Goal: Task Accomplishment & Management: Manage account settings

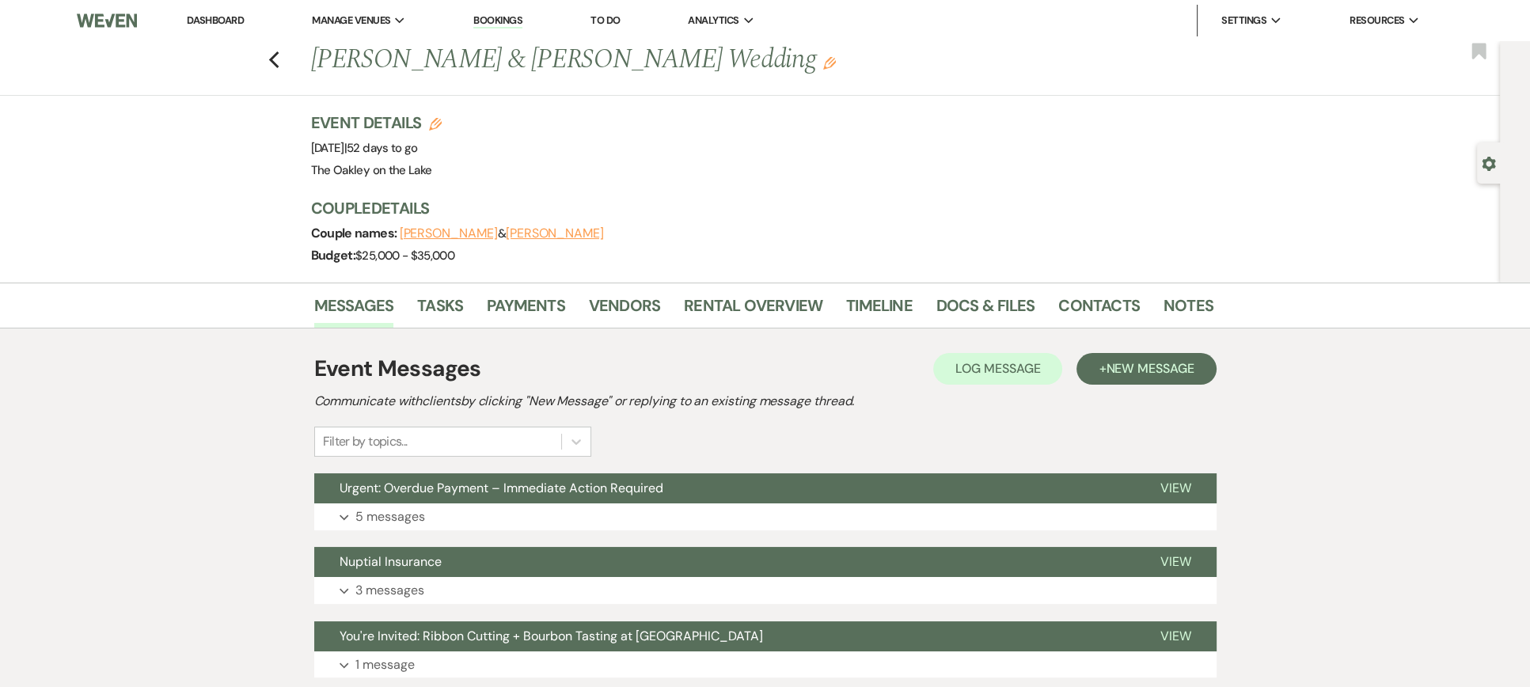
click at [221, 18] on link "Dashboard" at bounding box center [215, 19] width 57 height 13
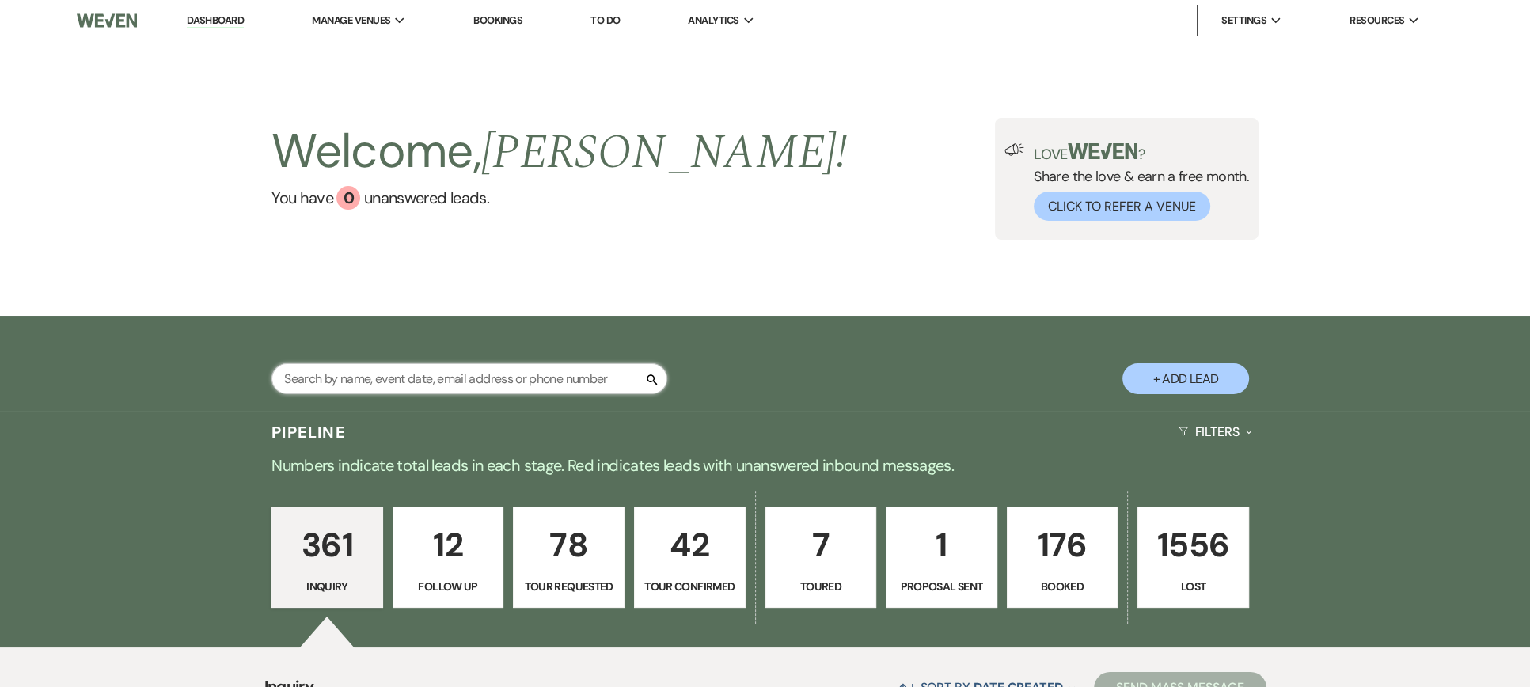
click at [374, 373] on input "text" at bounding box center [470, 378] width 396 height 31
type input "emily"
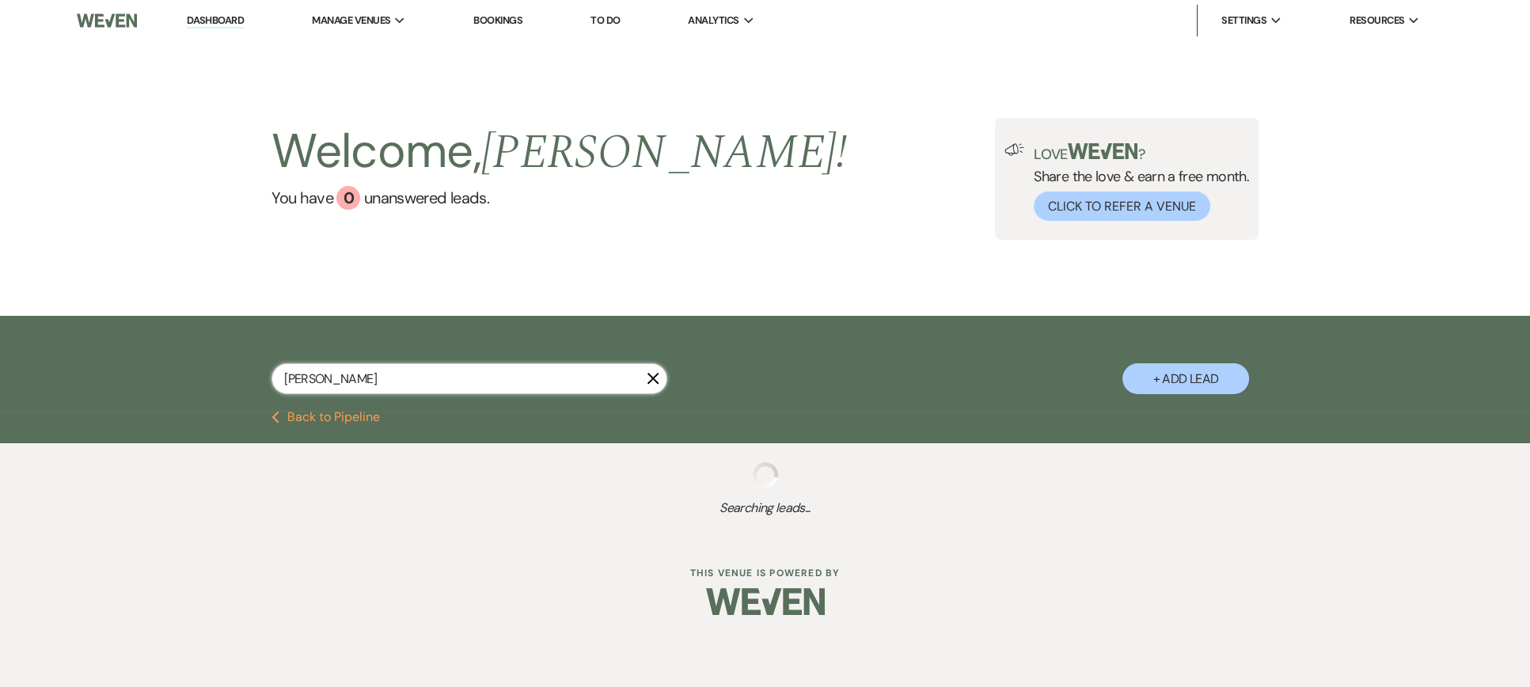
select select "8"
select select "6"
select select "8"
select select "5"
select select "2"
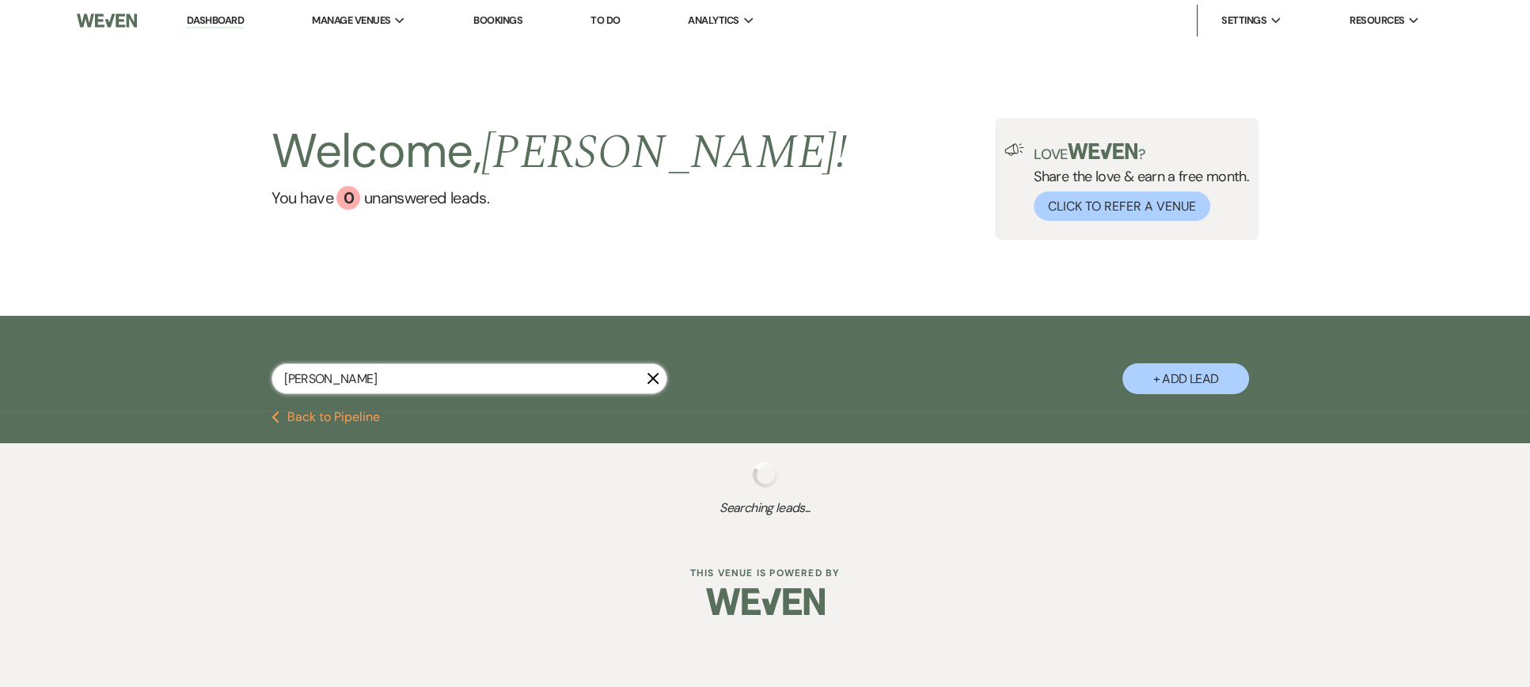
select select "8"
select select "5"
select select "2"
select select "8"
select select "5"
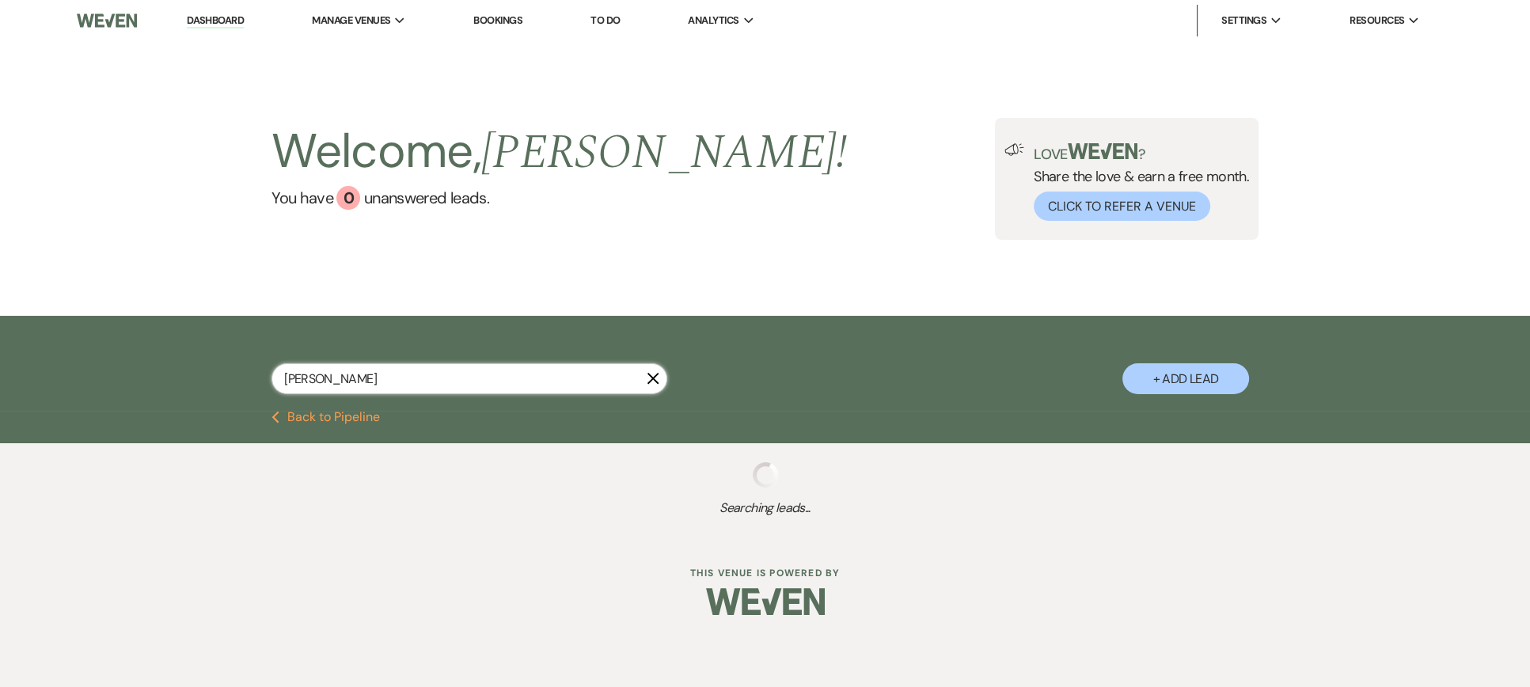
select select "8"
select select "5"
select select "8"
select select "5"
select select "8"
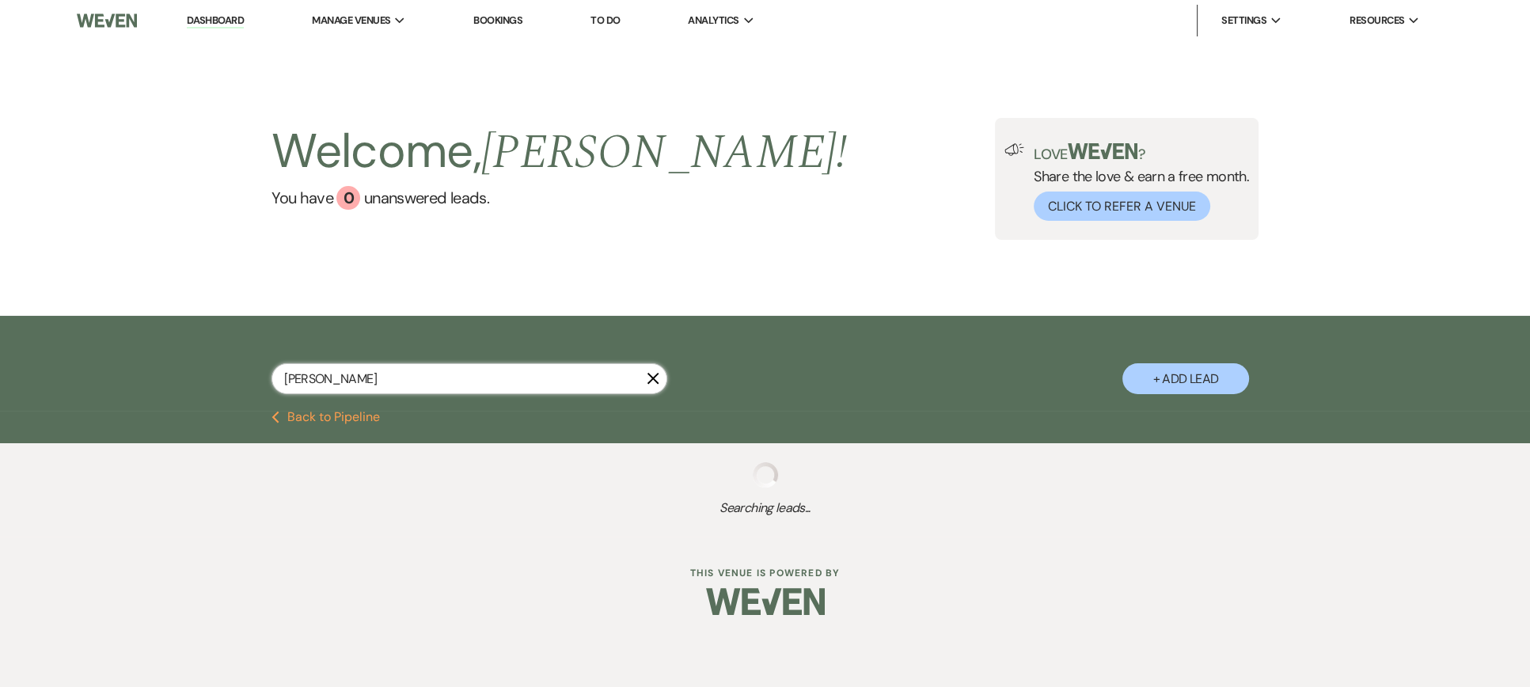
select select "6"
select select "8"
select select "5"
select select "8"
select select "5"
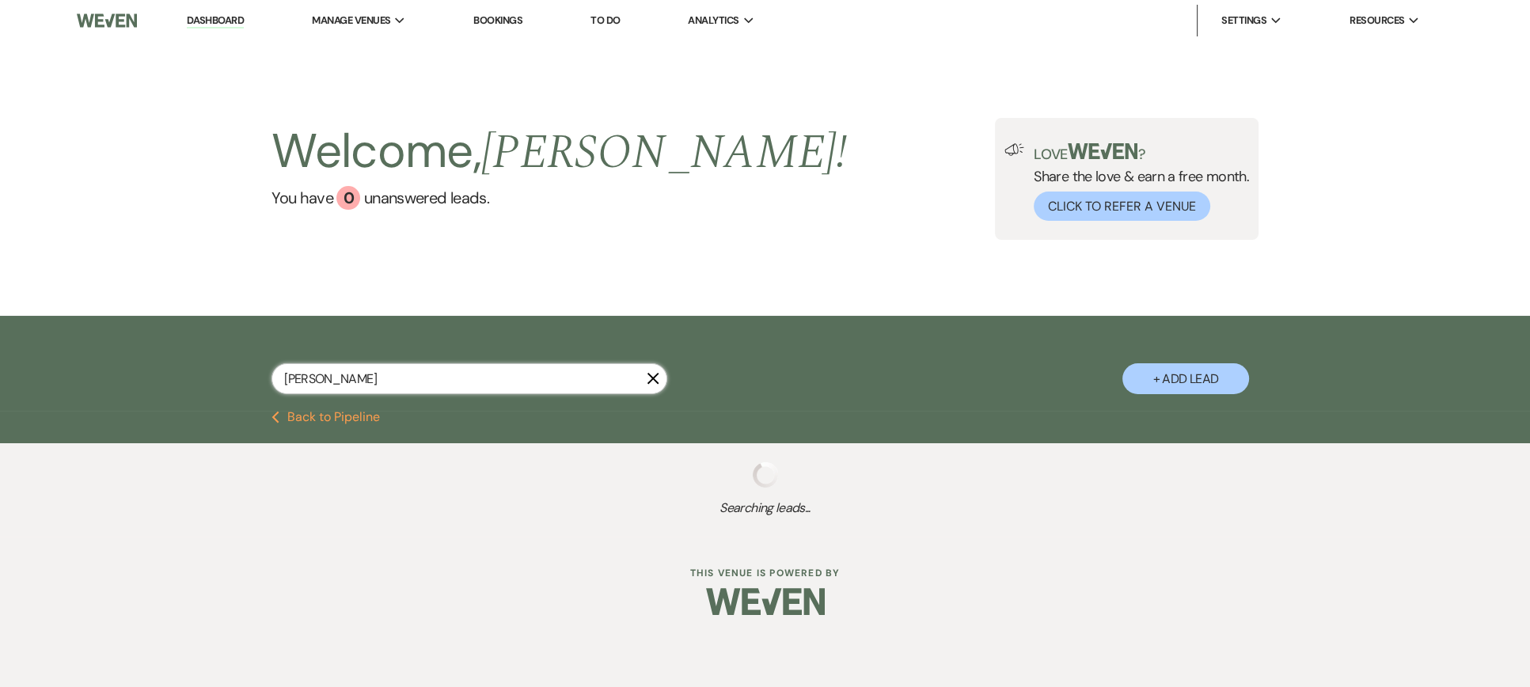
select select "8"
select select "5"
select select "8"
select select "5"
select select "8"
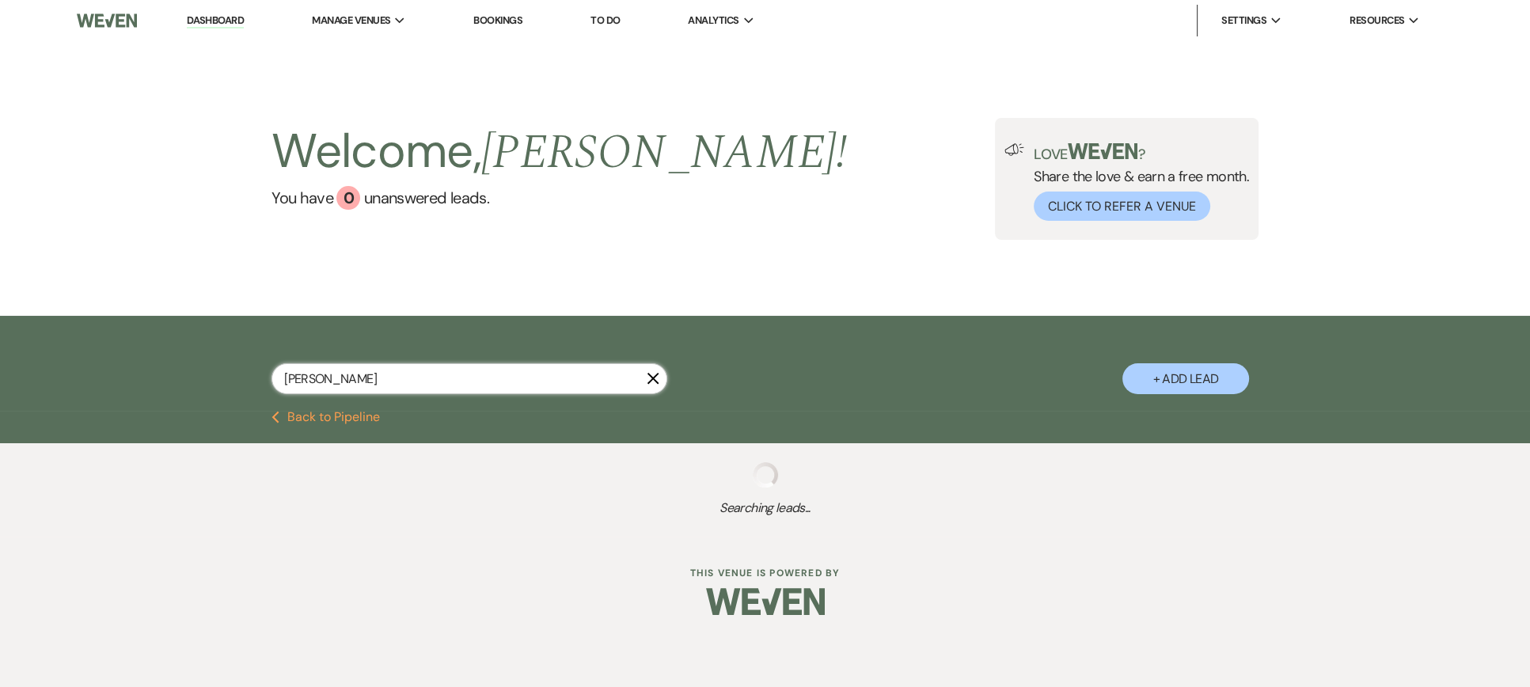
select select "10"
select select "8"
select select "5"
select select "8"
select select "6"
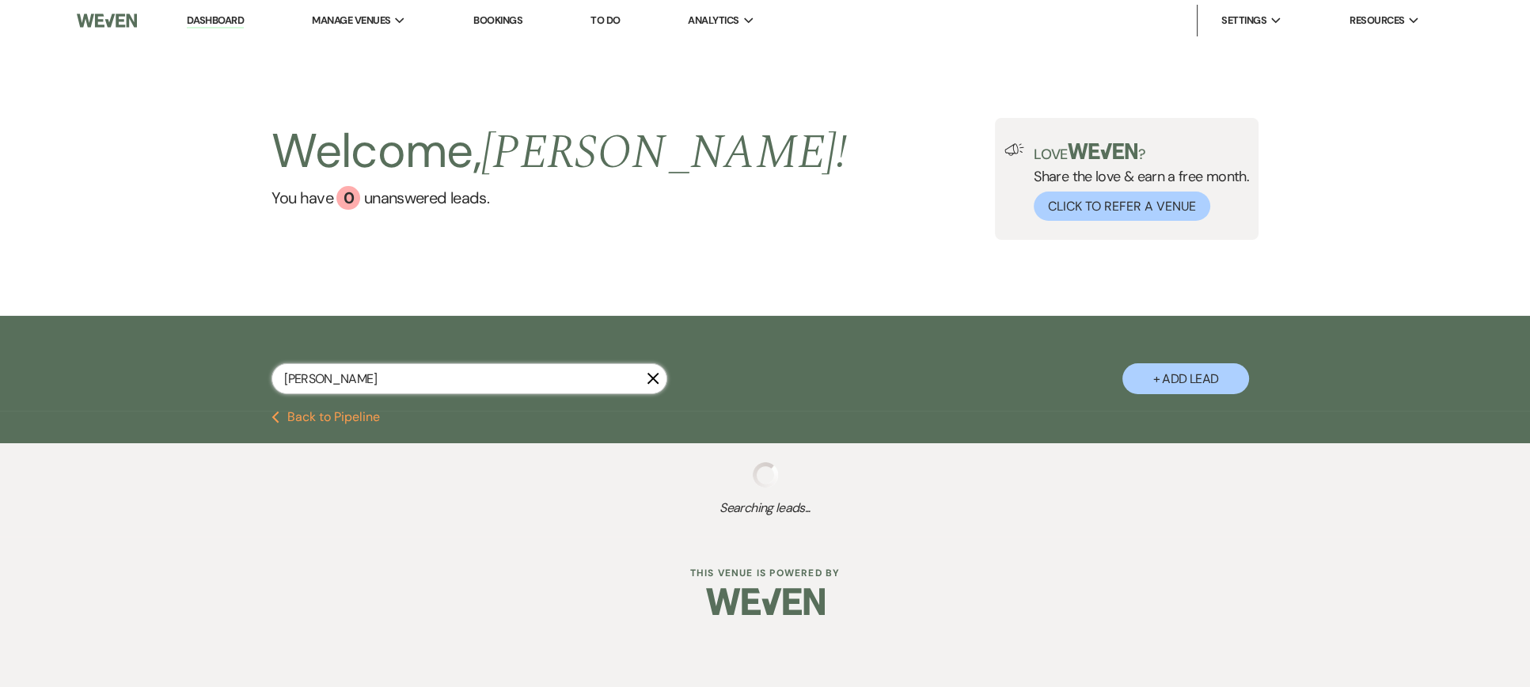
select select "8"
select select "10"
select select "8"
select select "5"
select select "8"
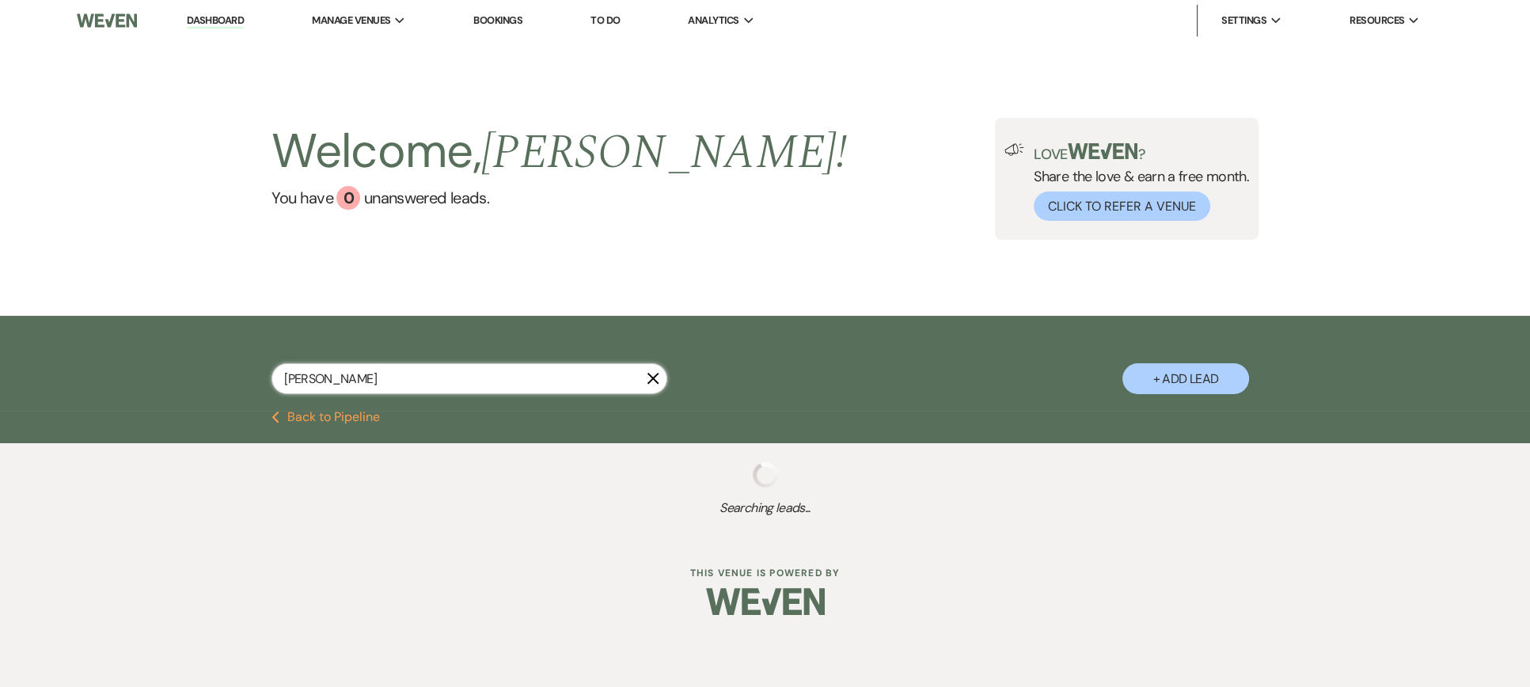
select select "10"
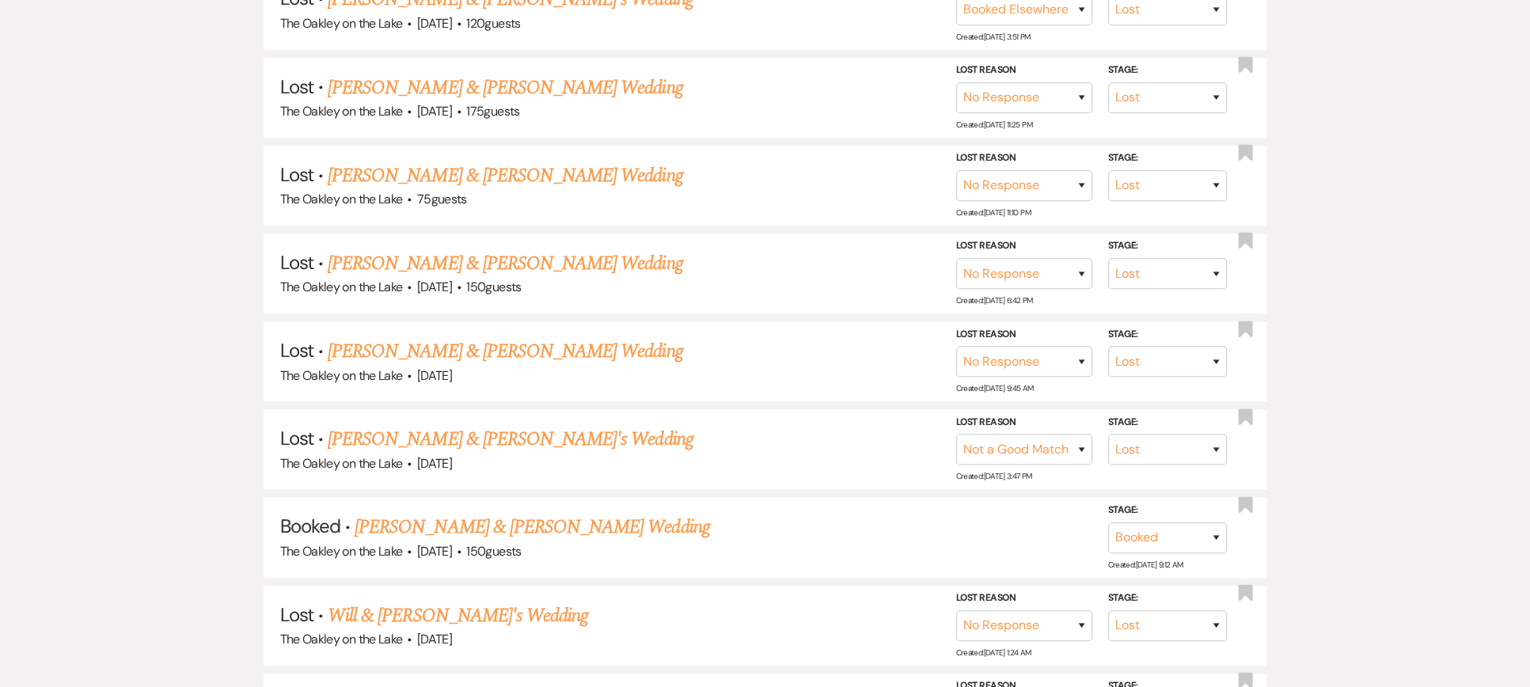
scroll to position [2058, 0]
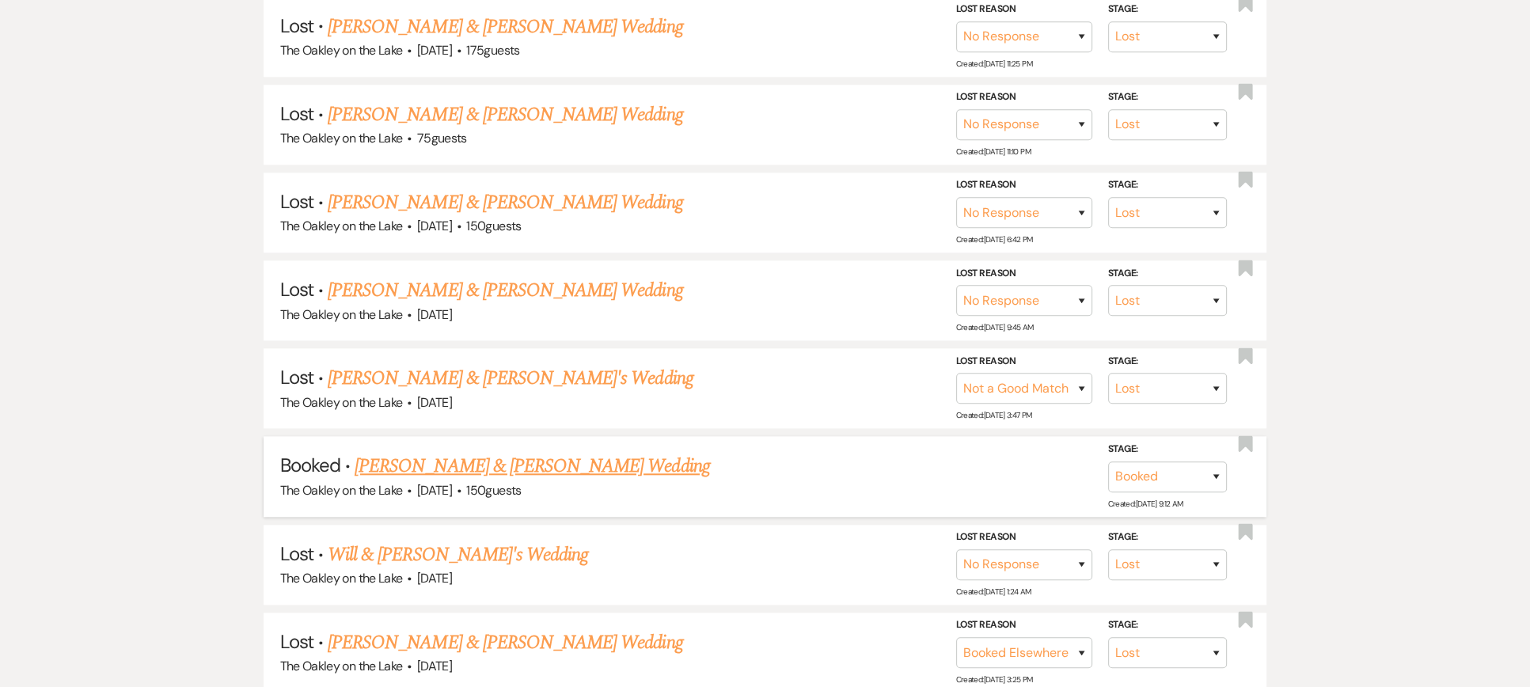
type input "emily"
click at [509, 452] on link "Emily Waters & Bradley Johnson's Wedding" at bounding box center [532, 466] width 355 height 28
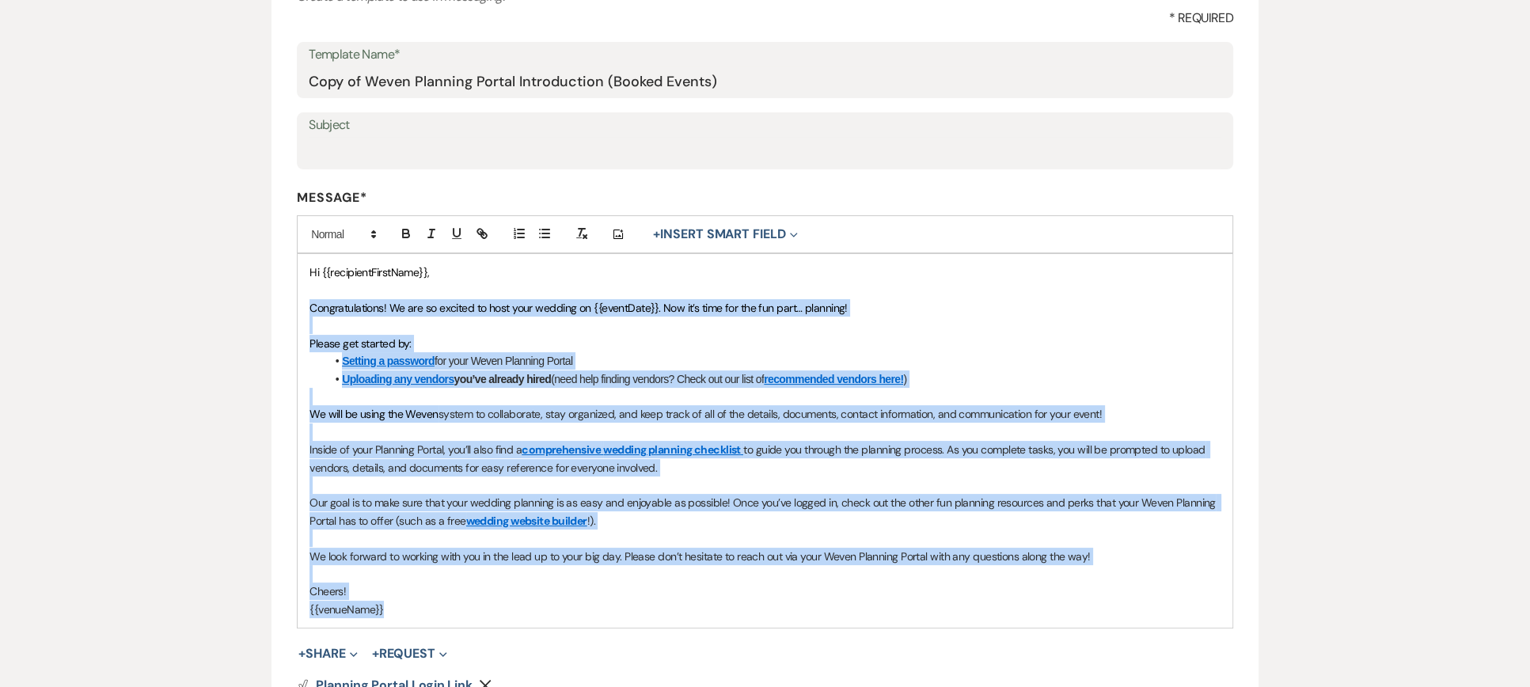
scroll to position [237, 0]
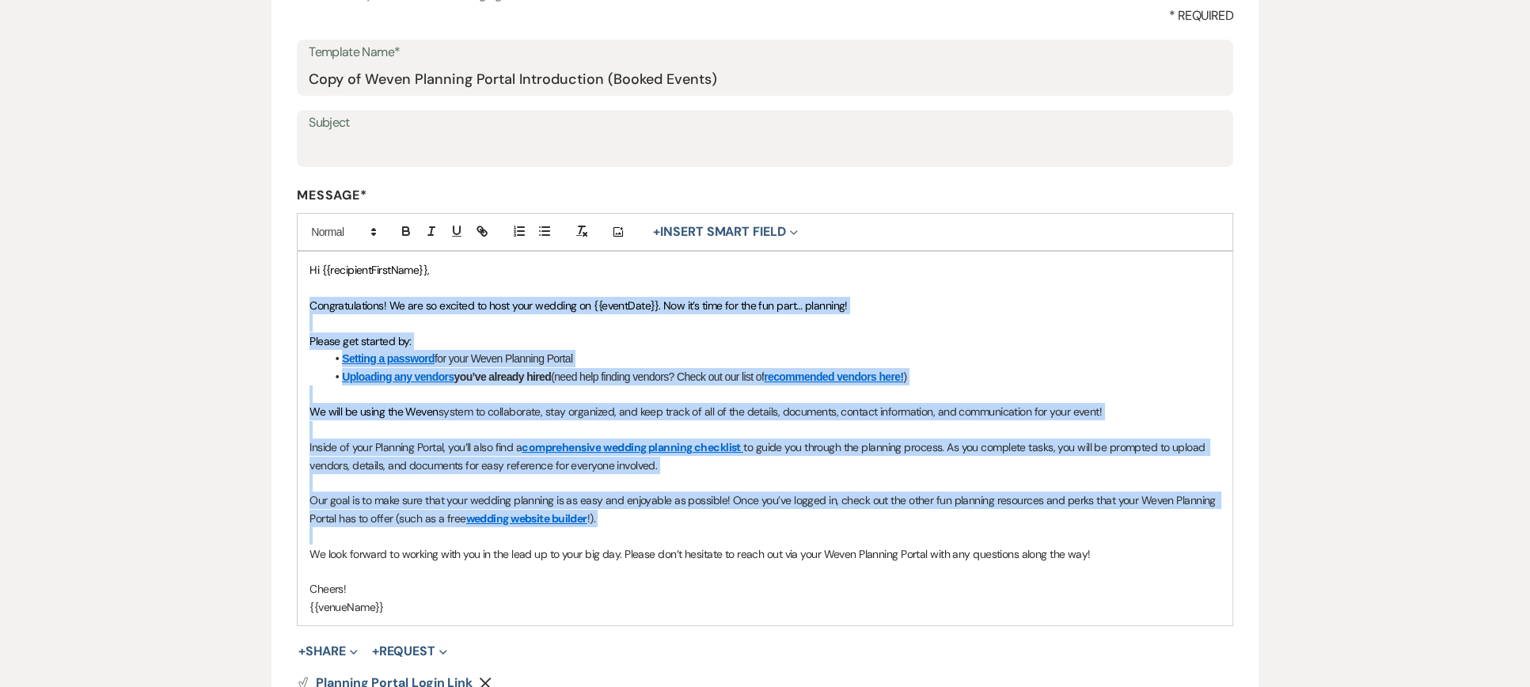
drag, startPoint x: 306, startPoint y: 538, endPoint x: 1118, endPoint y: 534, distance: 812.2
click at [1118, 534] on div "Hi {{recipientFirstName}}, Congratulations! We are so excited to host your wedd…" at bounding box center [765, 439] width 935 height 374
click at [1118, 534] on p at bounding box center [765, 535] width 911 height 17
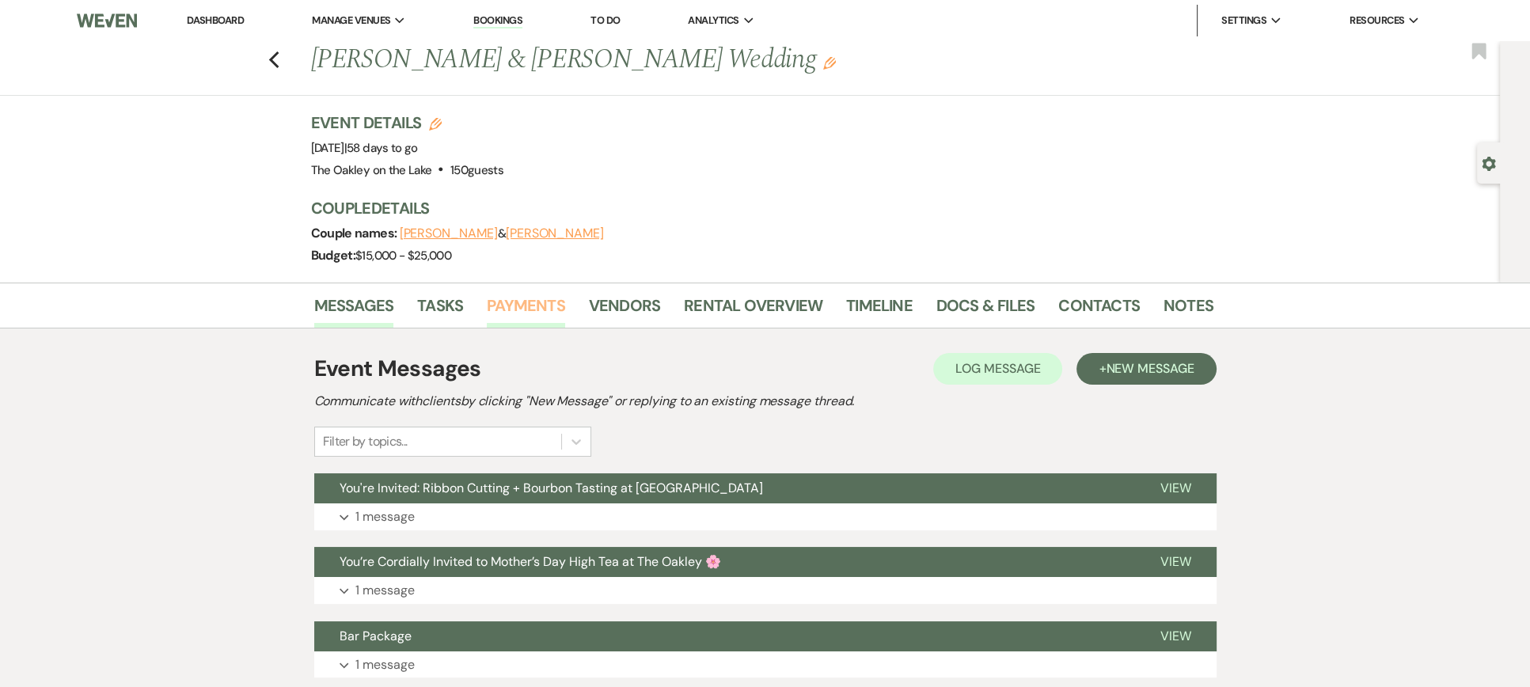
click at [507, 303] on link "Payments" at bounding box center [526, 310] width 78 height 35
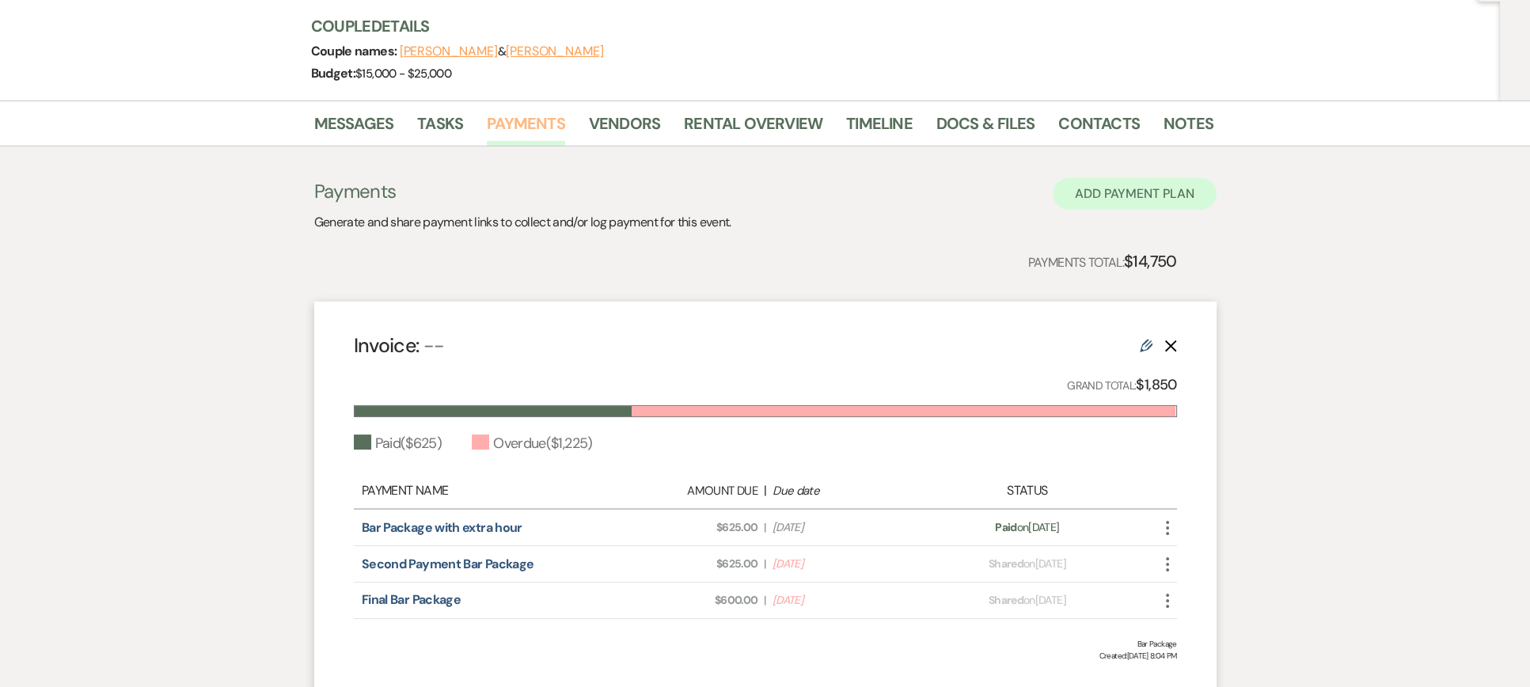
scroll to position [158, 0]
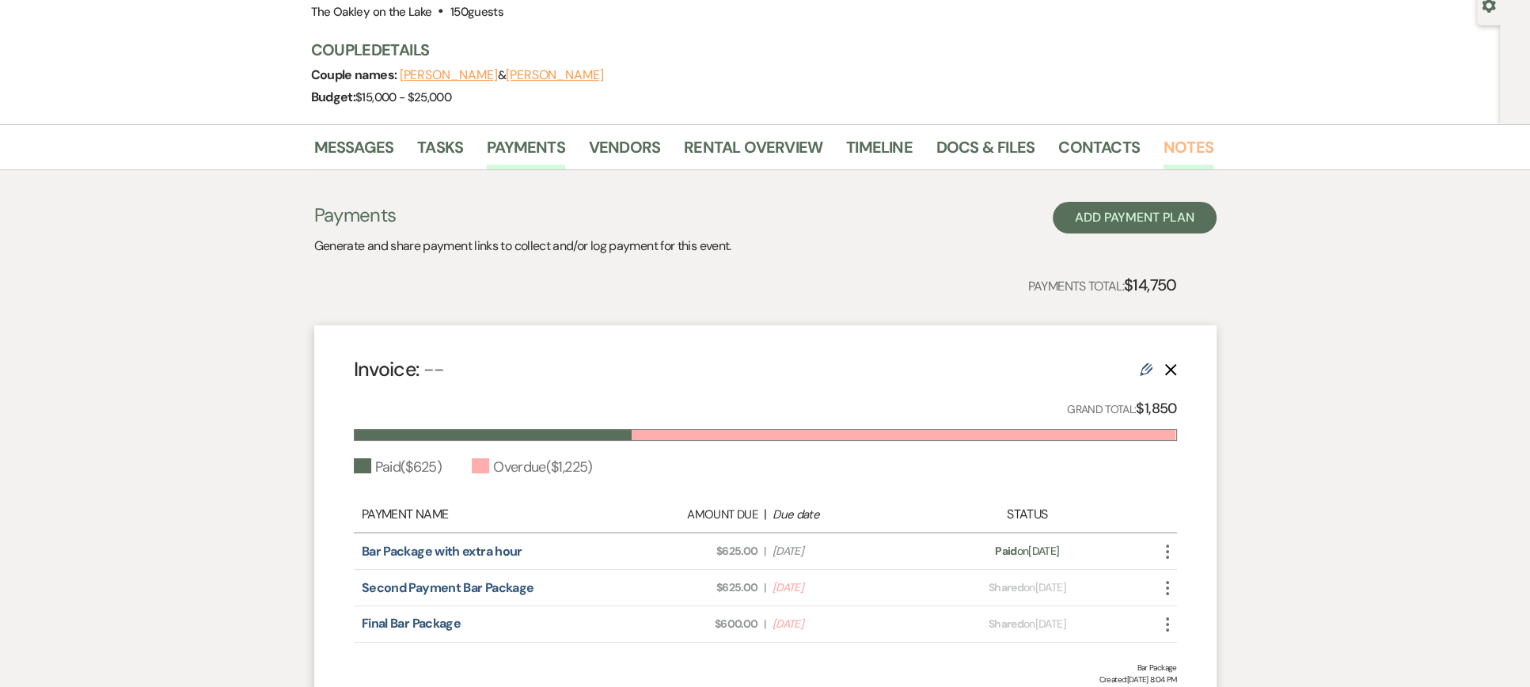
click at [1180, 146] on link "Notes" at bounding box center [1189, 152] width 50 height 35
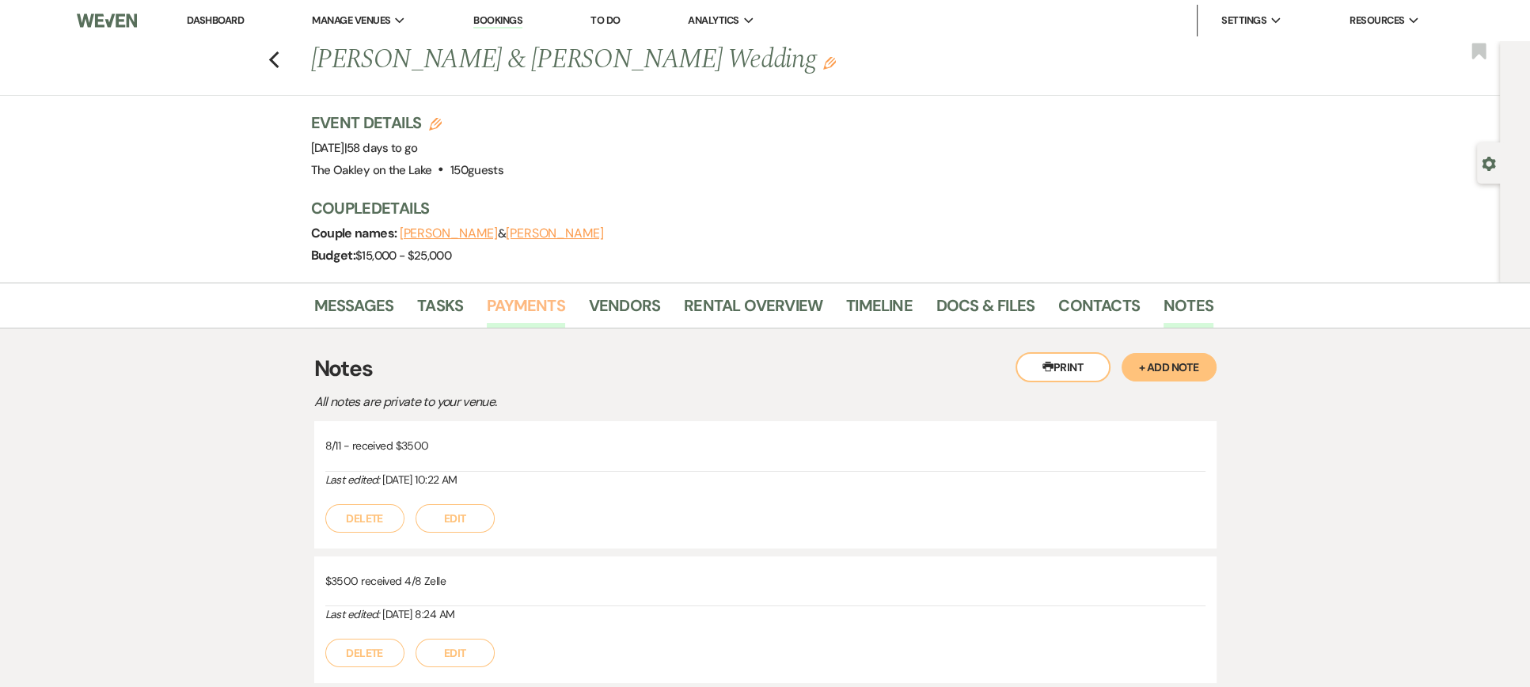
click at [525, 297] on link "Payments" at bounding box center [526, 310] width 78 height 35
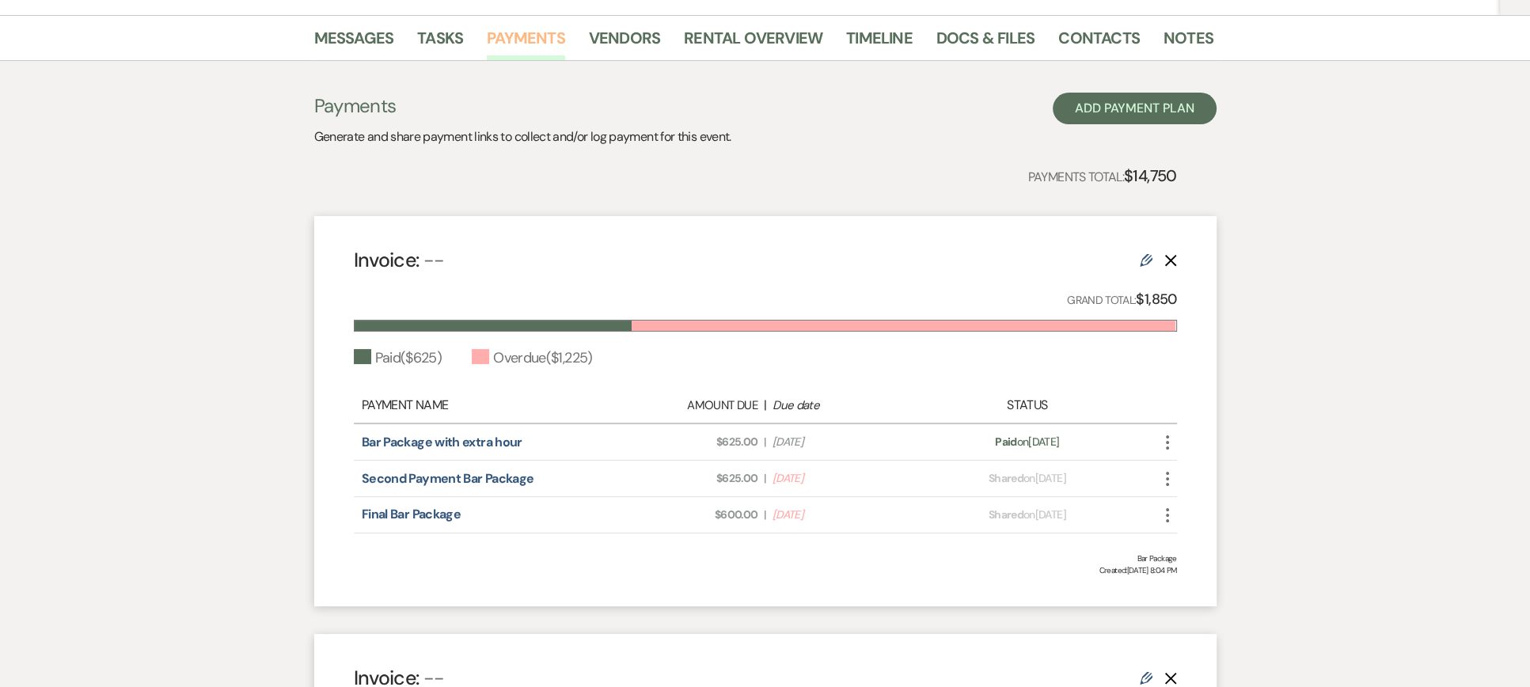
scroll to position [245, 0]
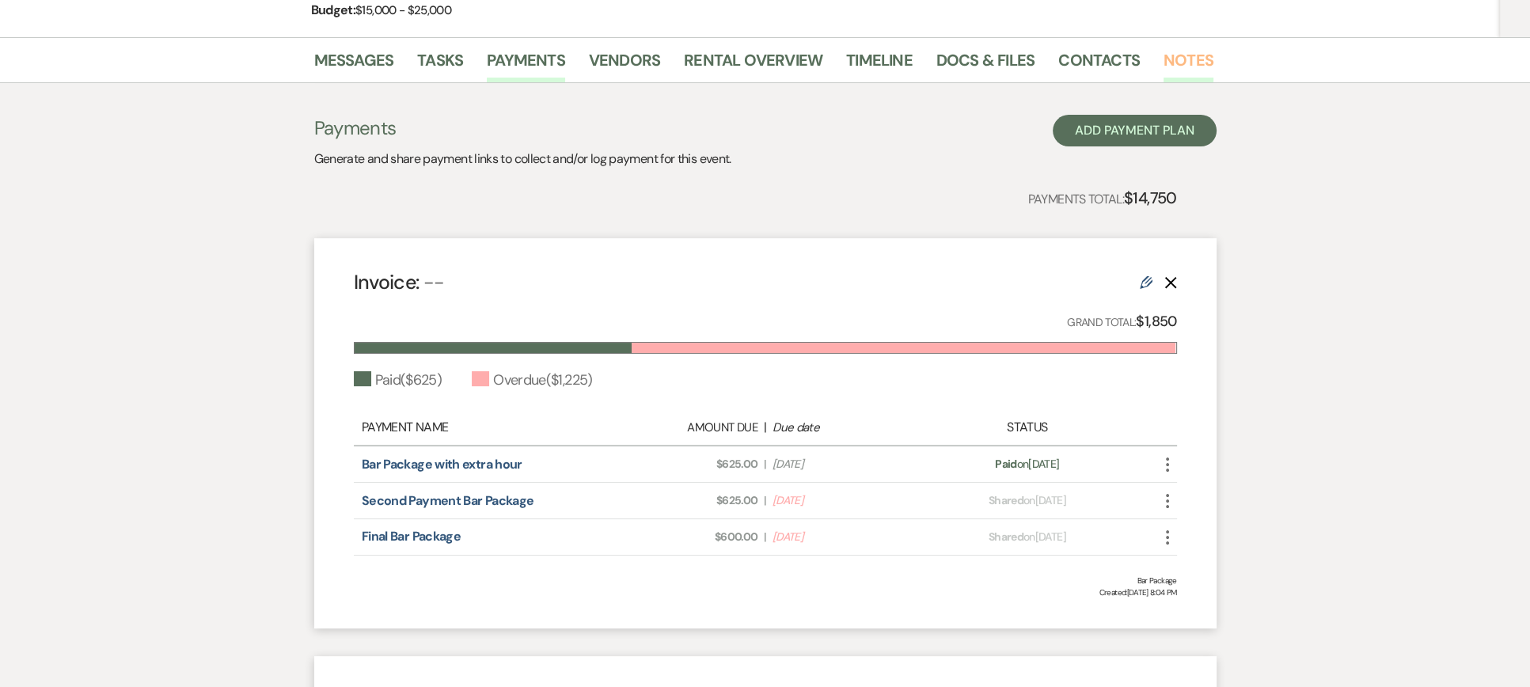
click at [1187, 51] on link "Notes" at bounding box center [1189, 64] width 50 height 35
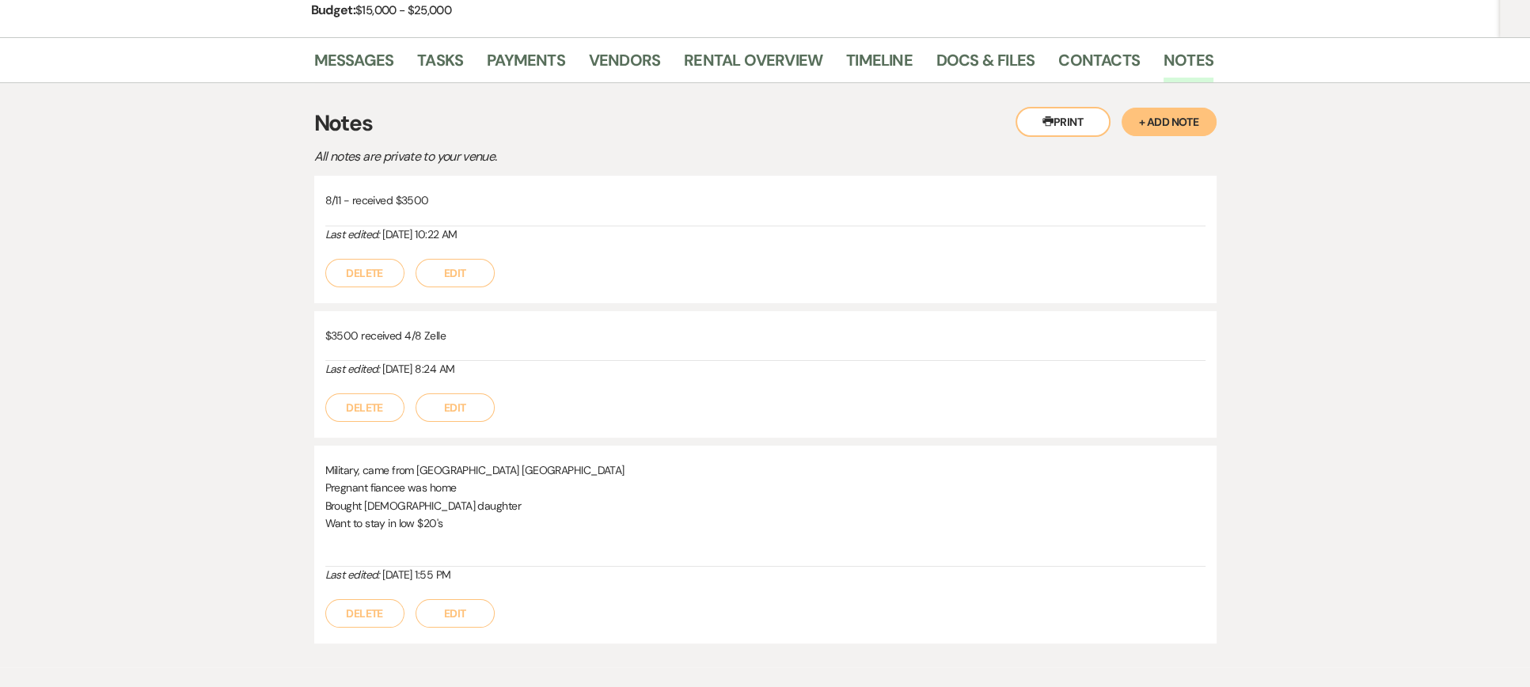
click at [466, 275] on button "Edit" at bounding box center [455, 273] width 79 height 28
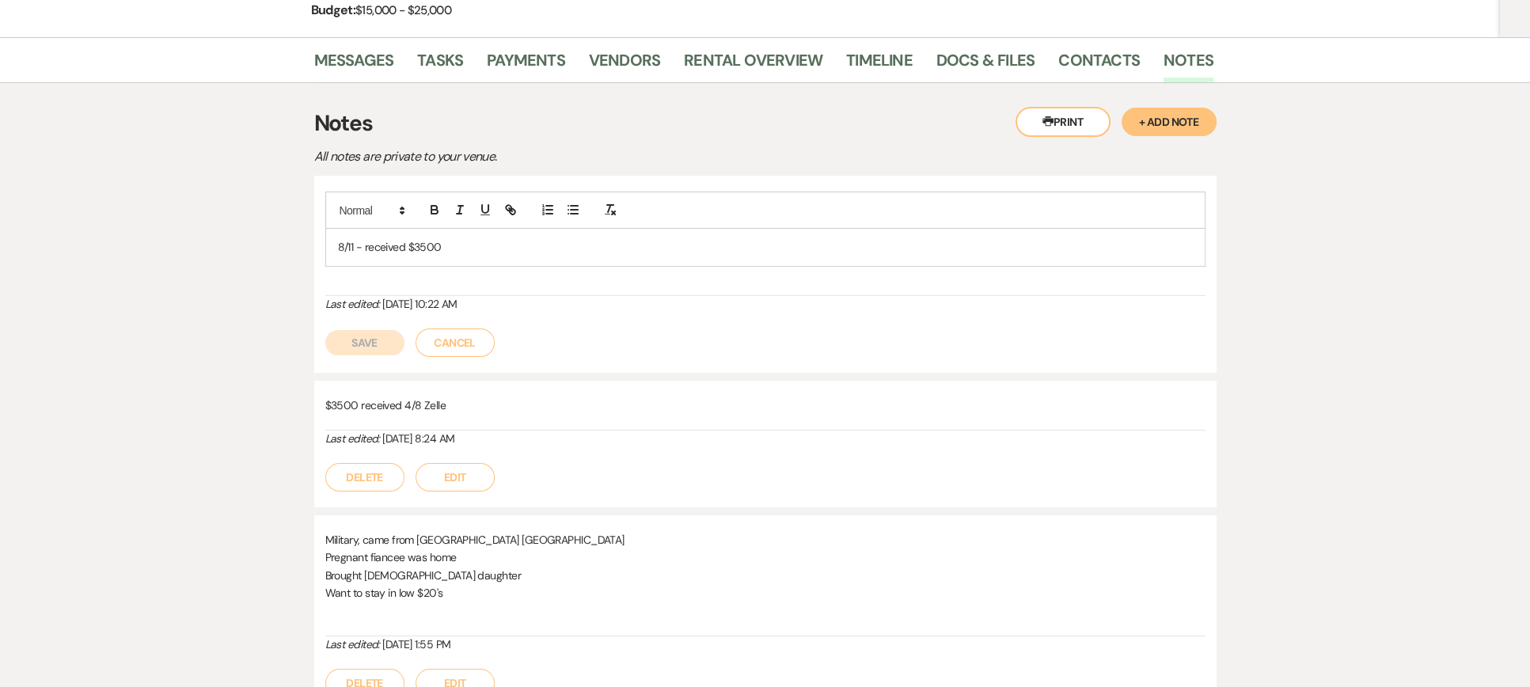
click at [469, 240] on p "8/11 - received $3500" at bounding box center [765, 246] width 855 height 17
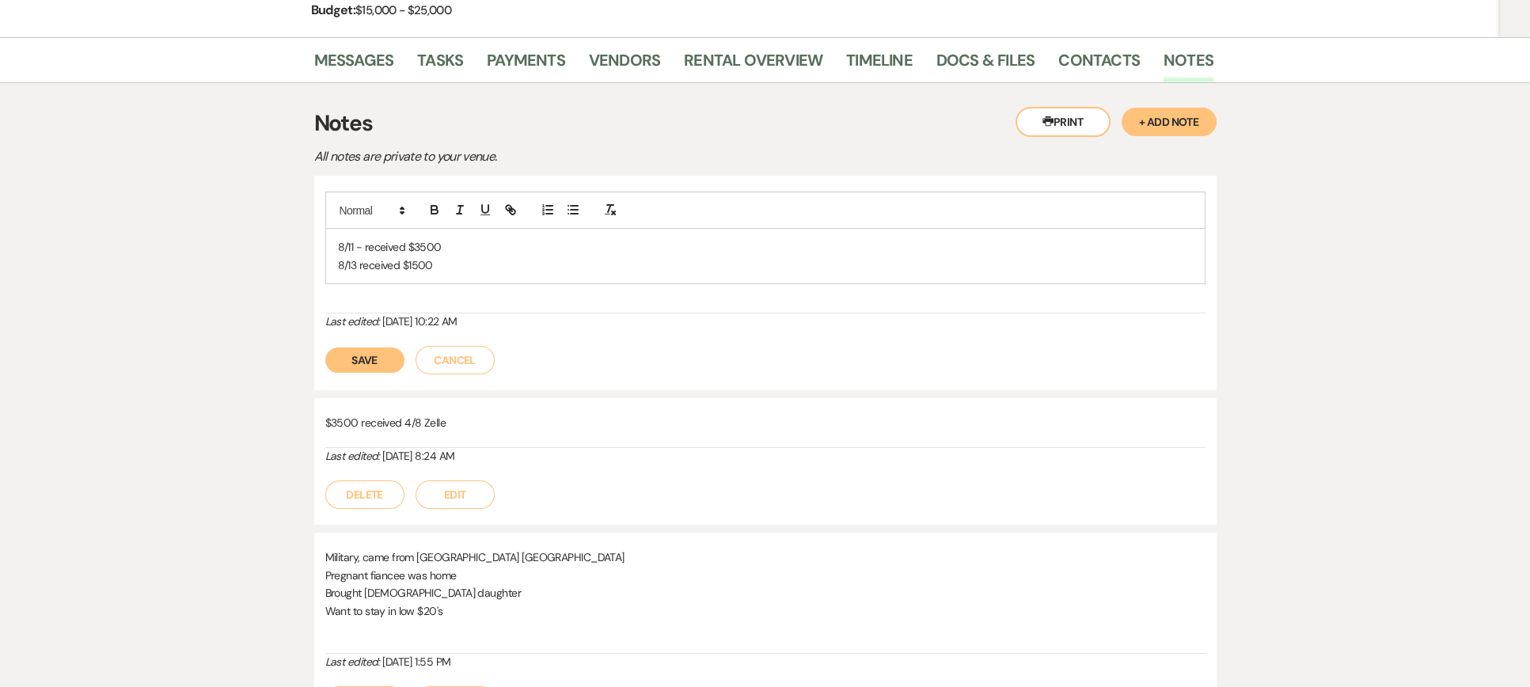
click at [353, 359] on button "Save" at bounding box center [364, 360] width 79 height 25
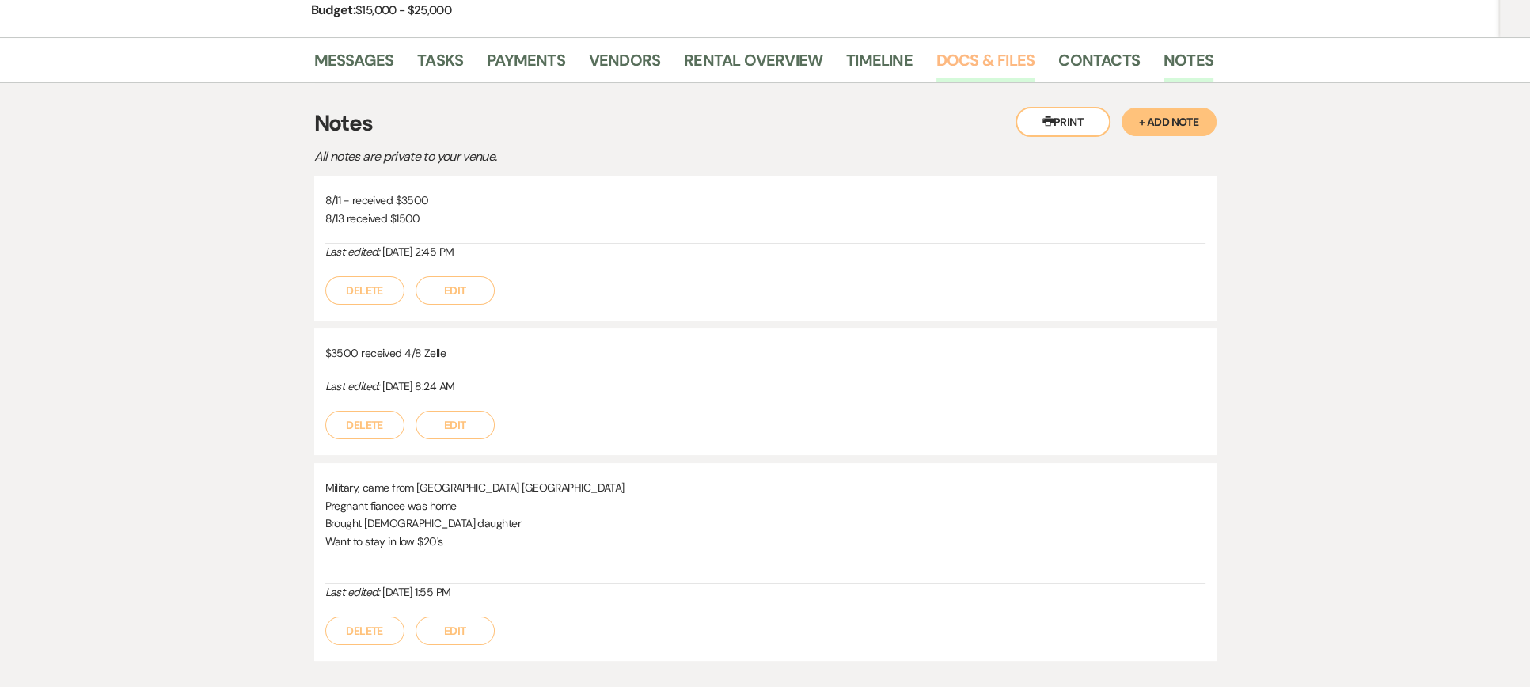
click at [959, 56] on link "Docs & Files" at bounding box center [986, 64] width 98 height 35
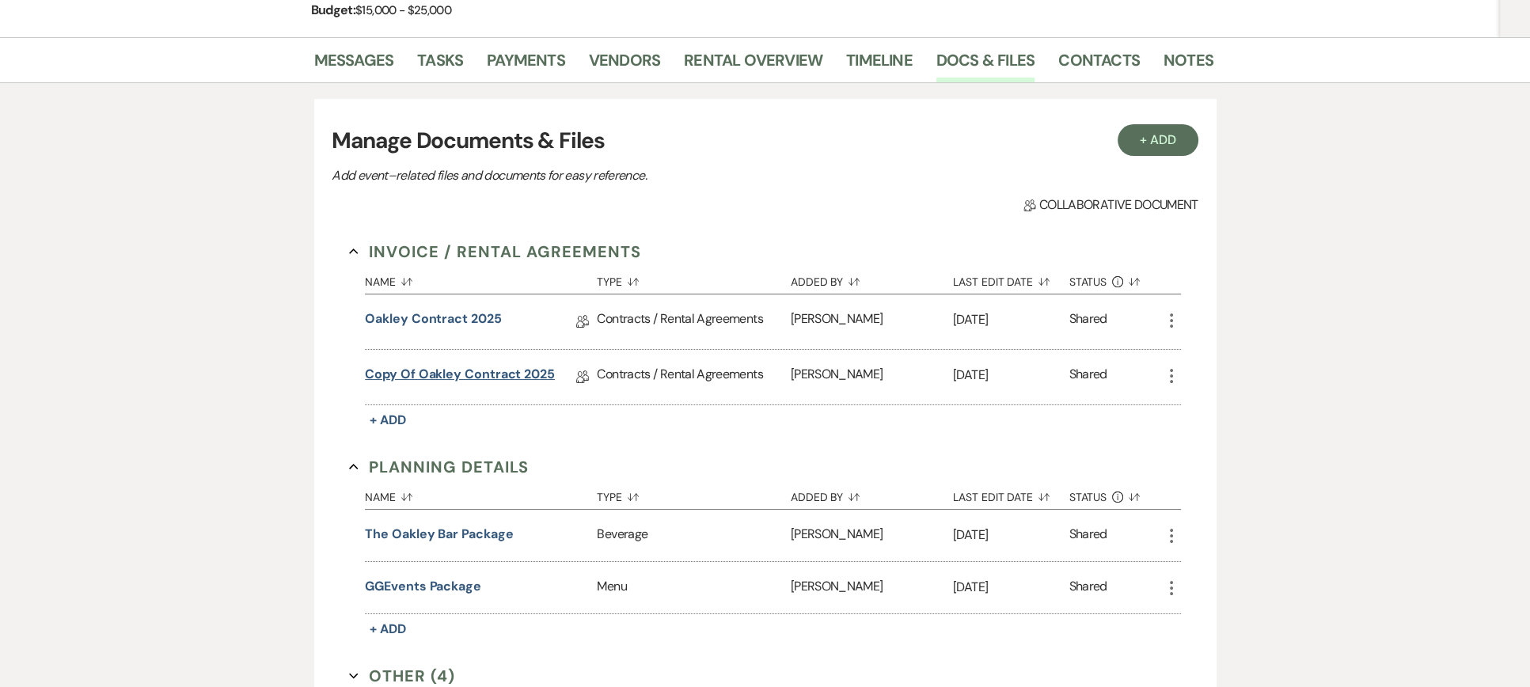
click at [469, 375] on link "Copy of Oakley Contract 2025" at bounding box center [460, 377] width 190 height 25
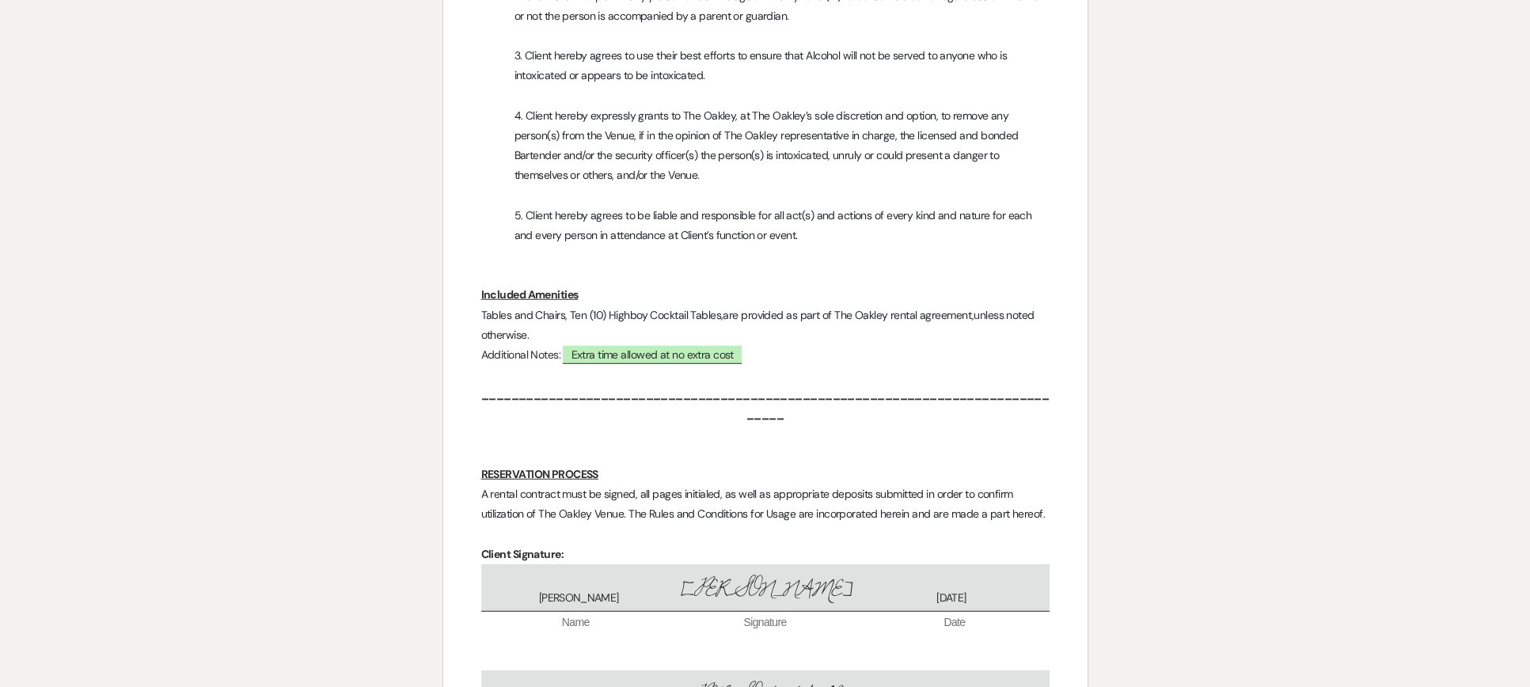
scroll to position [5681, 0]
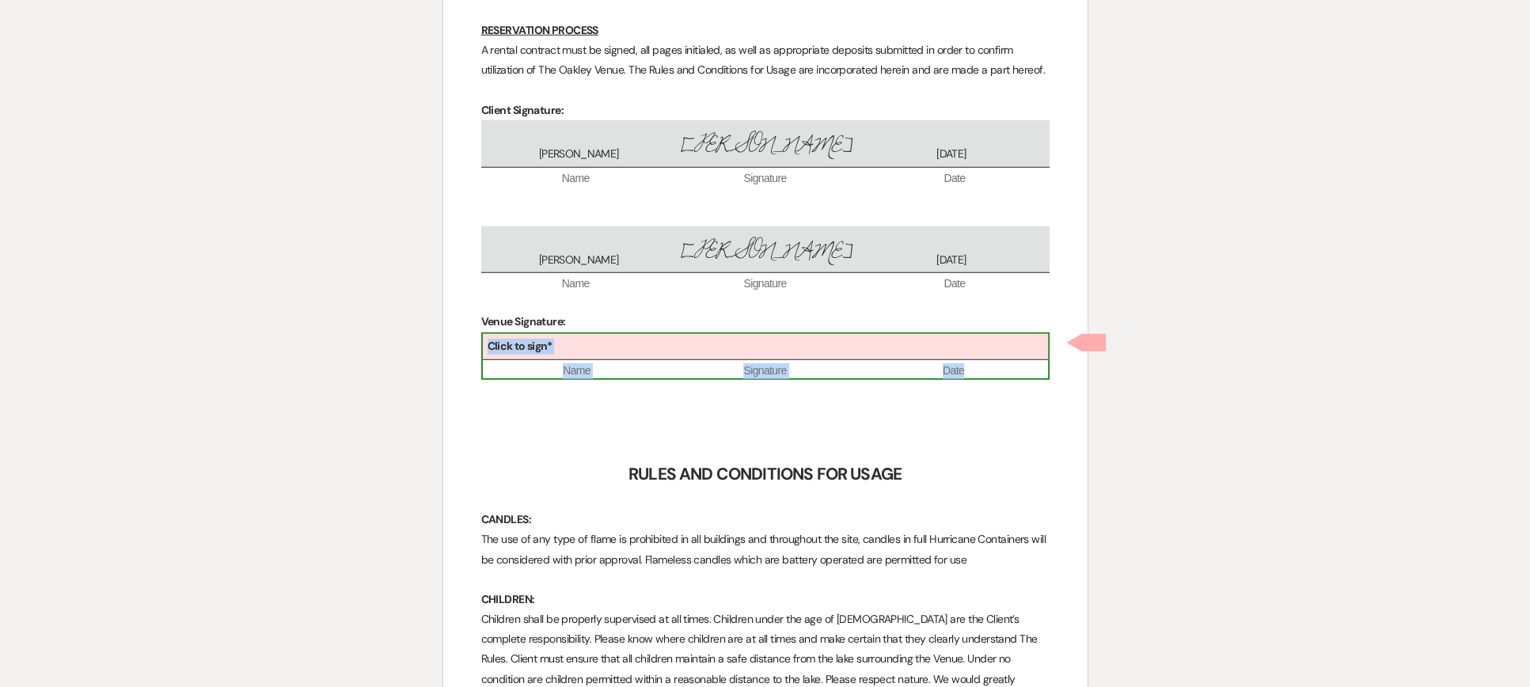
click at [617, 356] on div "Click to sign*" at bounding box center [765, 347] width 565 height 26
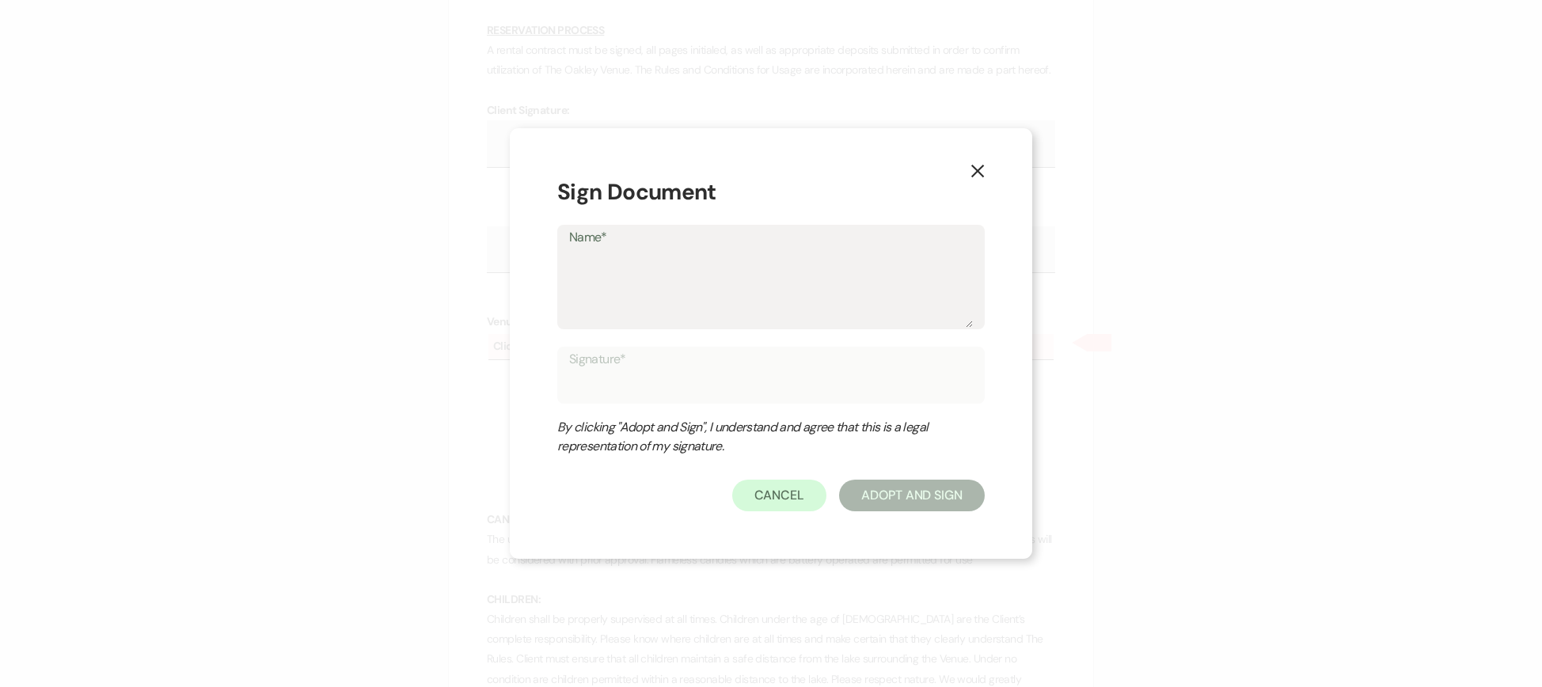
type textarea "A"
type input "A"
type textarea "An"
type input "An"
type textarea "Ang"
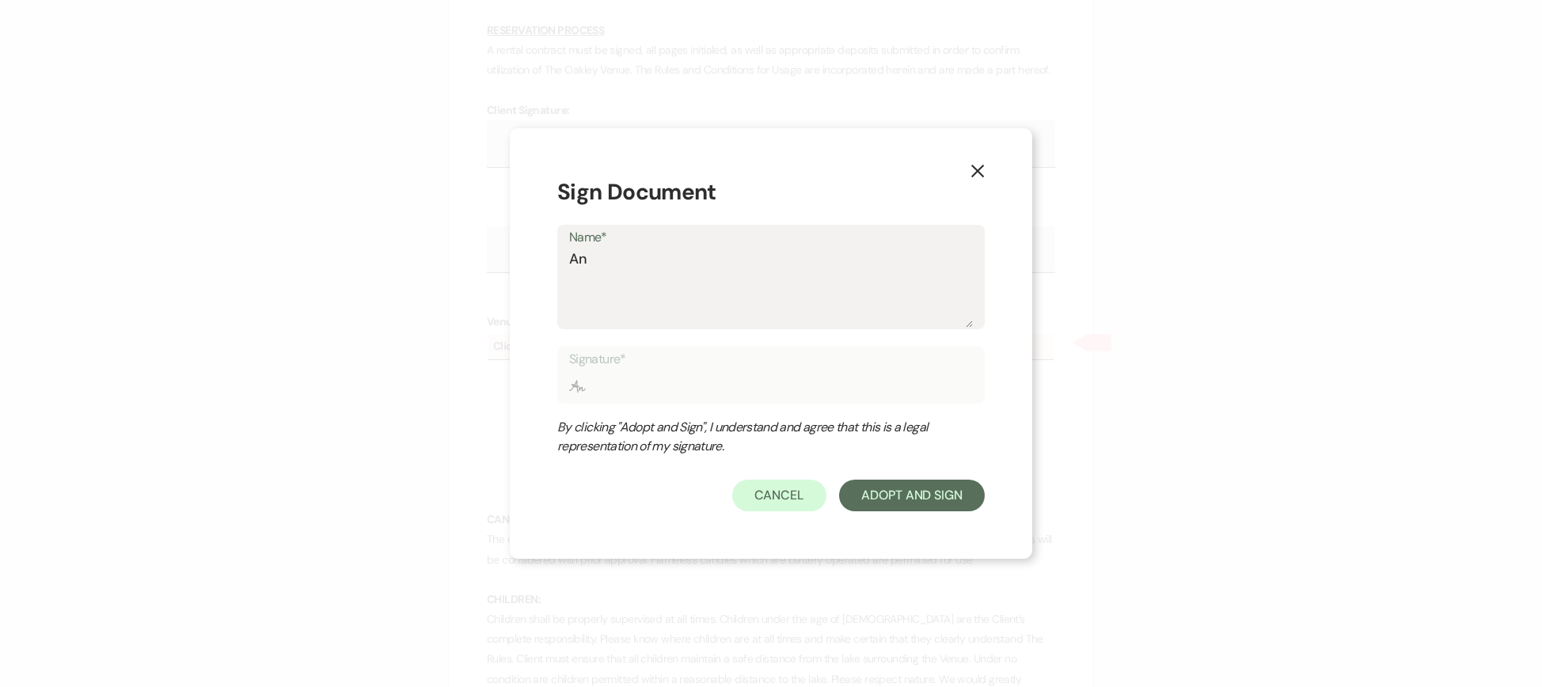
type input "Ang"
type textarea "Ange"
type input "Ange"
type textarea "Ange3"
type input "Ange3"
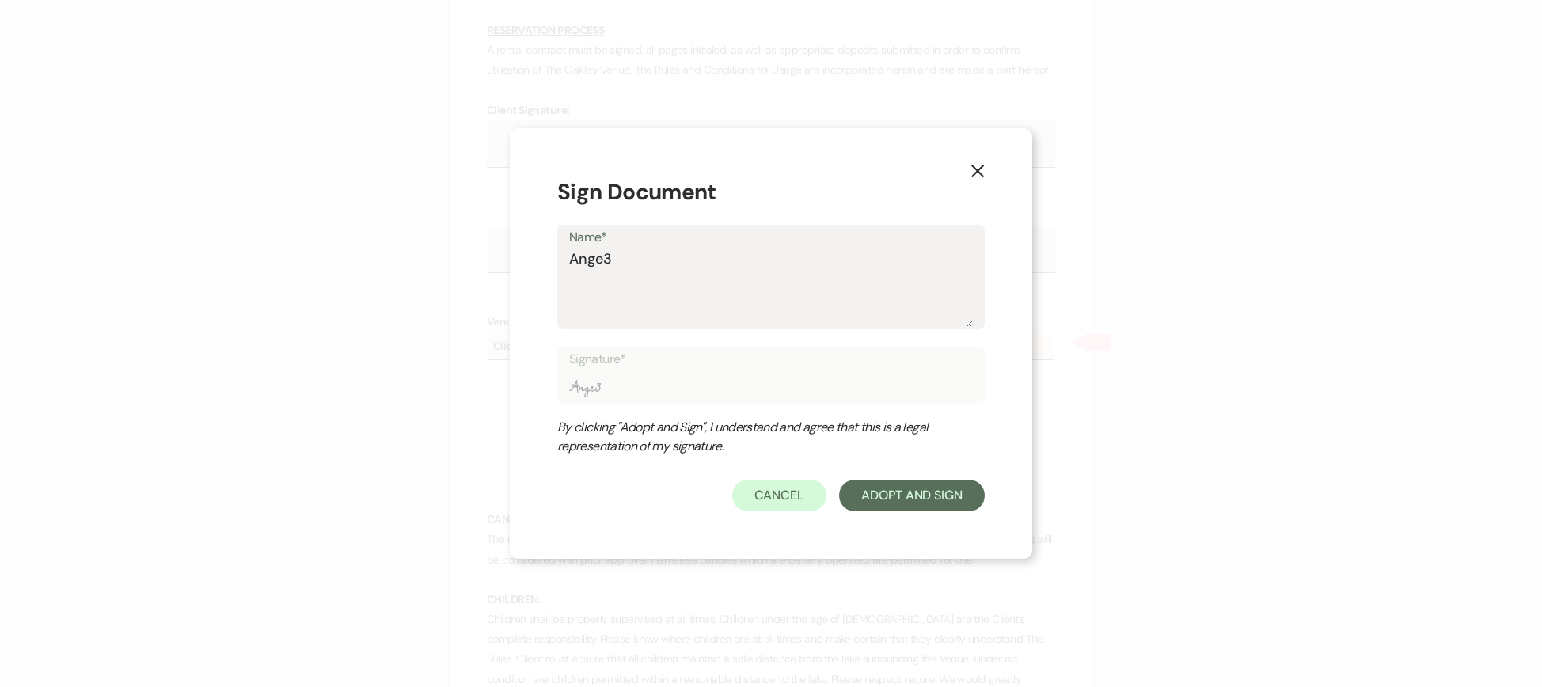
type textarea "Ange3l"
type input "Ange3l"
type textarea "Ange3la"
type input "Ange3la"
type textarea "Ange3l"
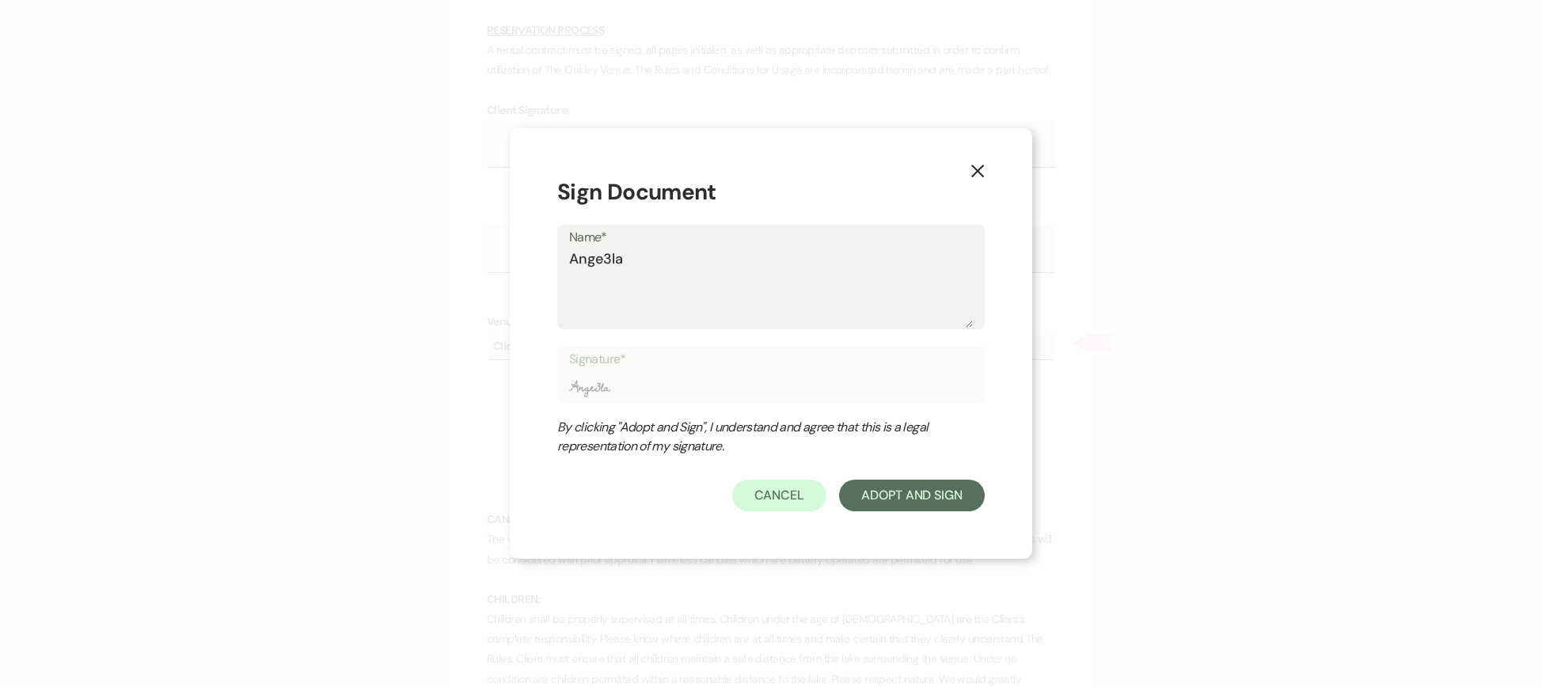
type input "Ange3l"
type textarea "Ange3"
type input "Ange3"
type textarea "Ange"
type input "Ange"
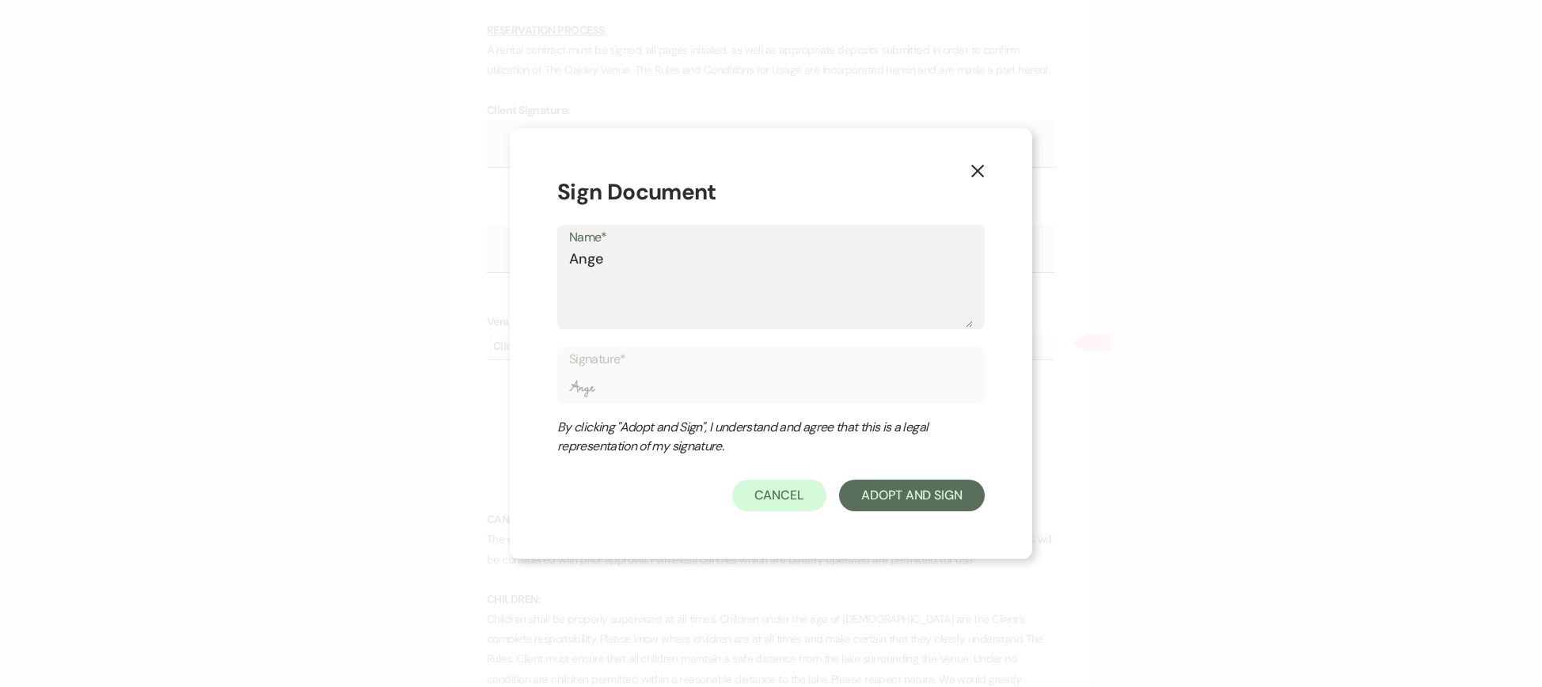
type textarea "Angel"
type input "Angel"
type textarea "Angela"
type input "Angela"
type textarea "Angela"
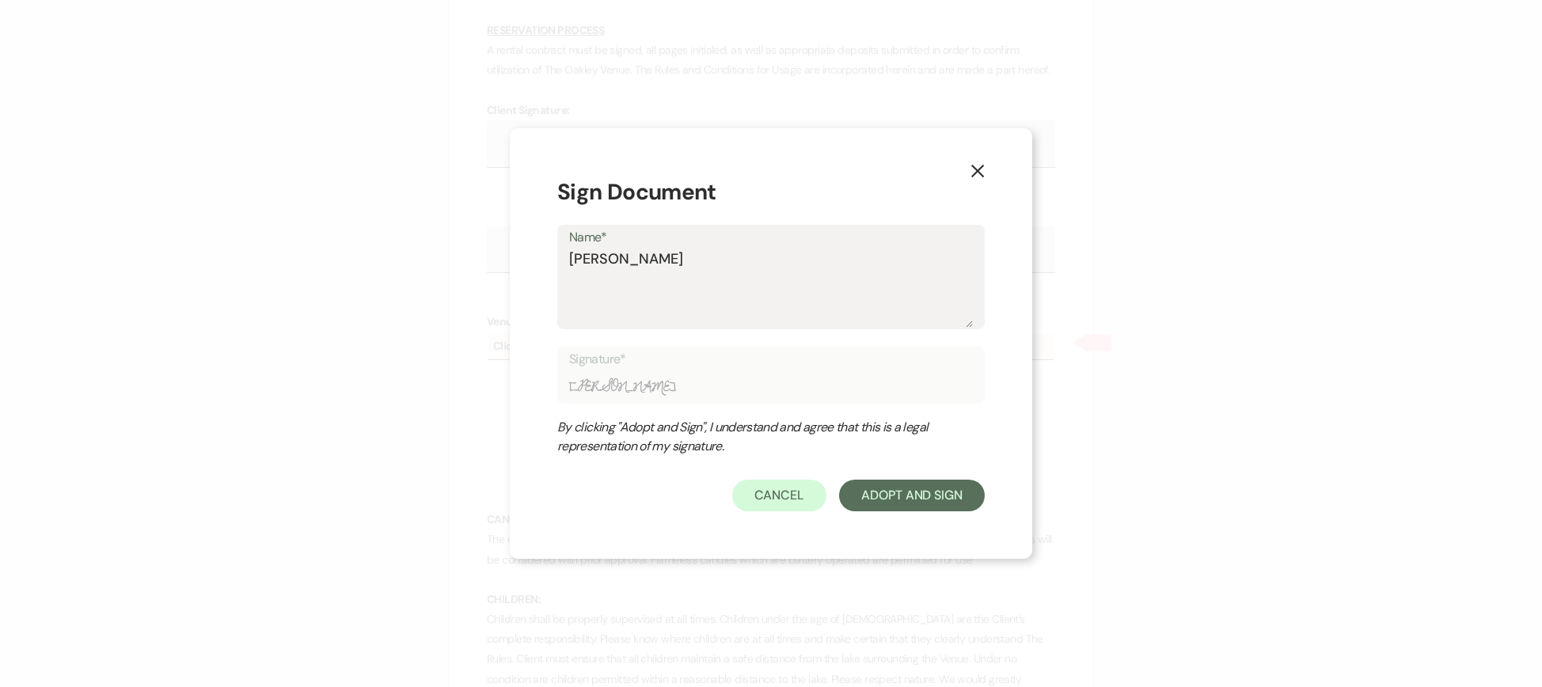
type input "Angela"
type textarea "Angela Z"
type input "Angela Z"
type textarea "Angela Zu"
type input "Angela Zu"
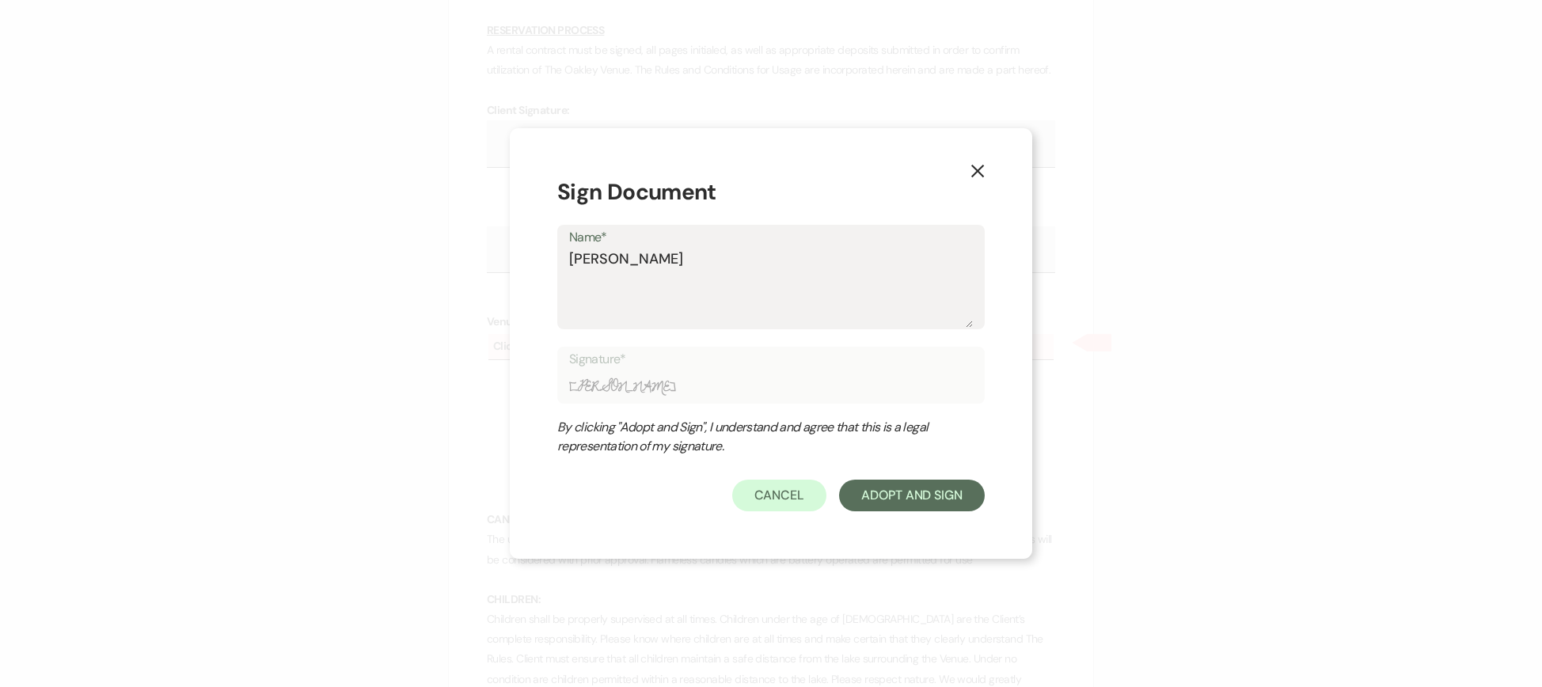
type textarea "Angela Zub"
type input "Angela Zub"
type textarea "Angela Zuba"
type input "Angela Zuba"
type textarea "Angela Zubar"
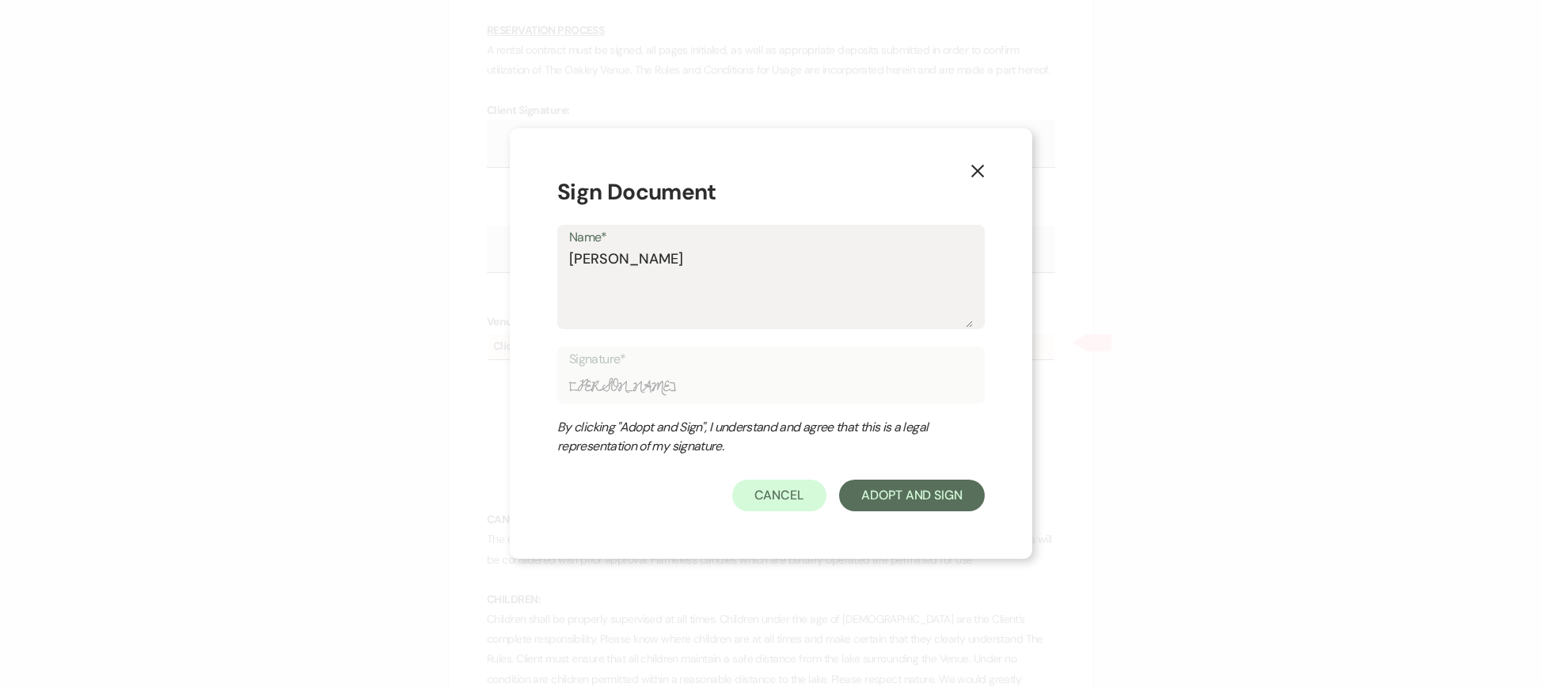
type input "Angela Zubar"
type textarea "Angela Zubar"
click at [950, 503] on button "Adopt And Sign" at bounding box center [912, 496] width 146 height 32
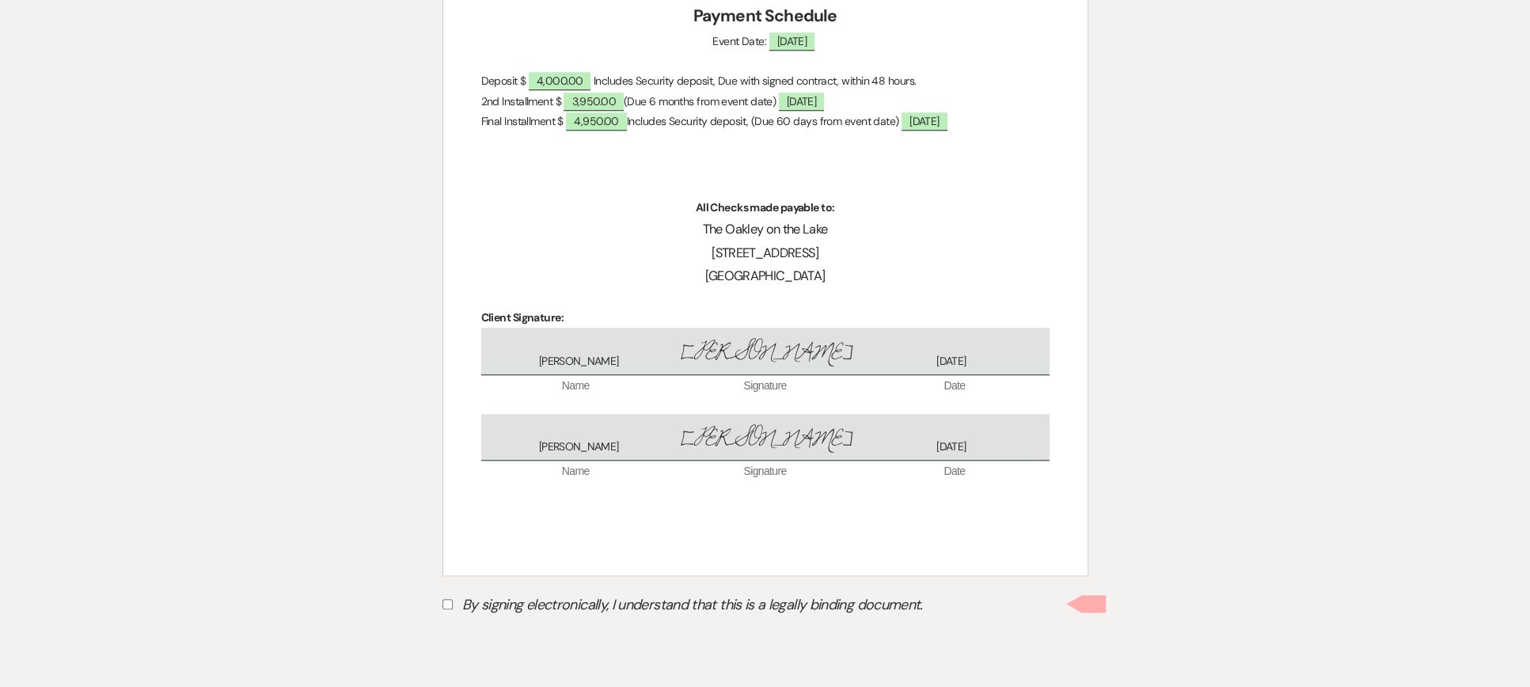
scroll to position [9368, 0]
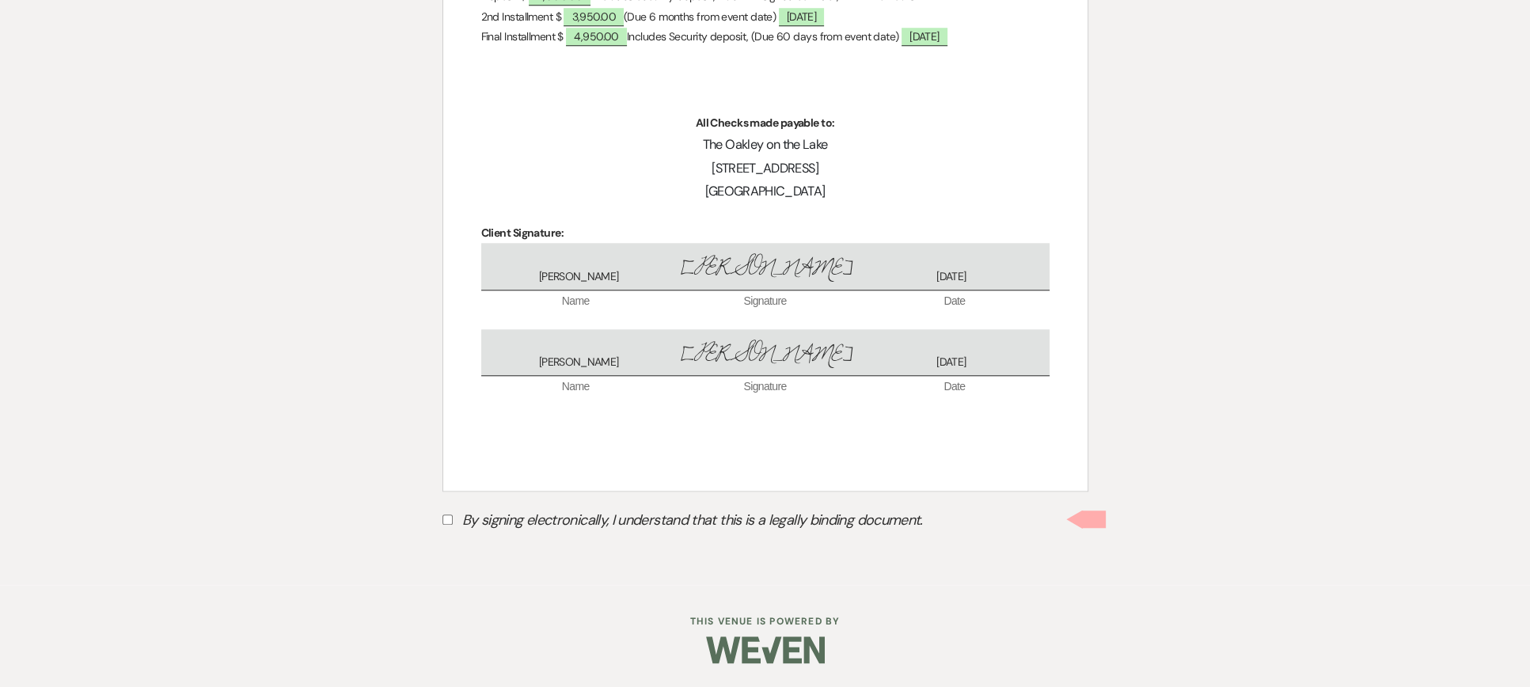
click at [443, 518] on input "By signing electronically, I understand that this is a legally binding document." at bounding box center [448, 520] width 10 height 10
checkbox input "true"
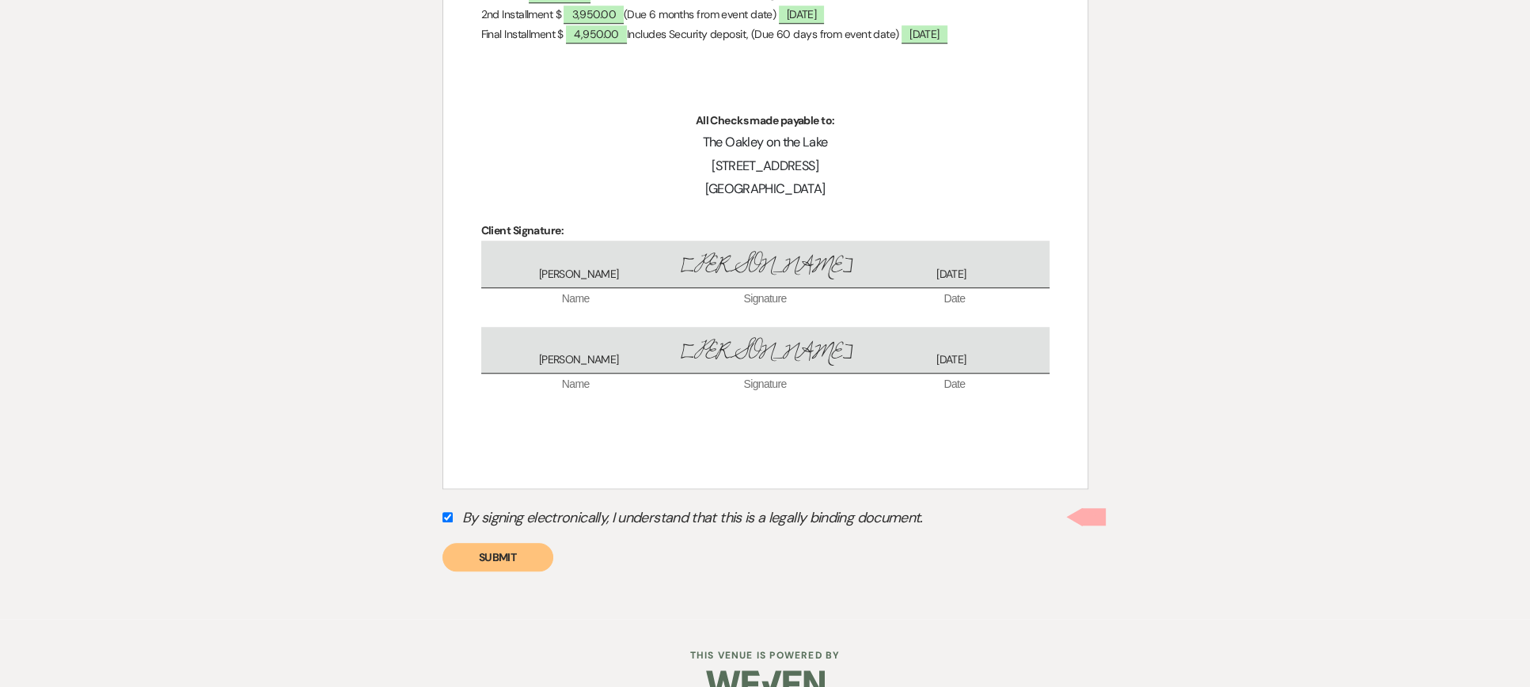
click at [483, 557] on button "Submit" at bounding box center [498, 557] width 111 height 28
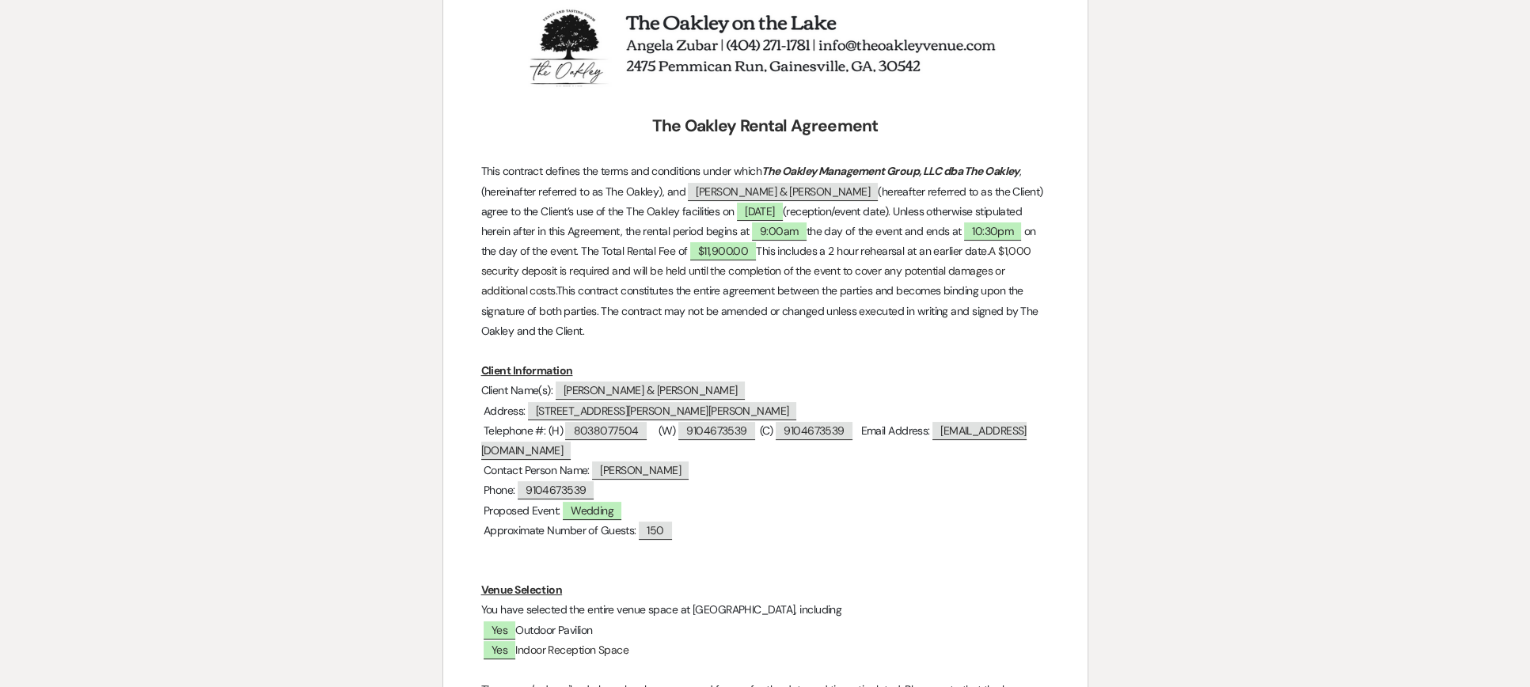
scroll to position [60, 0]
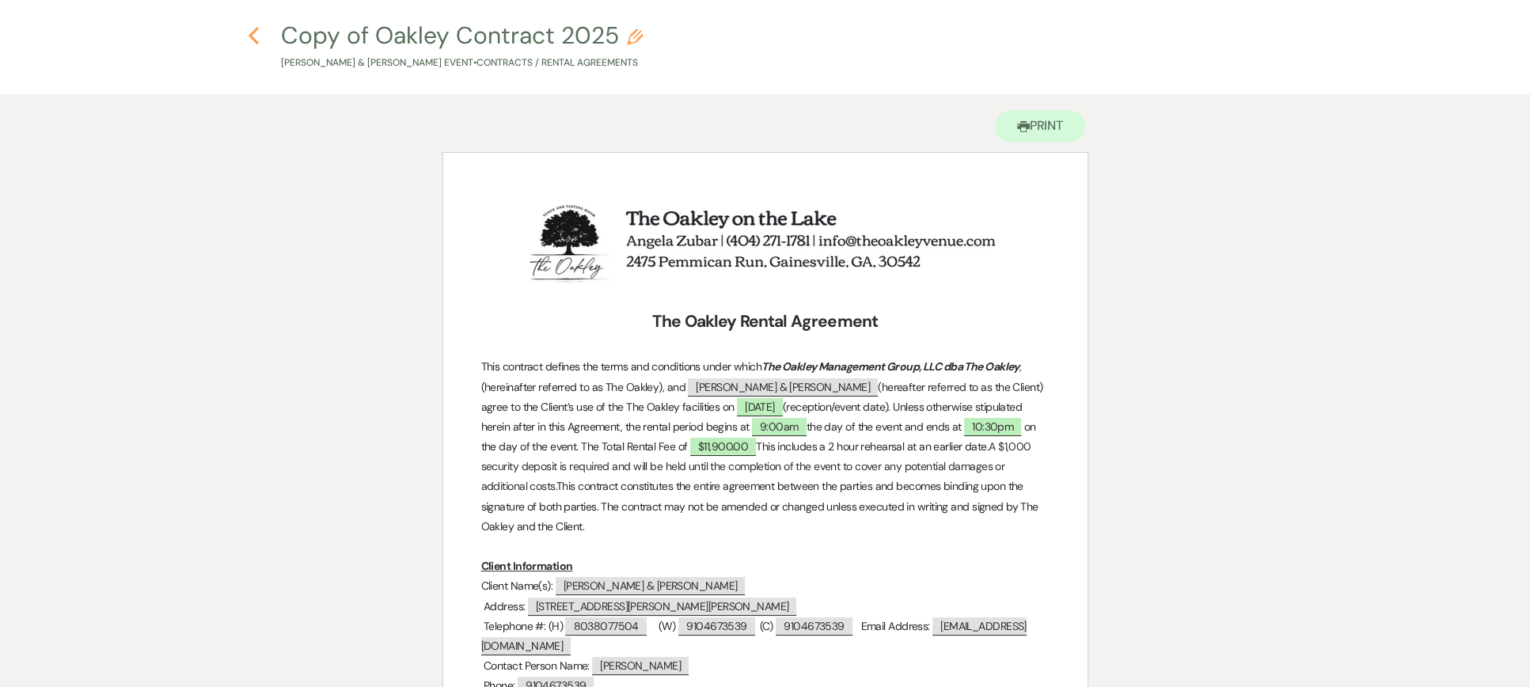
click at [250, 32] on icon "Previous" at bounding box center [254, 35] width 12 height 19
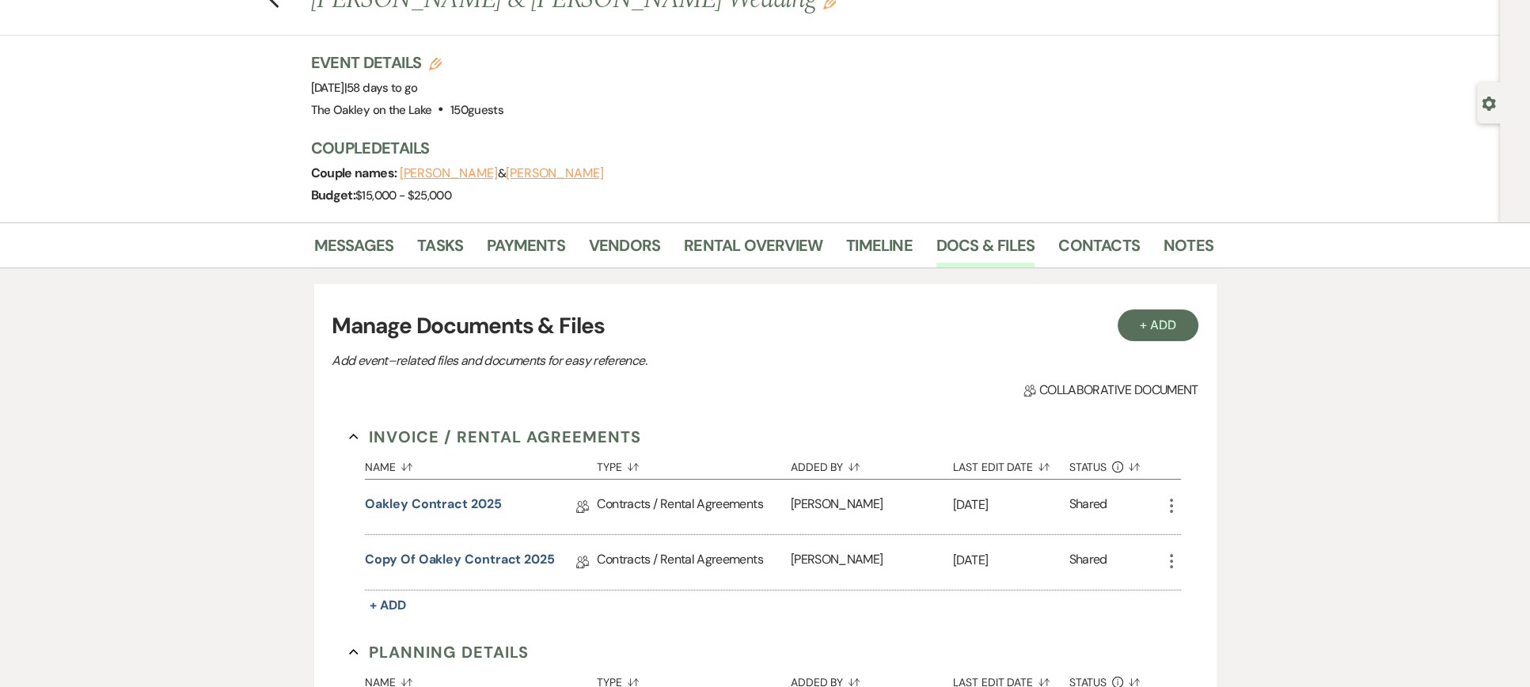
scroll to position [245, 0]
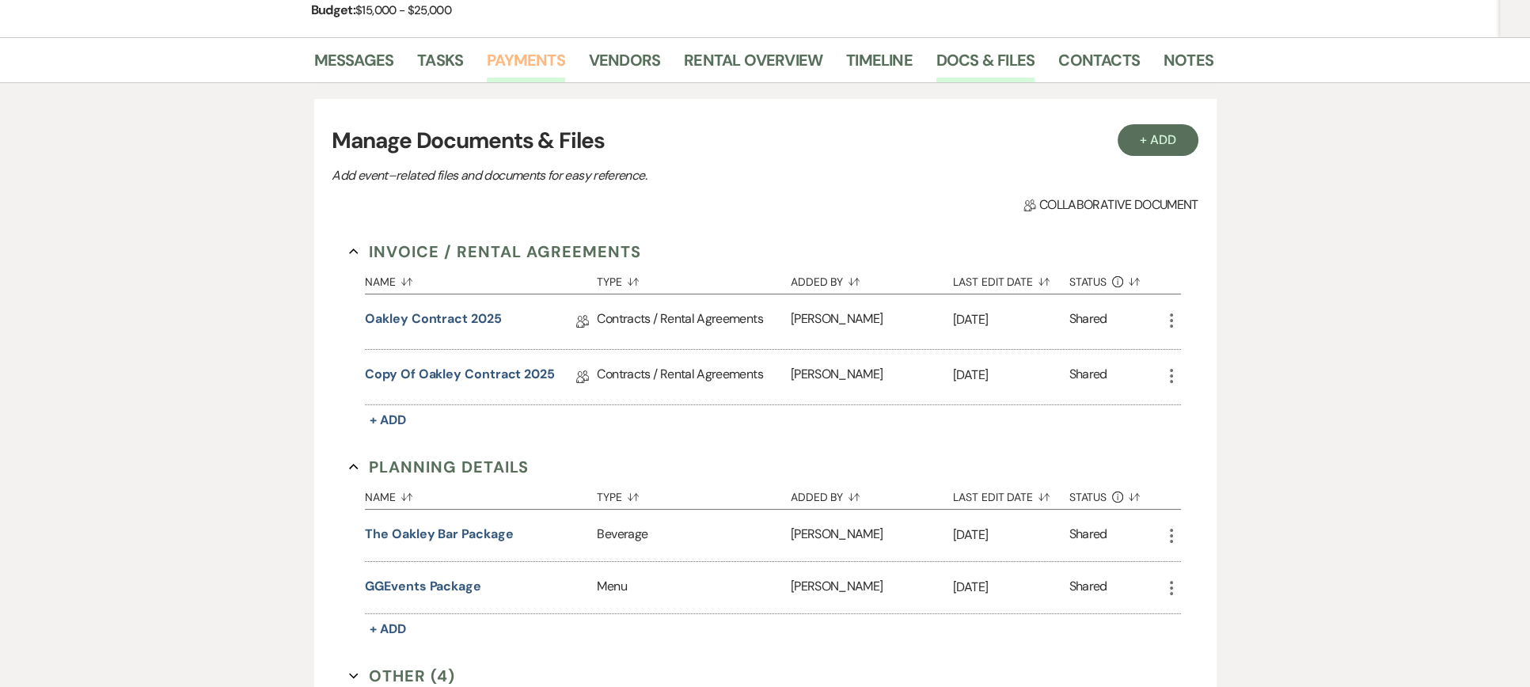
click at [500, 55] on link "Payments" at bounding box center [526, 64] width 78 height 35
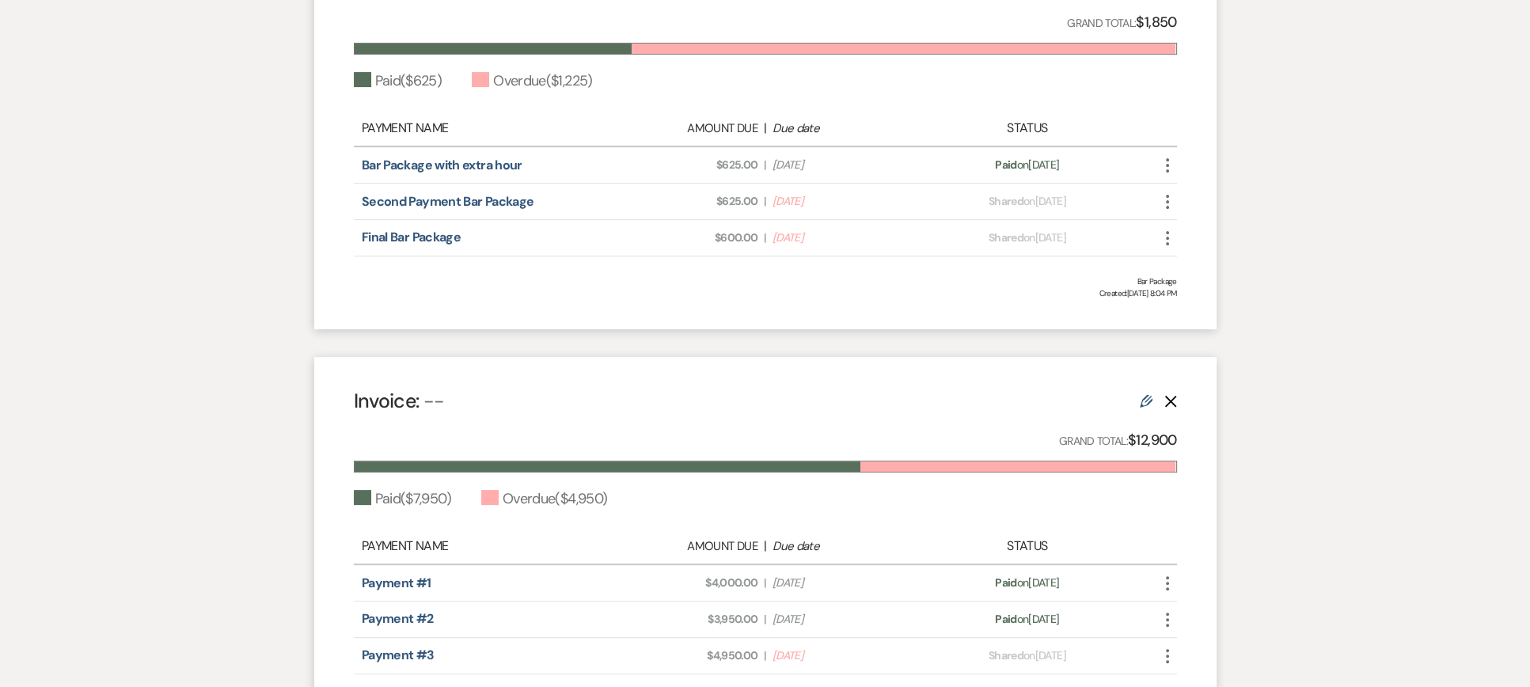
scroll to position [554, 0]
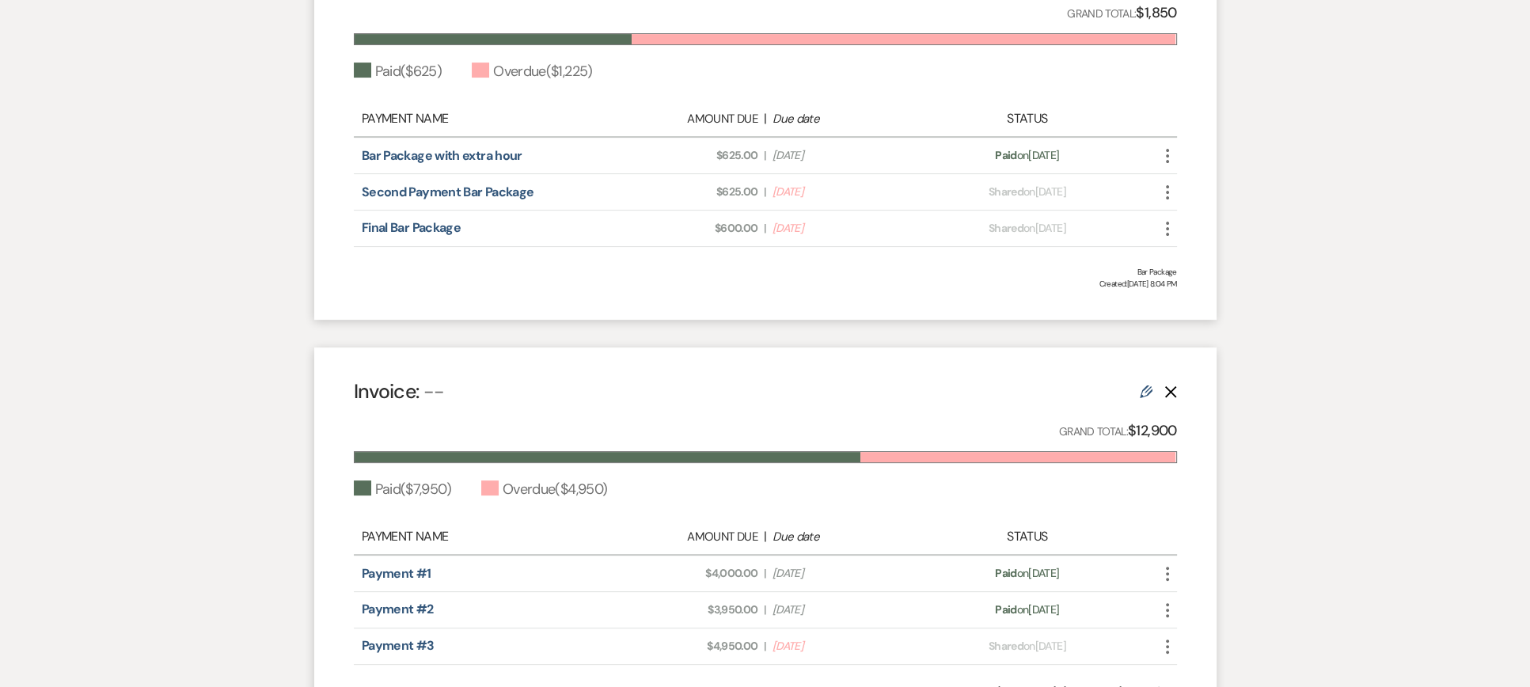
click at [1146, 388] on use at bounding box center [1146, 392] width 13 height 13
select select "1"
select select "false"
select select "1"
select select "true"
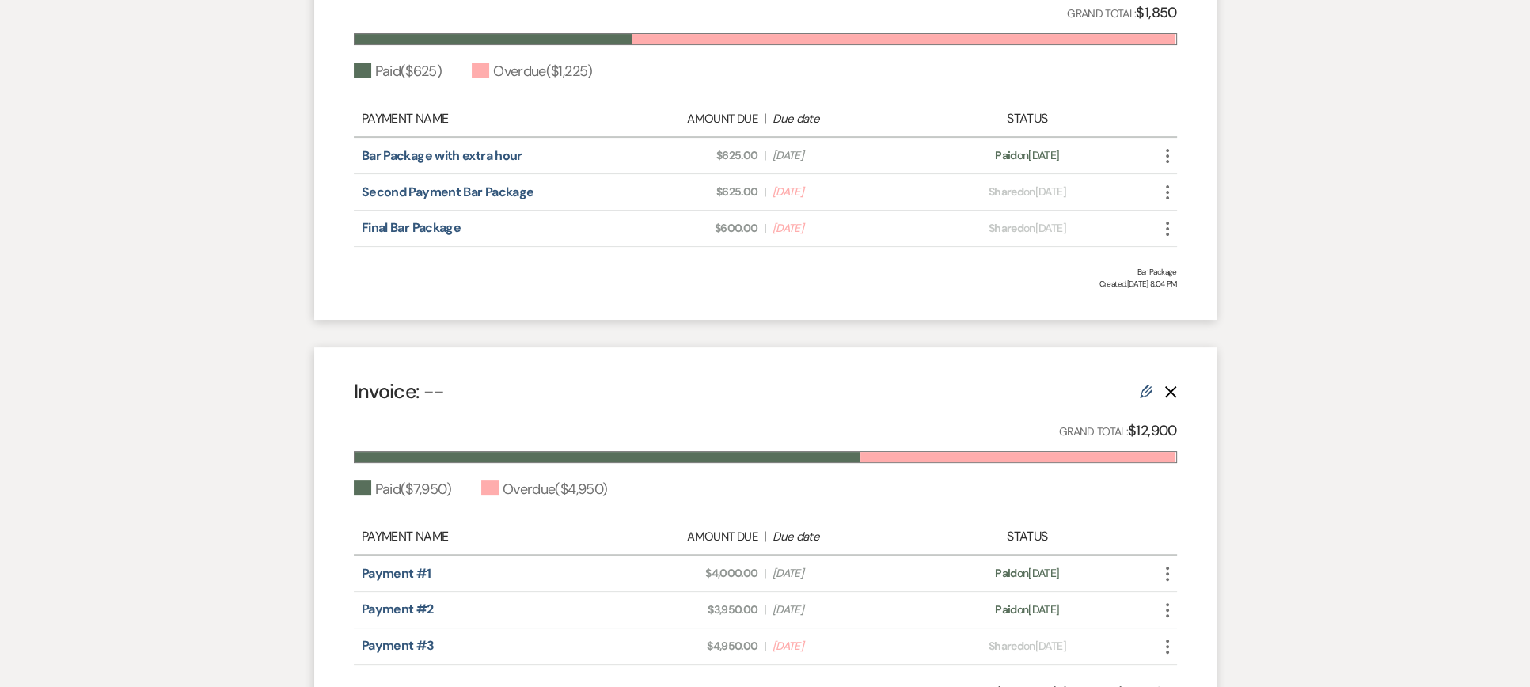
select select "2"
select select "flat"
select select "true"
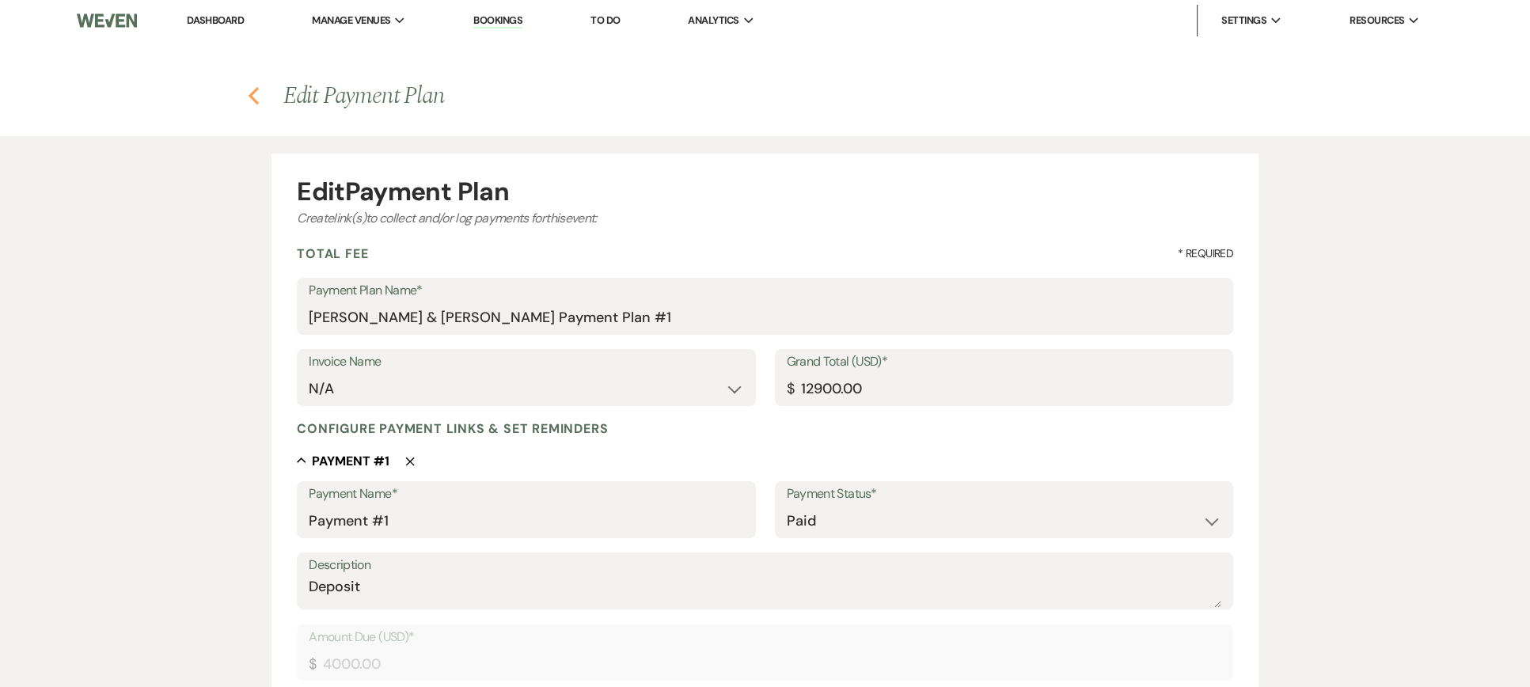
click at [254, 95] on icon "Previous" at bounding box center [254, 95] width 12 height 19
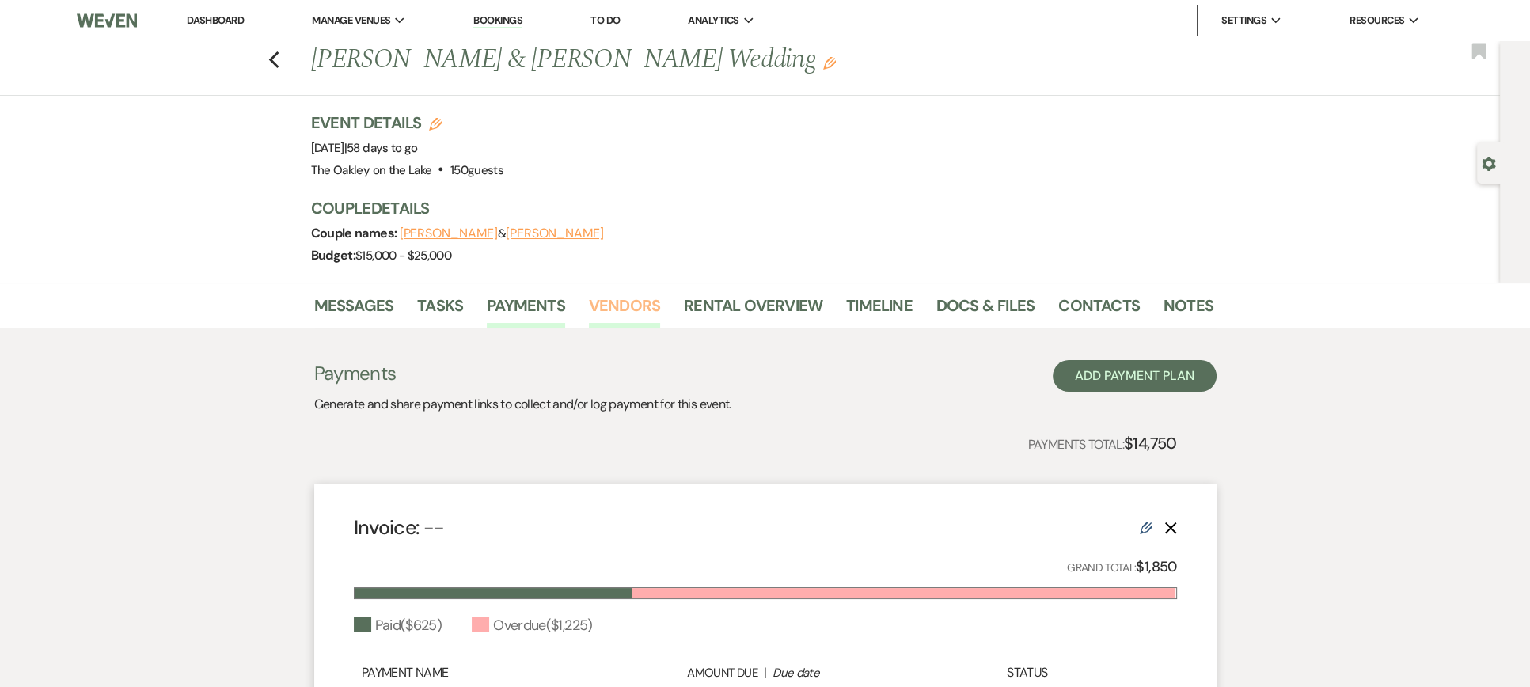
click at [634, 298] on link "Vendors" at bounding box center [624, 310] width 71 height 35
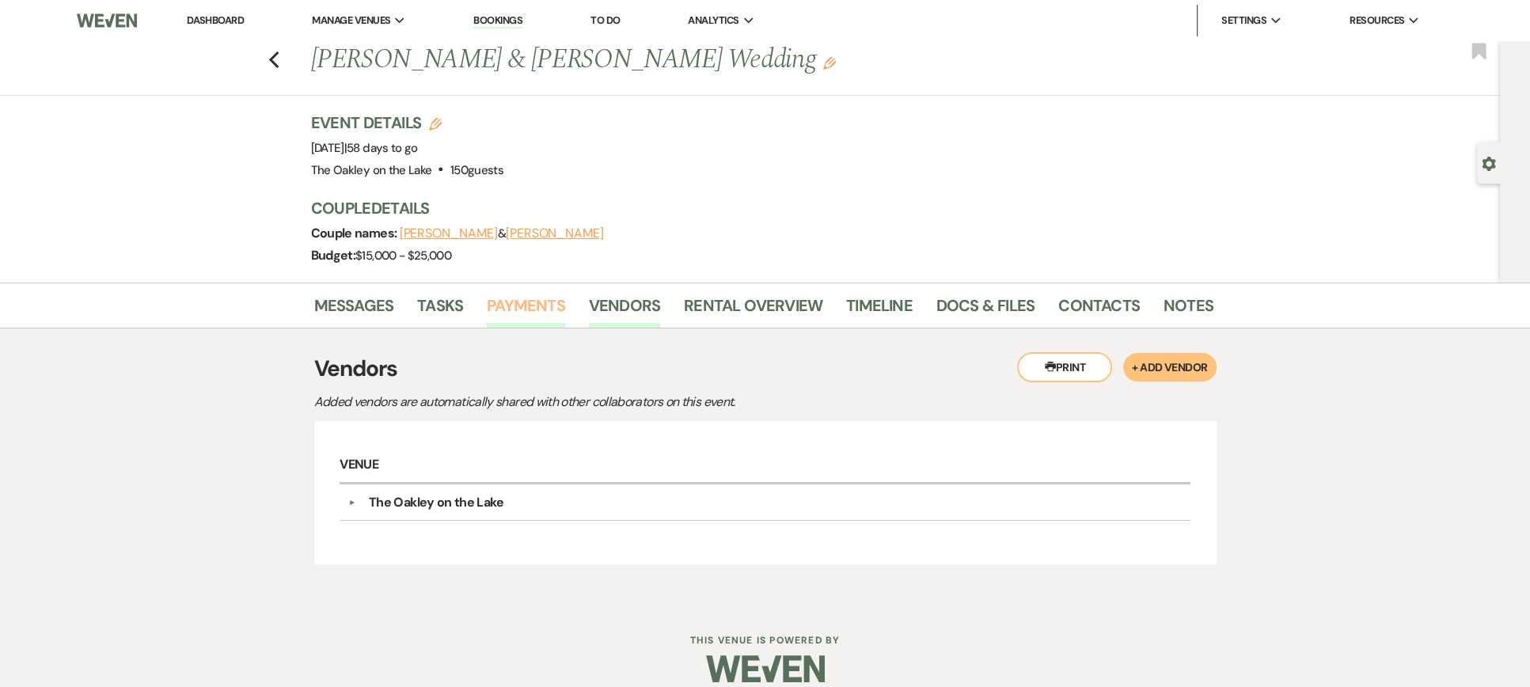
click at [520, 297] on link "Payments" at bounding box center [526, 310] width 78 height 35
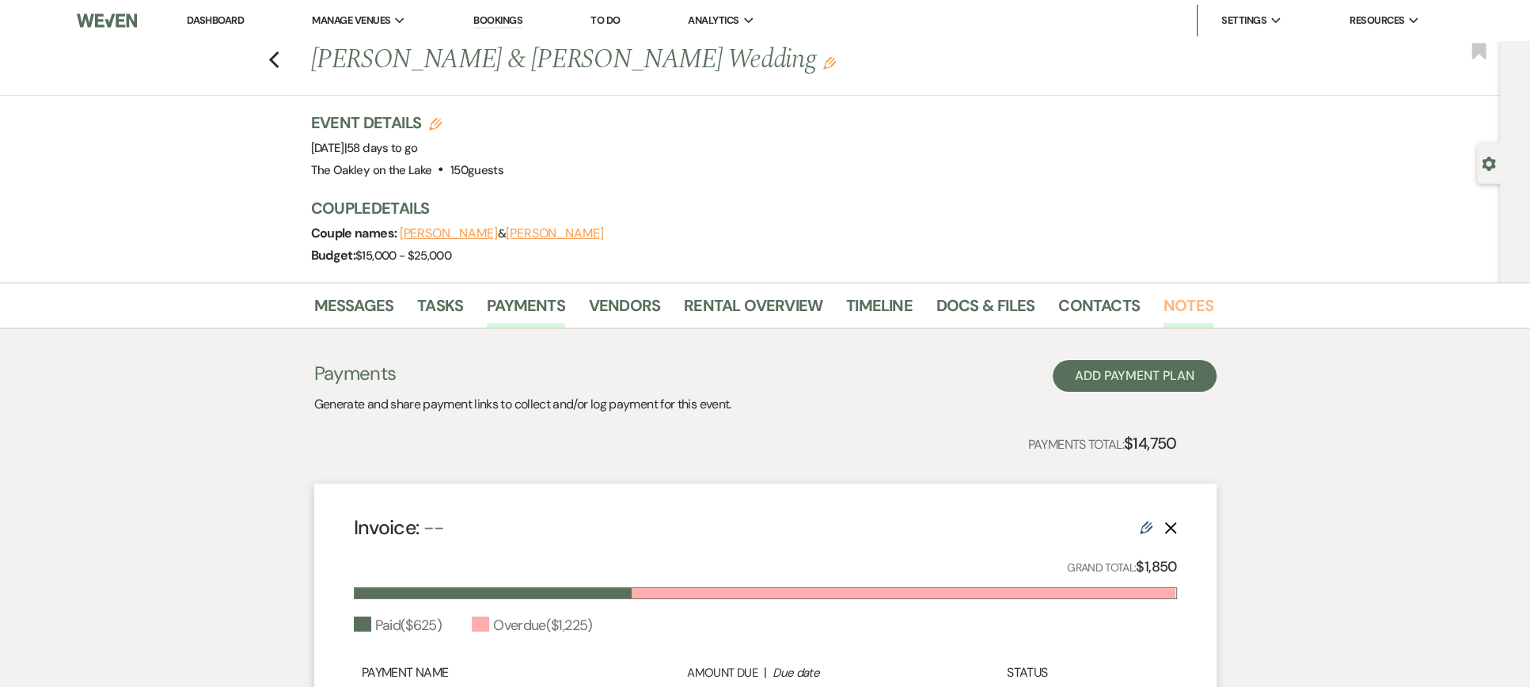
click at [1176, 306] on link "Notes" at bounding box center [1189, 310] width 50 height 35
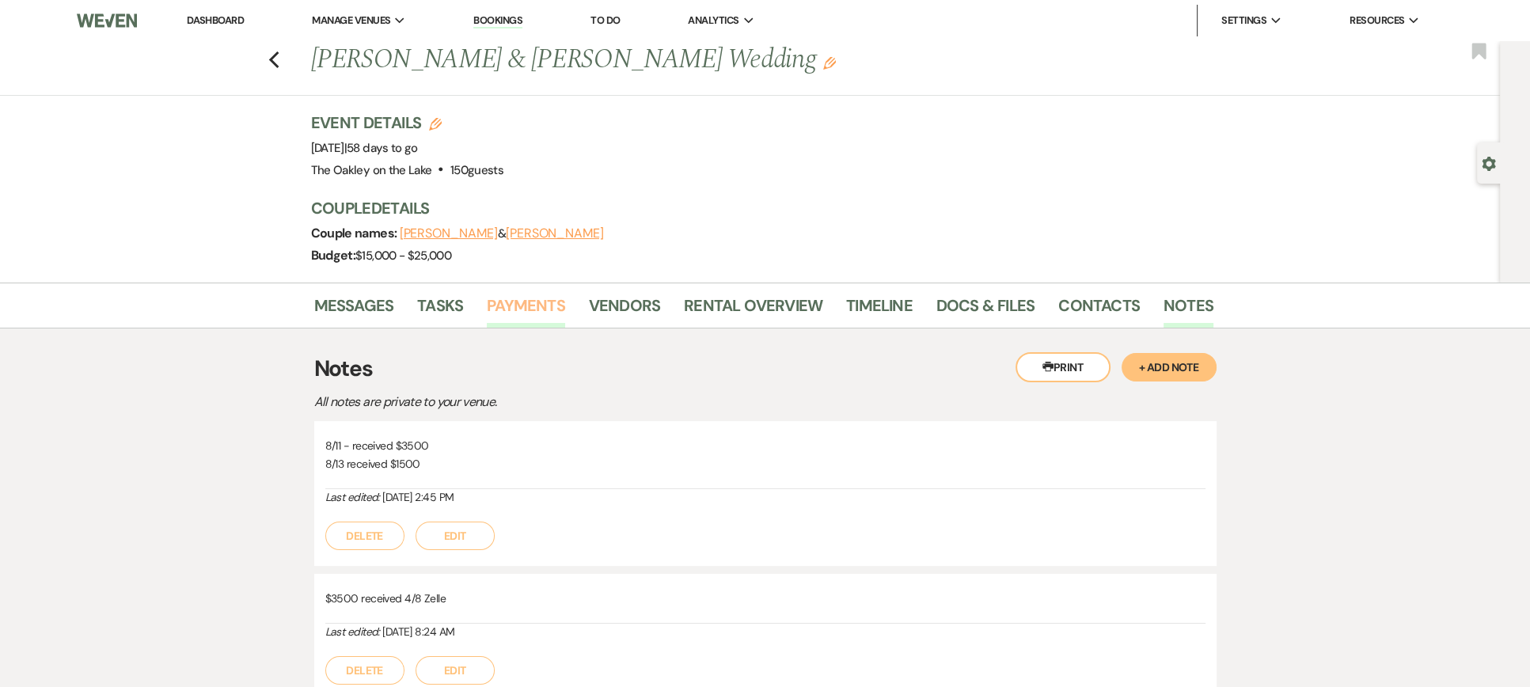
click at [522, 300] on link "Payments" at bounding box center [526, 310] width 78 height 35
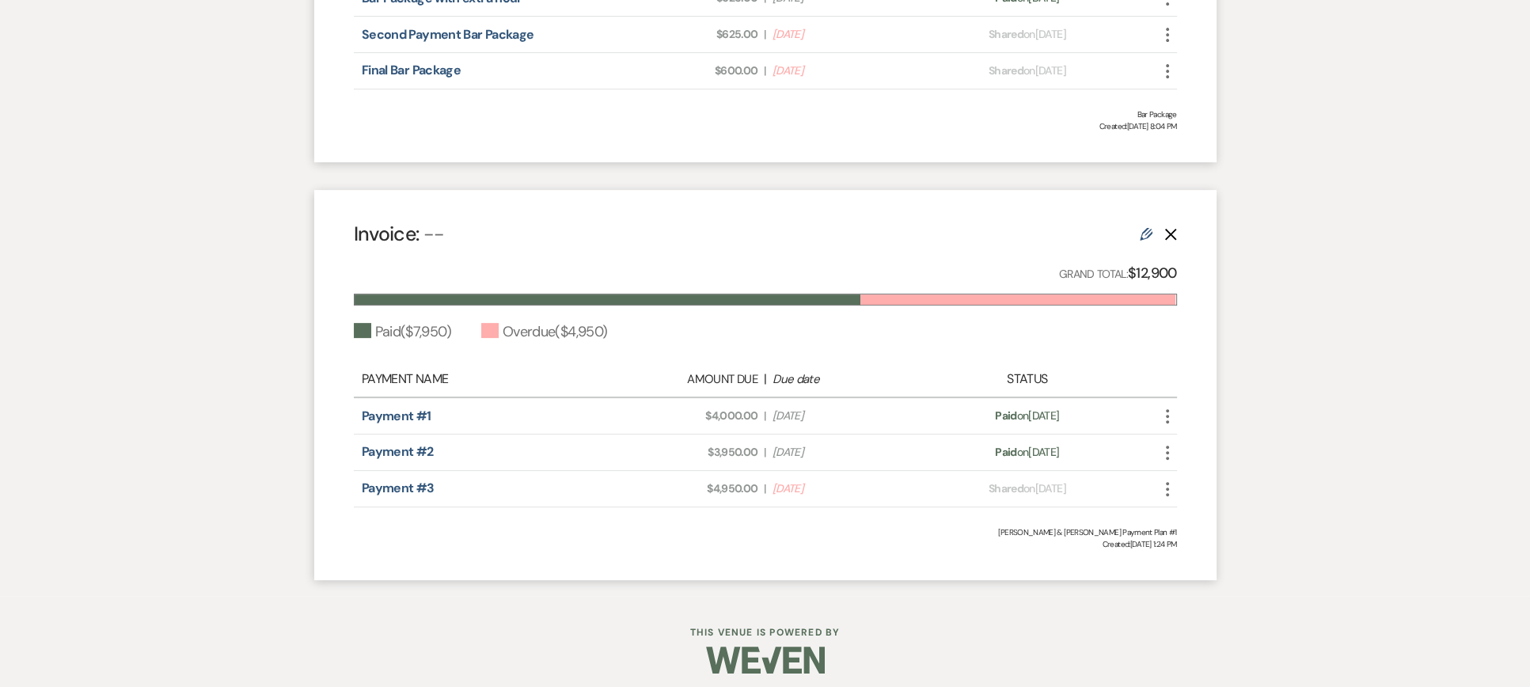
scroll to position [712, 0]
click at [1168, 483] on icon "More" at bounding box center [1167, 488] width 19 height 19
click at [1205, 572] on button "Check Mark Mark as Paid" at bounding box center [1238, 573] width 160 height 27
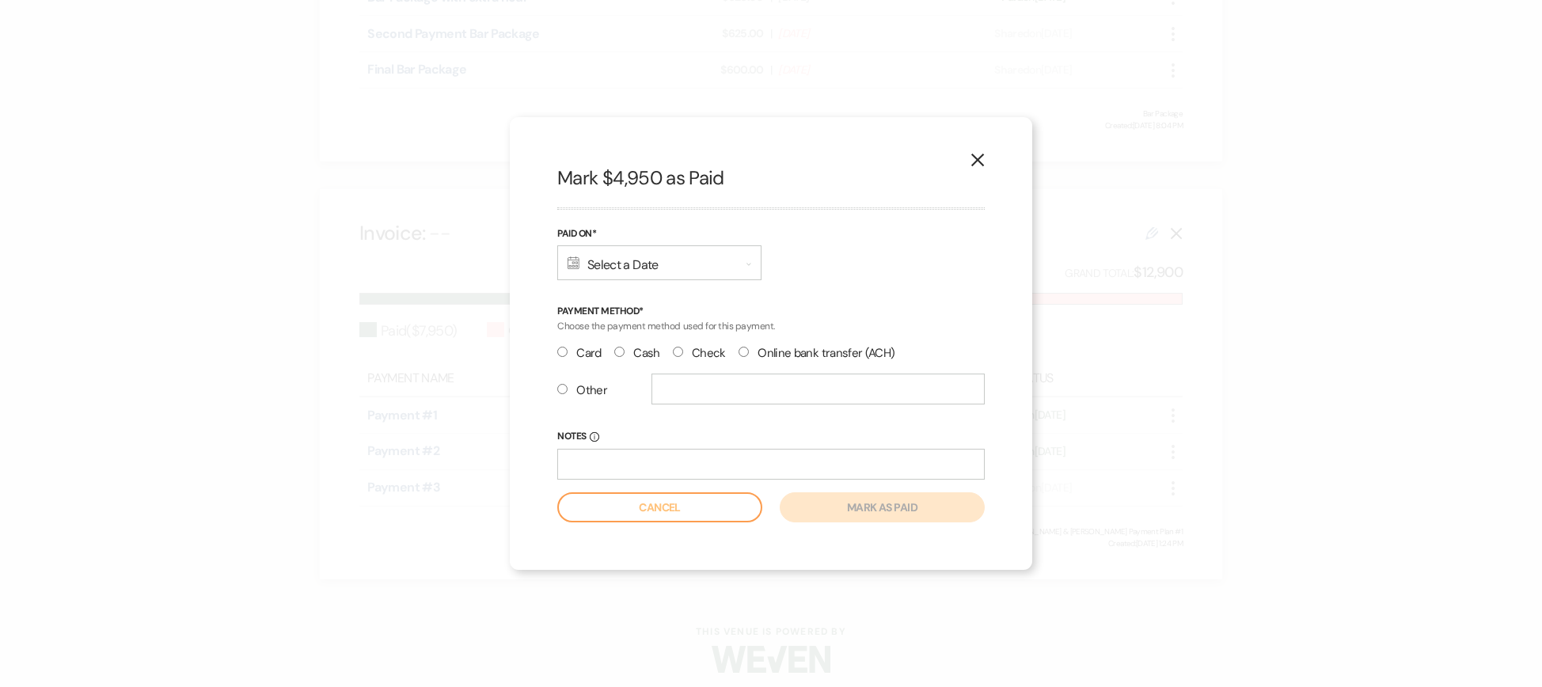
click at [687, 255] on div "Calendar Select a Date Expand" at bounding box center [659, 262] width 204 height 35
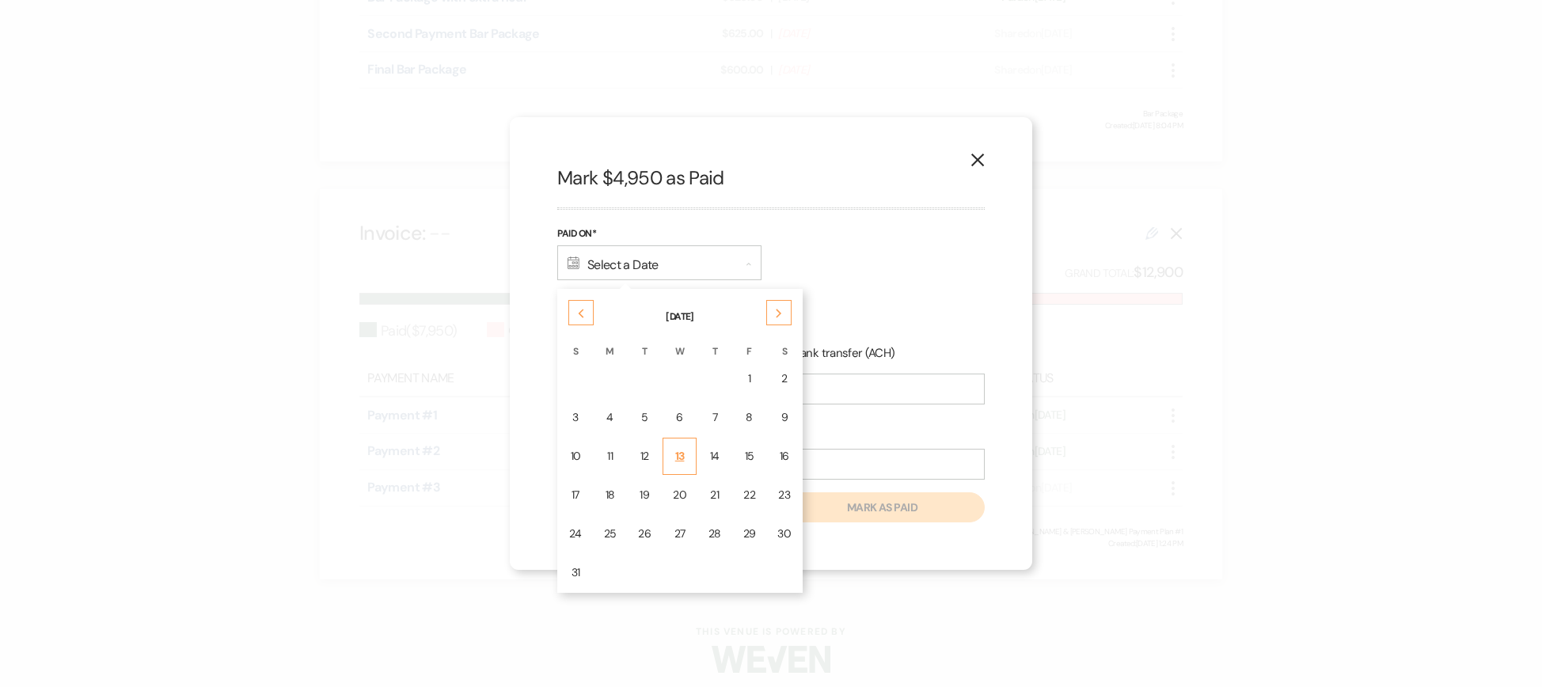
click at [683, 450] on td "13" at bounding box center [680, 456] width 34 height 37
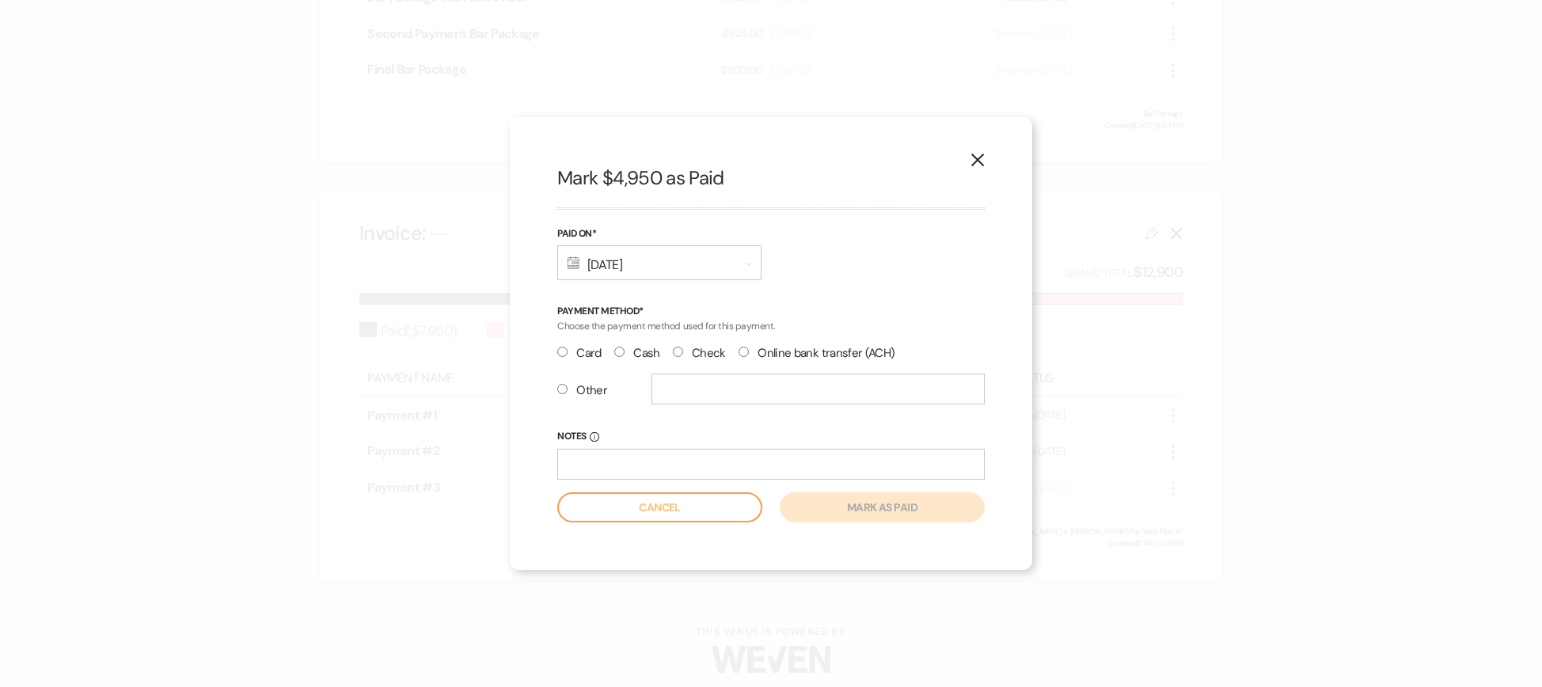
click at [560, 389] on input "Other" at bounding box center [562, 389] width 10 height 10
radio input "true"
click at [687, 398] on input "text" at bounding box center [818, 389] width 333 height 31
type input "Zelle"
click at [884, 506] on button "Mark as paid" at bounding box center [882, 507] width 205 height 30
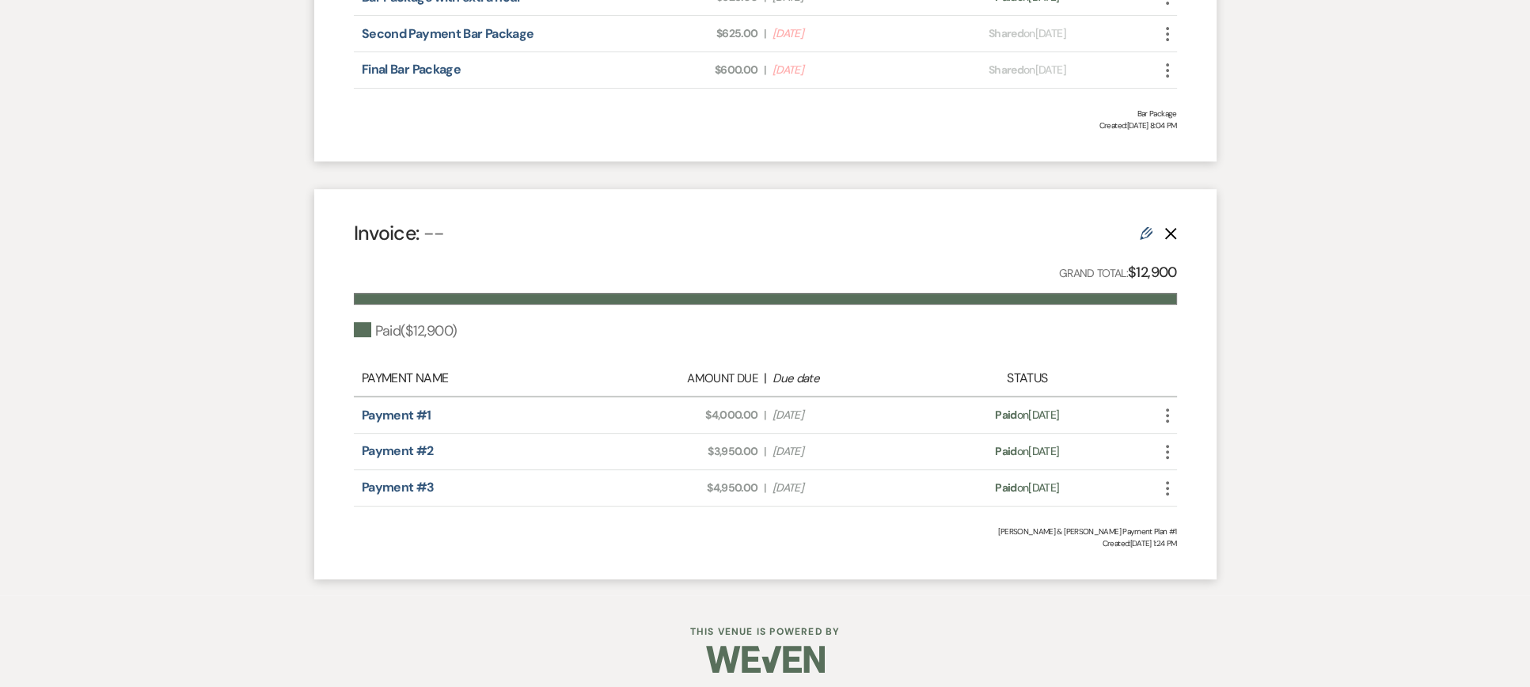
click at [1146, 234] on use at bounding box center [1146, 233] width 13 height 13
select select "1"
select select "false"
select select "1"
select select "true"
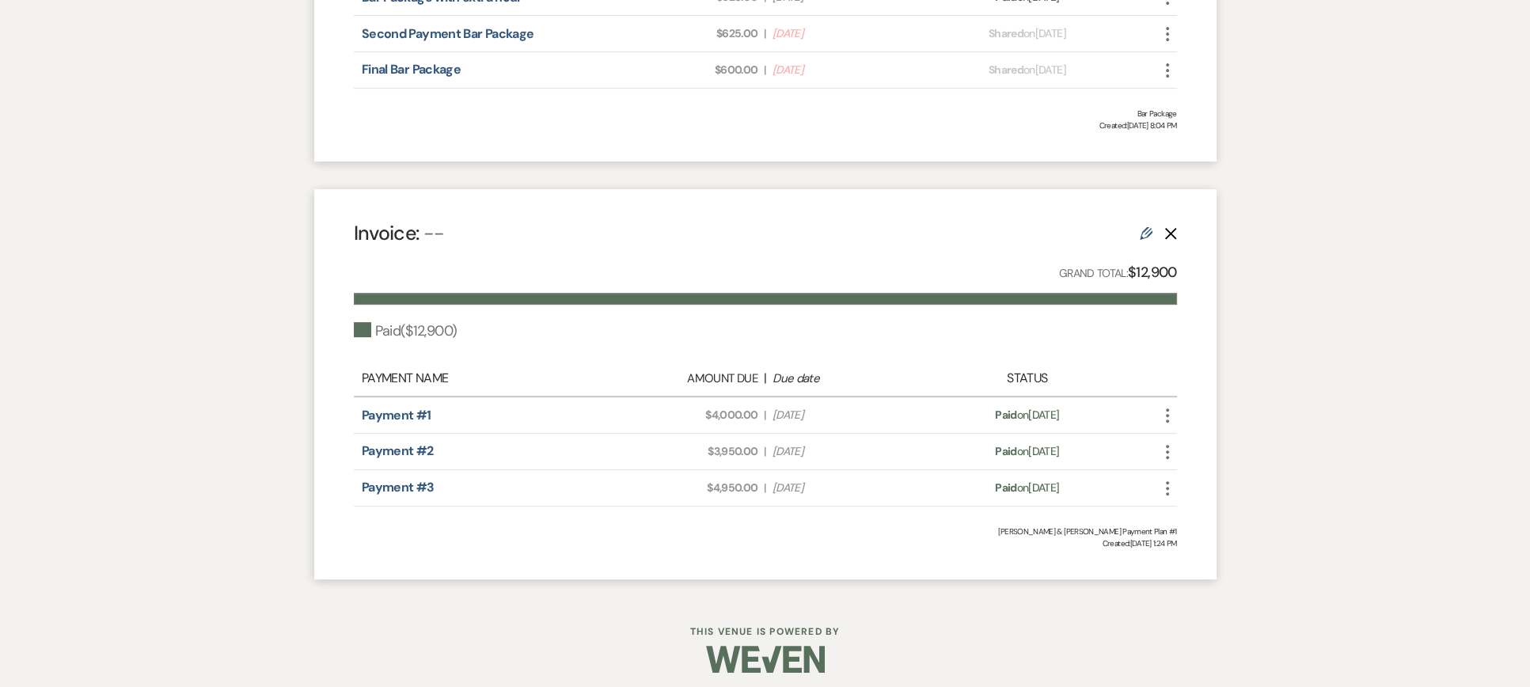
select select "1"
select select "true"
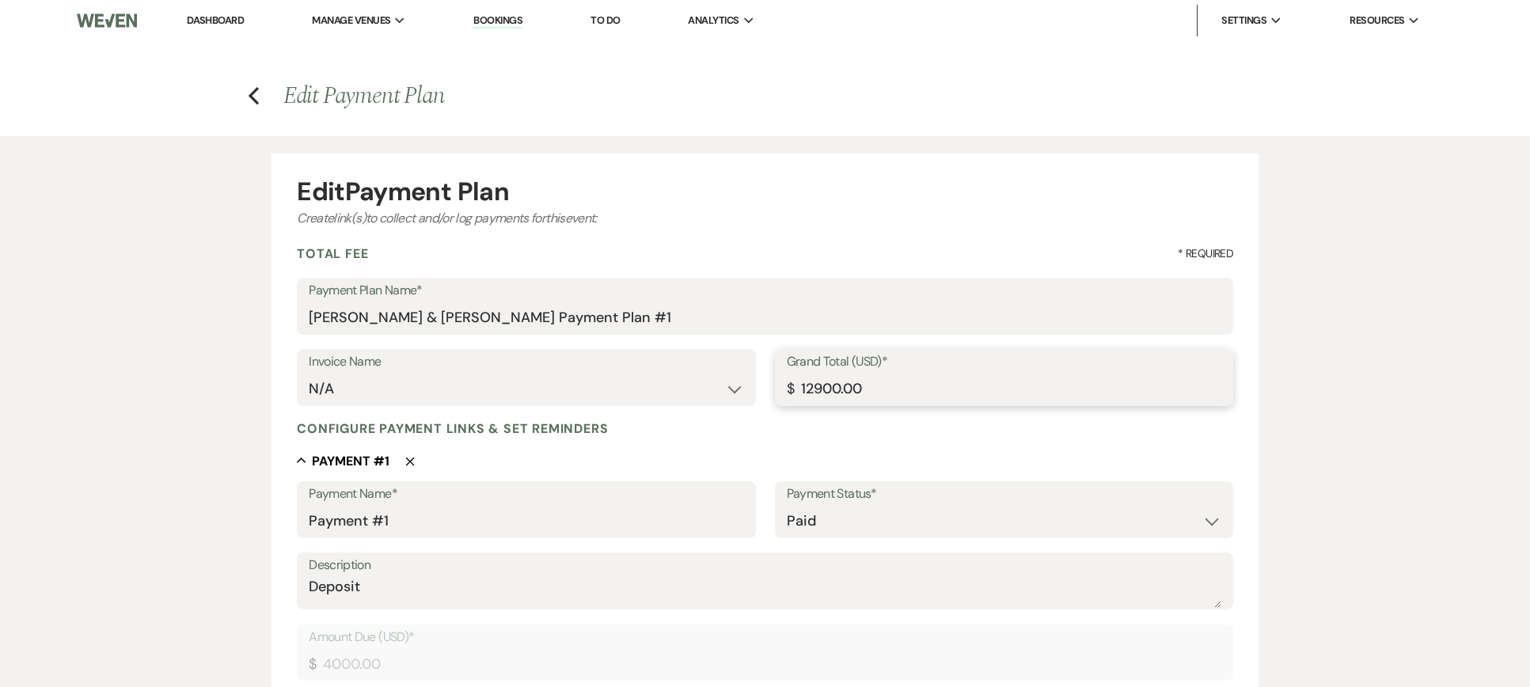
click at [810, 385] on input "12900.00" at bounding box center [1004, 389] width 435 height 31
type input "11900.00"
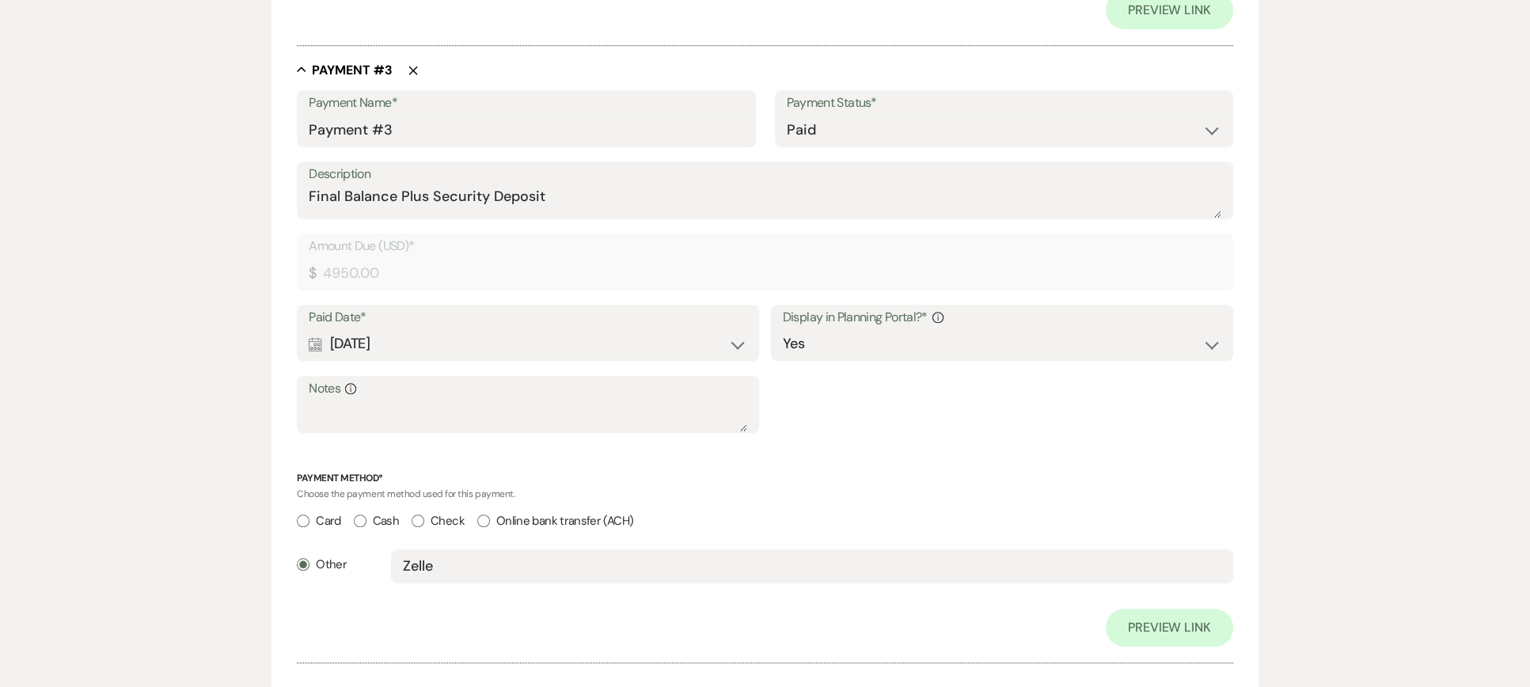
scroll to position [1583, 0]
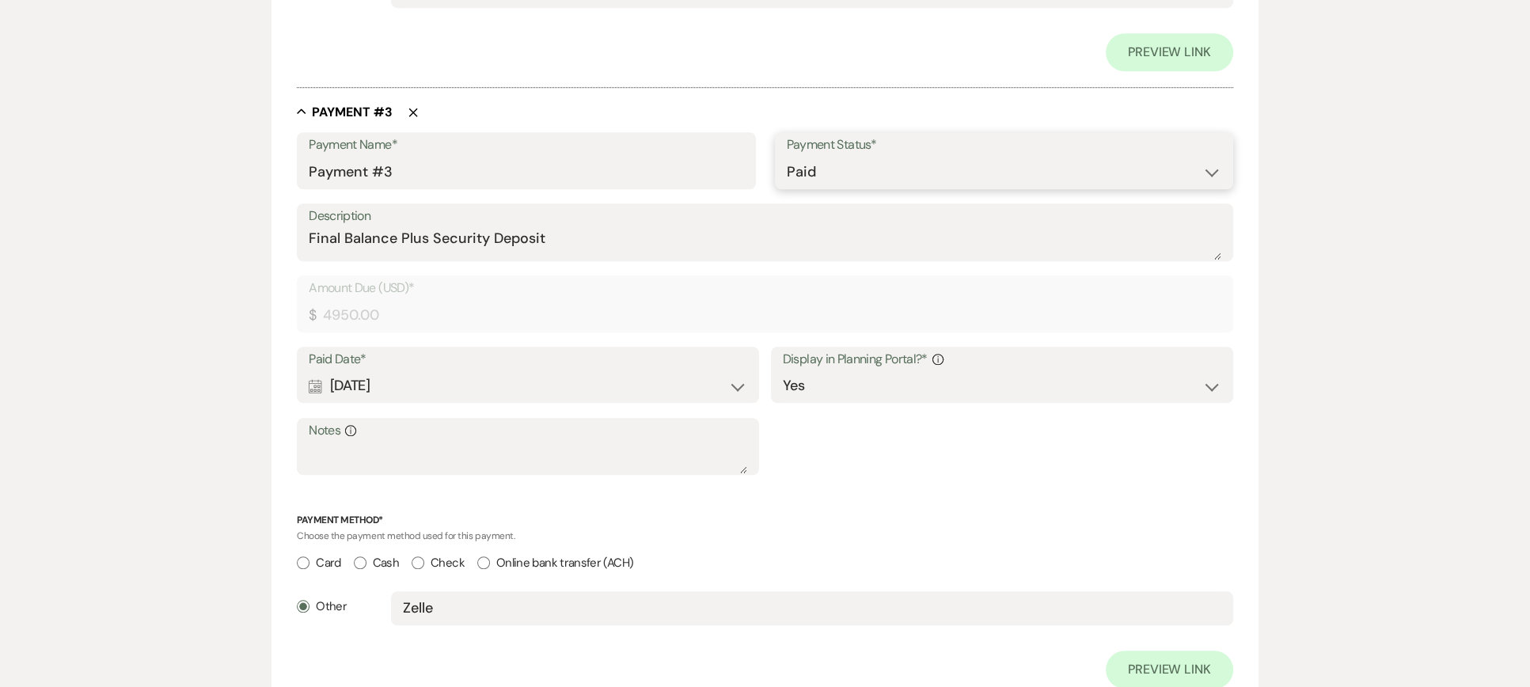
click at [802, 177] on select "Paid Unpaid" at bounding box center [1004, 172] width 435 height 31
select select "2"
click at [787, 157] on select "Paid Unpaid" at bounding box center [1004, 172] width 435 height 31
select select "flat"
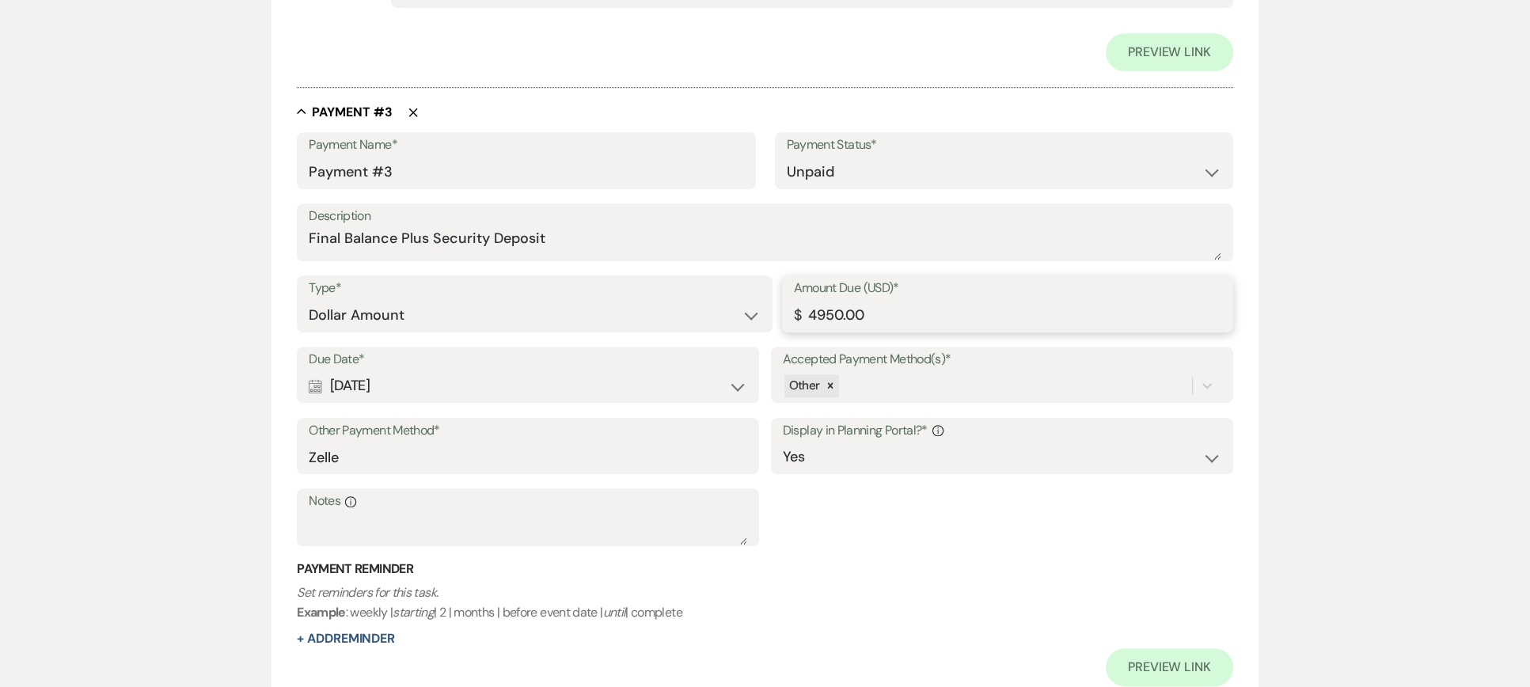
click at [814, 313] on input "4950.00" at bounding box center [1007, 315] width 427 height 31
type input "3950.00"
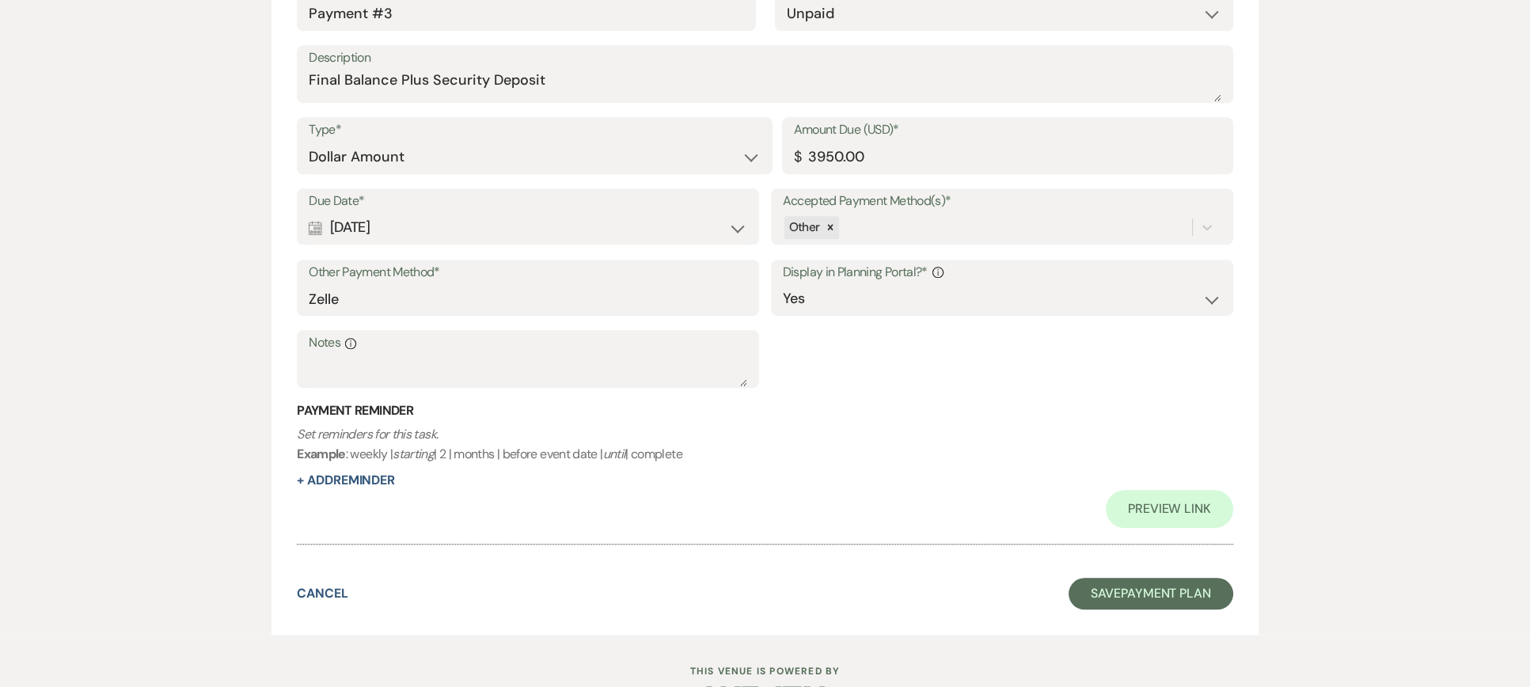
scroll to position [1790, 0]
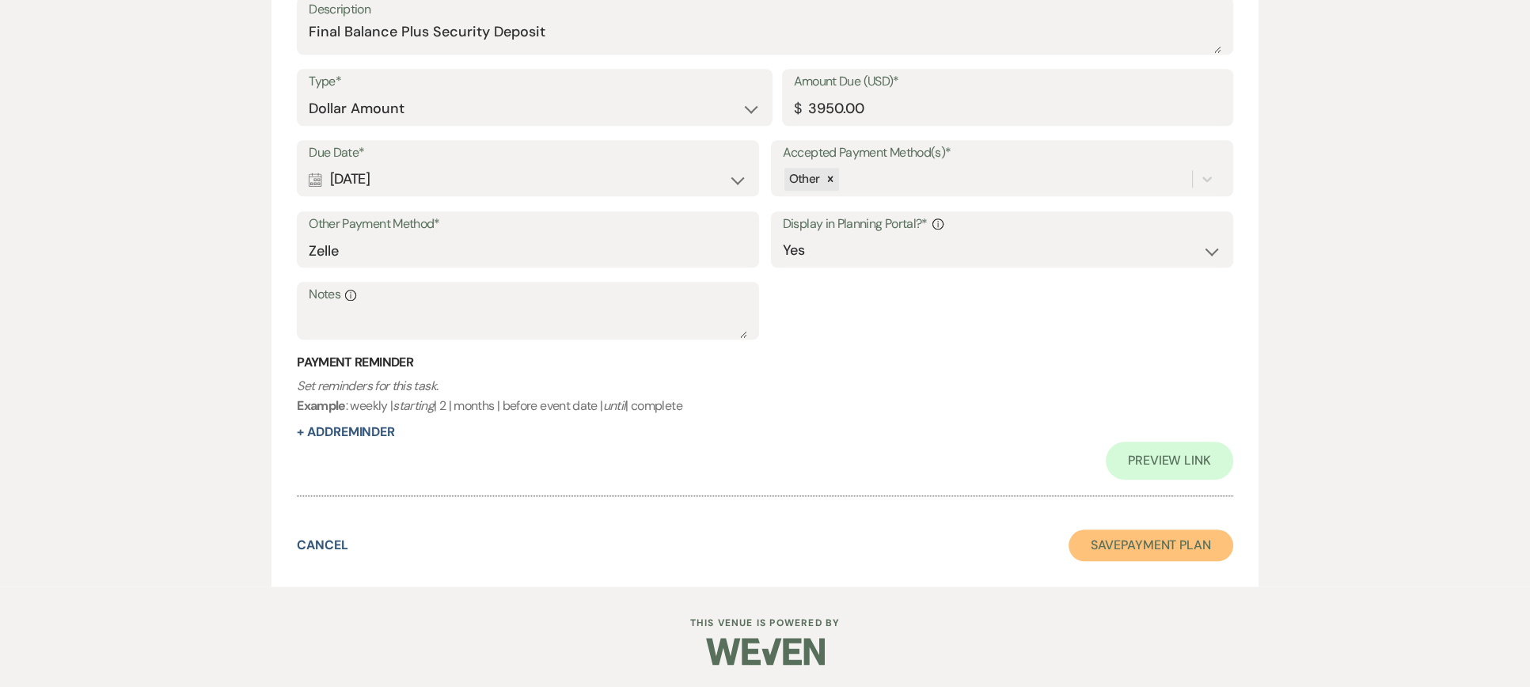
click at [1143, 549] on button "Save Payment Plan" at bounding box center [1151, 546] width 165 height 32
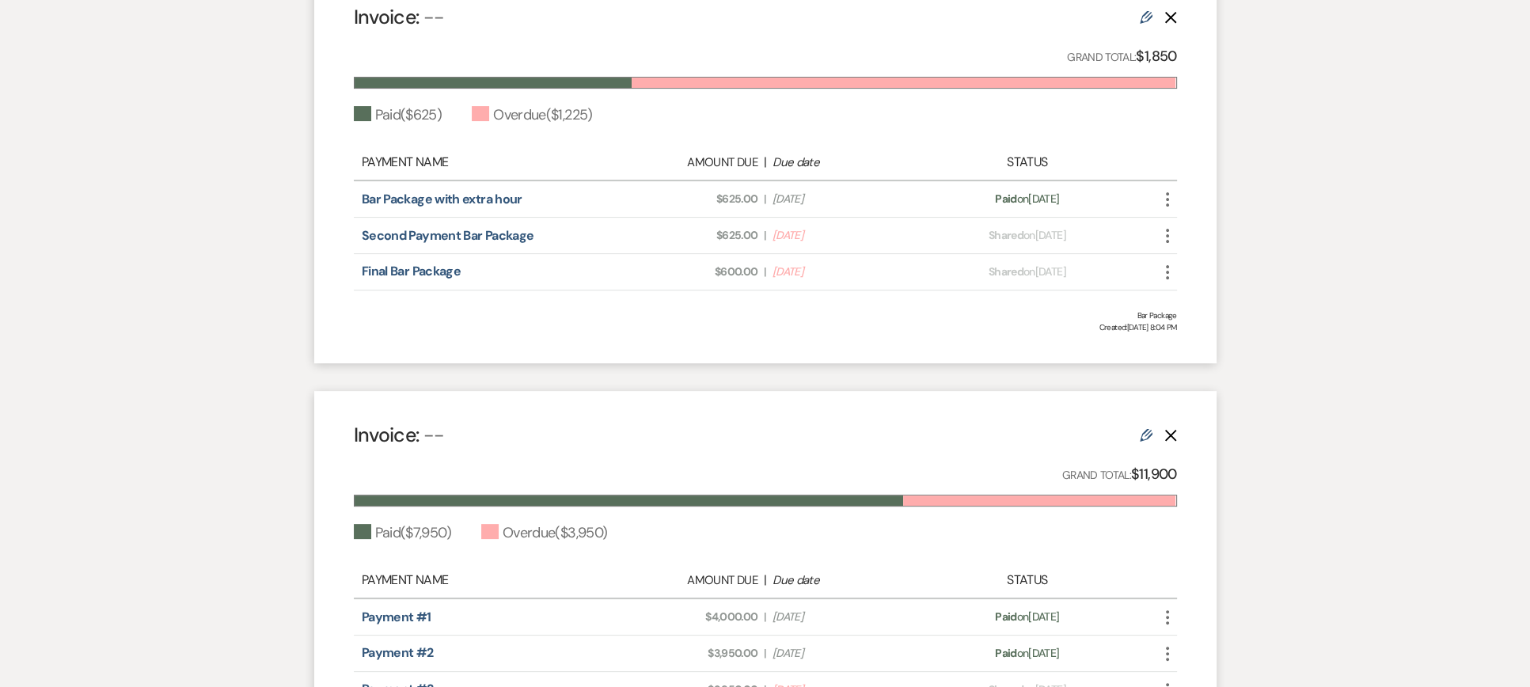
scroll to position [554, 0]
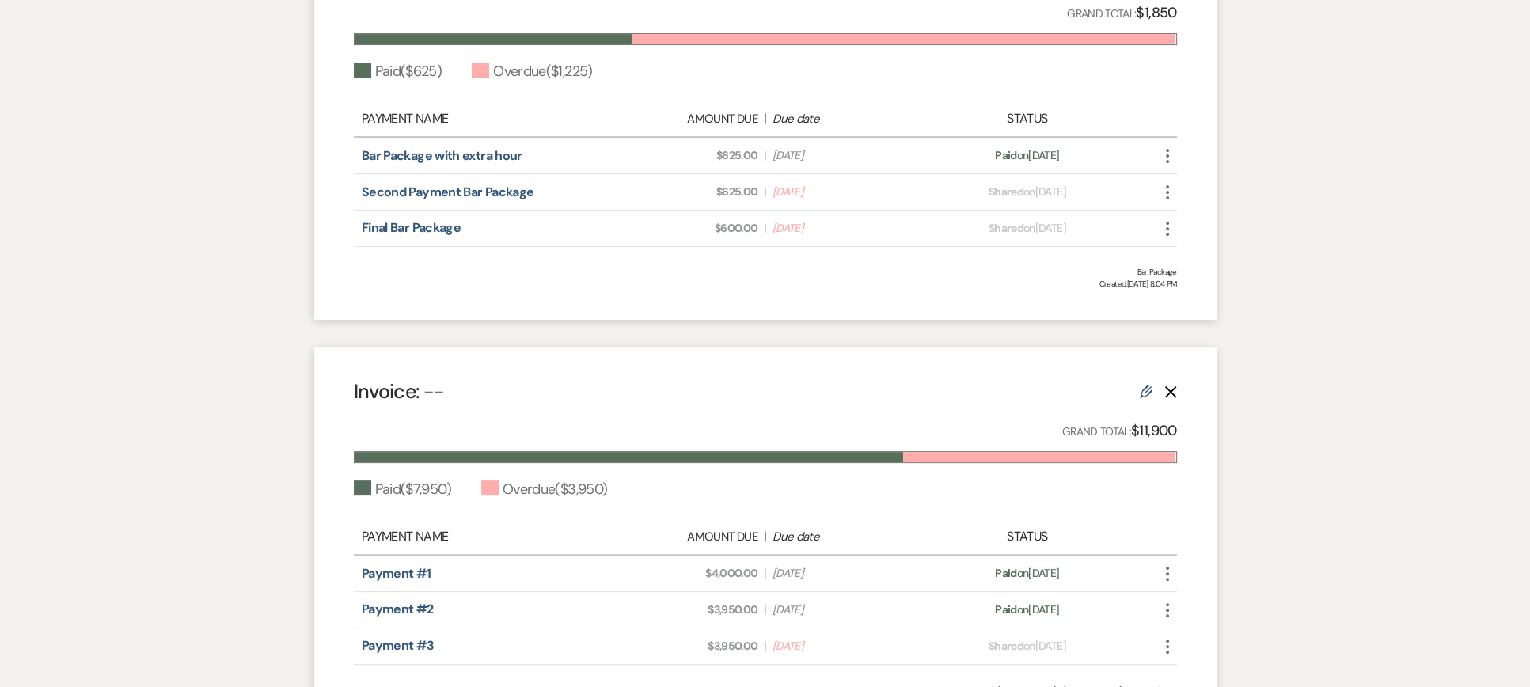
click at [1164, 648] on icon "More" at bounding box center [1167, 646] width 19 height 19
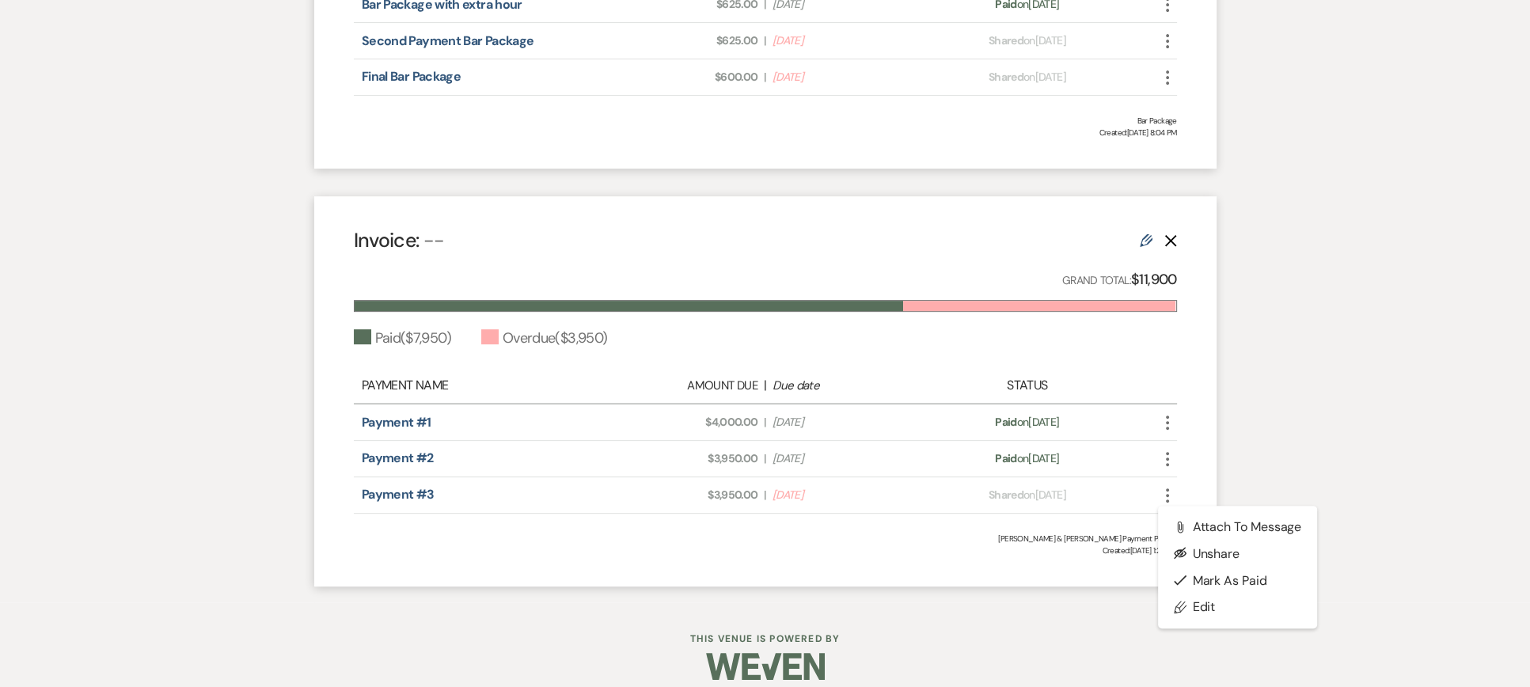
scroll to position [720, 0]
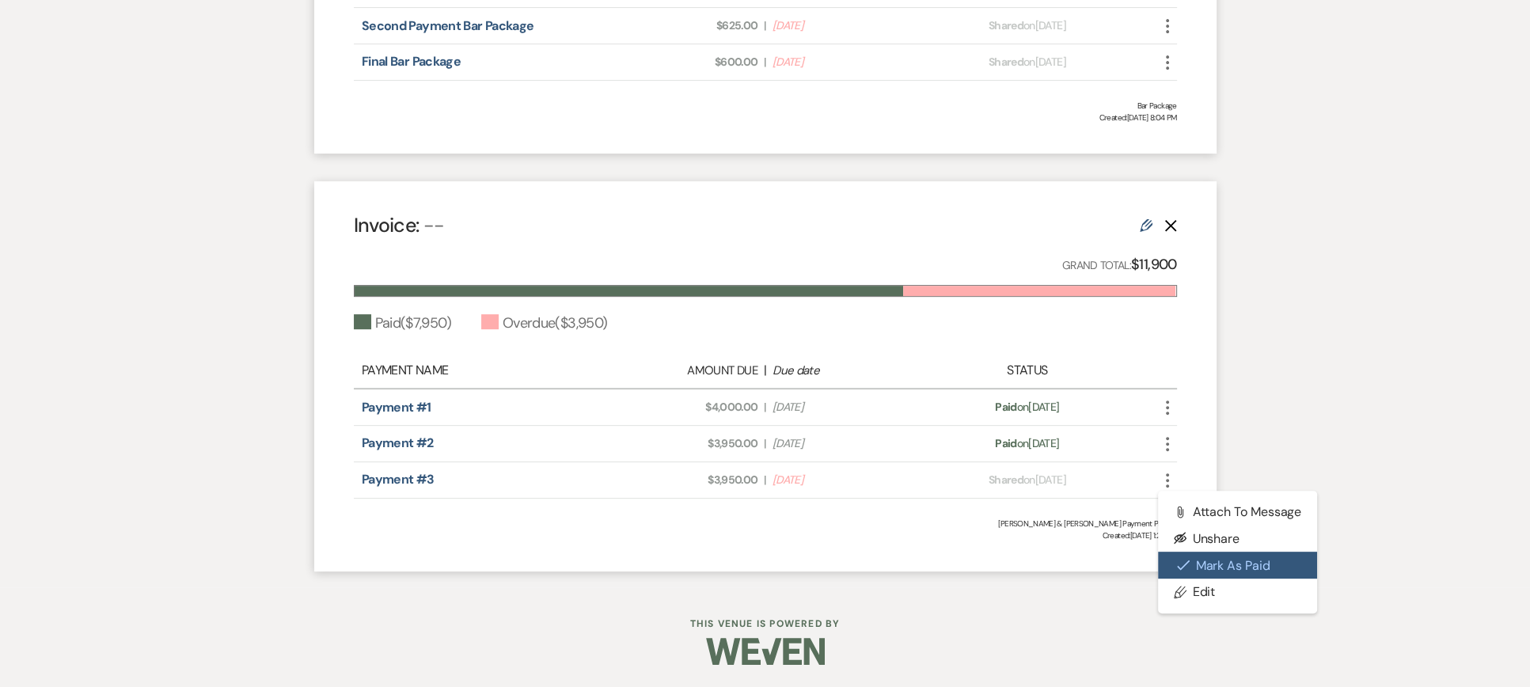
click at [1190, 564] on button "Check Mark Mark as Paid" at bounding box center [1238, 565] width 160 height 27
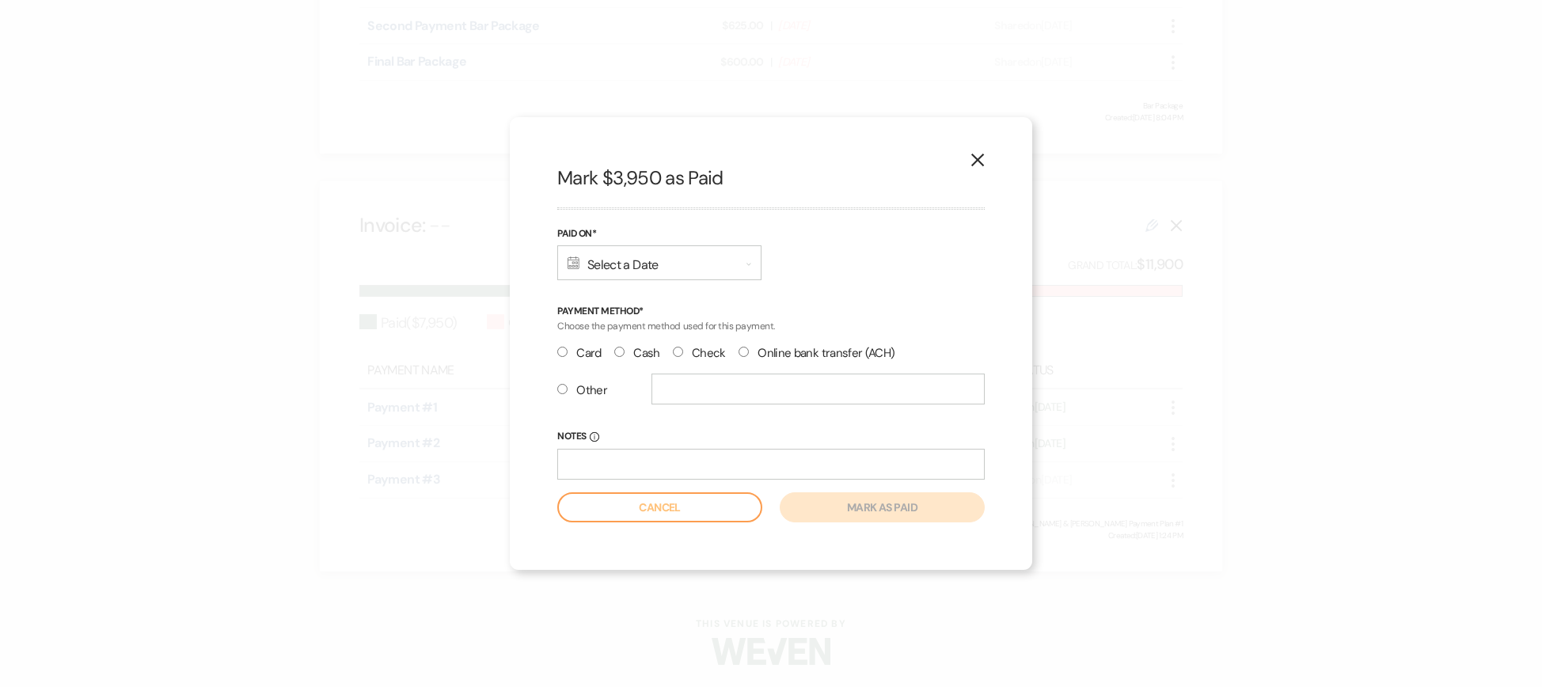
click at [560, 389] on input "Other" at bounding box center [562, 389] width 10 height 10
radio input "true"
click at [608, 268] on div "Calendar Select a Date Expand" at bounding box center [659, 262] width 204 height 35
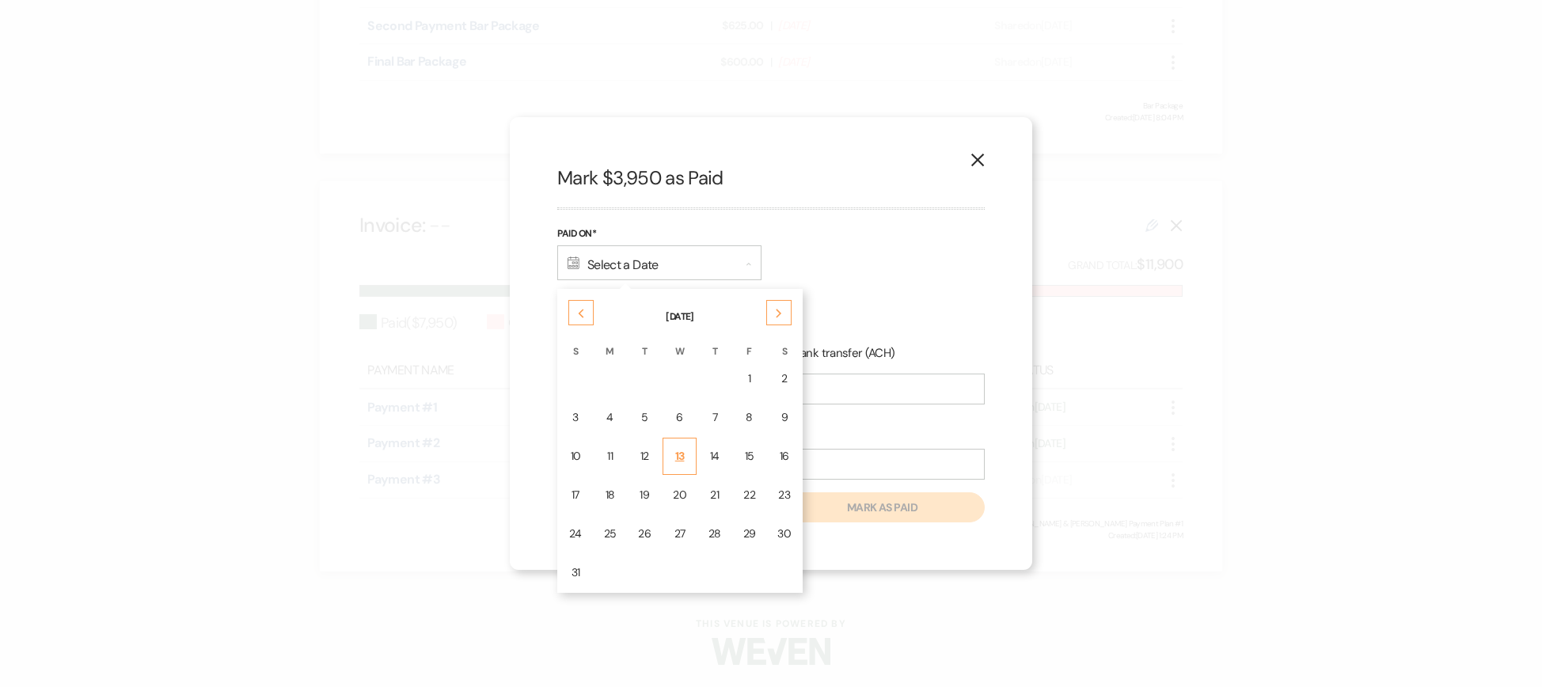
click at [673, 448] on div "13" at bounding box center [679, 456] width 13 height 17
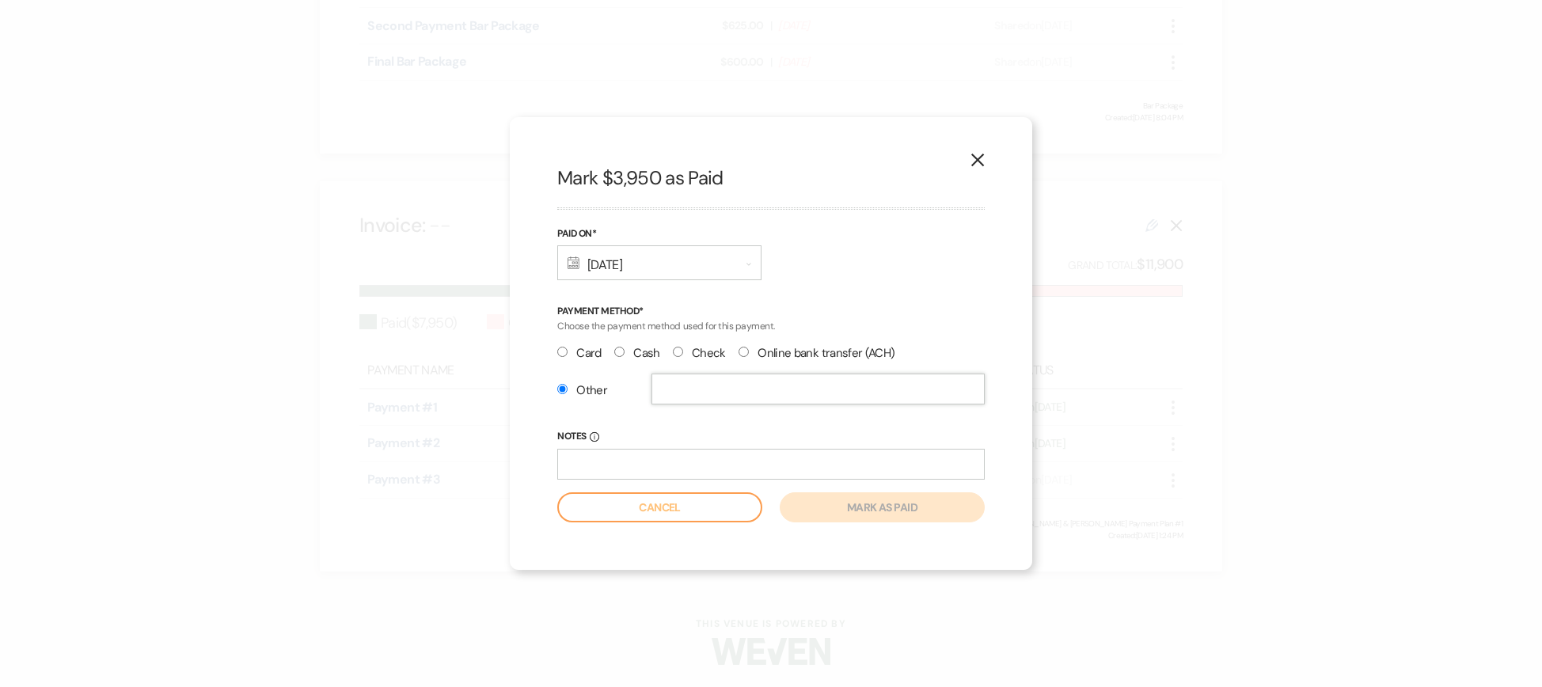
click at [702, 383] on input "text" at bounding box center [818, 389] width 333 height 31
type input "Zelle"
click at [847, 503] on button "Mark as paid" at bounding box center [882, 507] width 205 height 30
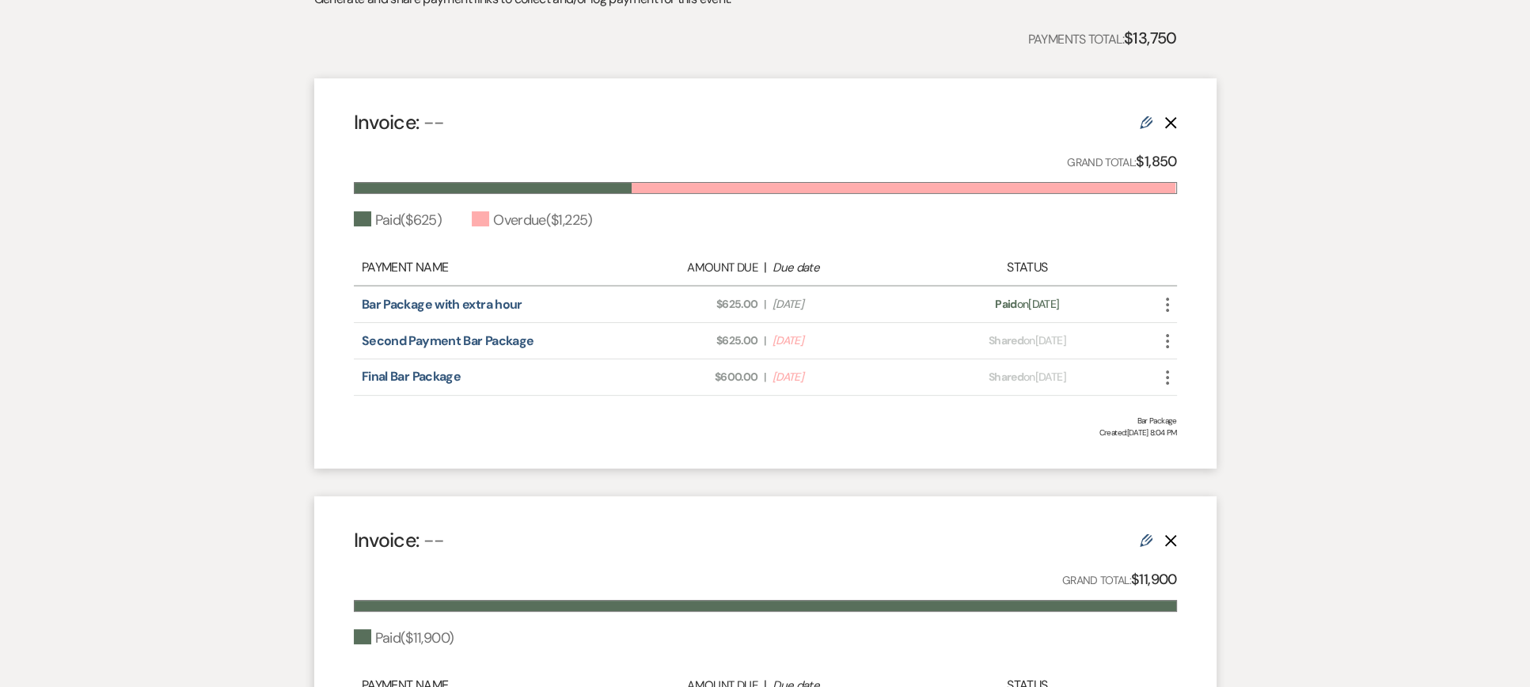
scroll to position [404, 0]
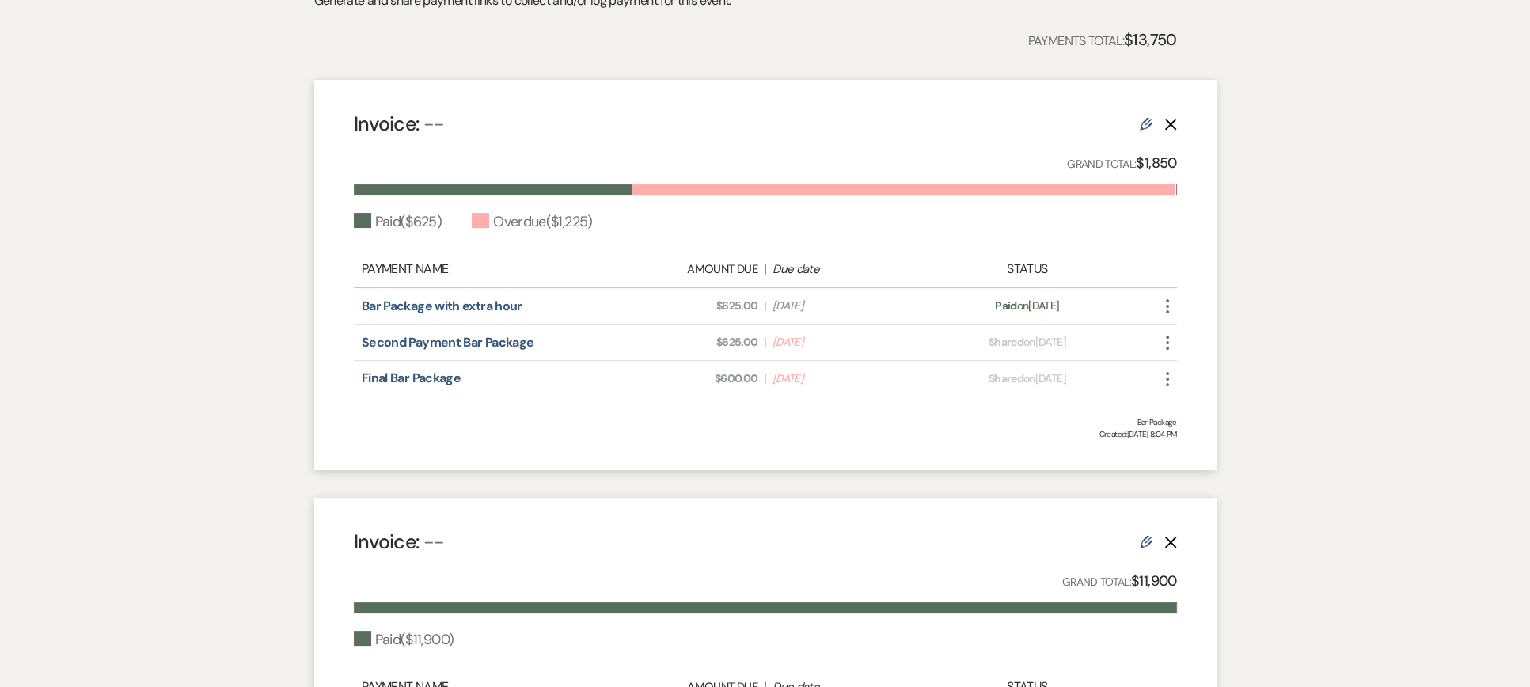
click at [1145, 123] on icon "Edit" at bounding box center [1146, 124] width 13 height 13
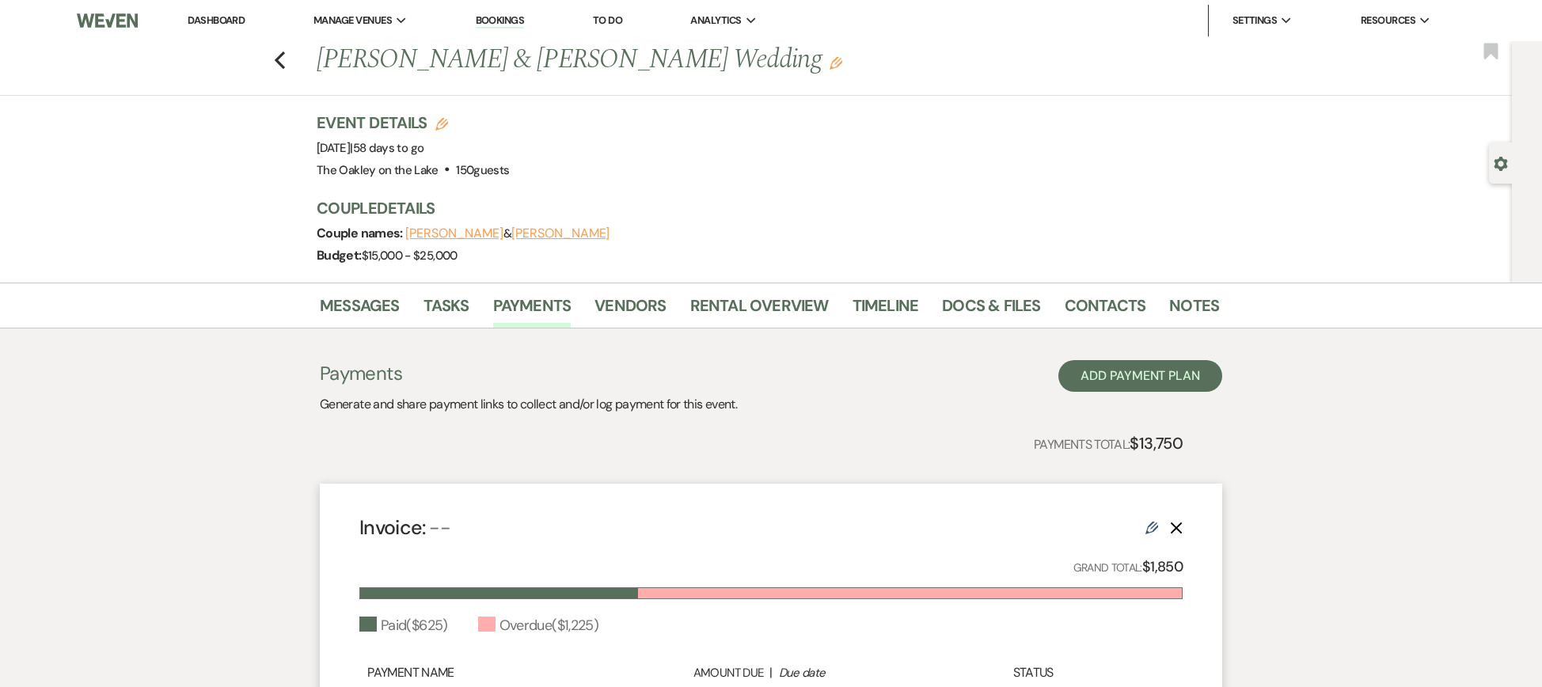
select select "1"
select select "true"
select select "2"
select select "flat"
select select "true"
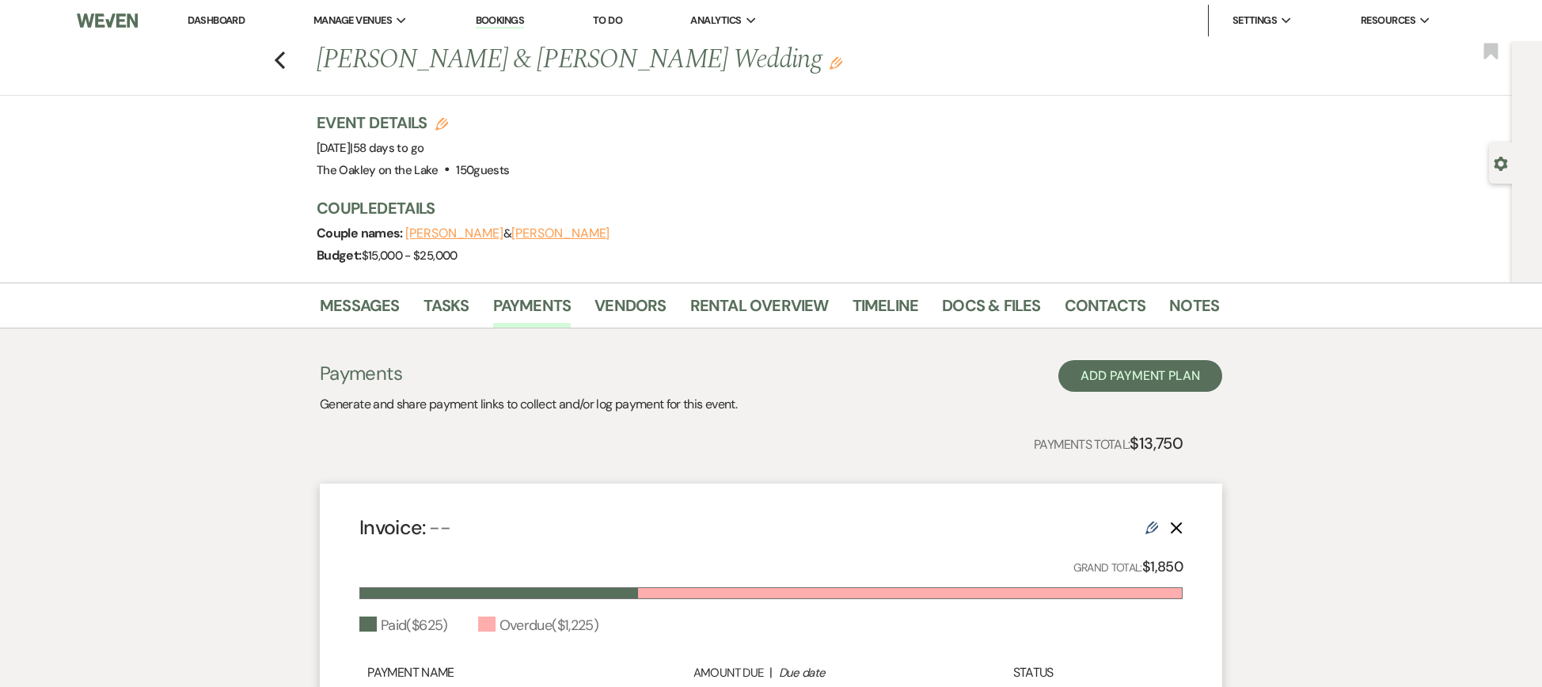
select select "2"
select select "flat"
select select "true"
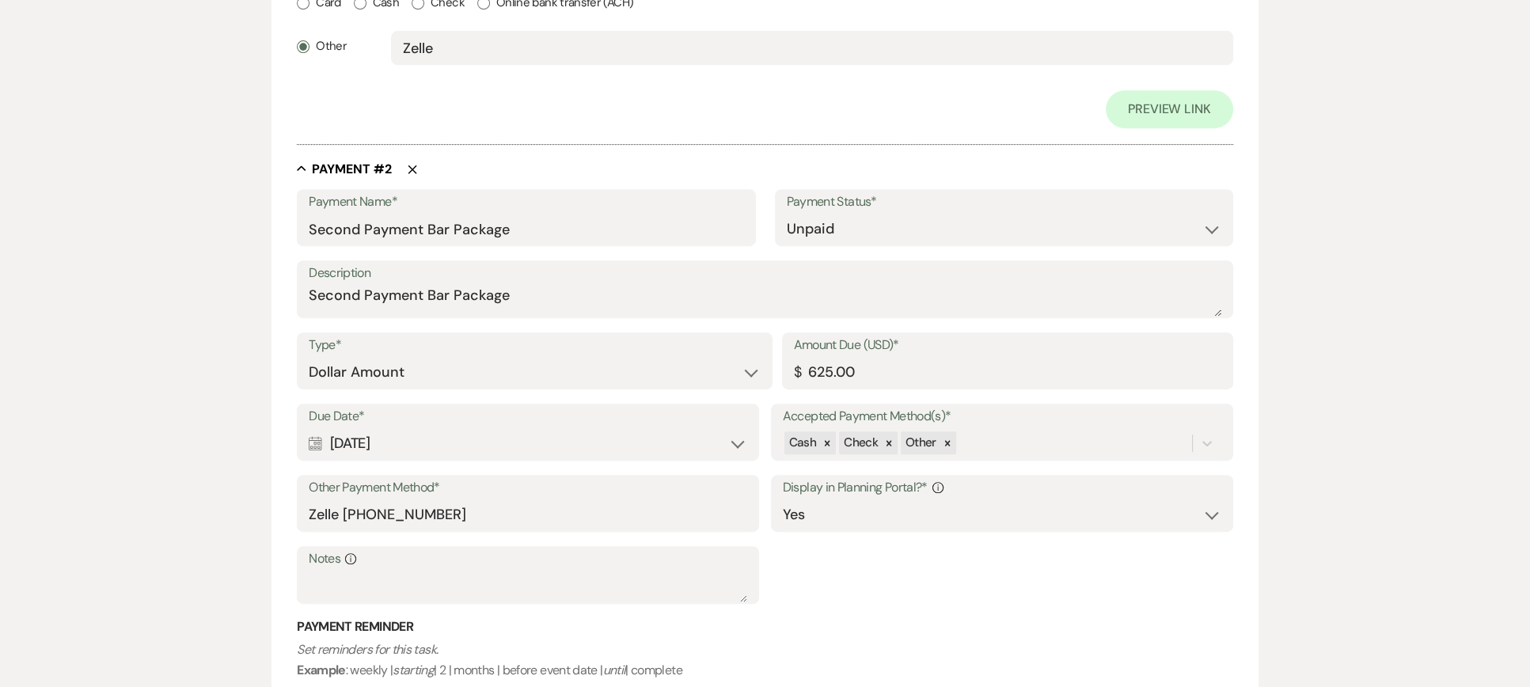
scroll to position [950, 0]
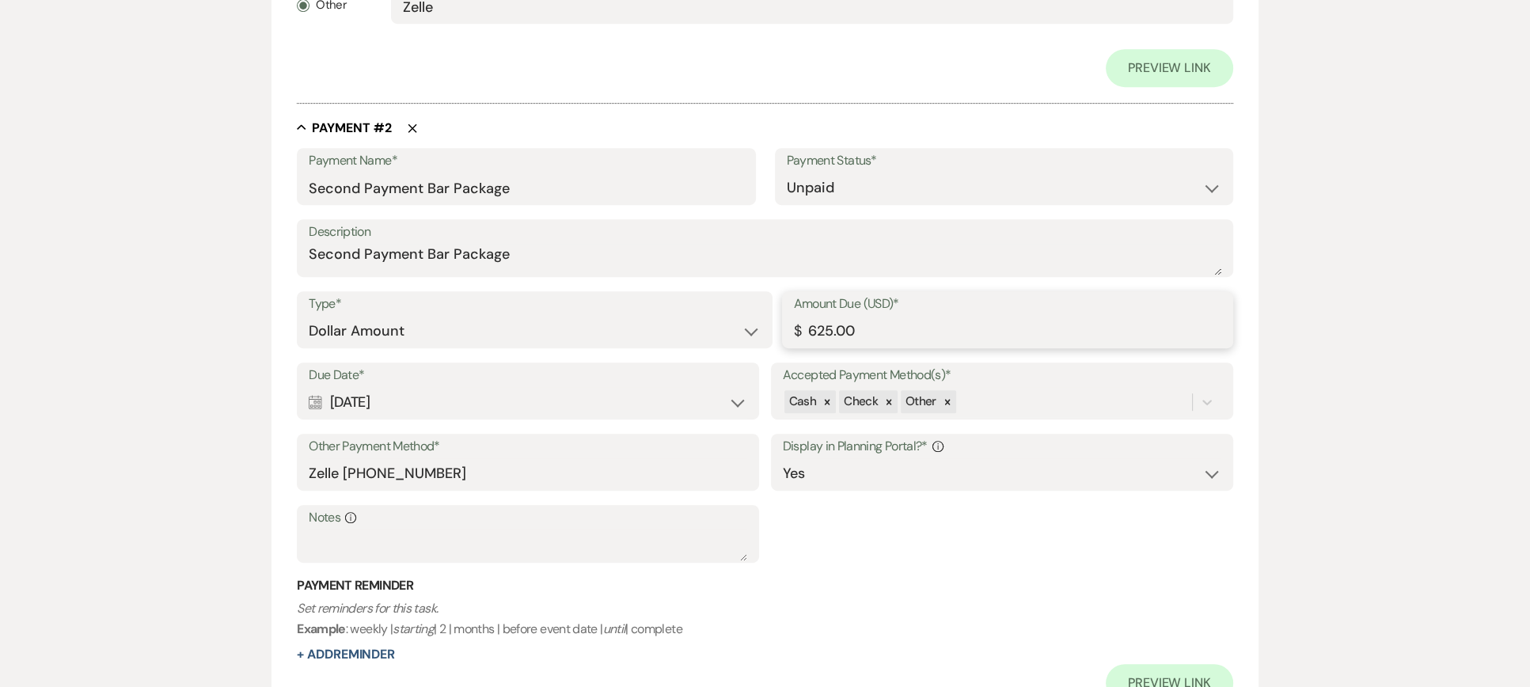
click at [830, 331] on input "625.00" at bounding box center [1007, 331] width 427 height 31
type input "1050.00"
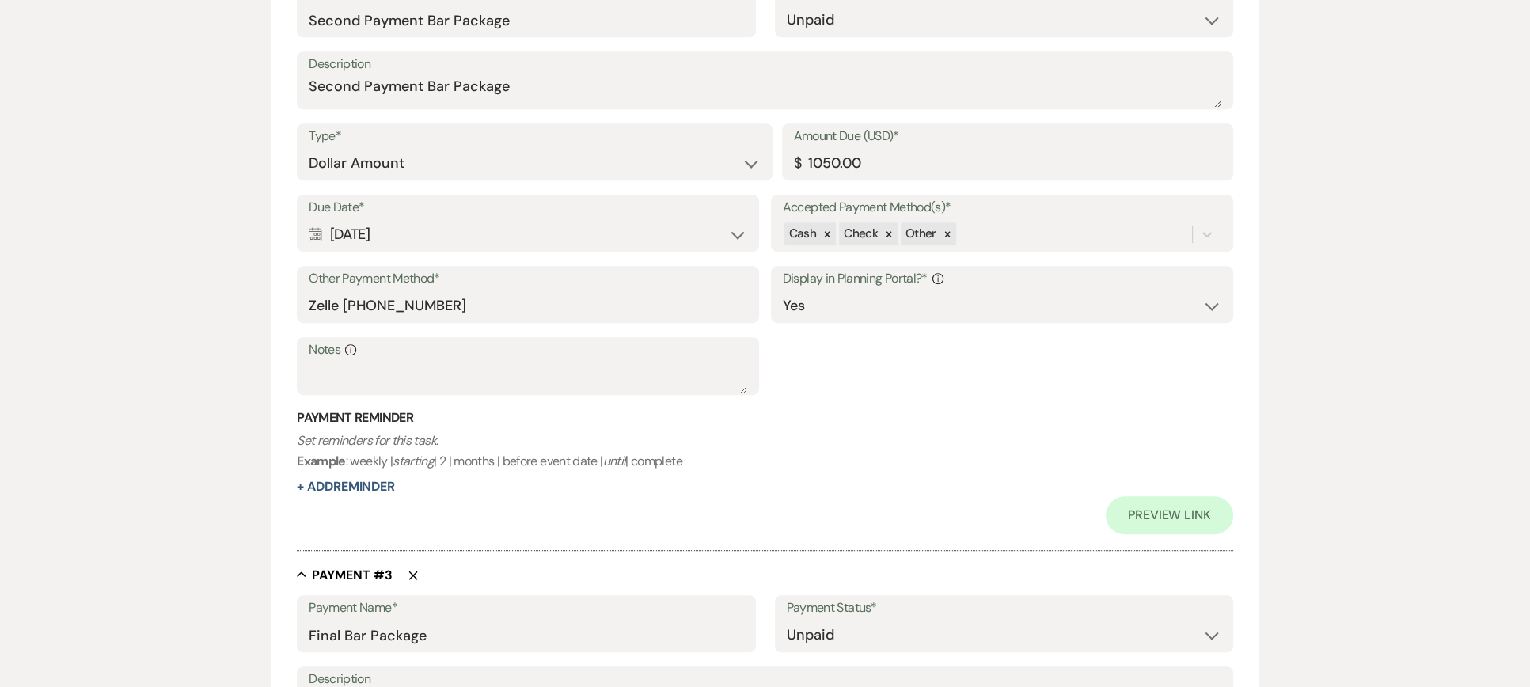
scroll to position [1108, 0]
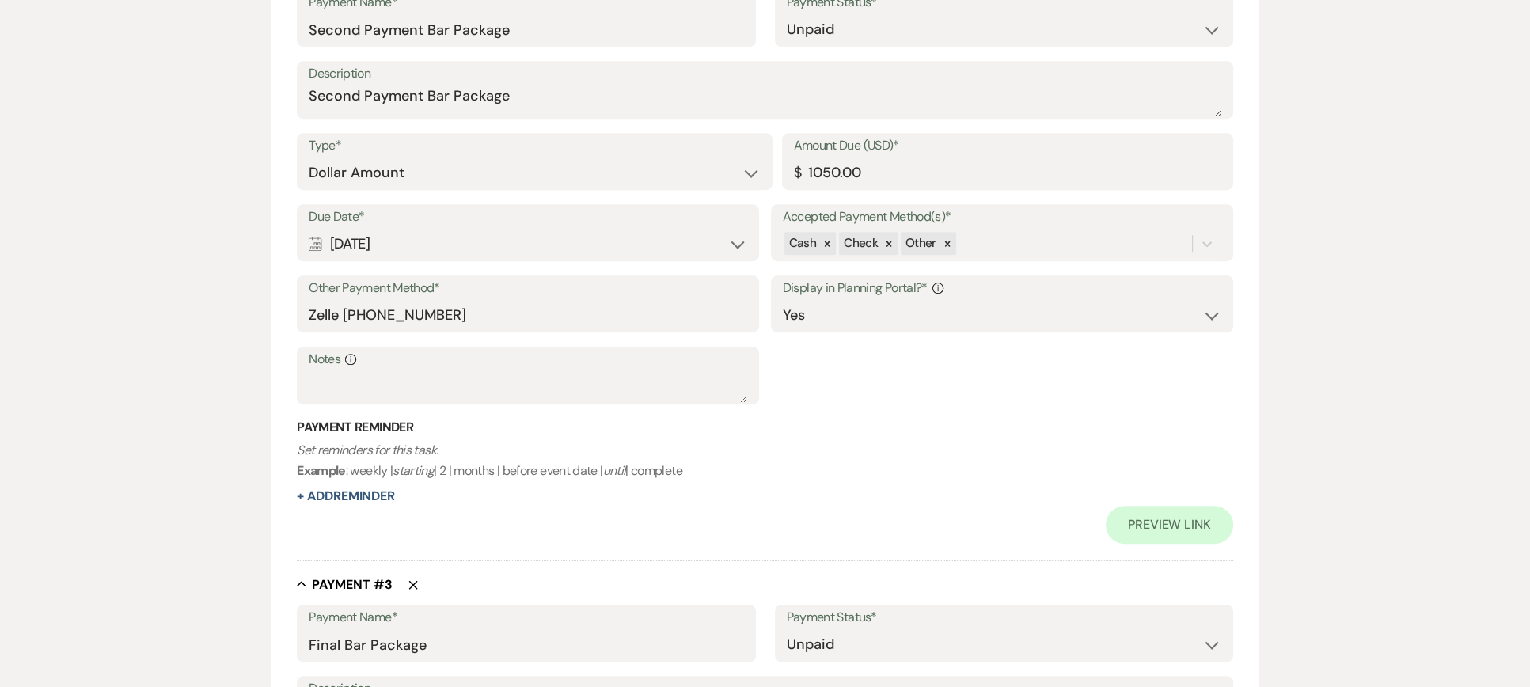
click at [849, 426] on h3 "Payment Reminder" at bounding box center [765, 427] width 937 height 17
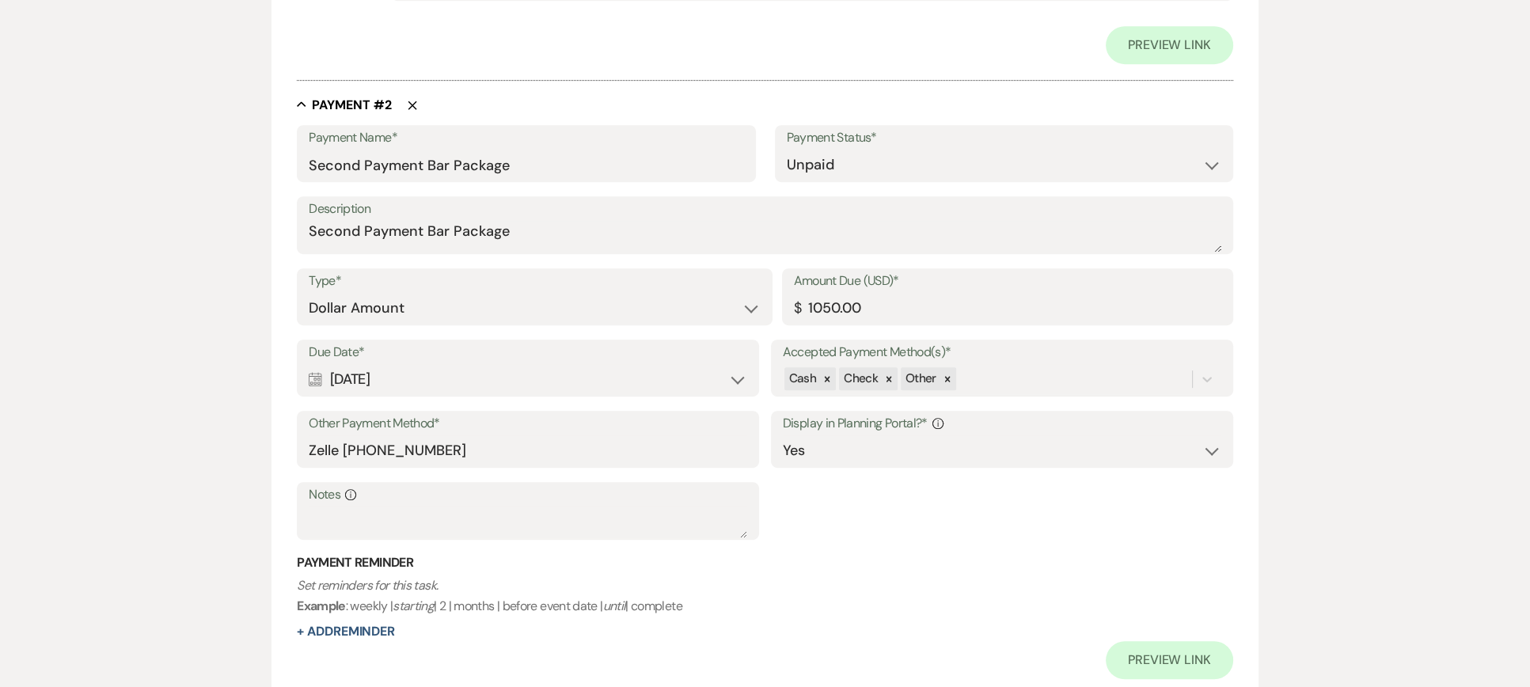
scroll to position [950, 0]
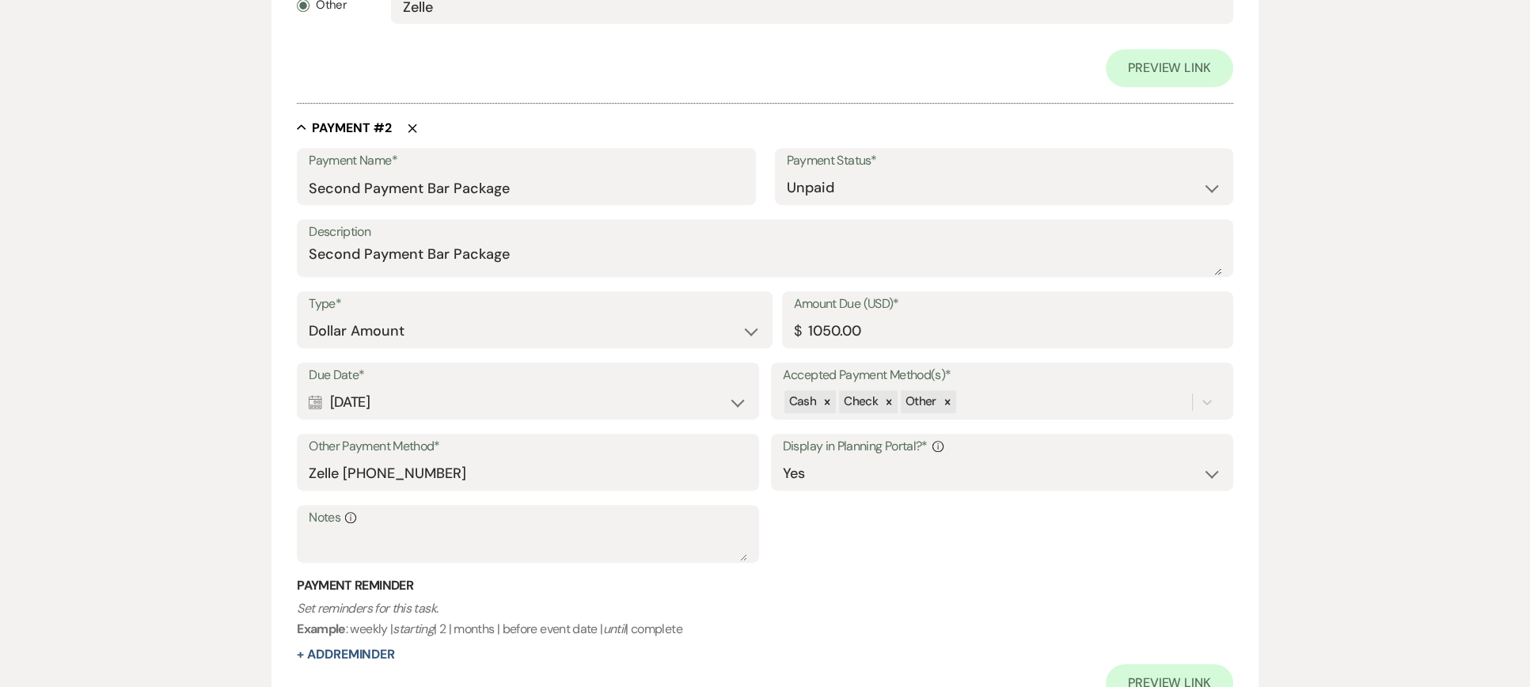
click at [423, 388] on div "Calendar Apr 11, 2025 Expand" at bounding box center [528, 402] width 439 height 31
select select "month"
select select "beforeEventDate"
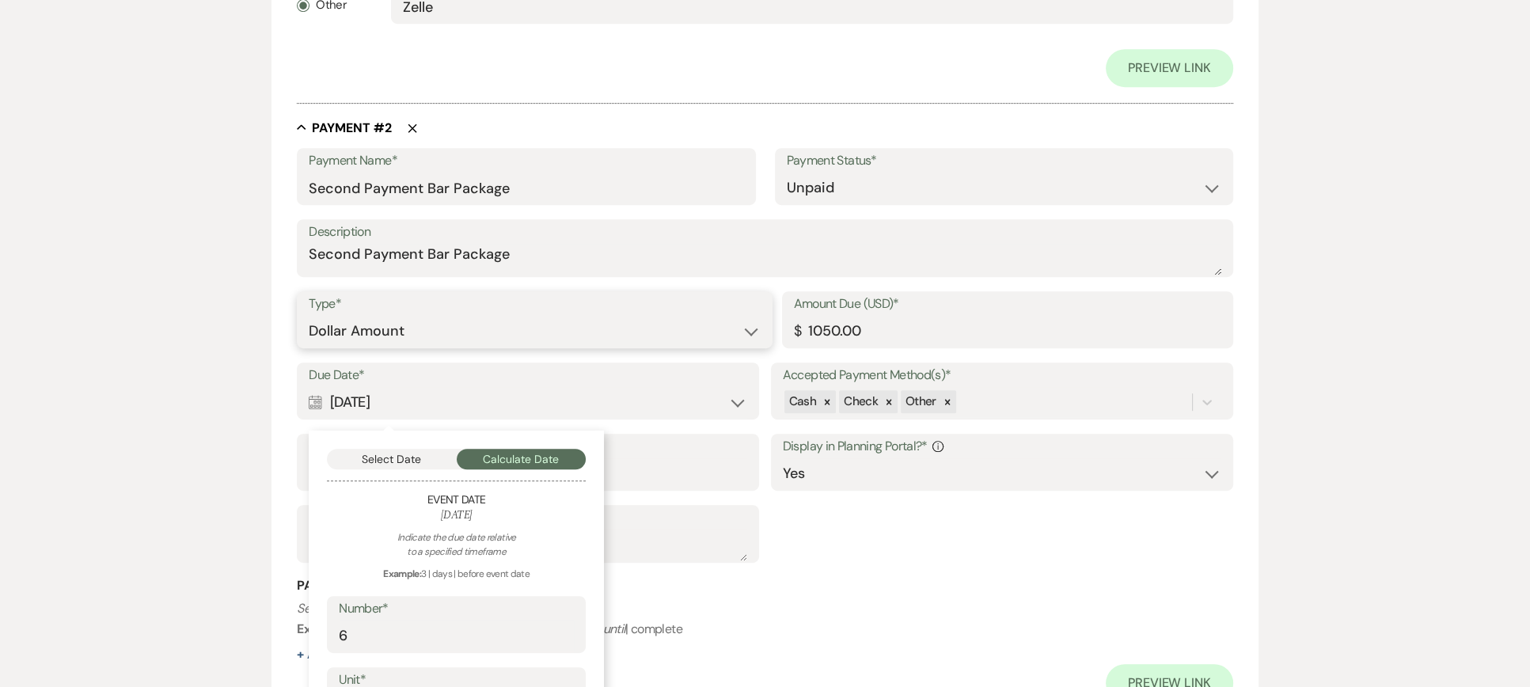
click at [455, 320] on select "Dollar Amount Percentage of Grand Total" at bounding box center [534, 331] width 451 height 31
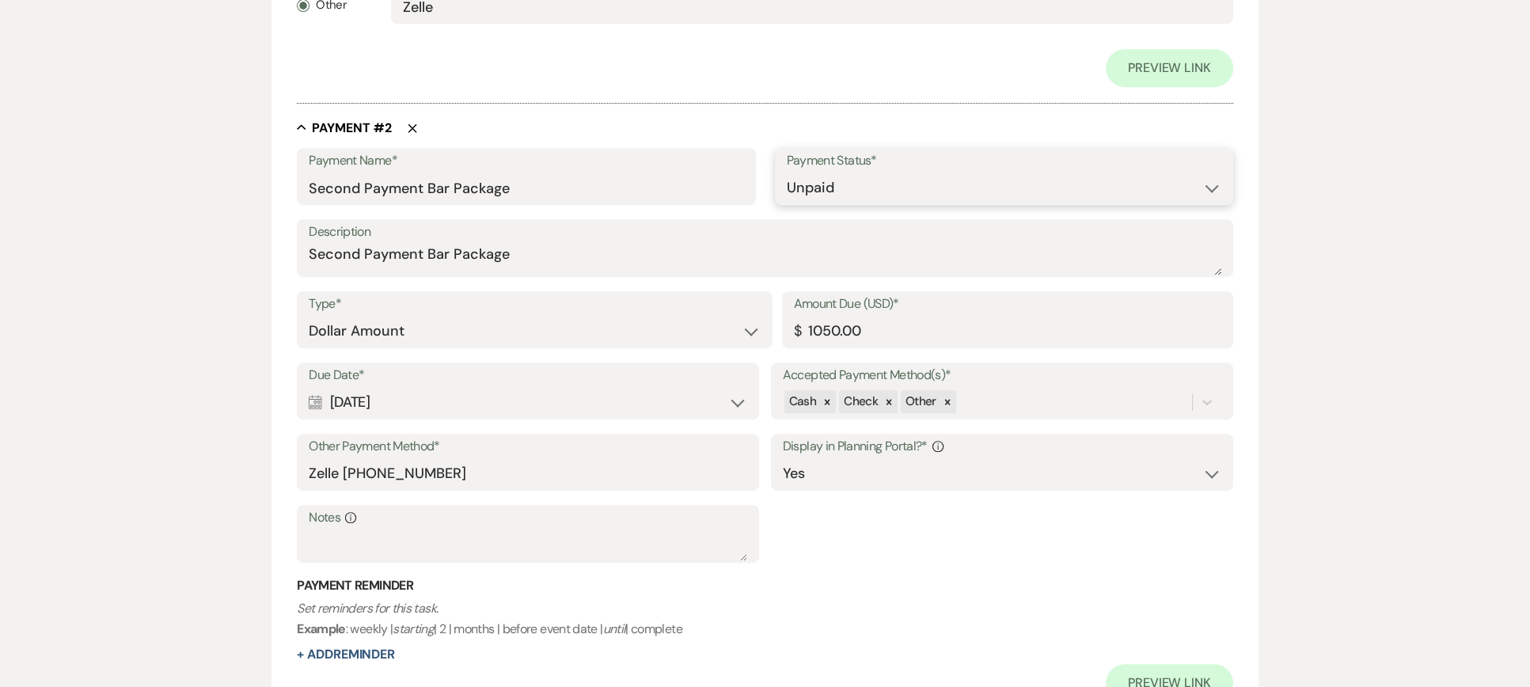
click at [796, 183] on select "Paid Unpaid" at bounding box center [1004, 188] width 435 height 31
select select "1"
click at [787, 173] on select "Paid Unpaid" at bounding box center [1004, 188] width 435 height 31
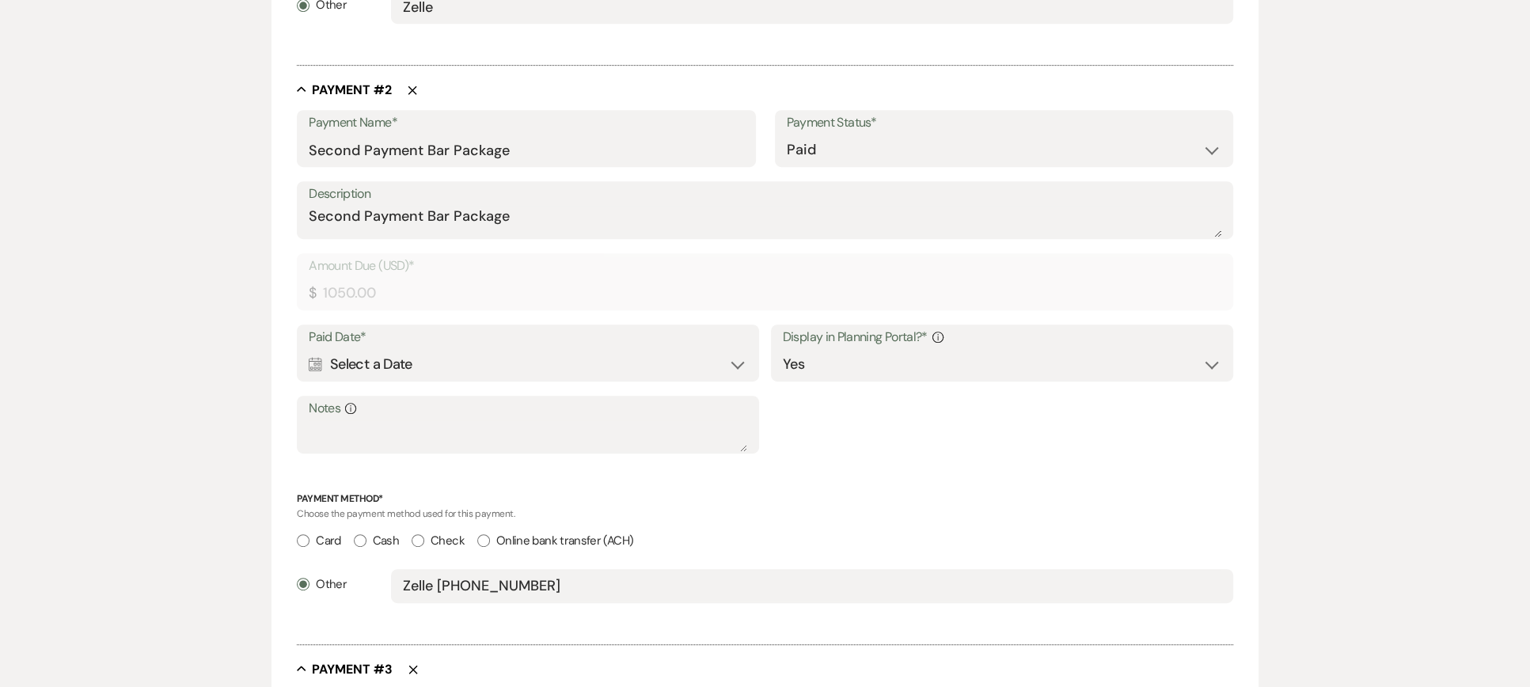
click at [519, 350] on div "Calendar Select a Date Expand" at bounding box center [528, 364] width 439 height 31
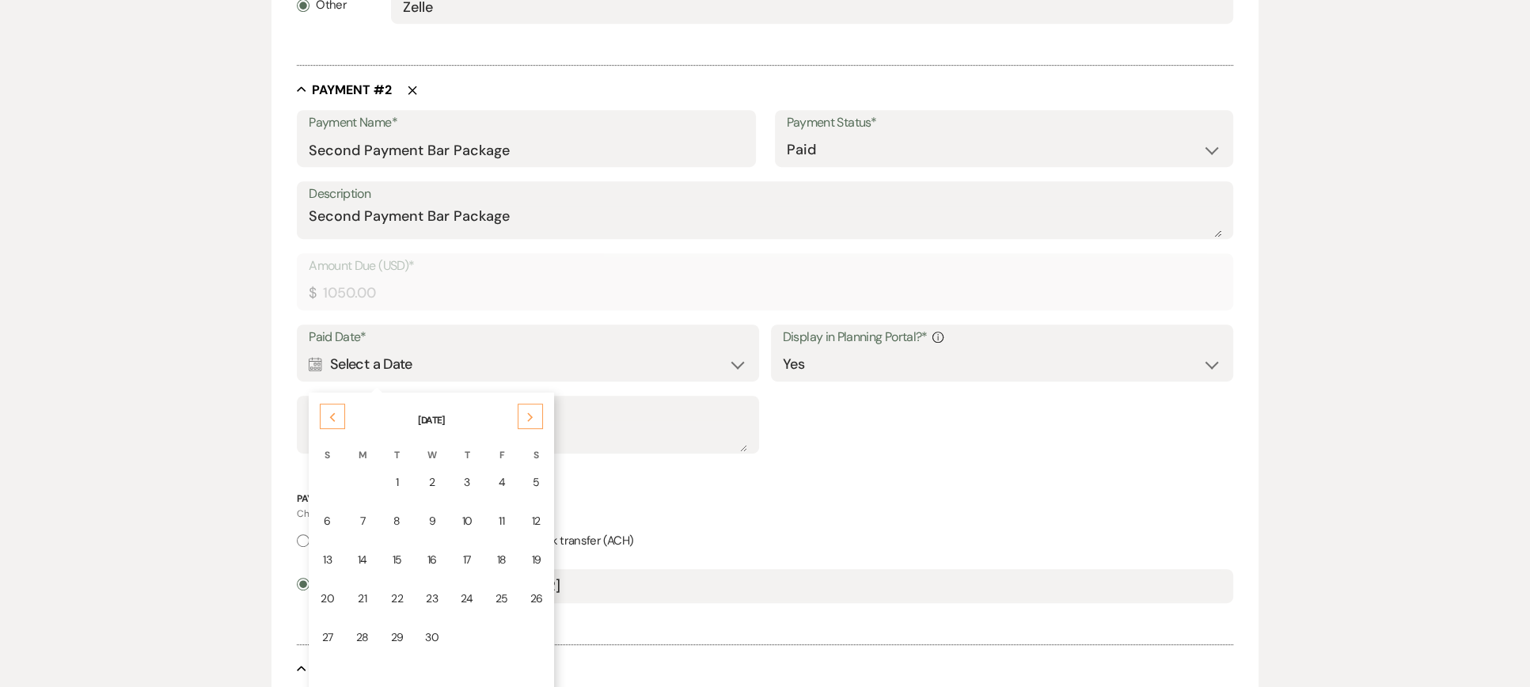
click at [518, 408] on div "Next" at bounding box center [530, 416] width 25 height 25
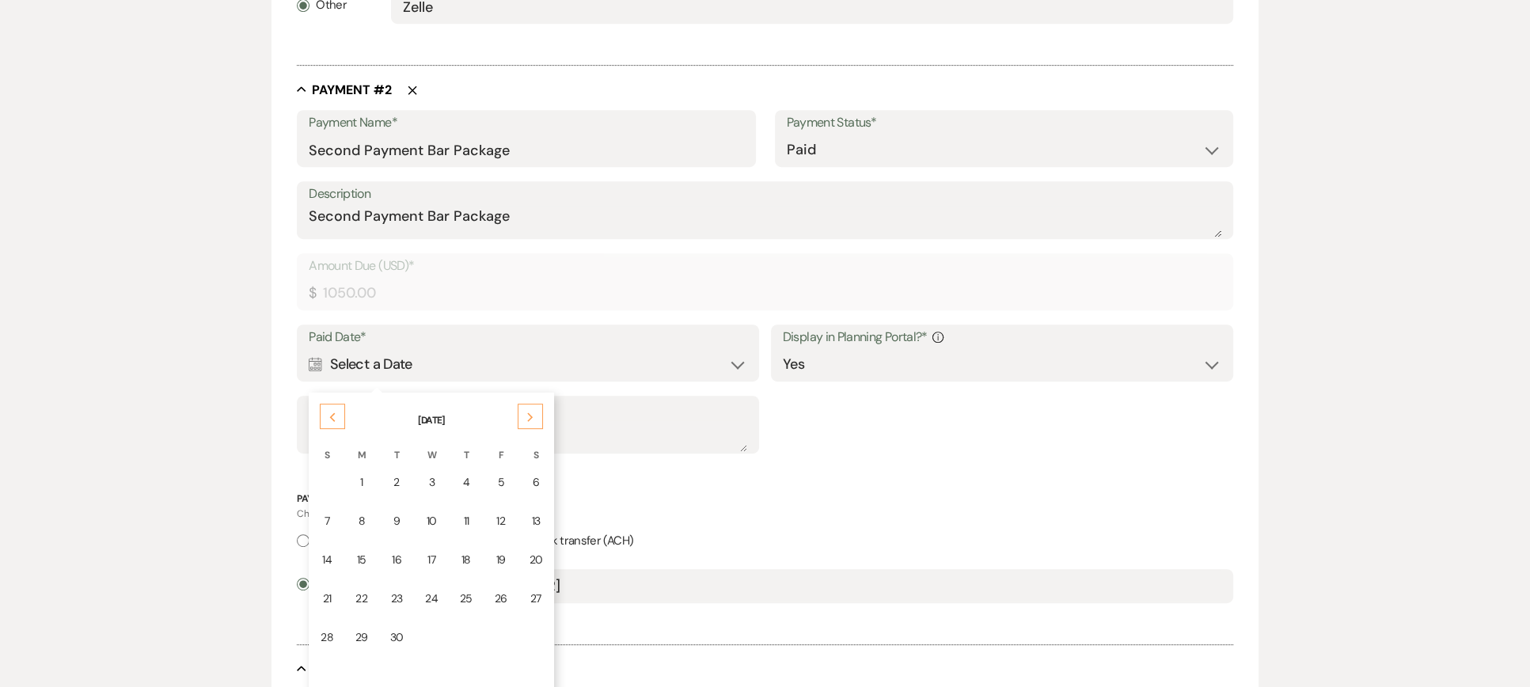
click at [329, 405] on div "Previous" at bounding box center [332, 416] width 25 height 25
click at [426, 560] on div "13" at bounding box center [430, 560] width 13 height 17
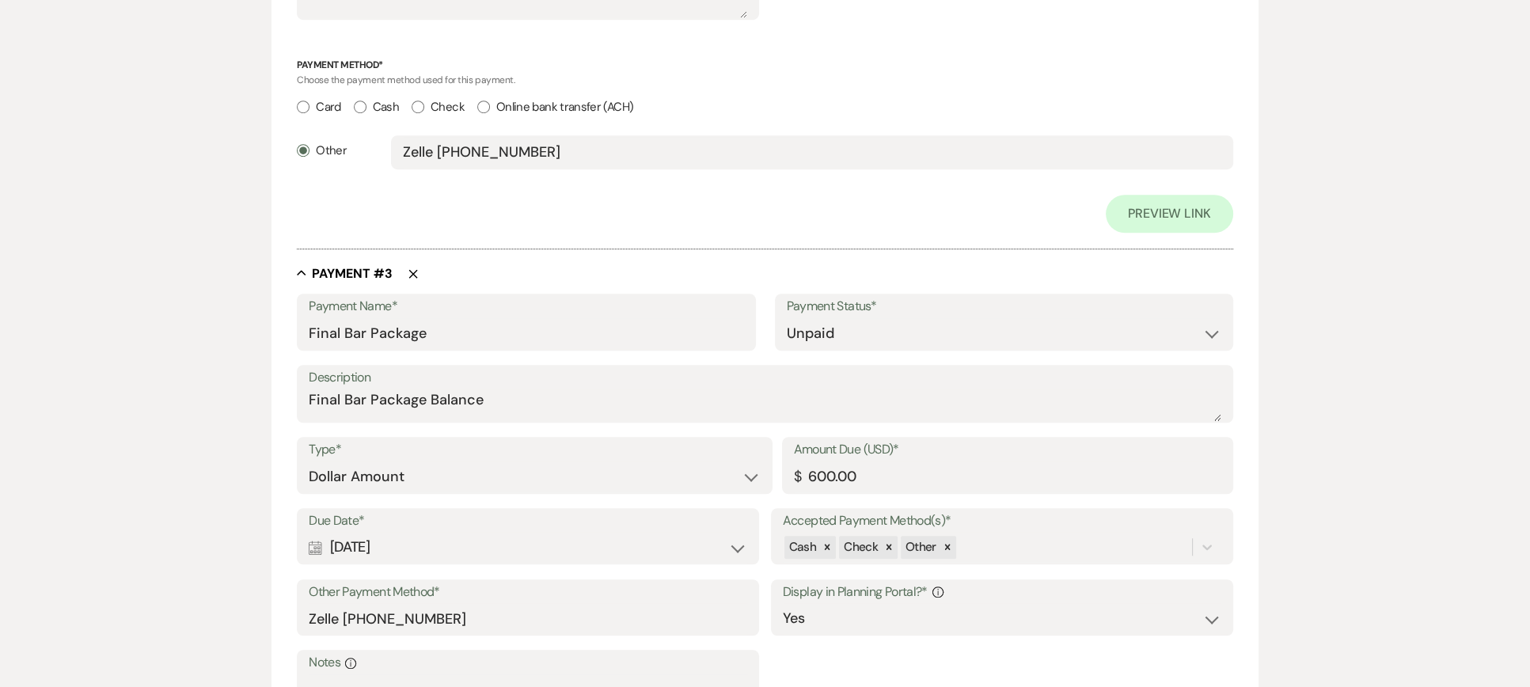
scroll to position [1630, 0]
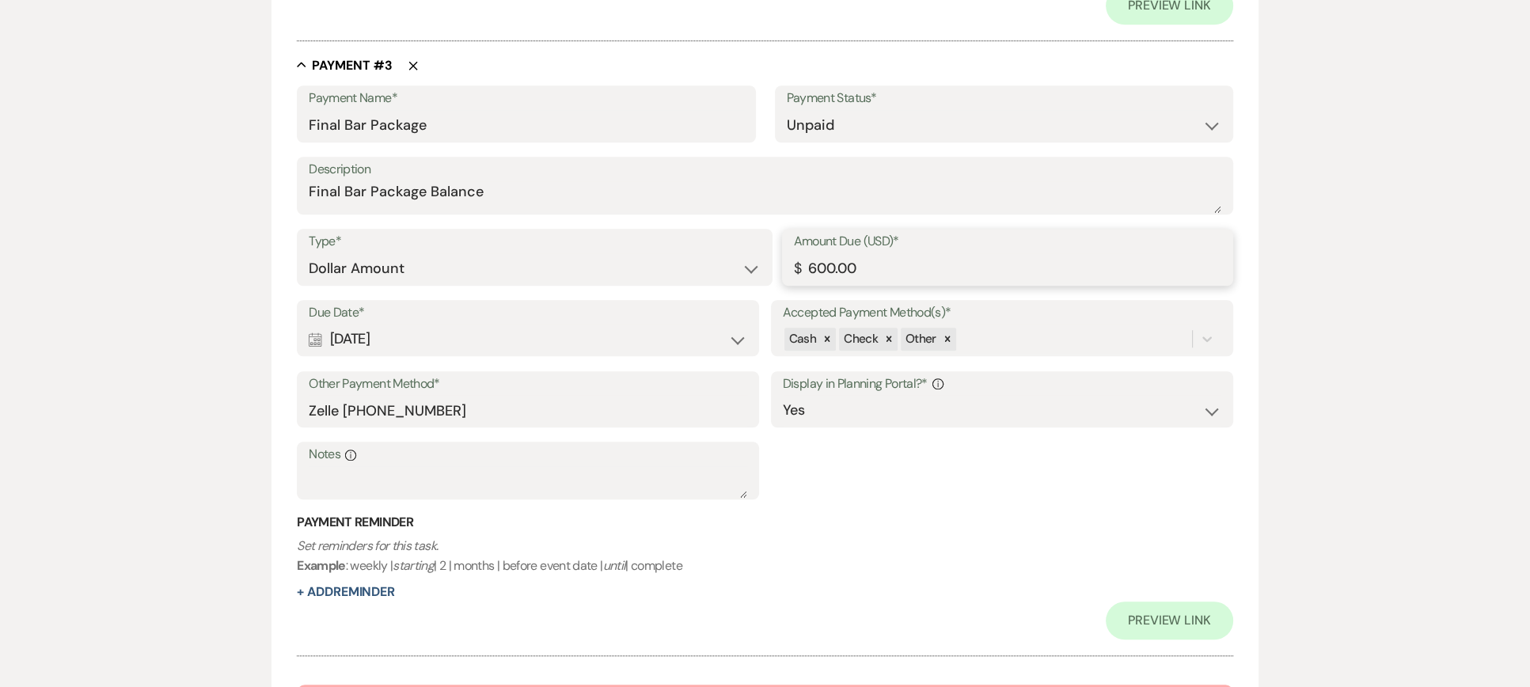
click at [899, 265] on input "600.00" at bounding box center [1007, 268] width 427 height 31
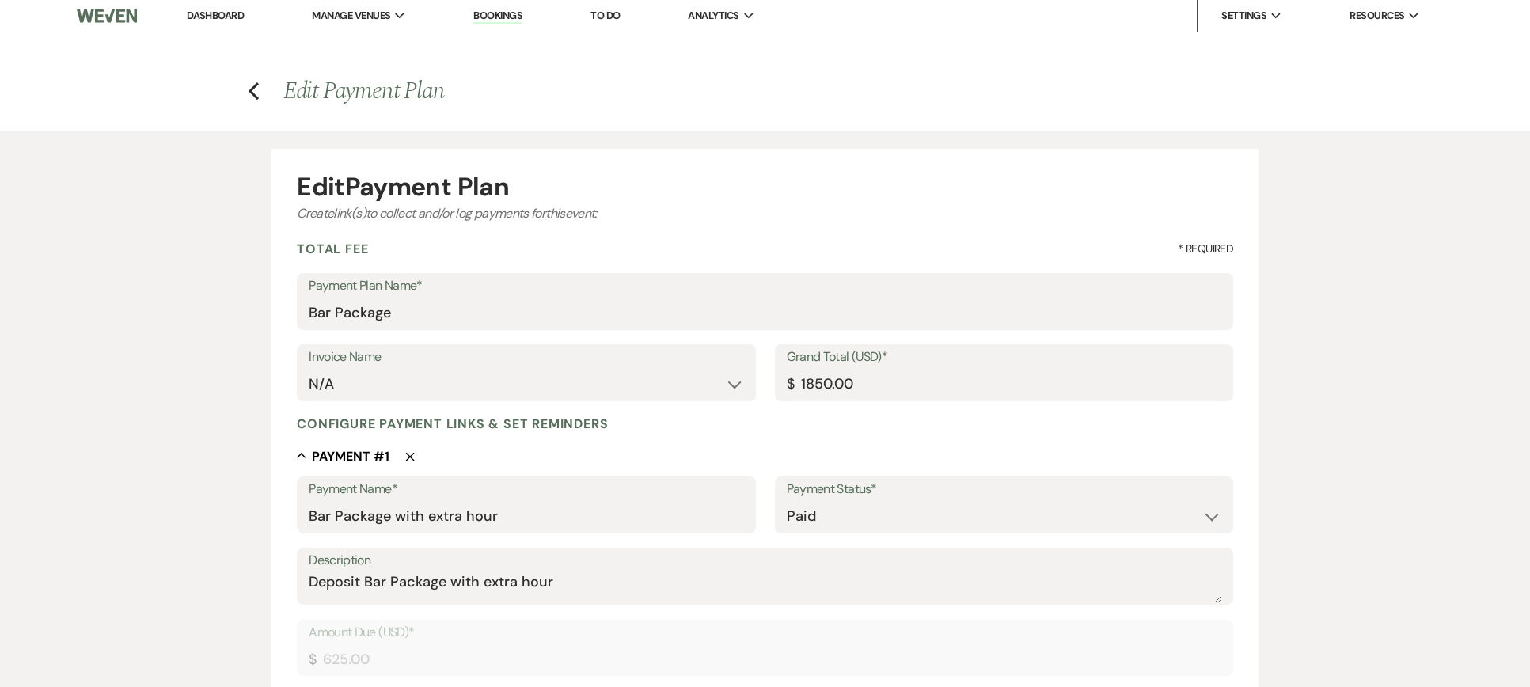
scroll to position [0, 0]
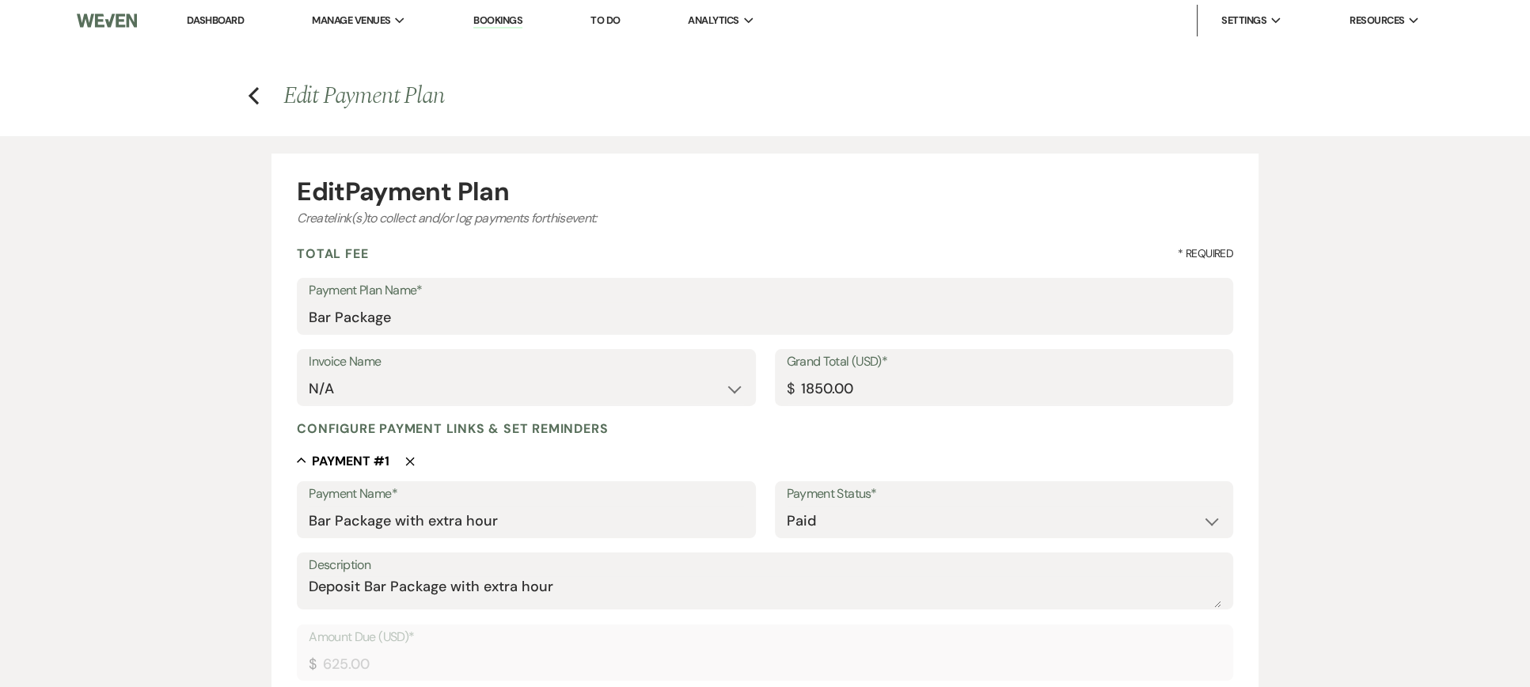
click at [209, 18] on link "Dashboard" at bounding box center [215, 19] width 57 height 13
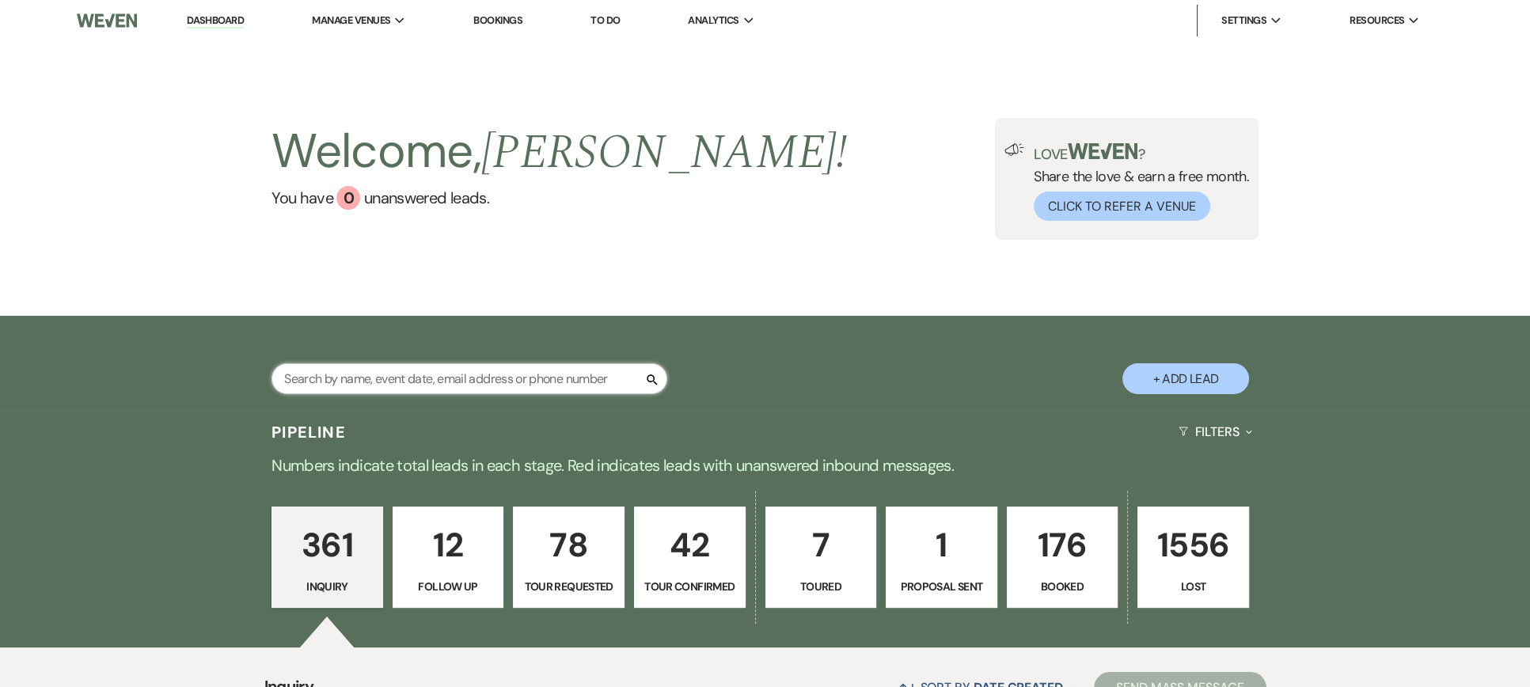
click at [295, 374] on input "text" at bounding box center [470, 378] width 396 height 31
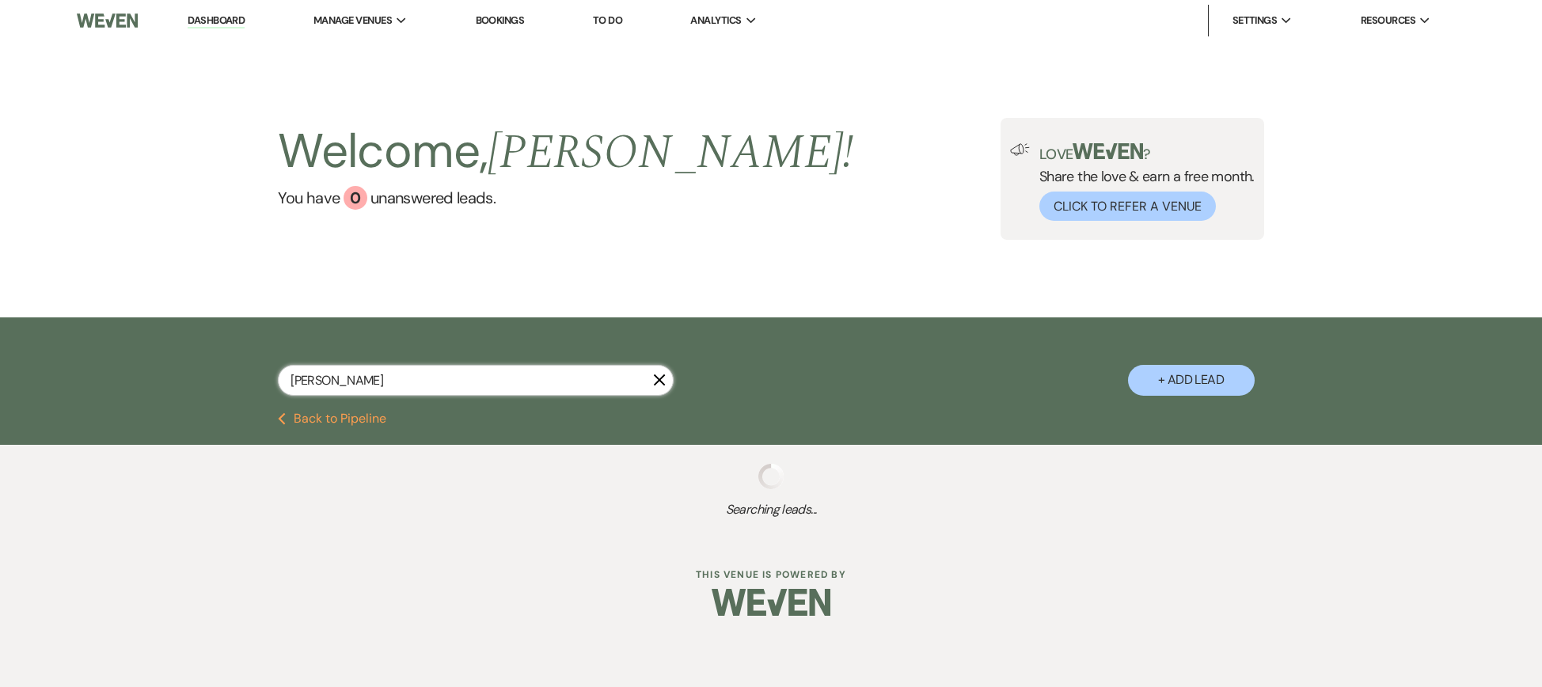
type input "bradley"
select select "4"
select select "2"
select select "5"
select select "8"
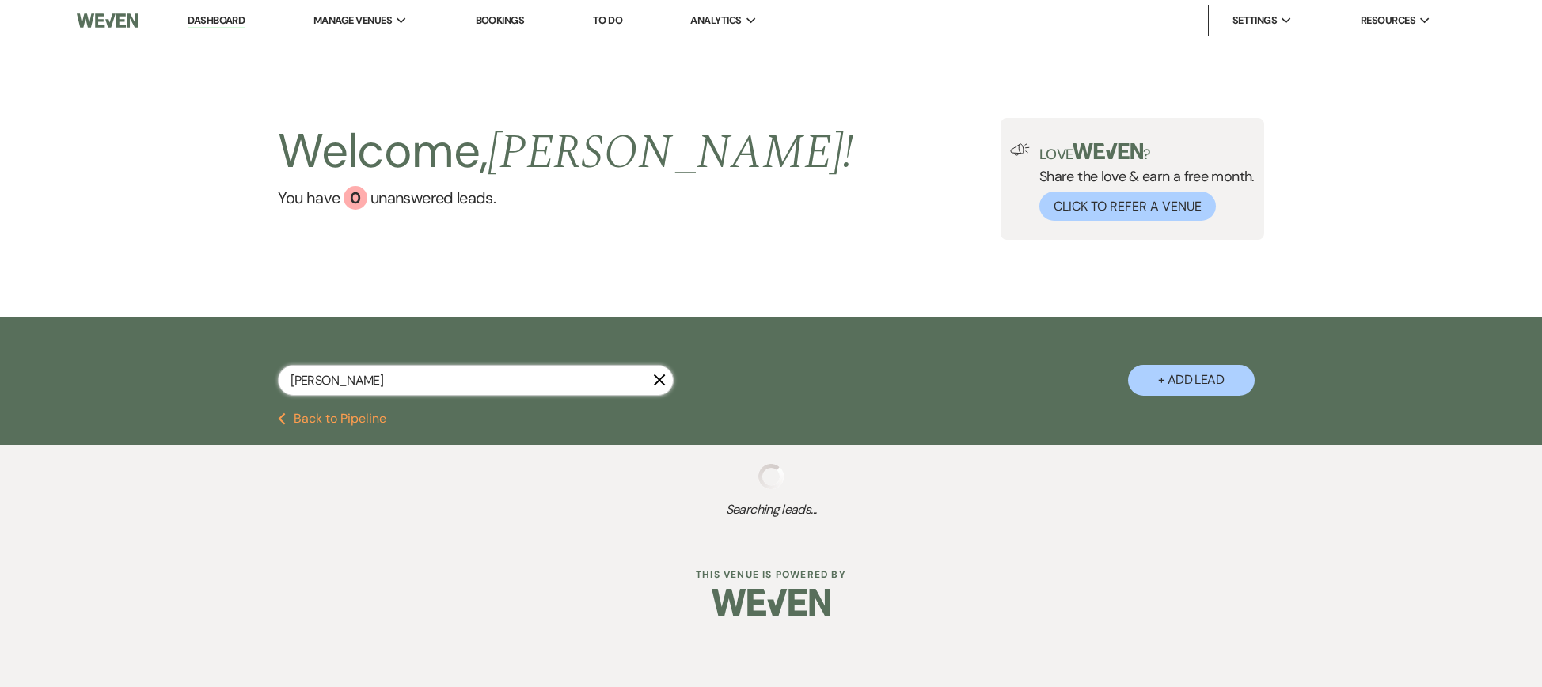
select select "10"
select select "2"
select select "5"
select select "4"
select select "9"
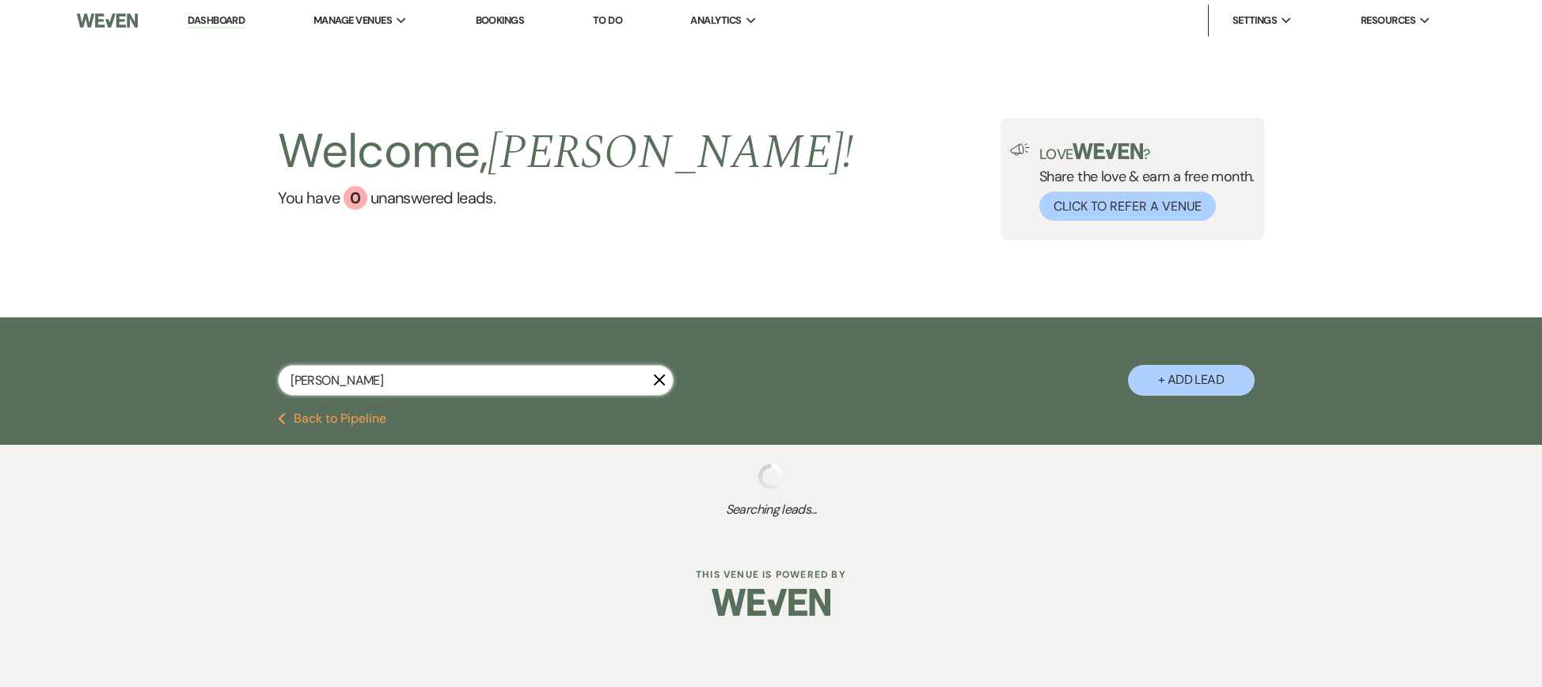
select select "2"
select select "8"
select select "7"
select select "2"
select select "8"
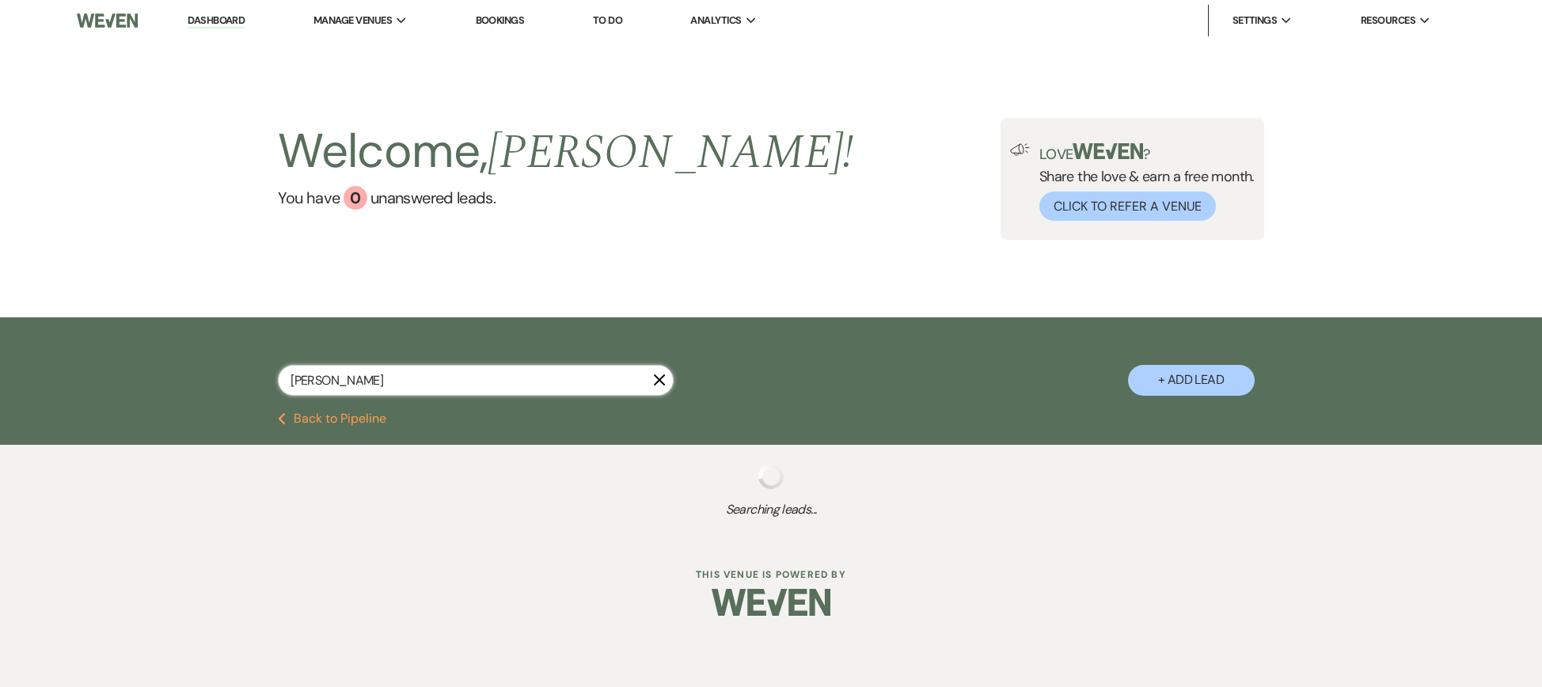
select select "5"
select select "2"
select select "8"
select select "4"
select select "8"
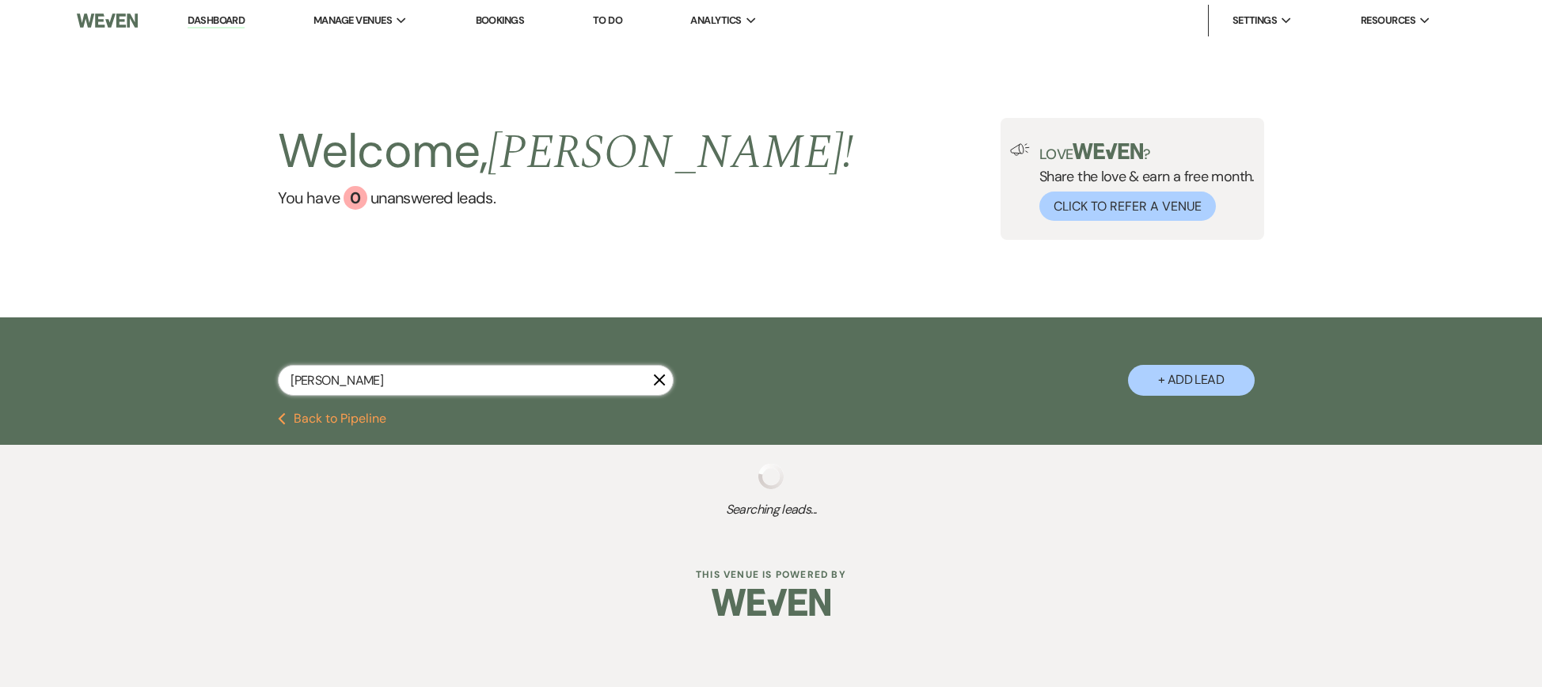
select select "4"
select select "5"
select select "8"
select select "5"
select select "4"
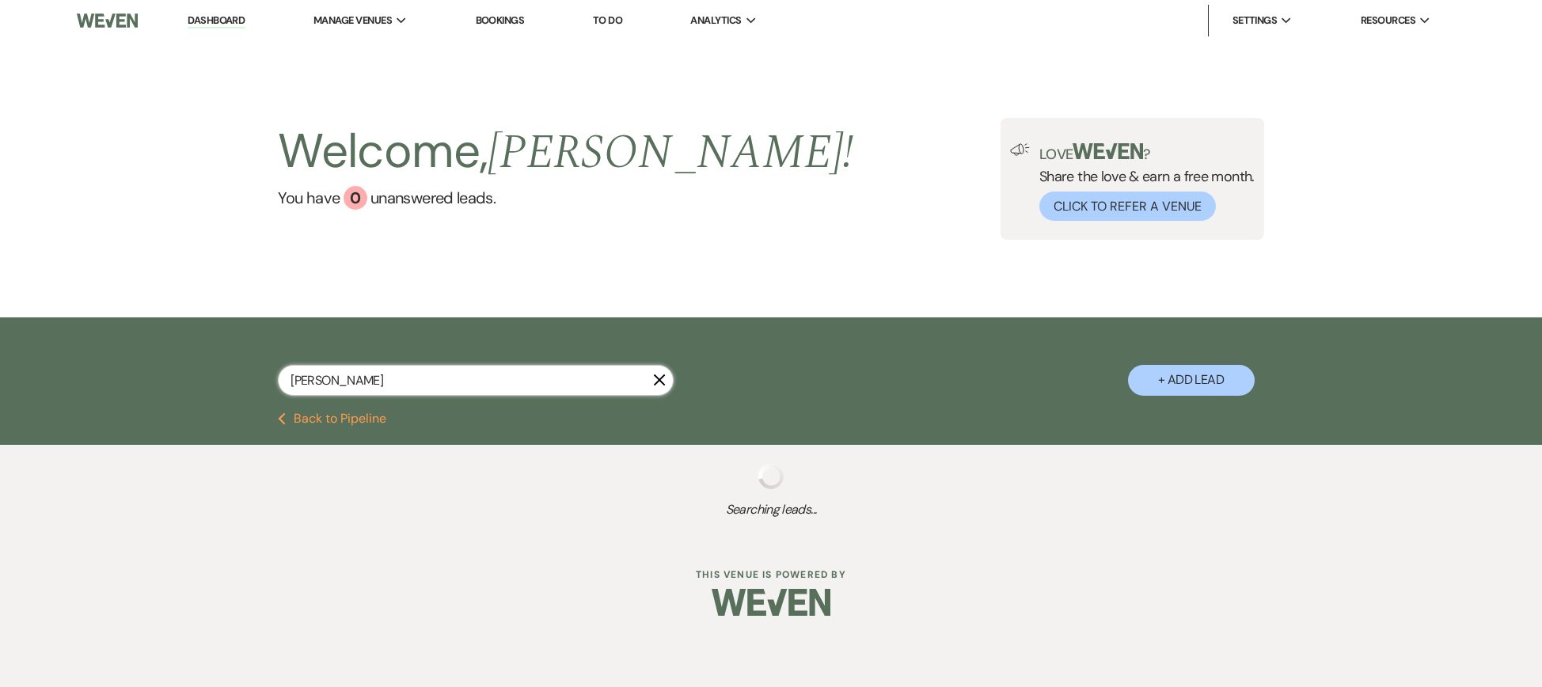
select select "8"
select select "5"
select select "8"
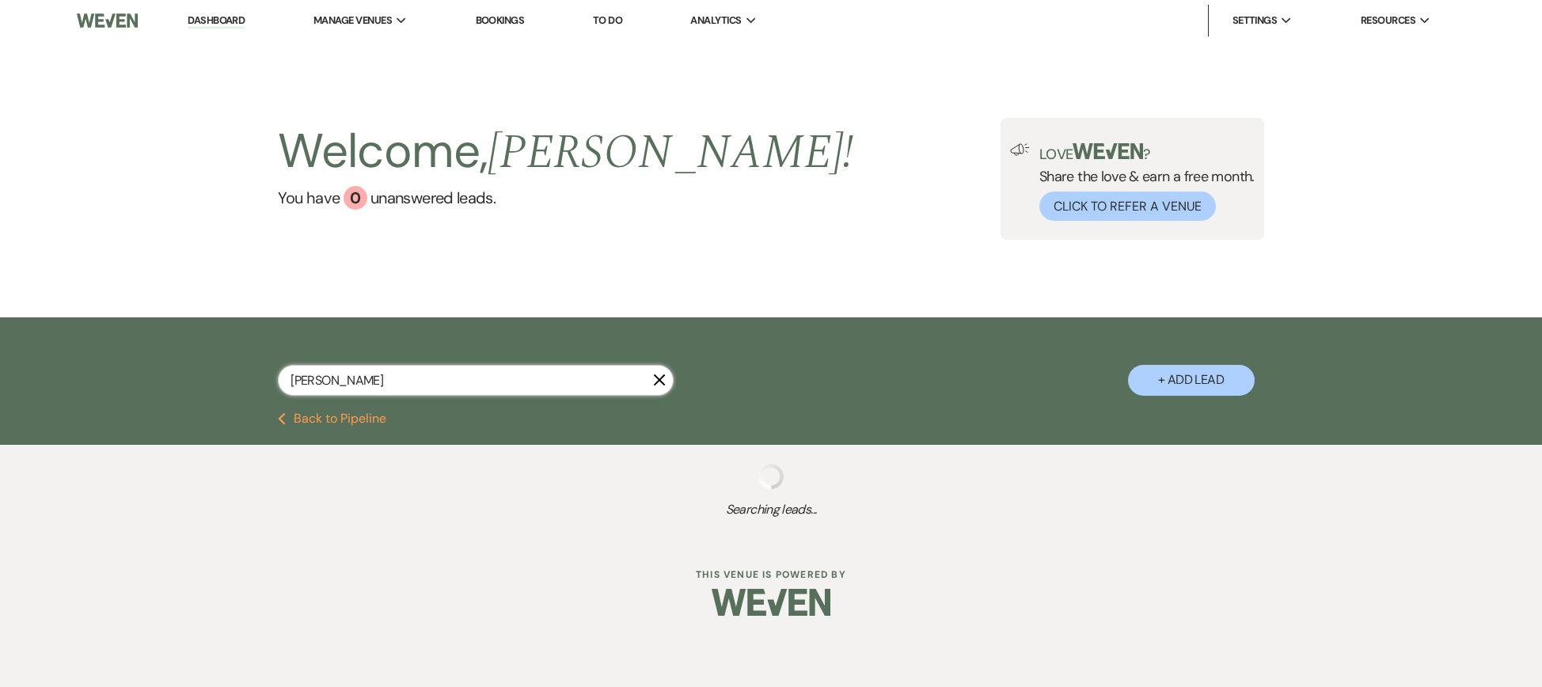
select select "5"
select select "8"
select select "5"
select select "8"
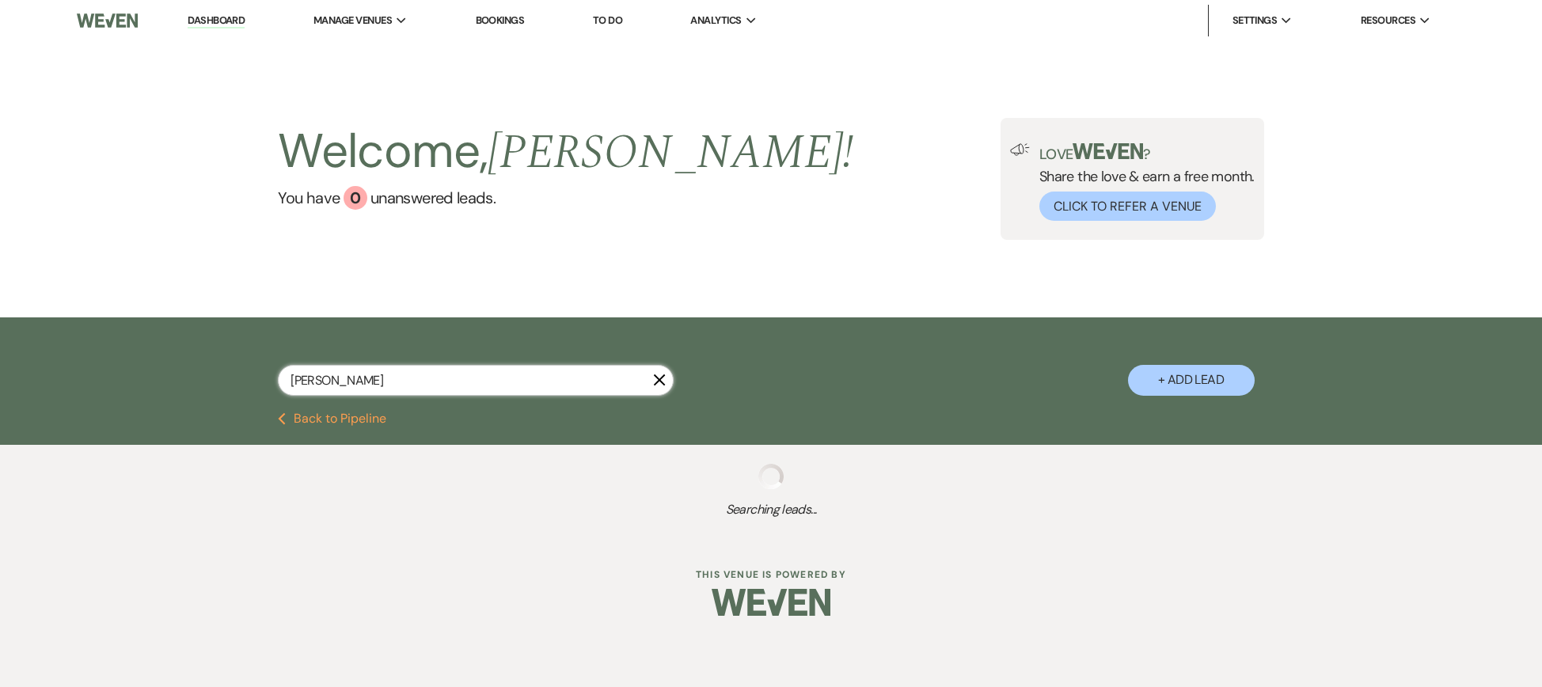
select select "10"
select select "8"
select select "10"
select select "8"
select select "5"
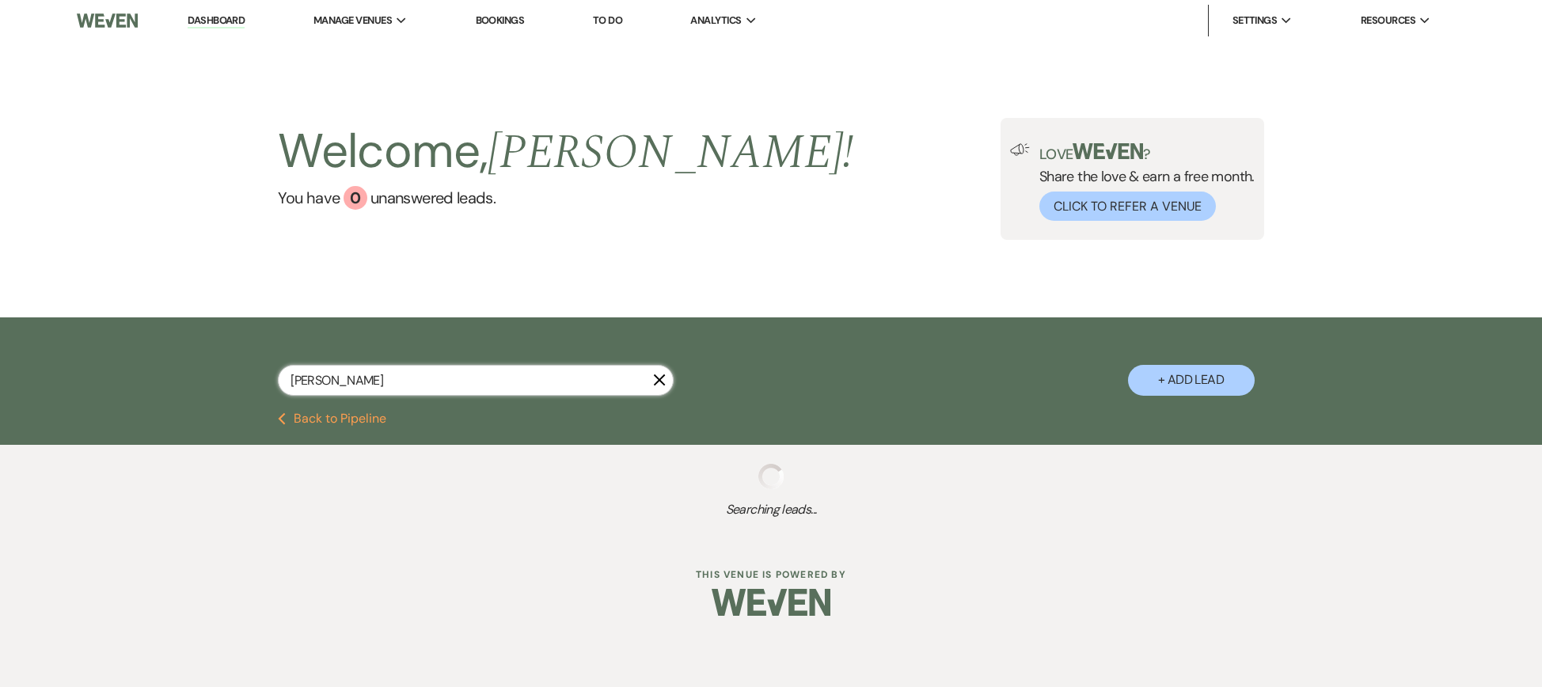
select select "8"
select select "5"
select select "2"
select select "8"
select select "4"
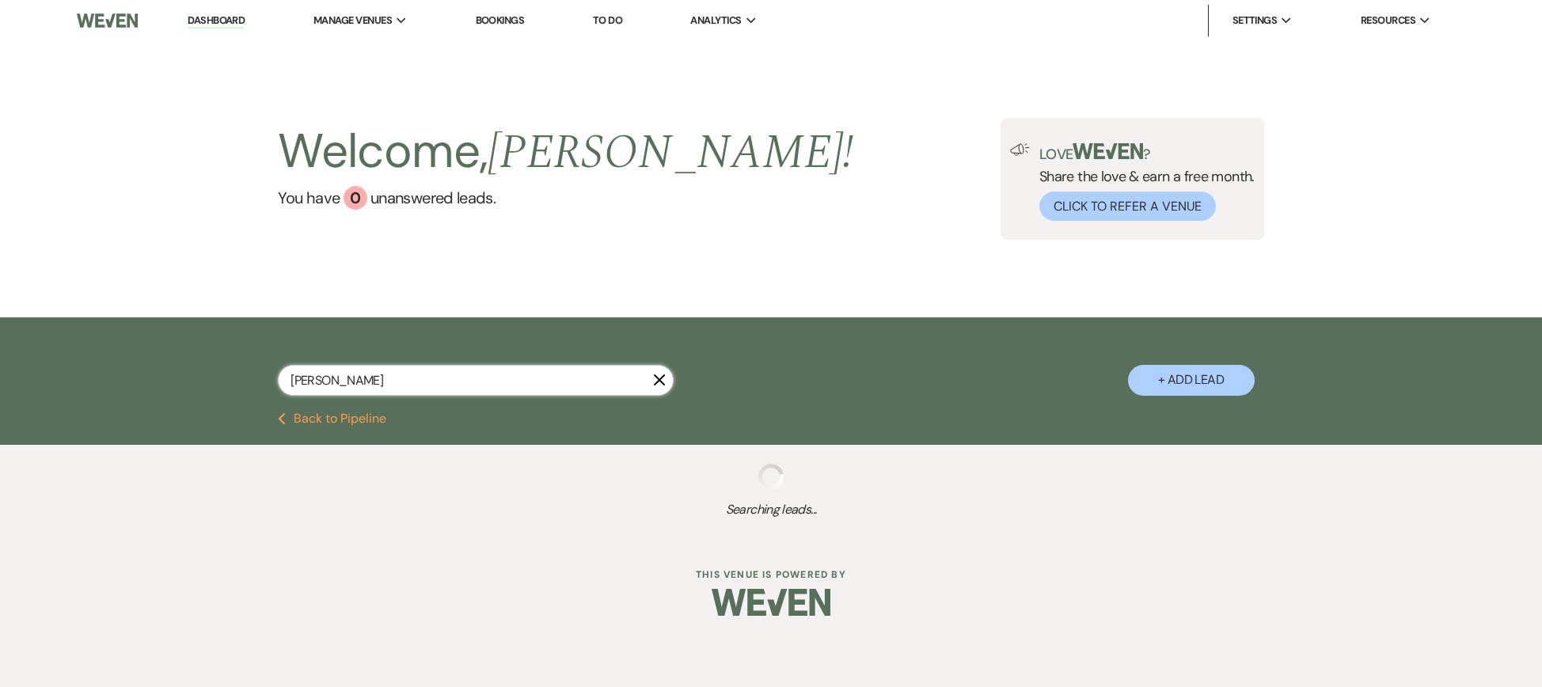
select select "8"
select select "4"
select select "8"
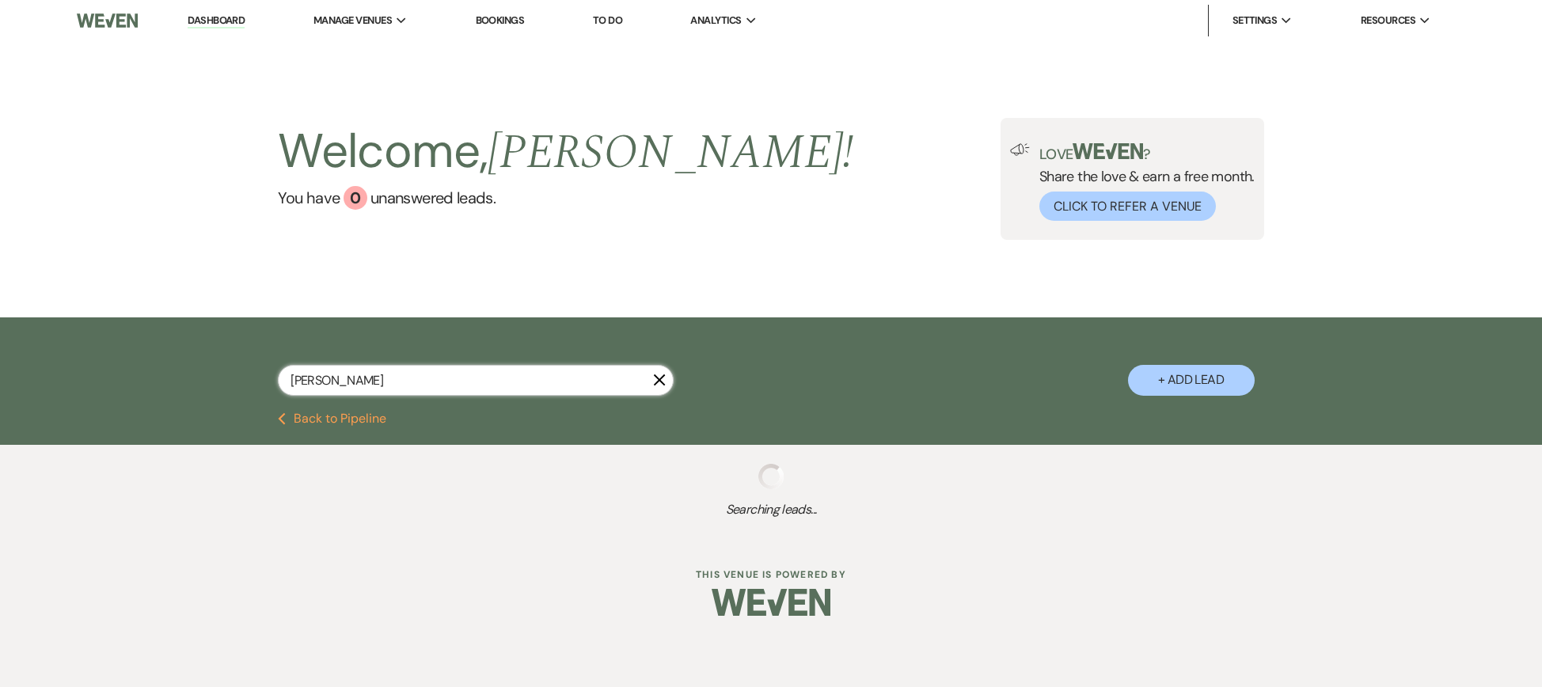
select select "4"
select select "2"
select select "8"
select select "10"
select select "8"
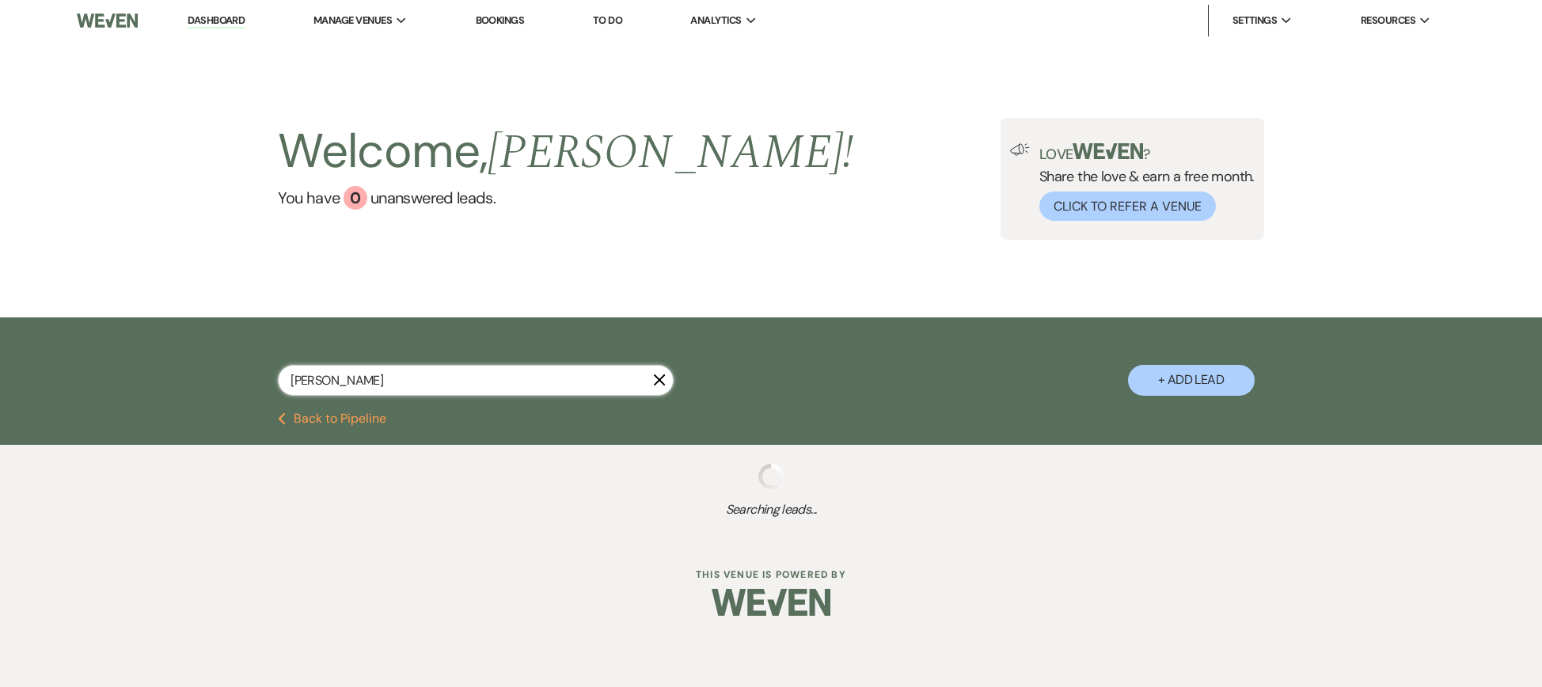
select select "5"
select select "8"
select select "10"
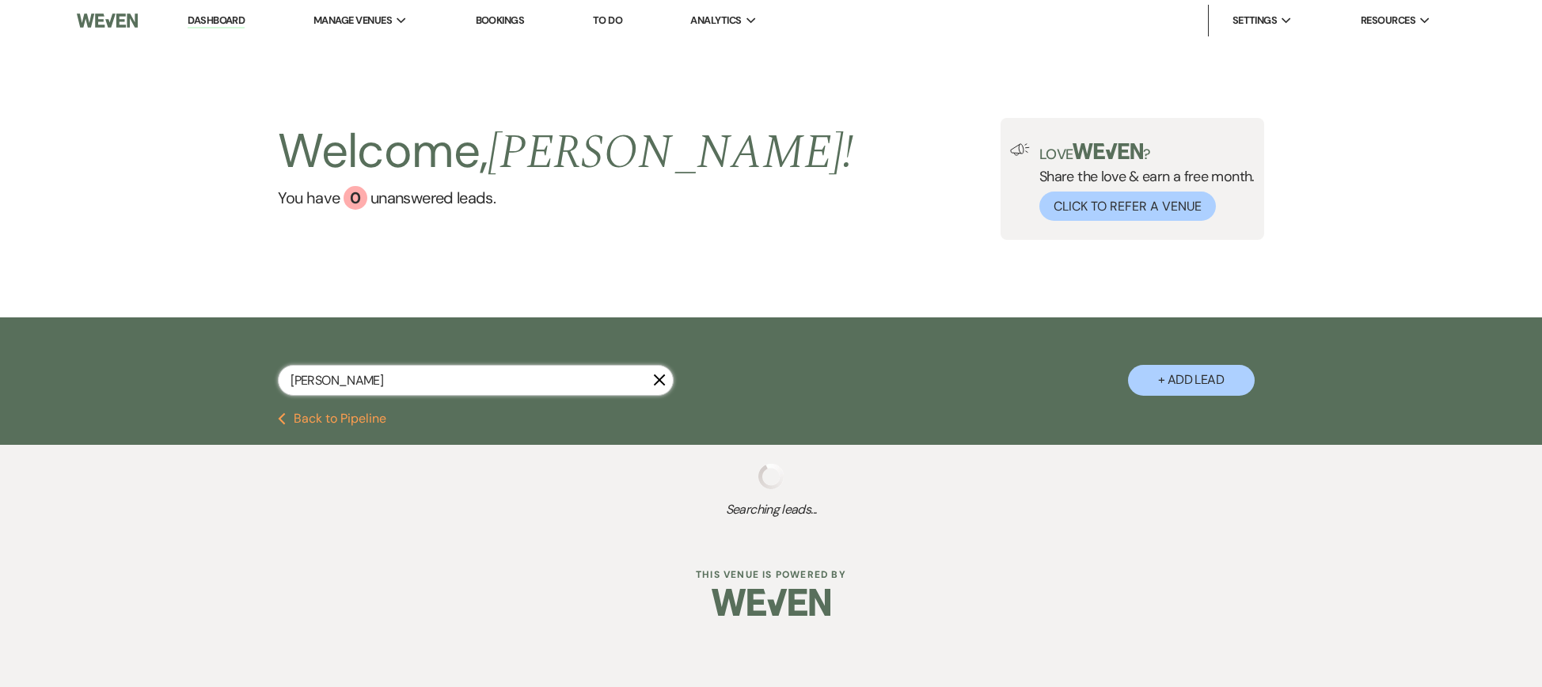
select select "8"
select select "4"
select select "8"
select select "4"
select select "8"
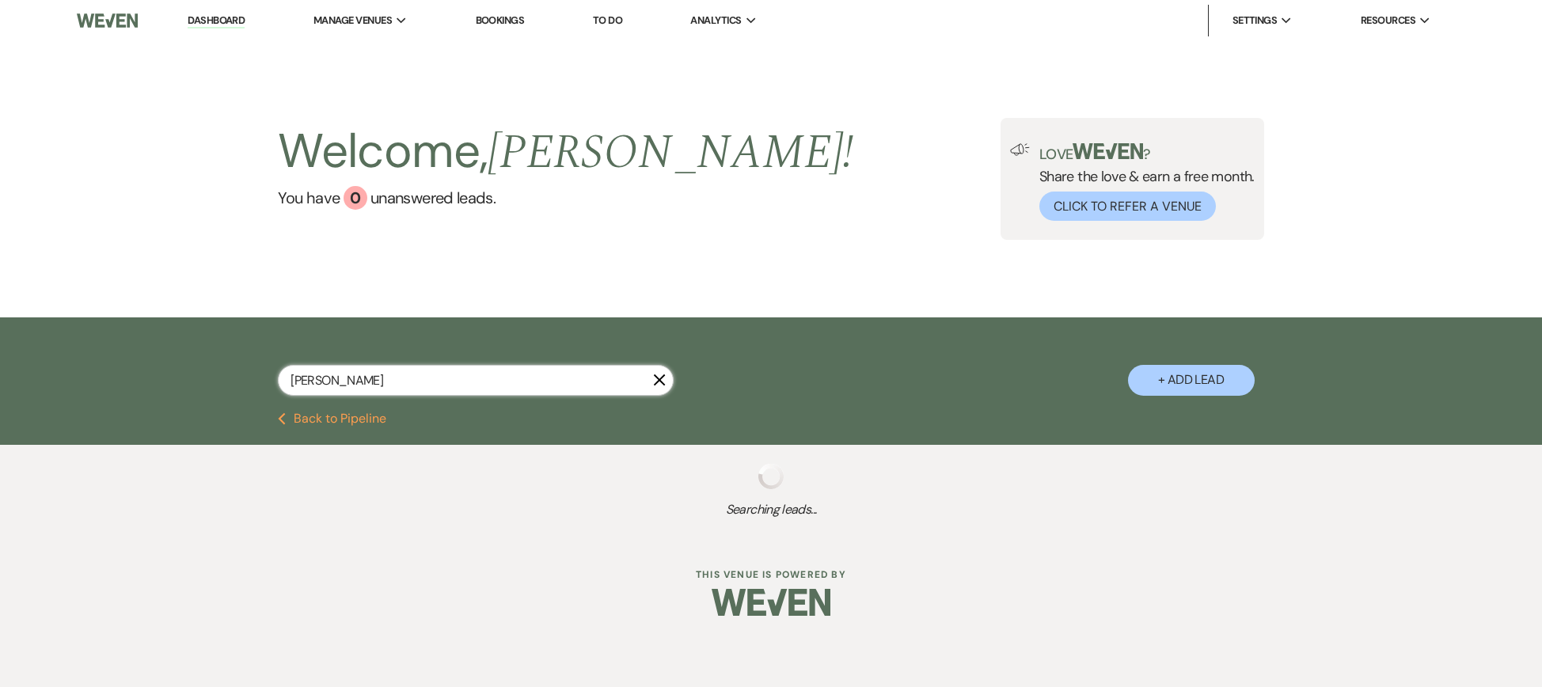
select select "10"
select select "8"
select select "5"
select select "8"
select select "10"
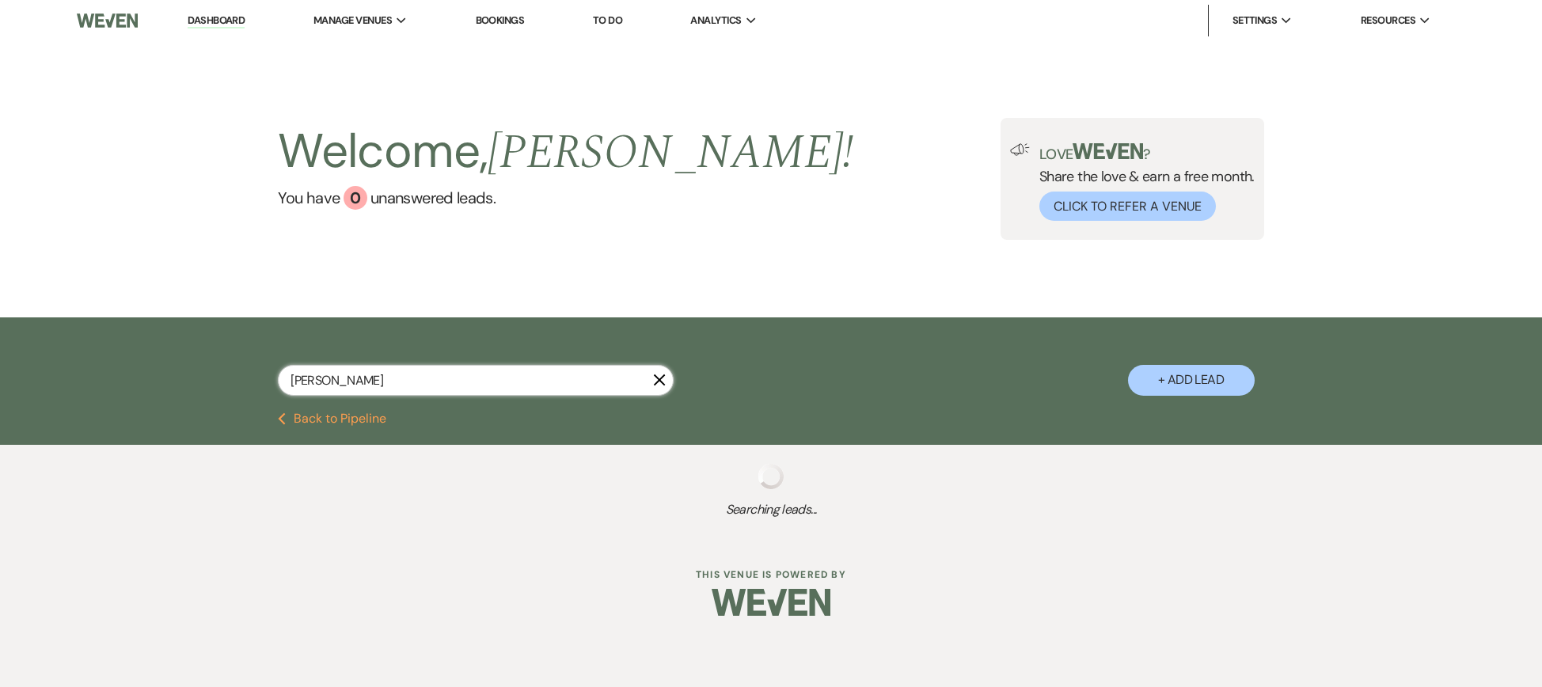
select select "8"
select select "5"
select select "8"
select select "4"
select select "8"
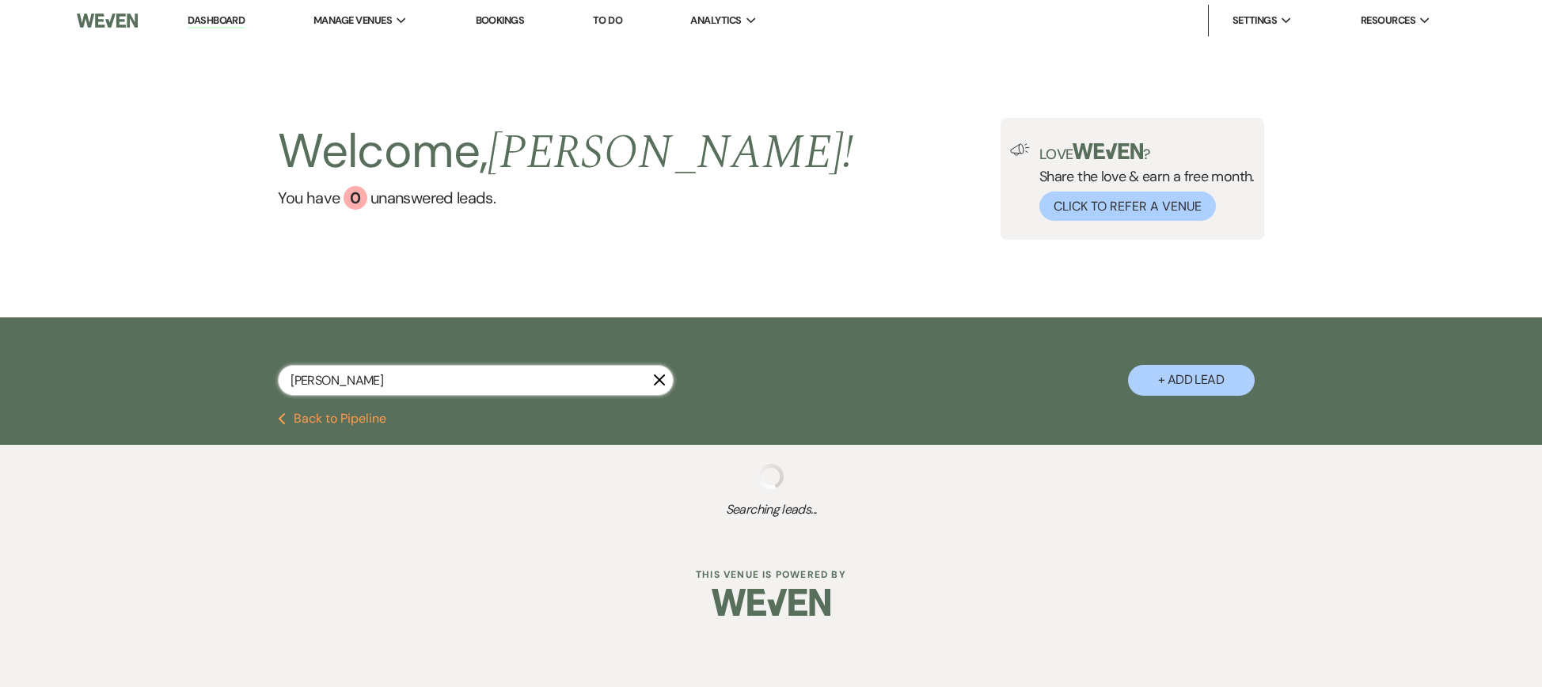
select select "4"
select select "8"
select select "3"
select select "4"
select select "8"
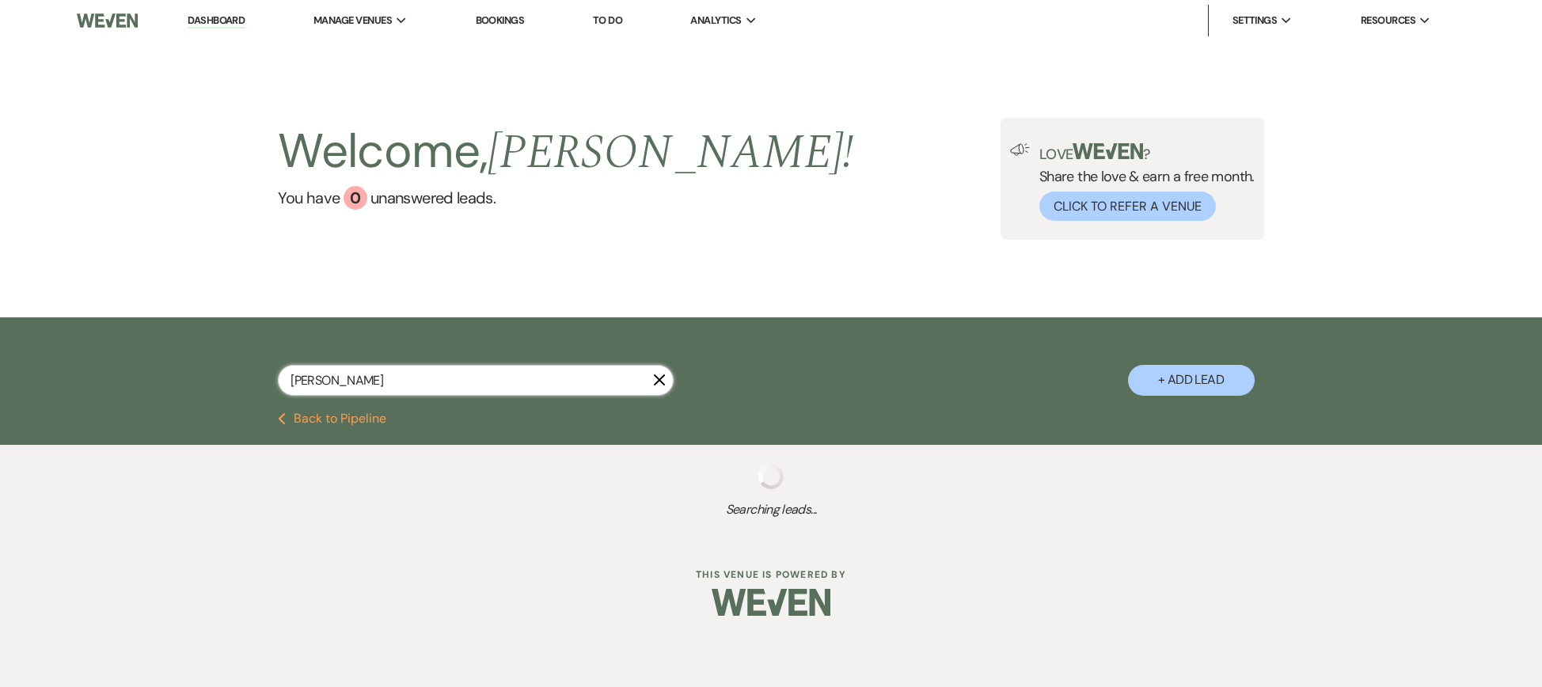
select select "10"
select select "8"
select select "5"
select select "4"
select select "8"
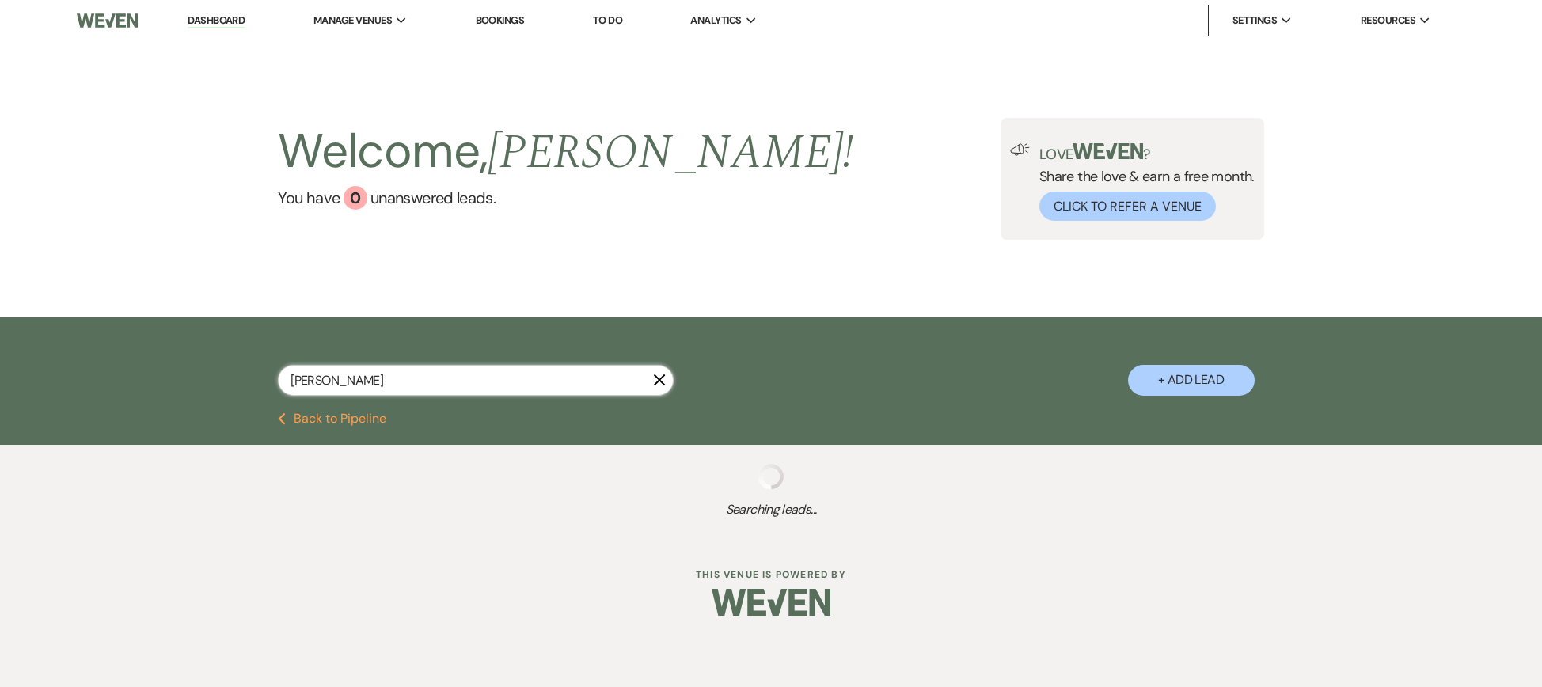
select select "5"
select select "8"
select select "5"
select select "8"
select select "5"
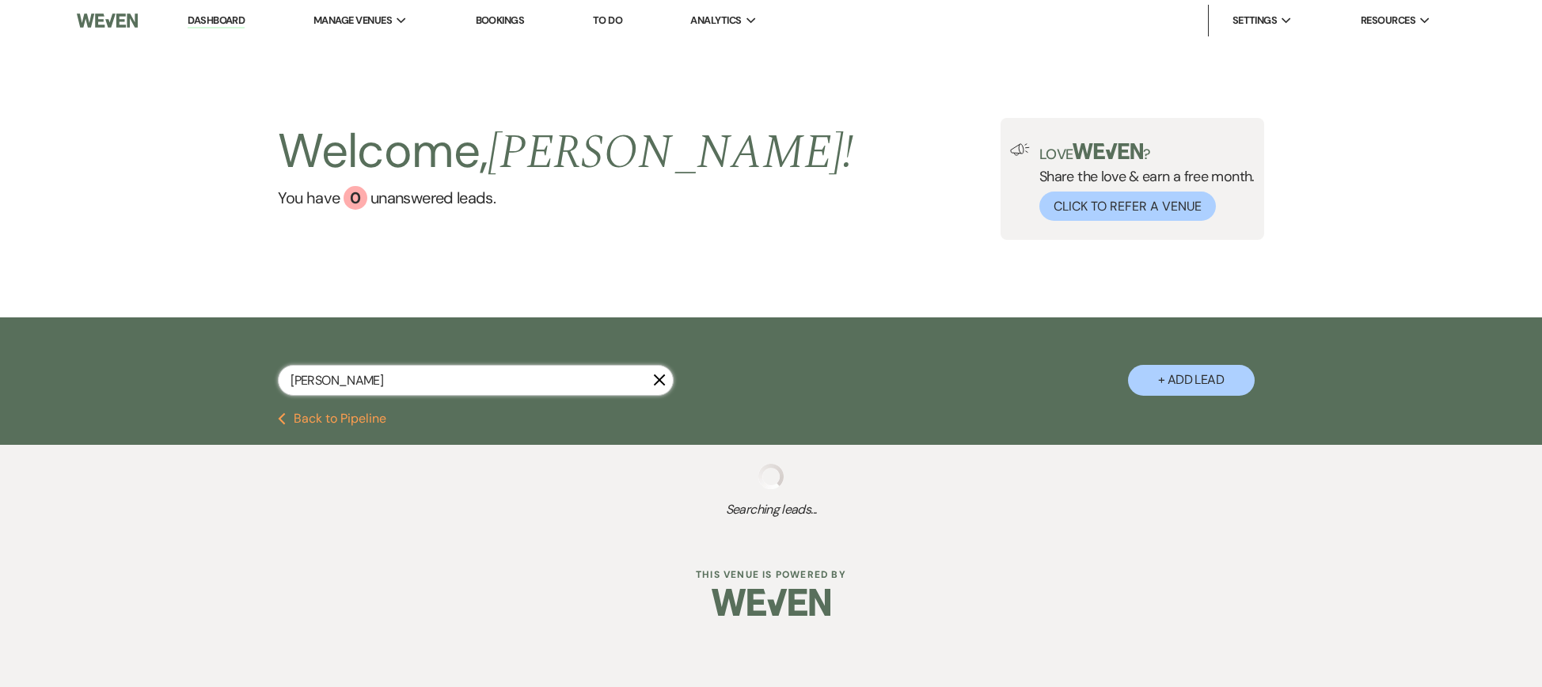
select select "8"
select select "4"
select select "8"
select select "10"
select select "8"
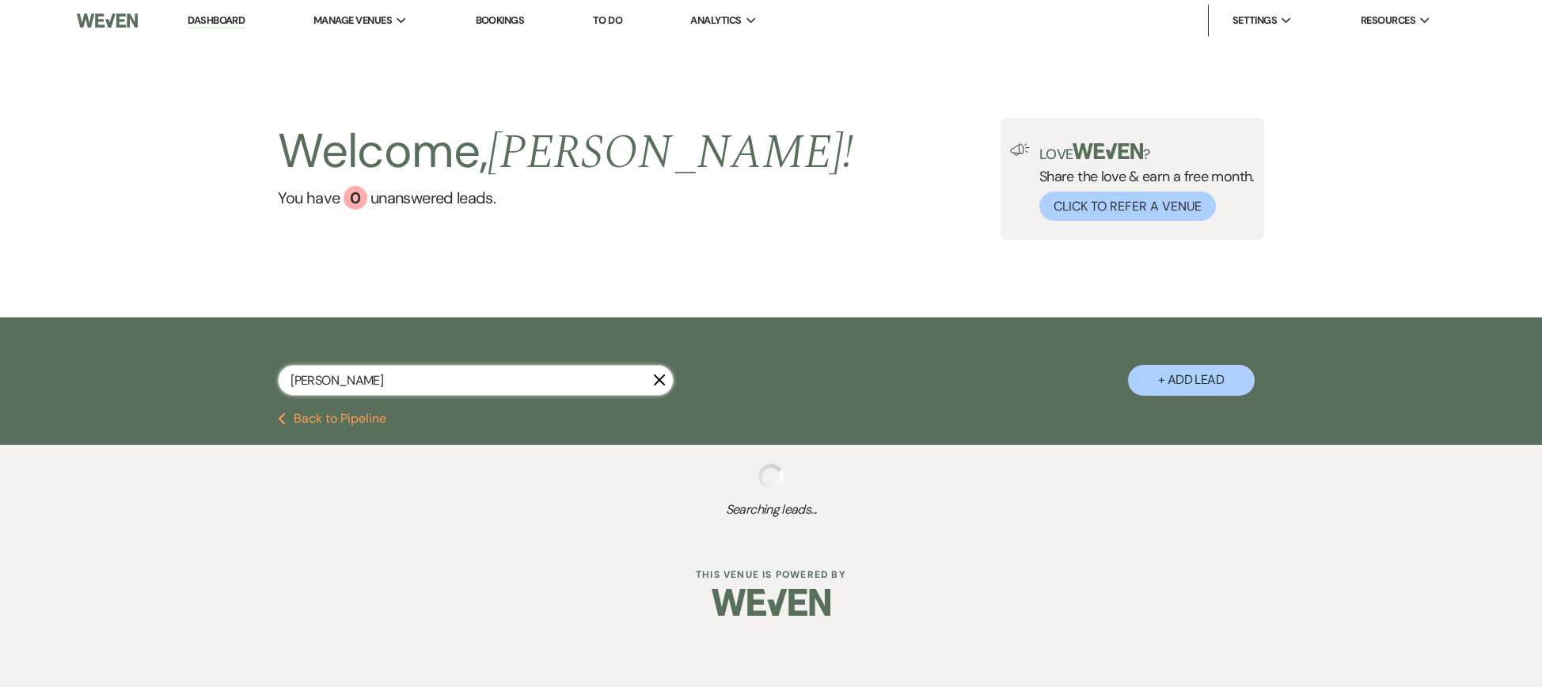
select select "5"
select select "8"
select select "5"
select select "8"
select select "5"
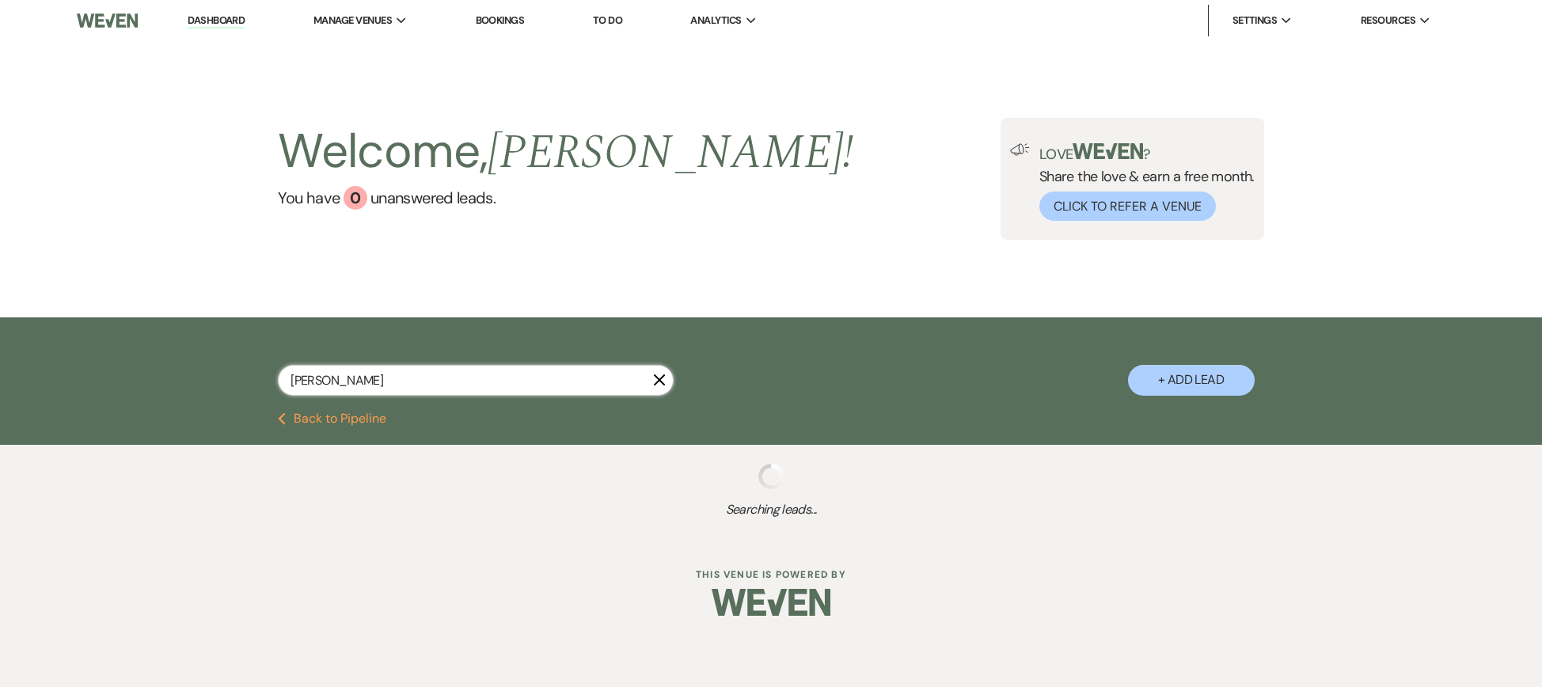
select select "8"
select select "11"
select select "8"
select select "10"
select select "8"
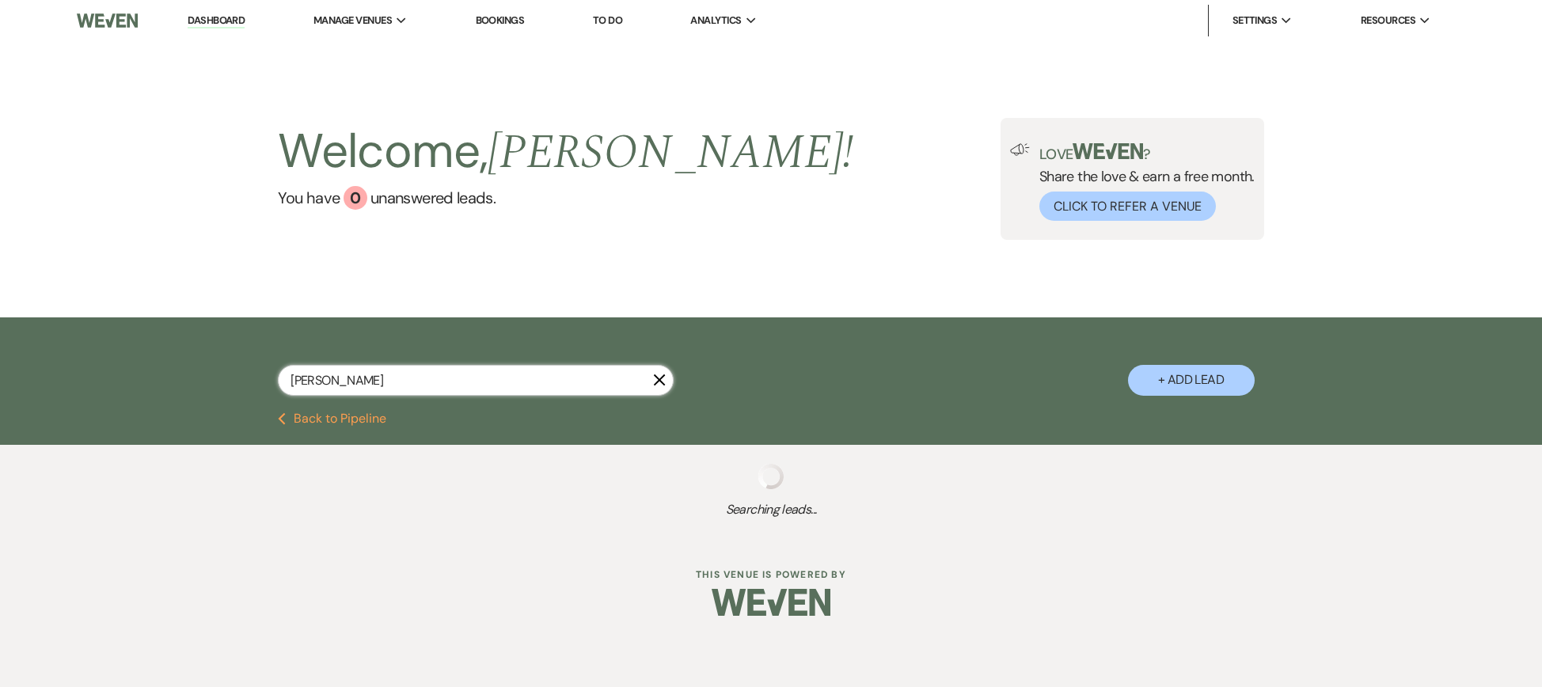
select select "8"
select select "5"
select select "8"
select select "5"
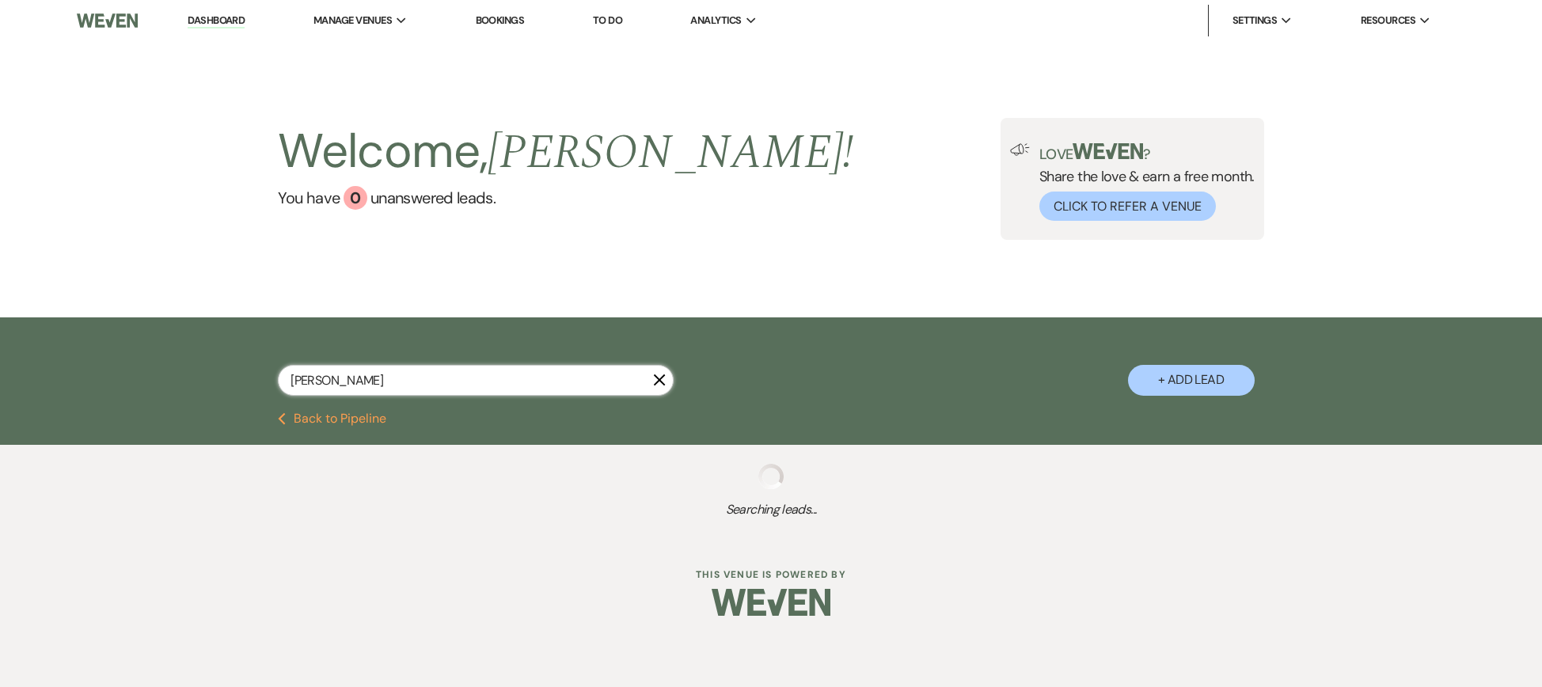
select select "8"
select select "5"
select select "8"
select select "1"
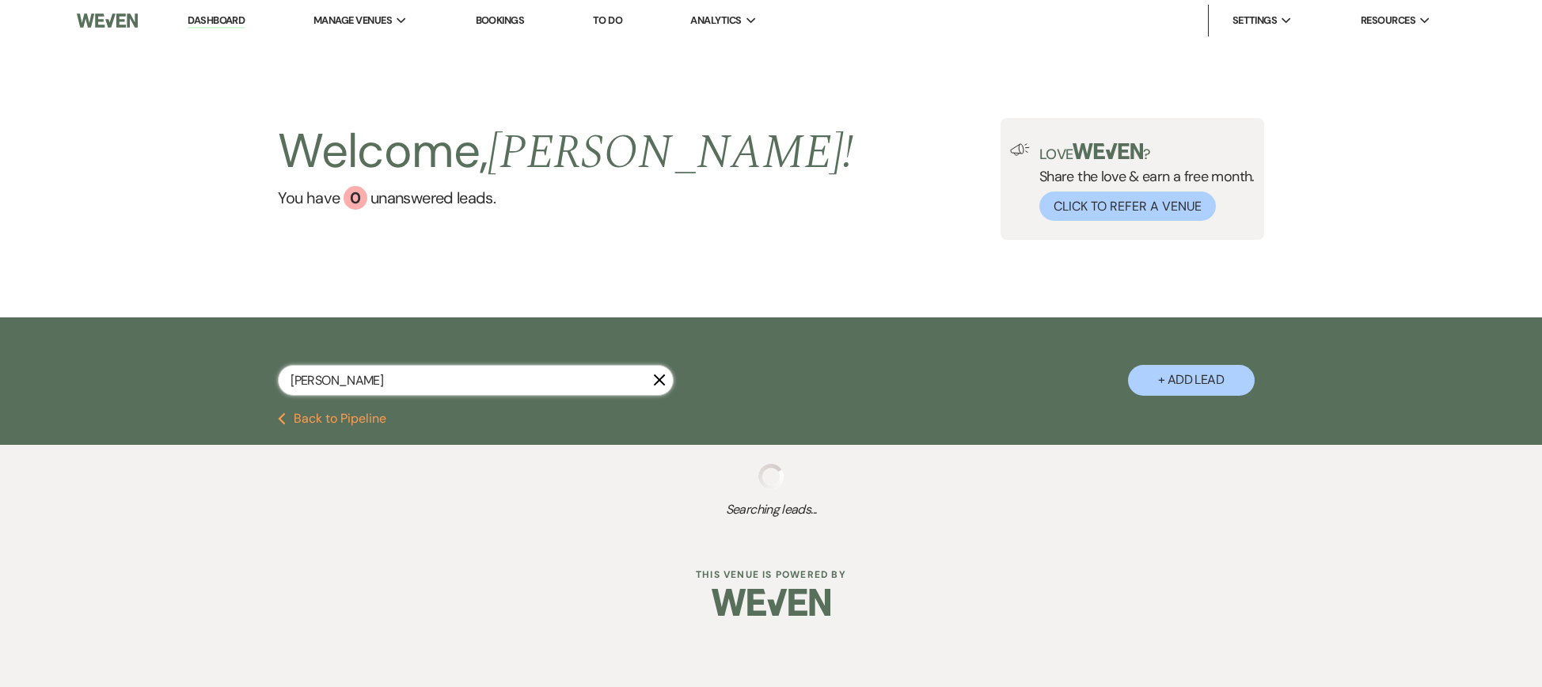
select select "8"
select select "5"
select select "8"
select select "5"
select select "8"
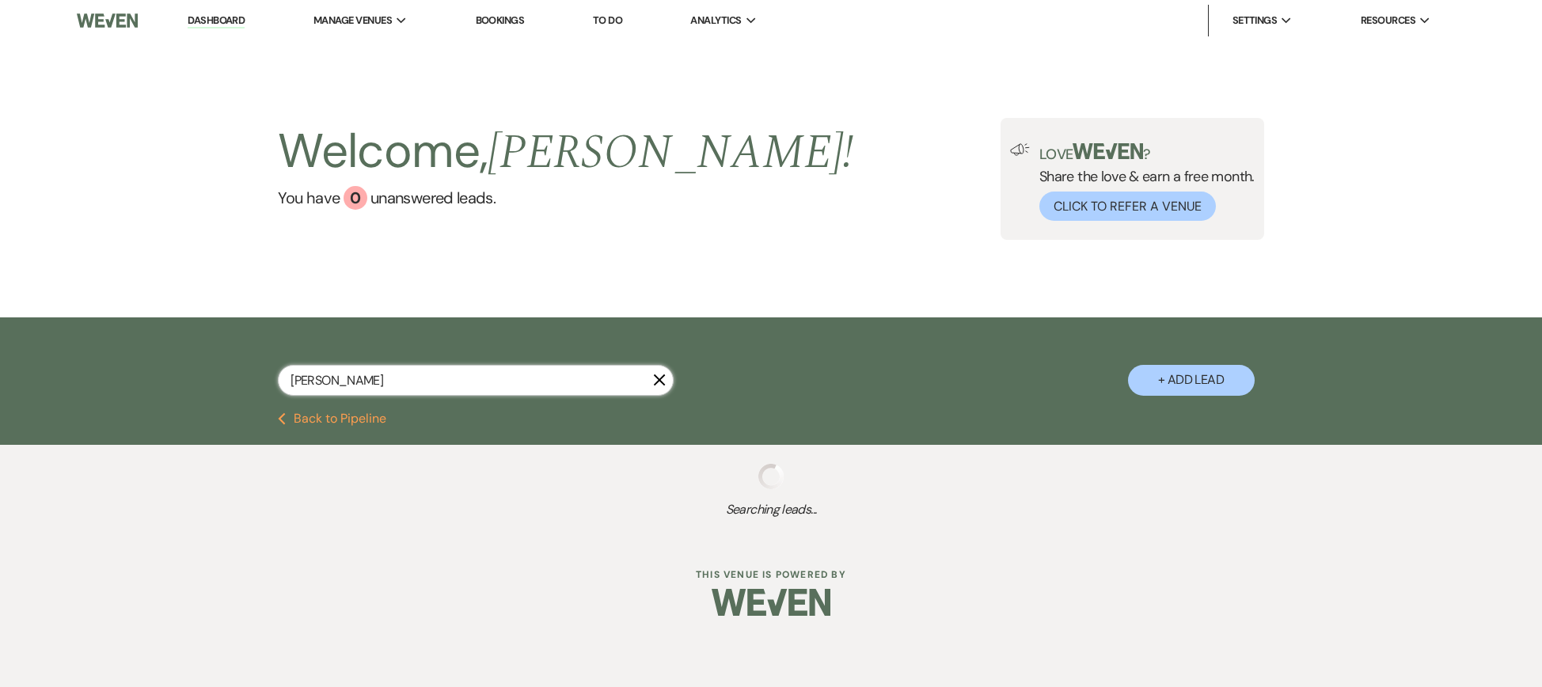
select select "8"
select select "6"
select select "2"
select select "8"
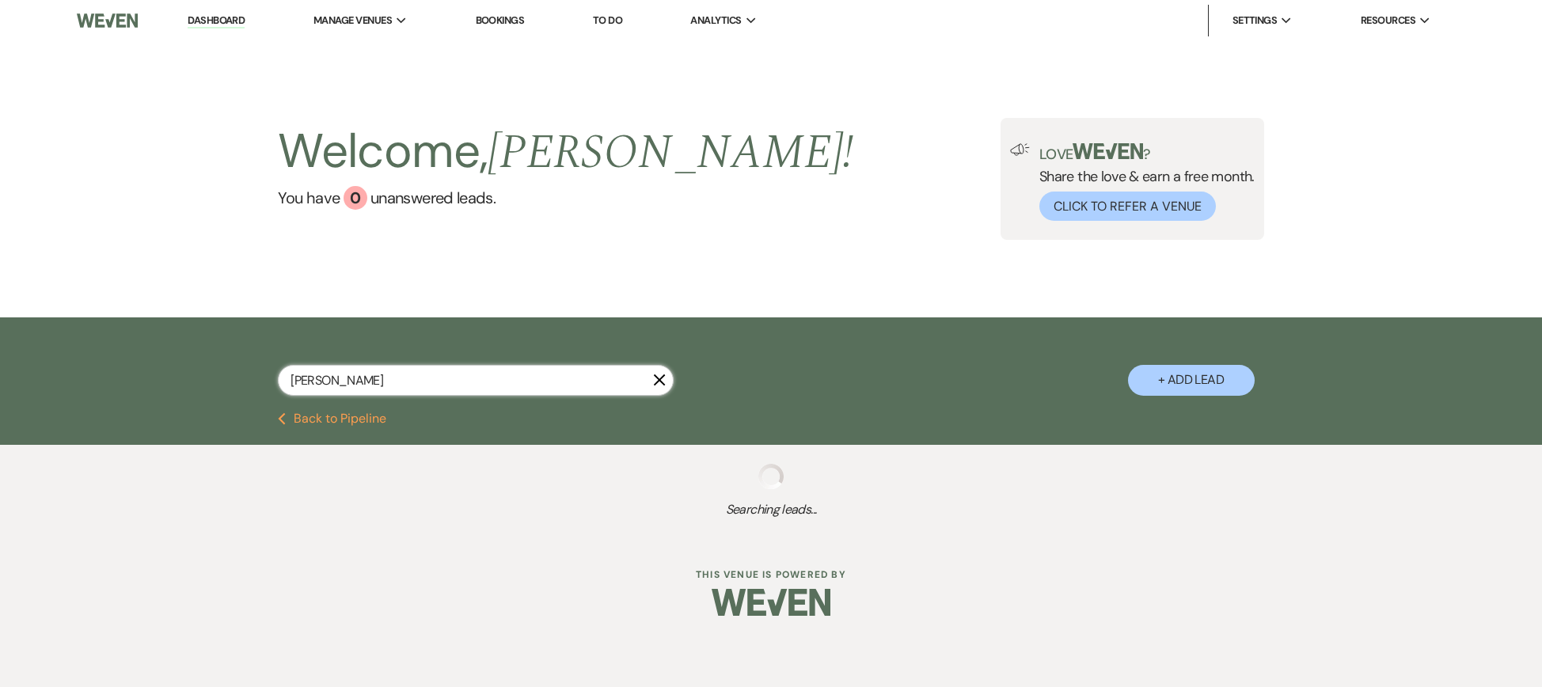
select select "8"
select select "5"
select select "2"
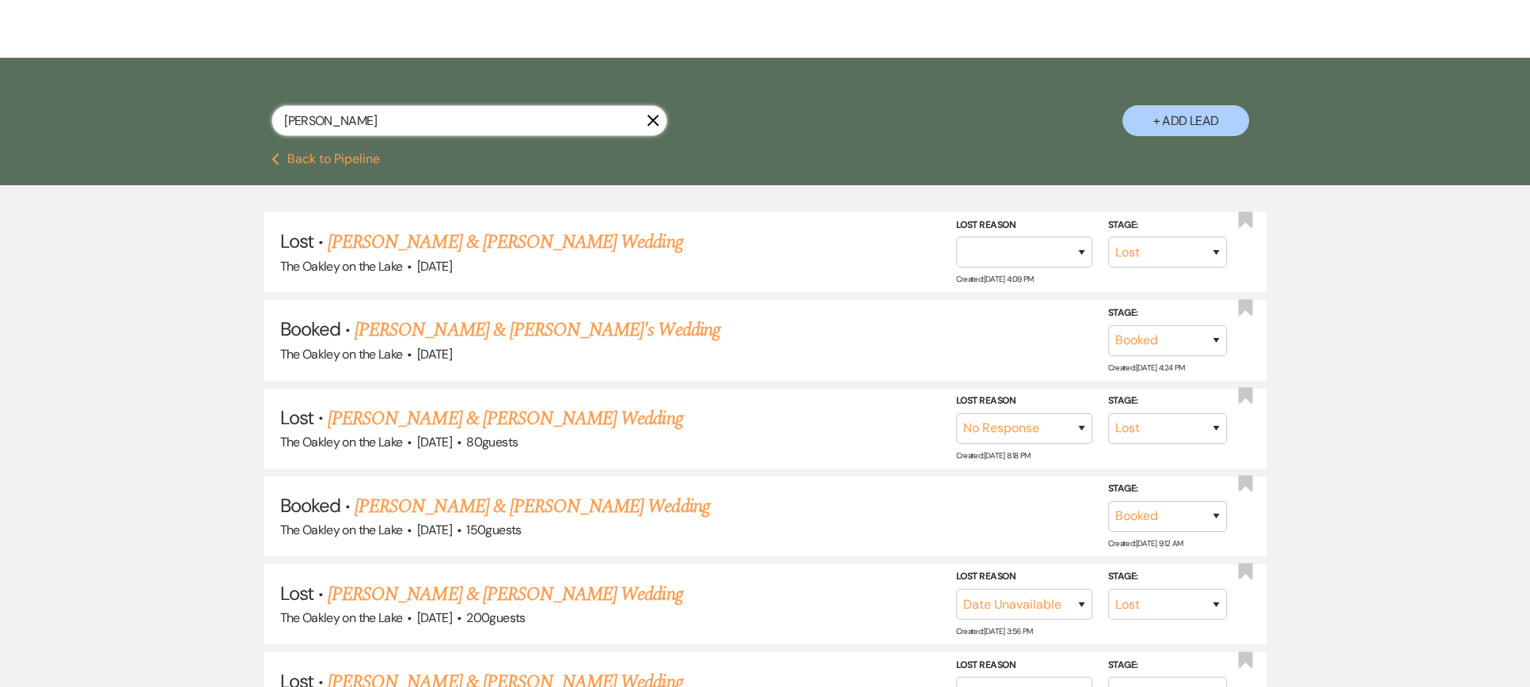
scroll to position [317, 0]
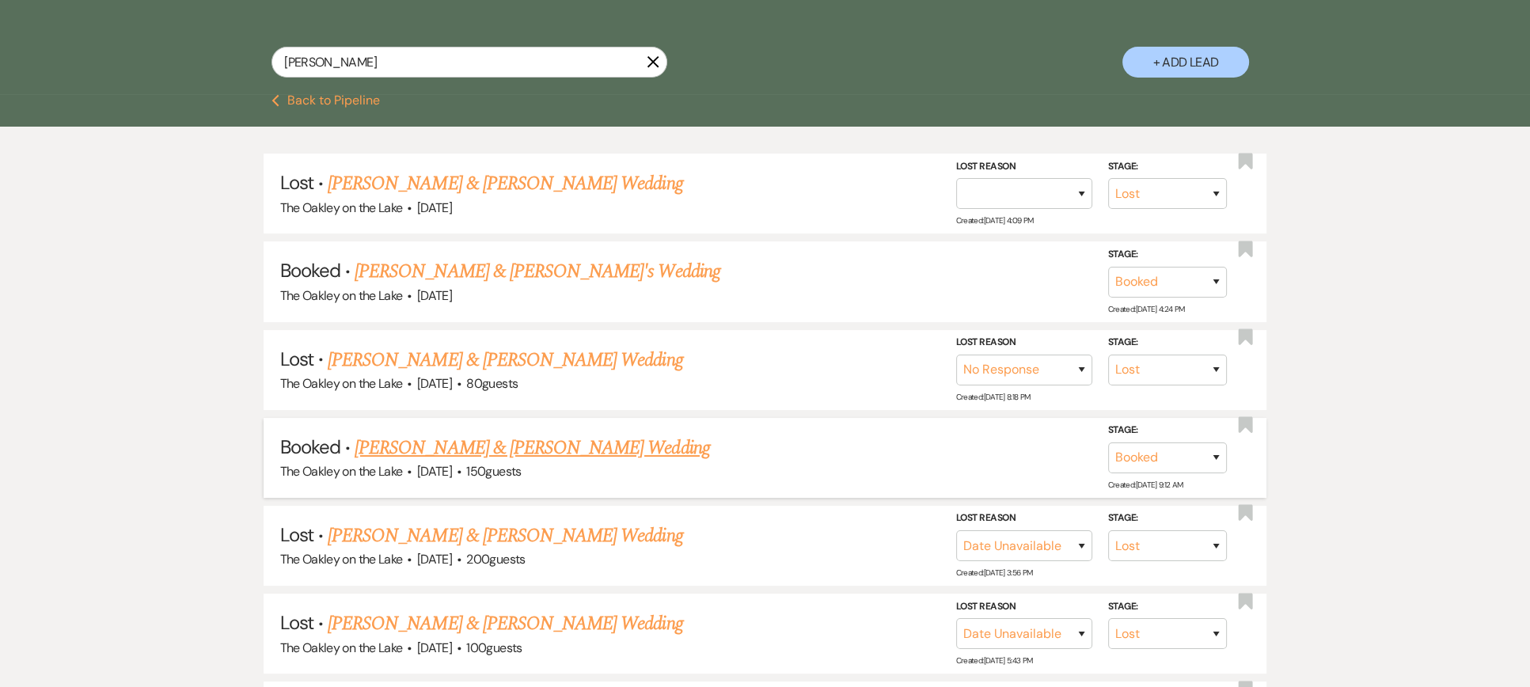
click at [510, 443] on link "Emily Waters & Bradley Johnson's Wedding" at bounding box center [532, 448] width 355 height 28
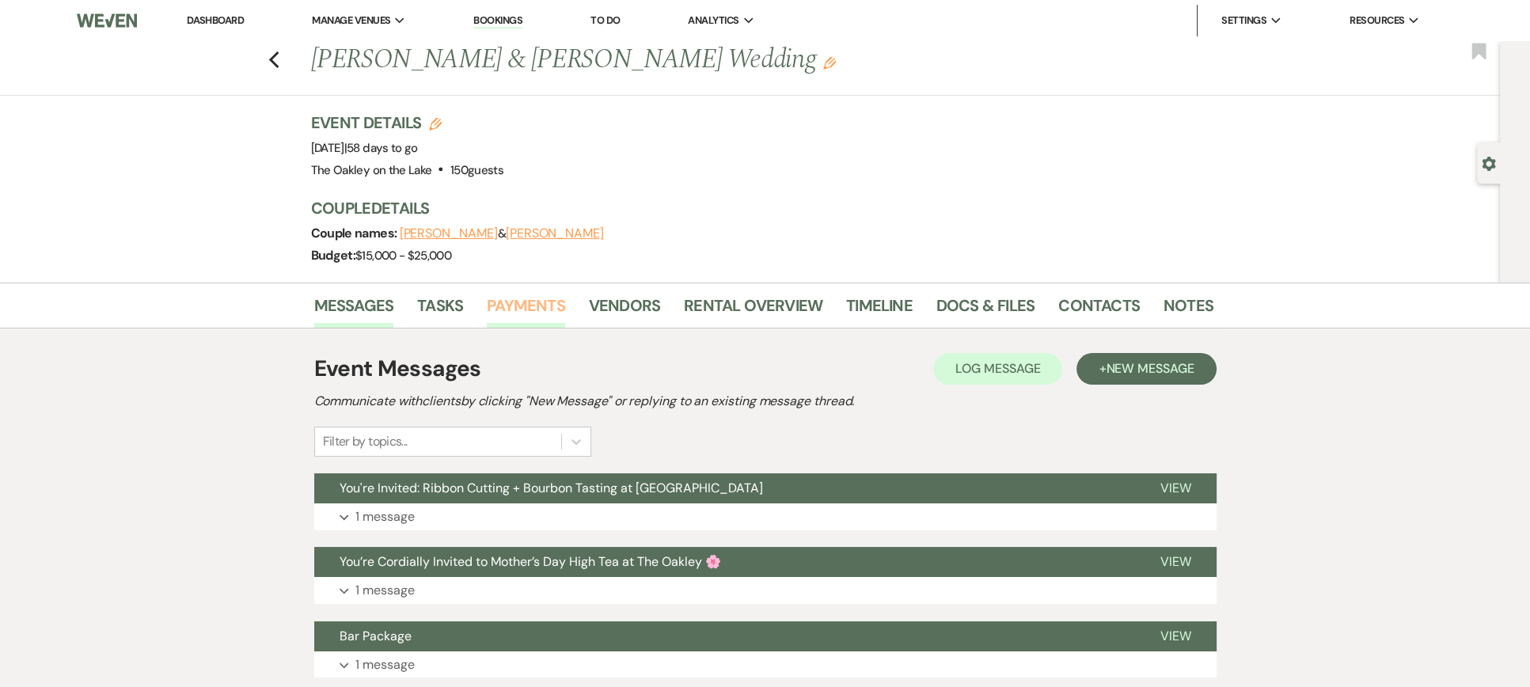
click at [541, 302] on link "Payments" at bounding box center [526, 310] width 78 height 35
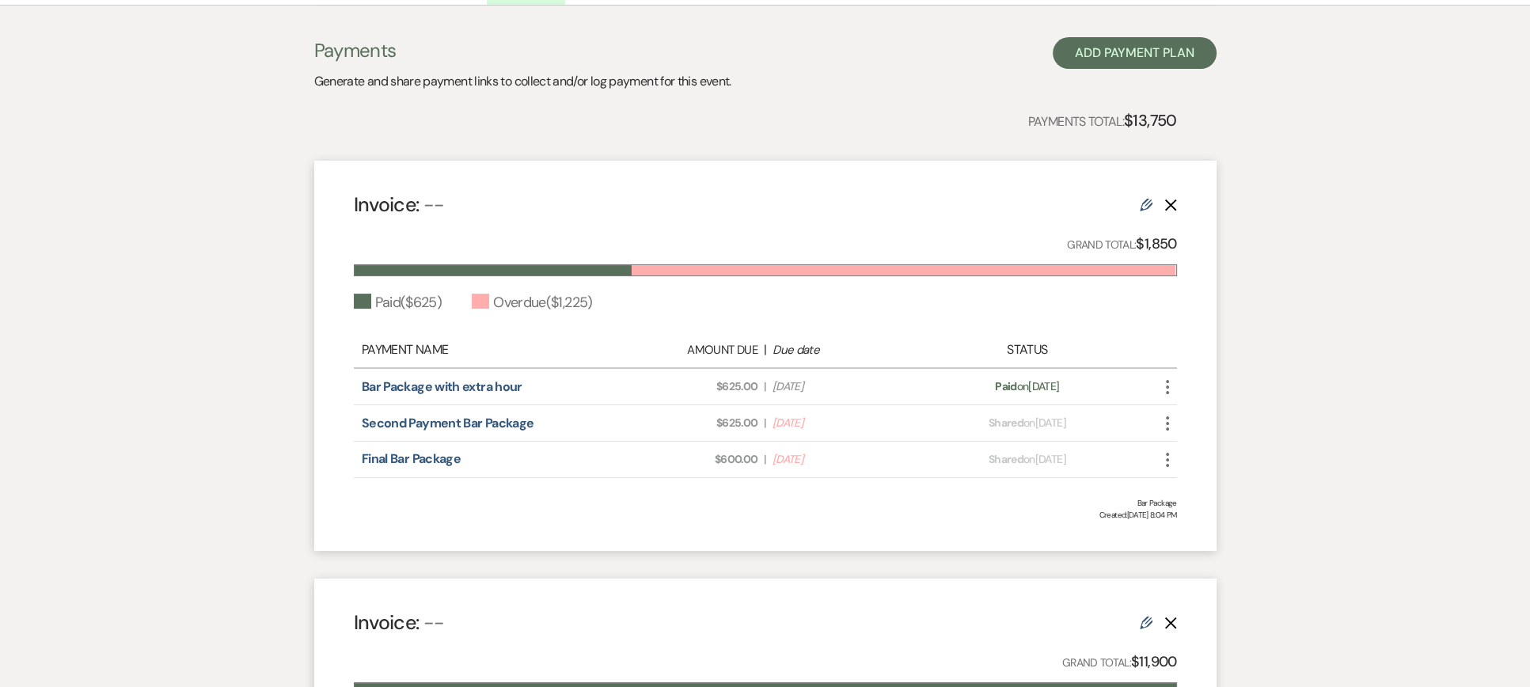
scroll to position [396, 0]
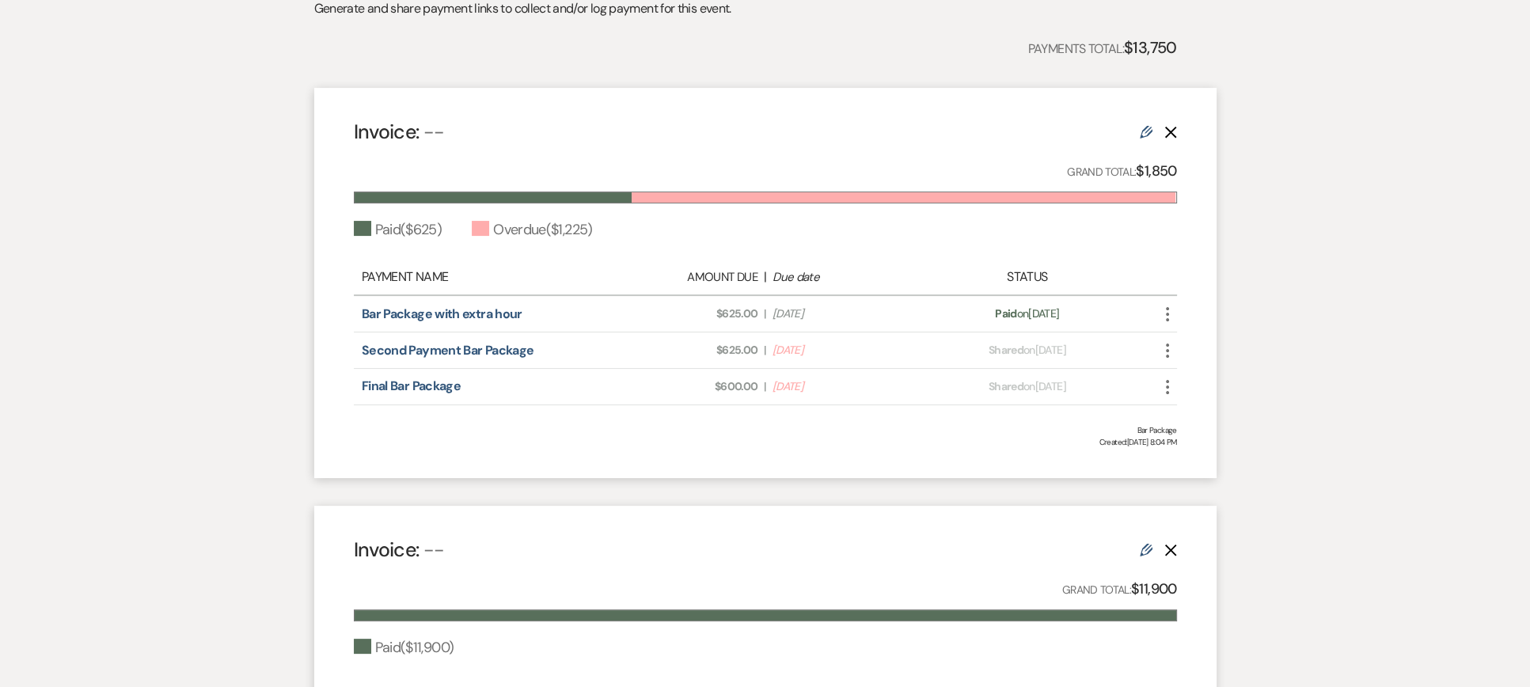
click at [1166, 350] on use "button" at bounding box center [1167, 351] width 3 height 14
click at [1201, 430] on button "Check Mark Mark as Paid" at bounding box center [1238, 436] width 160 height 27
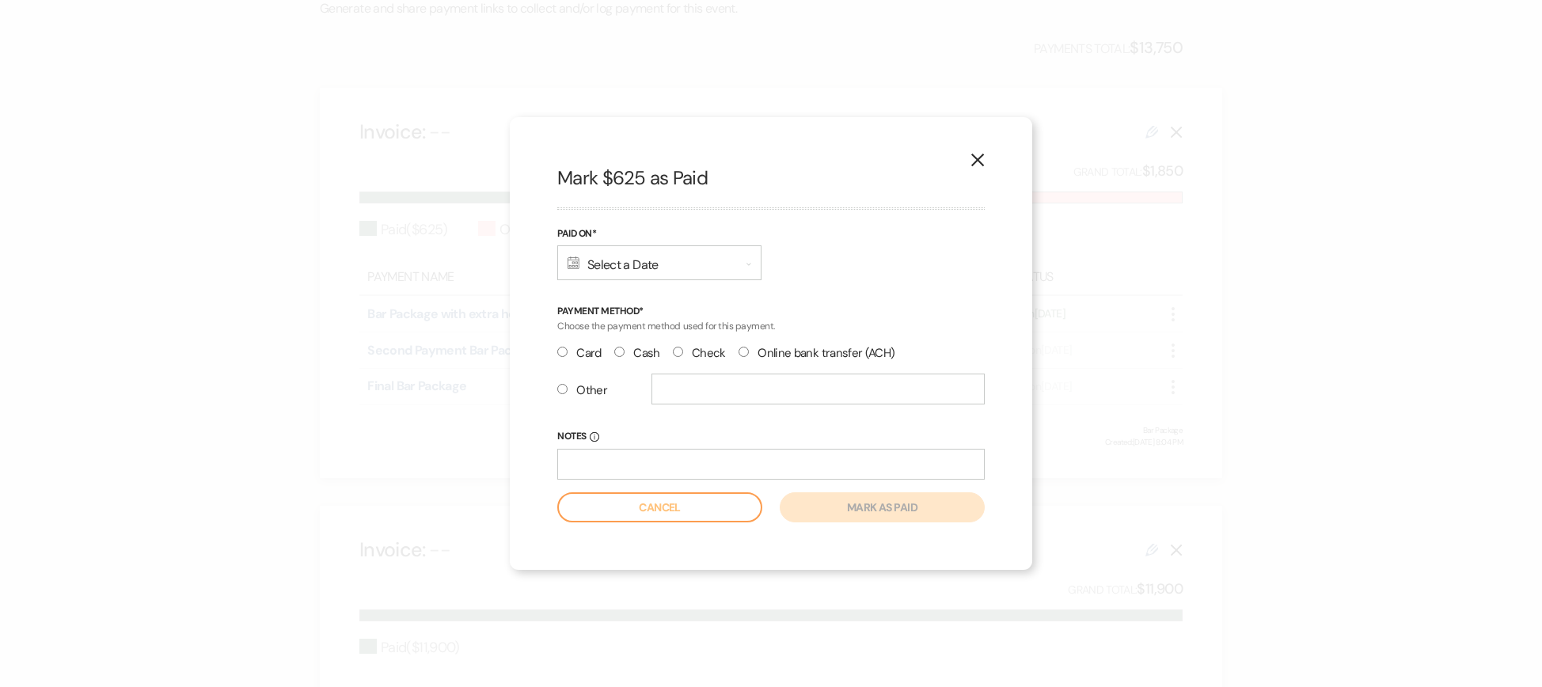
click at [605, 264] on div "Calendar Select a Date Expand" at bounding box center [659, 262] width 204 height 35
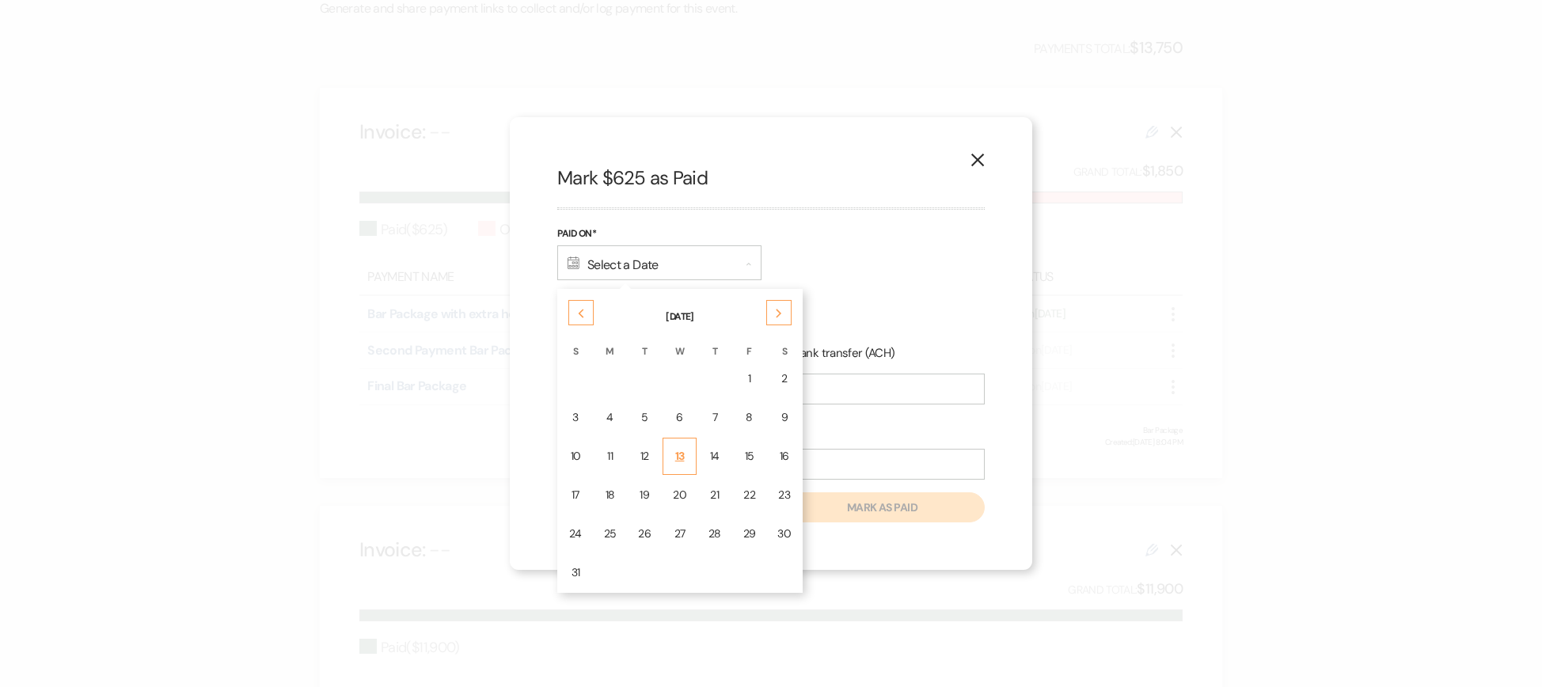
click at [678, 448] on div "13" at bounding box center [679, 456] width 13 height 17
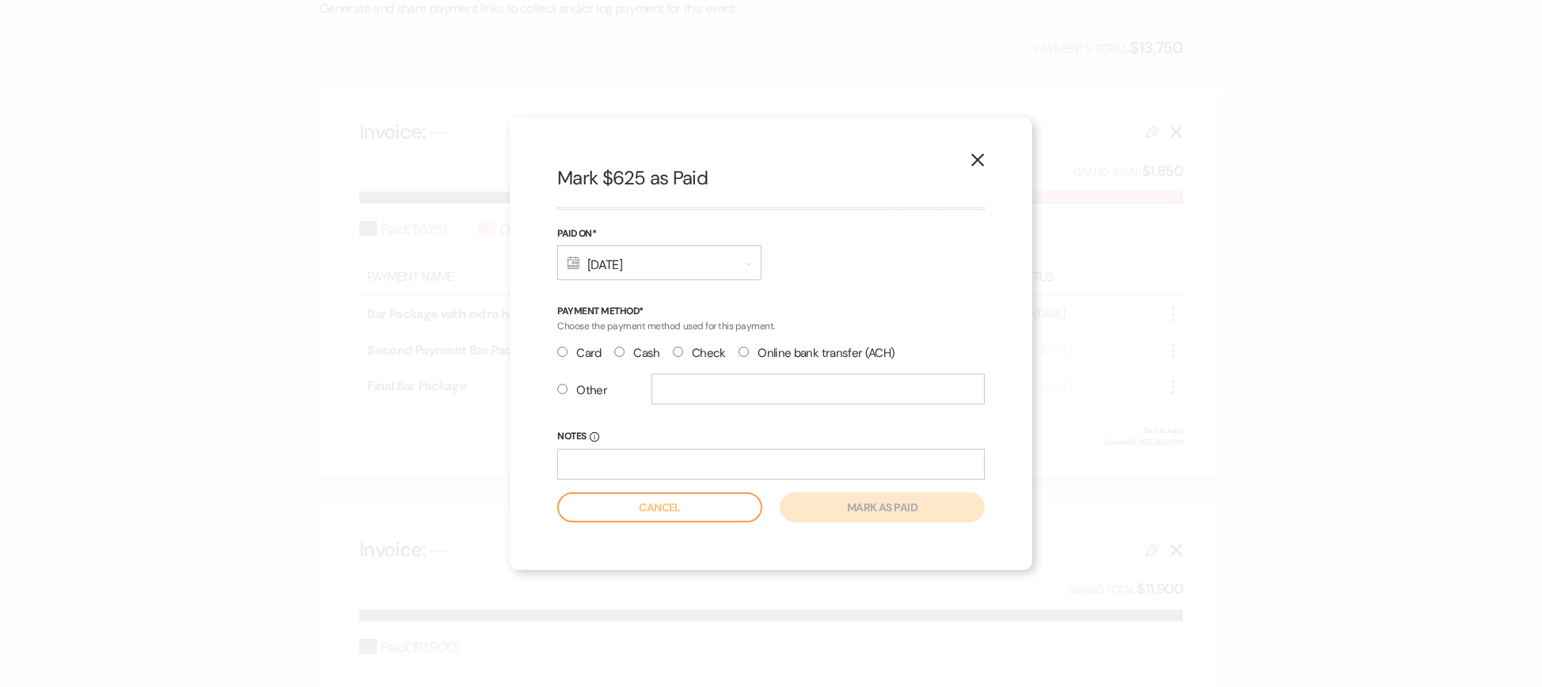
click at [558, 392] on input "Other" at bounding box center [562, 389] width 10 height 10
click at [652, 393] on input "text" at bounding box center [818, 389] width 333 height 31
click at [902, 513] on button "Mark as paid" at bounding box center [882, 507] width 205 height 30
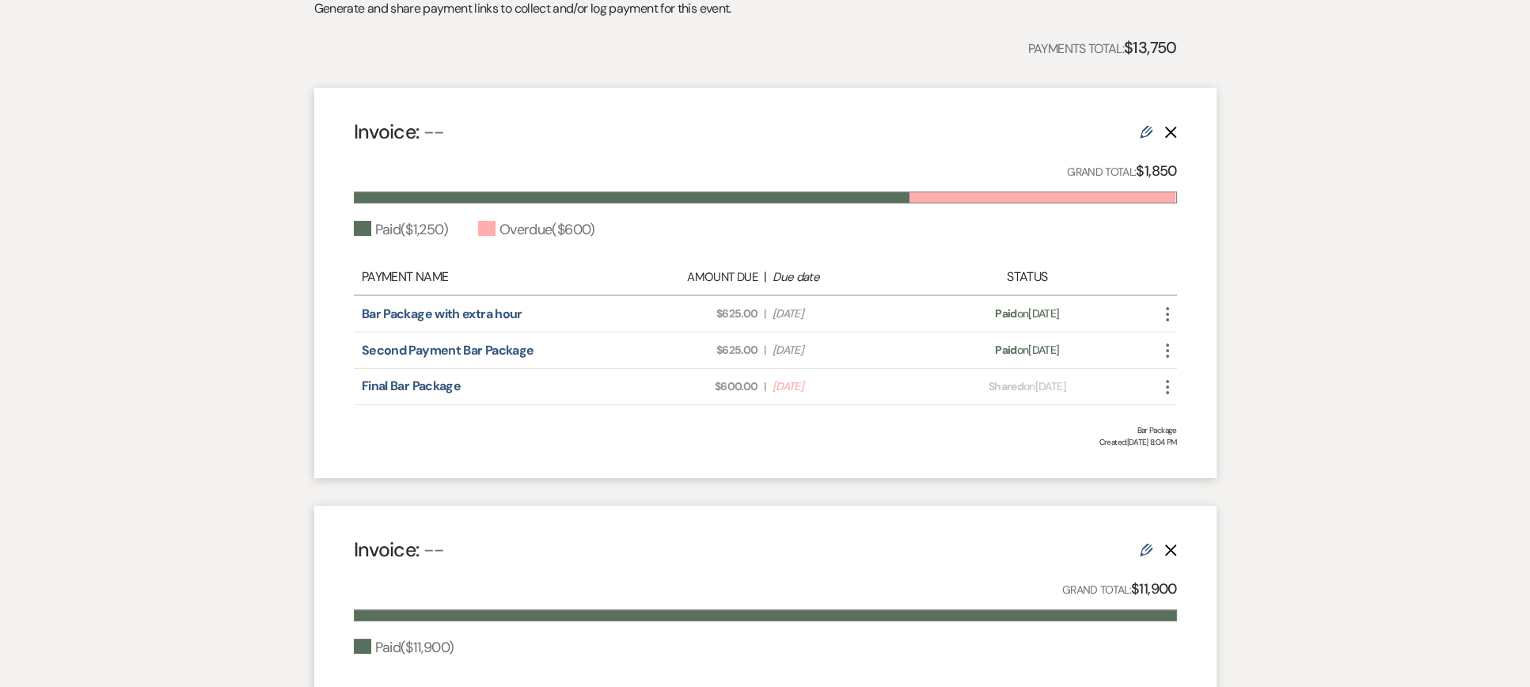
click at [1167, 386] on use "button" at bounding box center [1167, 387] width 3 height 14
click at [1143, 130] on use at bounding box center [1146, 132] width 13 height 13
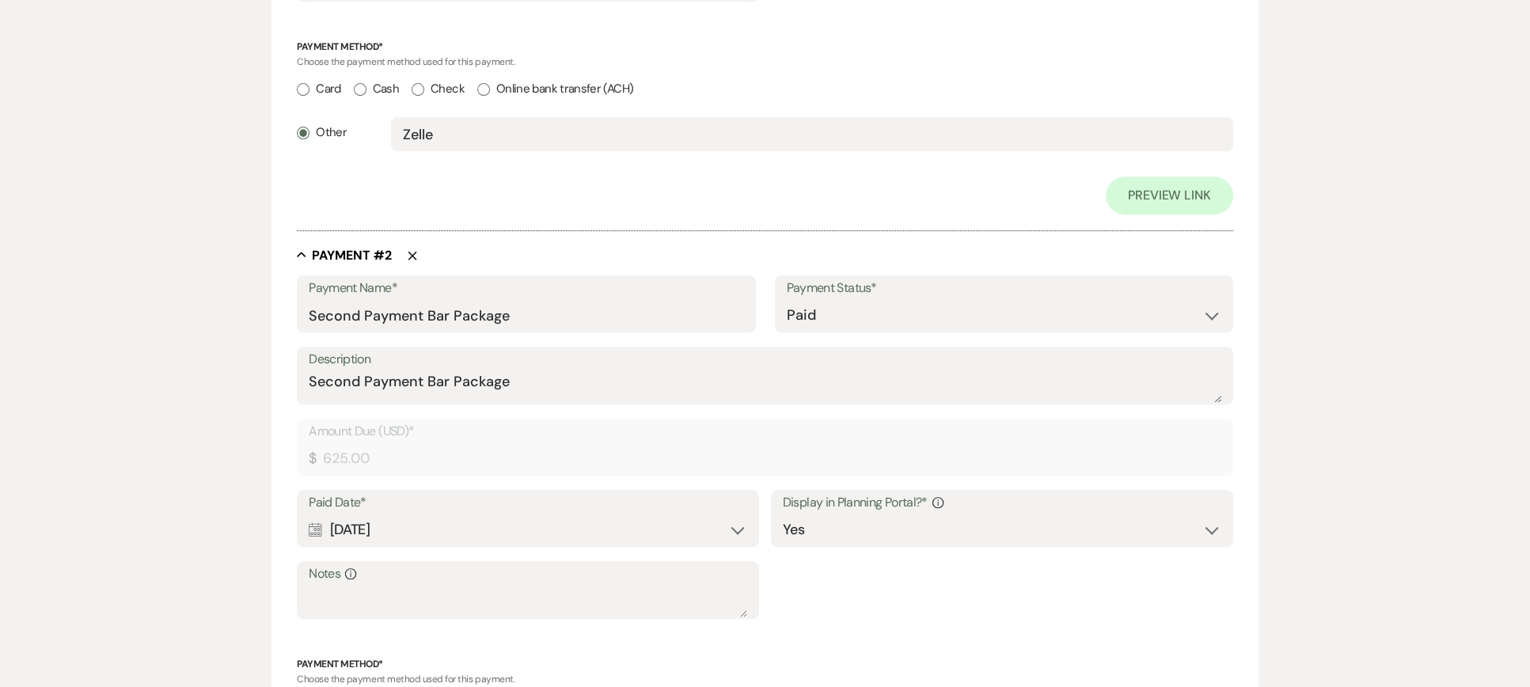
scroll to position [792, 0]
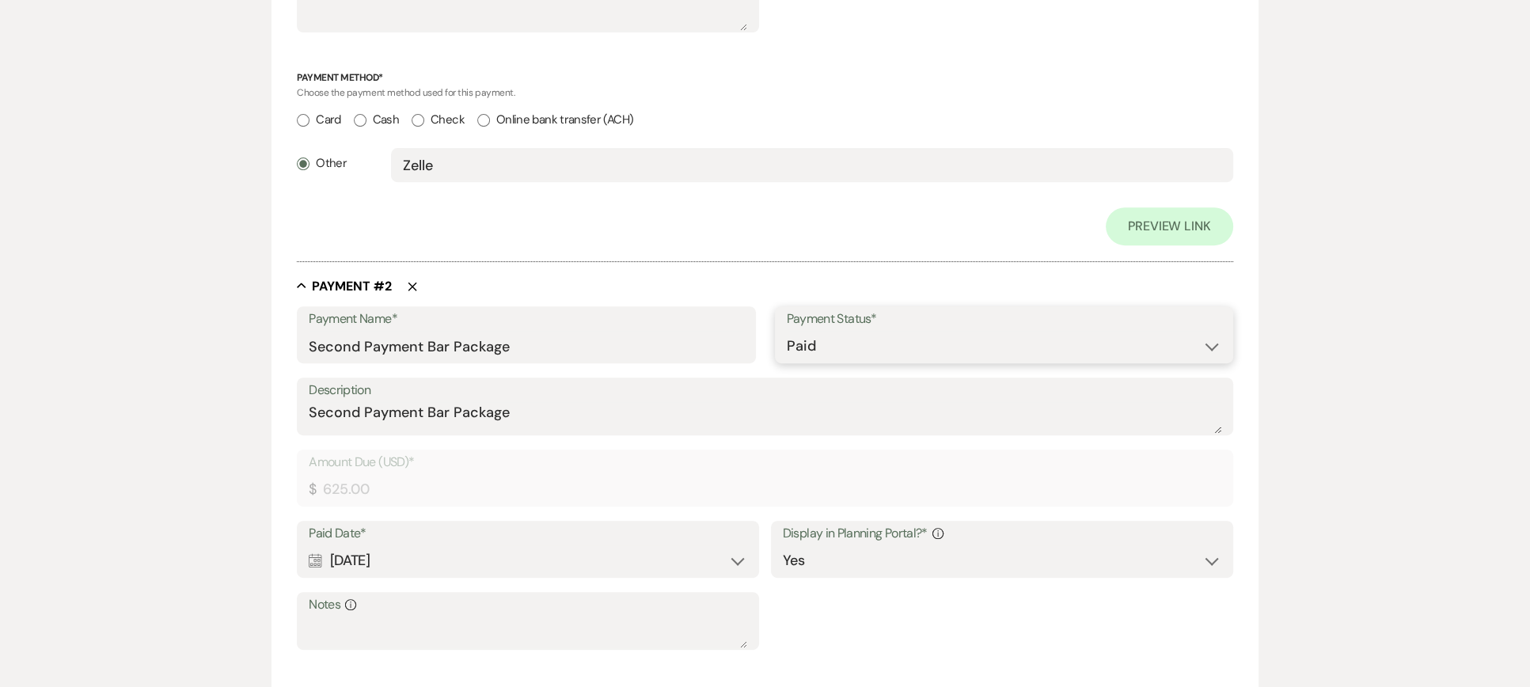
click at [936, 343] on select "Paid Unpaid" at bounding box center [1004, 346] width 435 height 31
click at [787, 331] on select "Paid Unpaid" at bounding box center [1004, 346] width 435 height 31
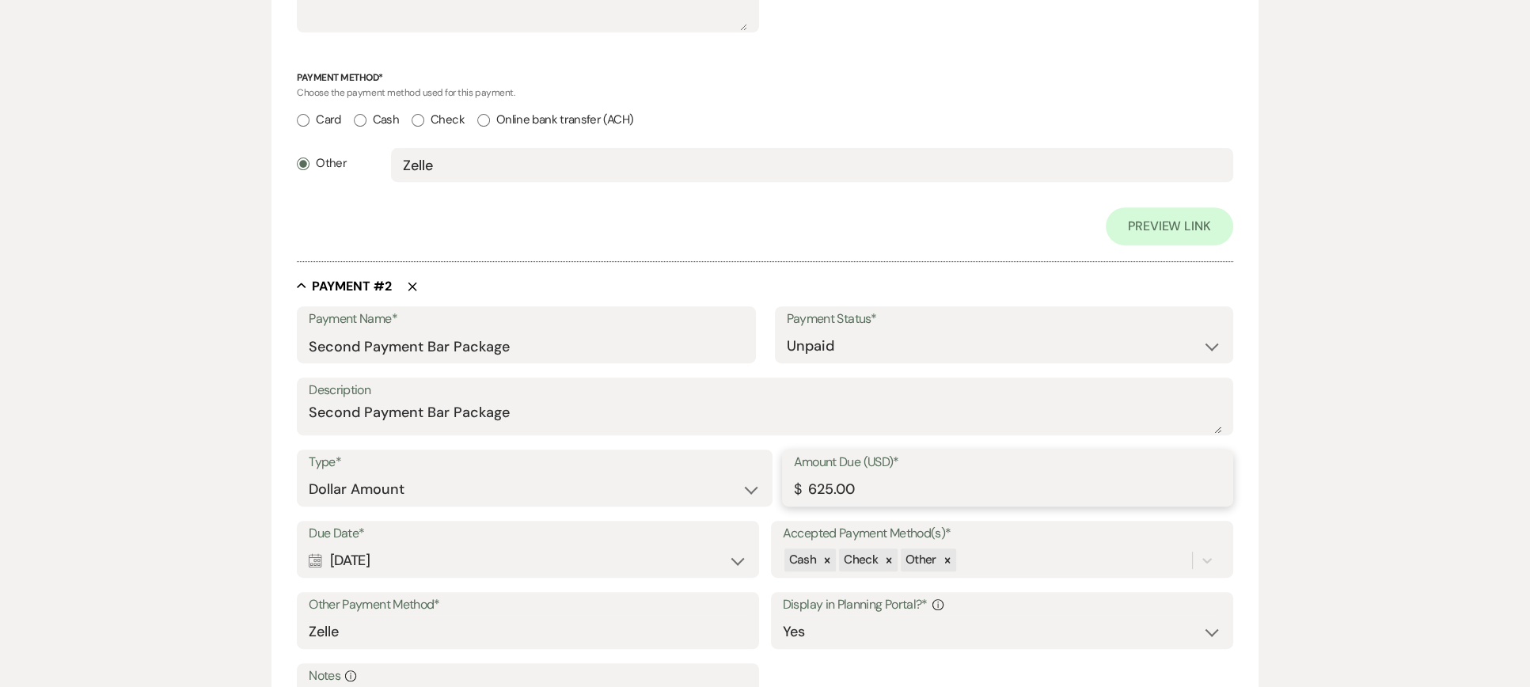
click at [831, 489] on input "625.00" at bounding box center [1007, 489] width 427 height 31
click at [853, 347] on select "Paid Unpaid" at bounding box center [1004, 346] width 435 height 31
click at [787, 331] on select "Paid Unpaid" at bounding box center [1004, 346] width 435 height 31
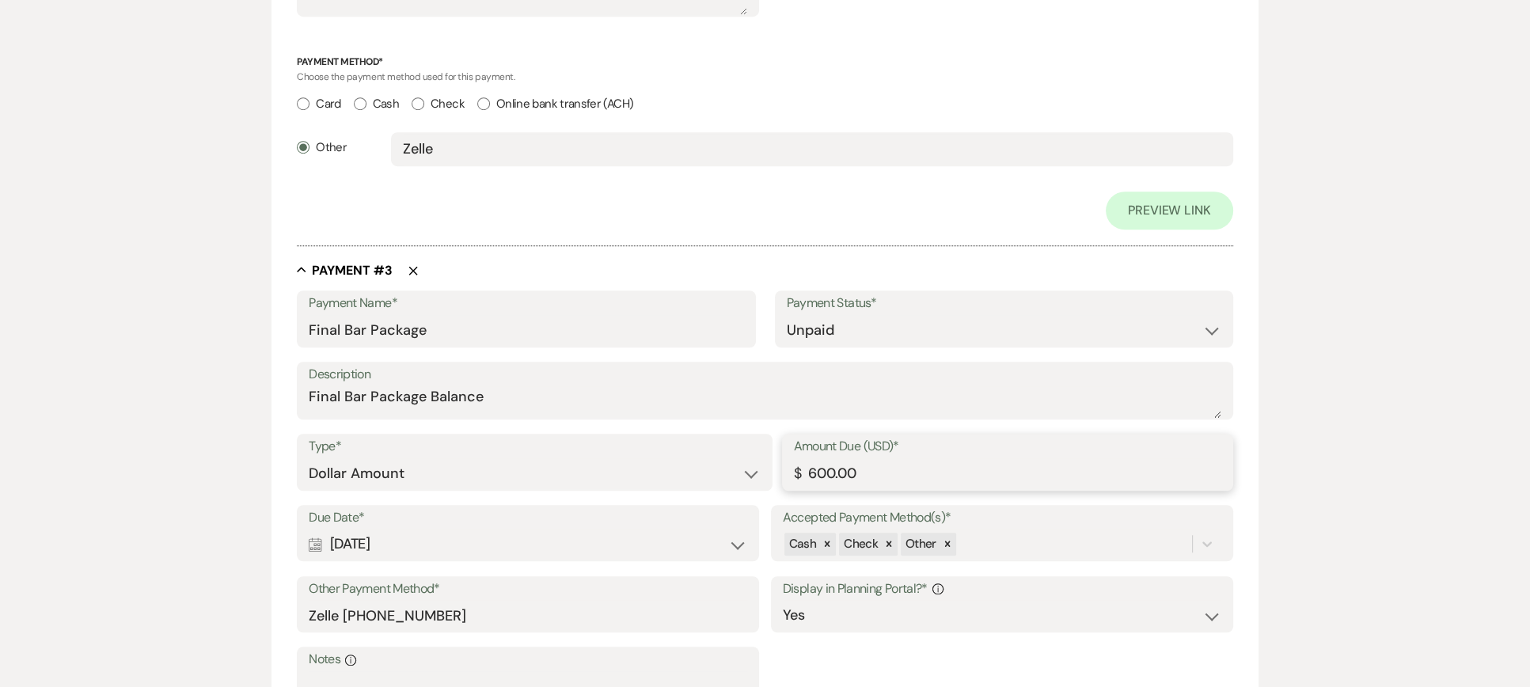
click at [835, 471] on input "600.00" at bounding box center [1007, 473] width 427 height 31
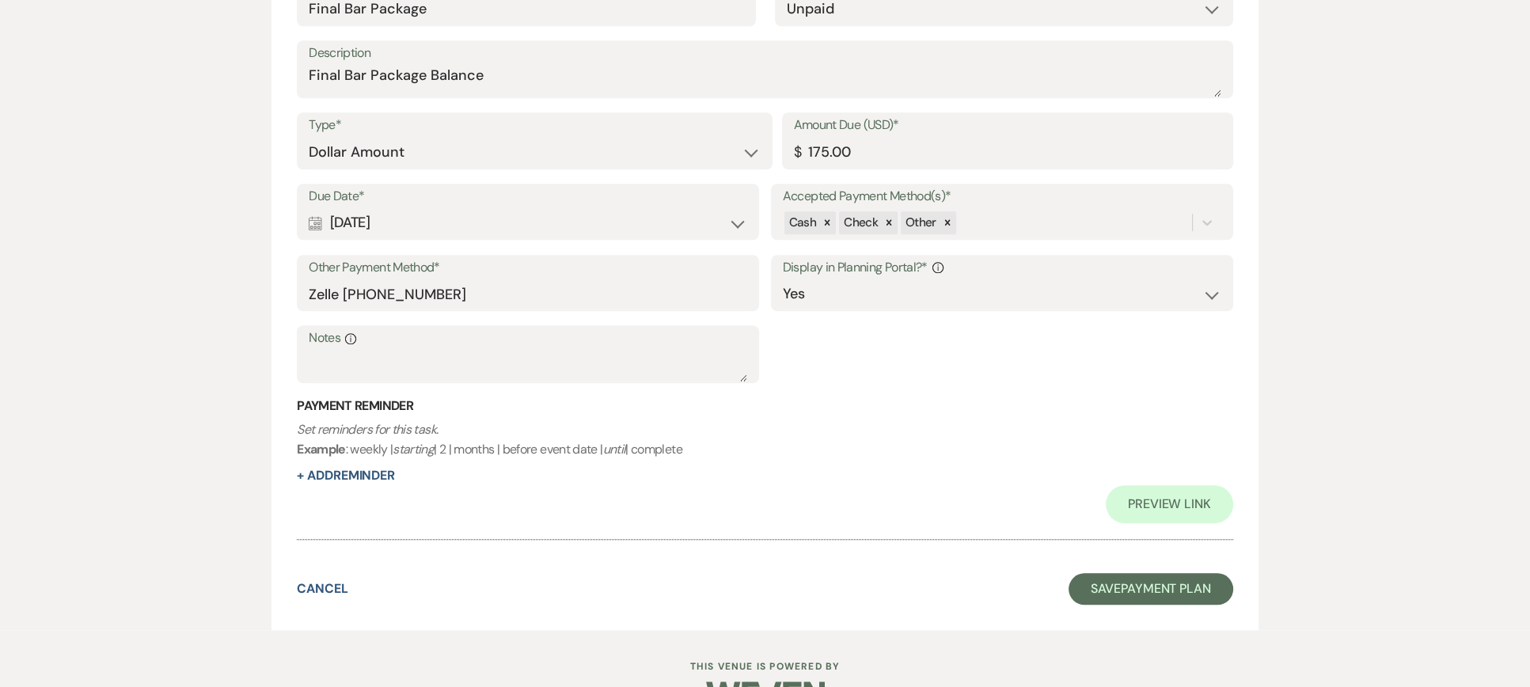
scroll to position [1790, 0]
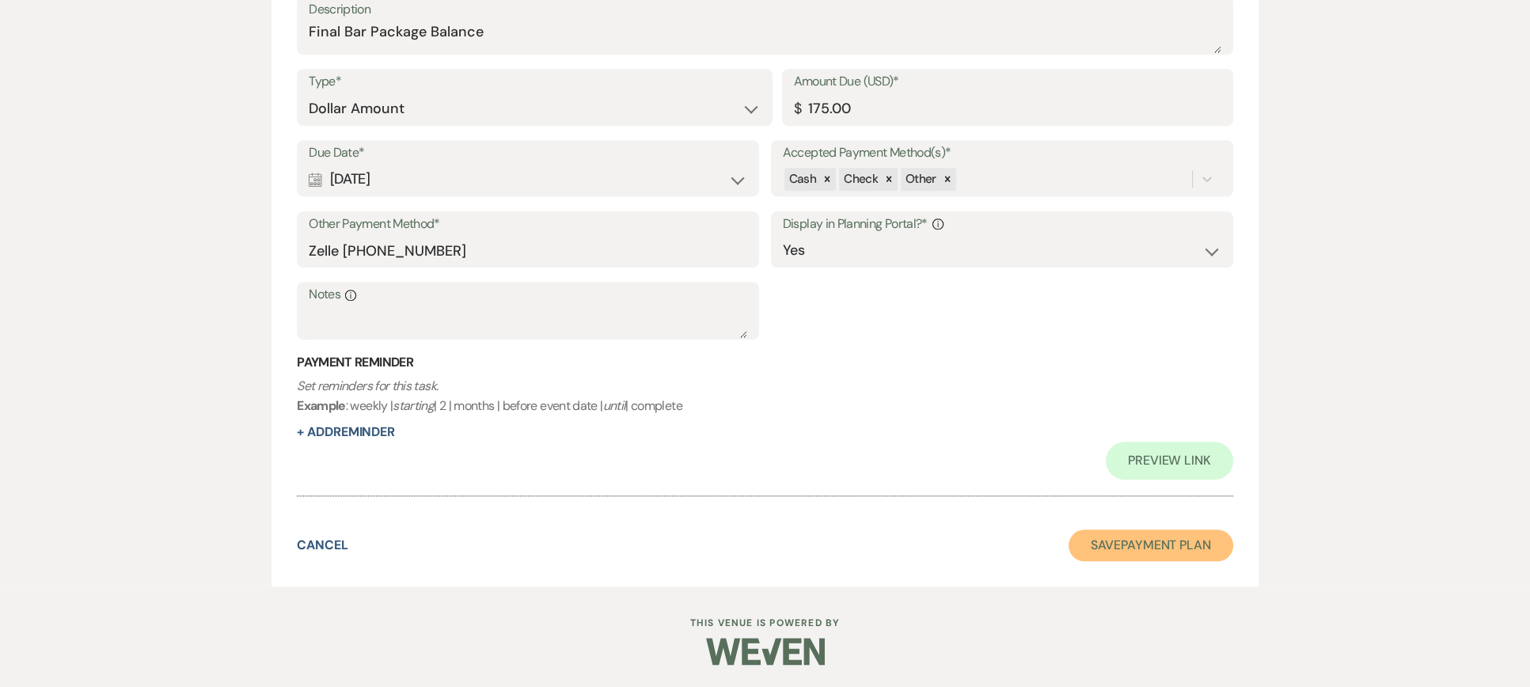
click at [1108, 546] on button "Save Payment Plan" at bounding box center [1151, 546] width 165 height 32
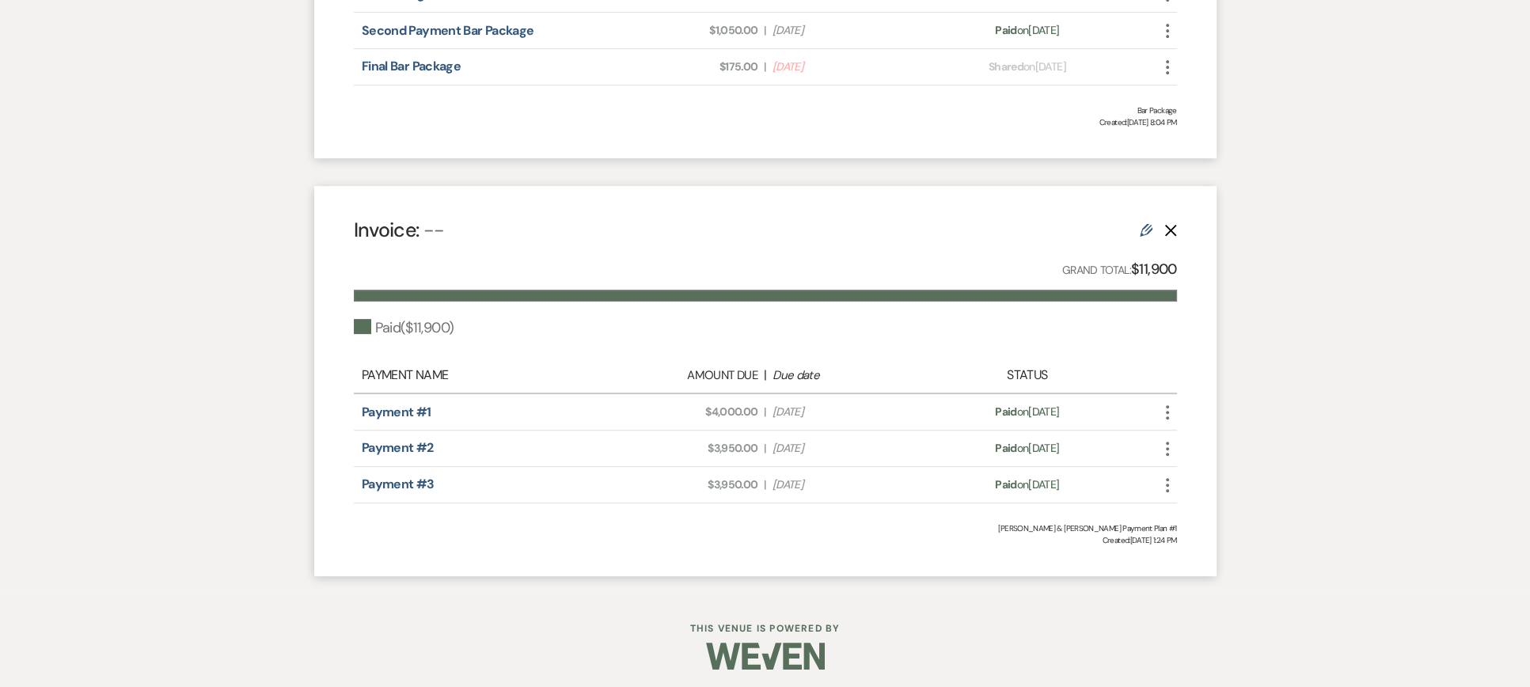
scroll to position [720, 0]
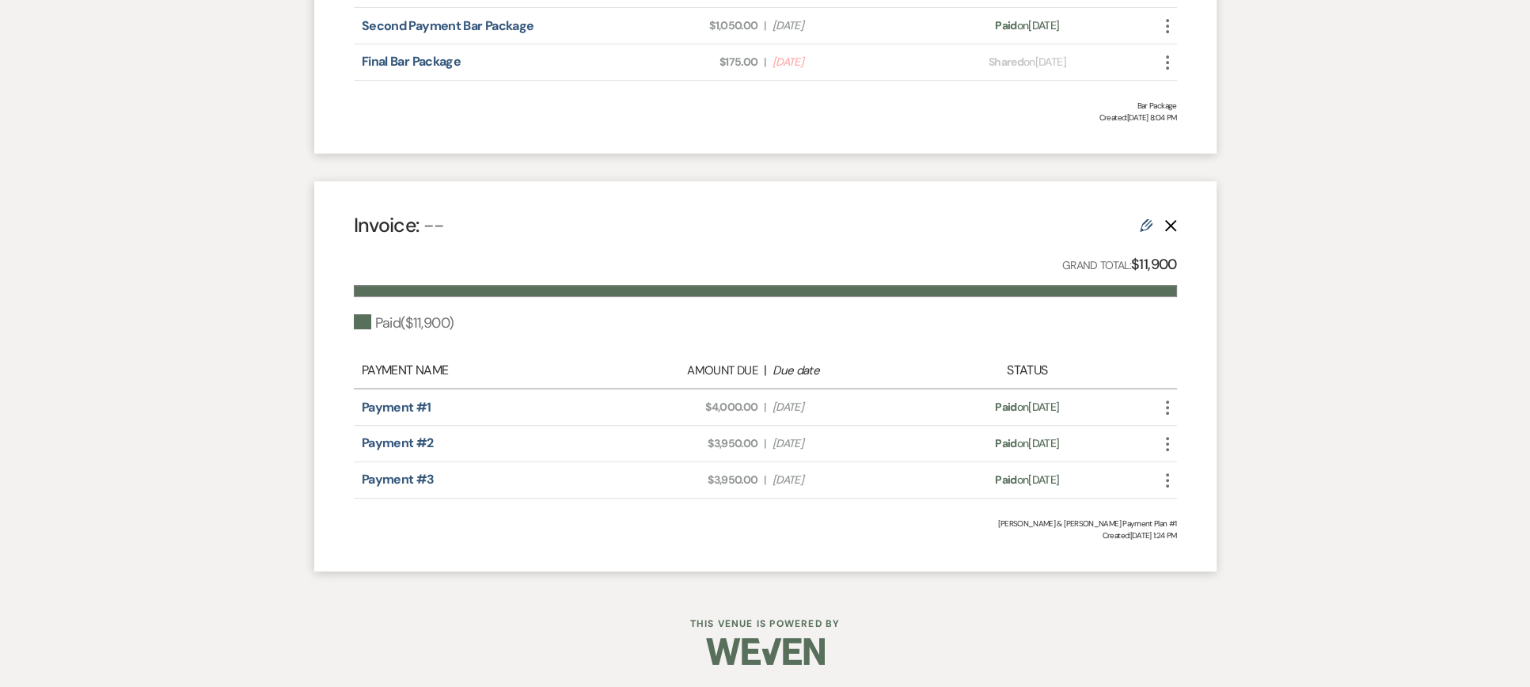
click at [1169, 59] on icon "More" at bounding box center [1167, 62] width 19 height 19
click at [1186, 141] on icon "Check Mark" at bounding box center [1183, 147] width 13 height 13
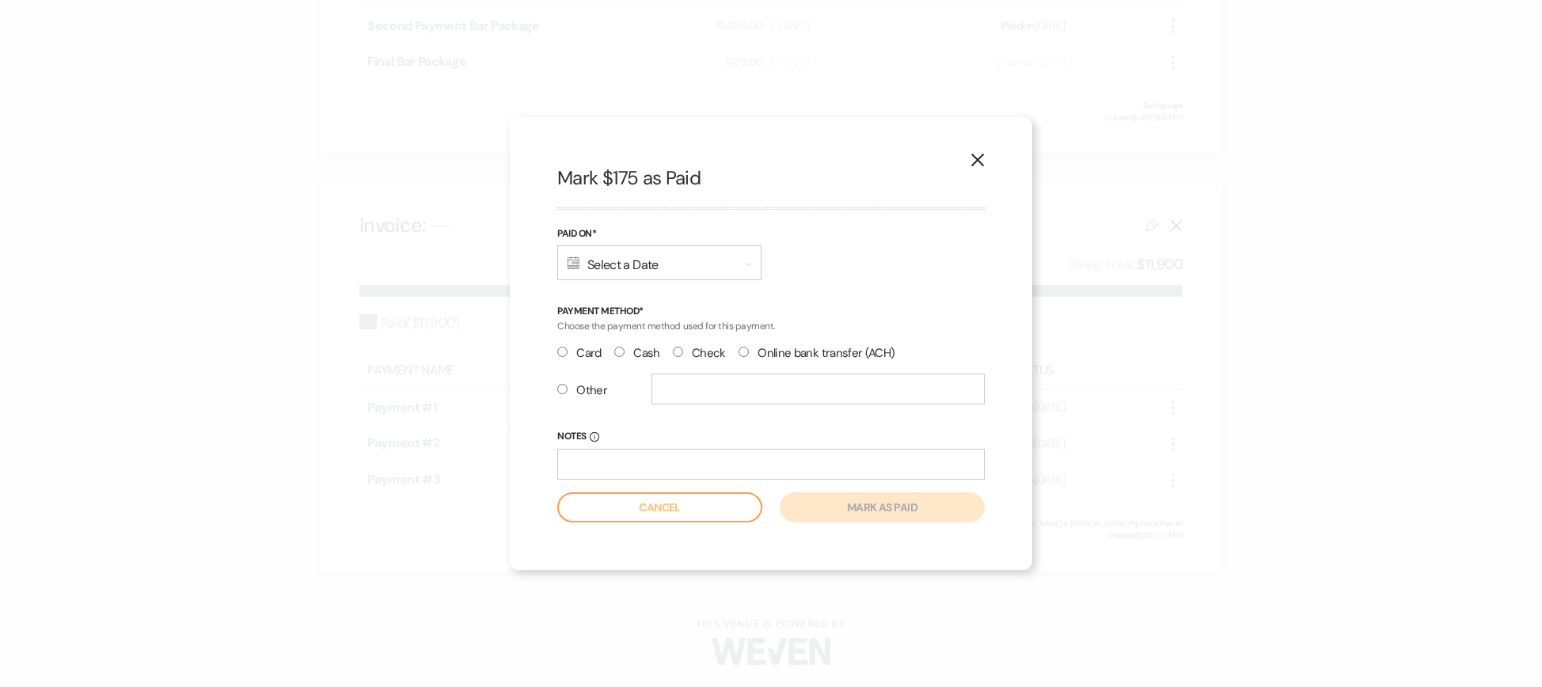
click at [597, 265] on div "Calendar Select a Date Expand" at bounding box center [659, 262] width 204 height 35
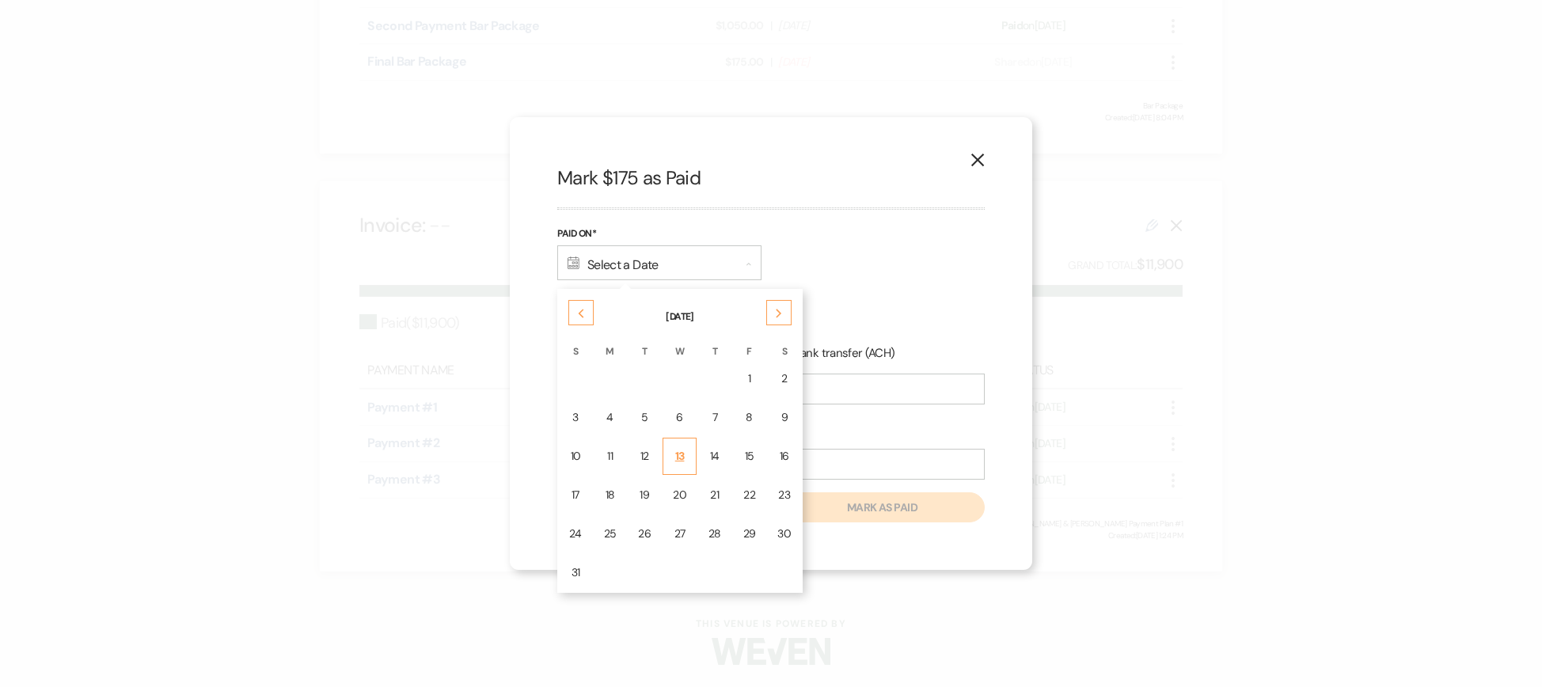
click at [677, 449] on div "13" at bounding box center [679, 456] width 13 height 17
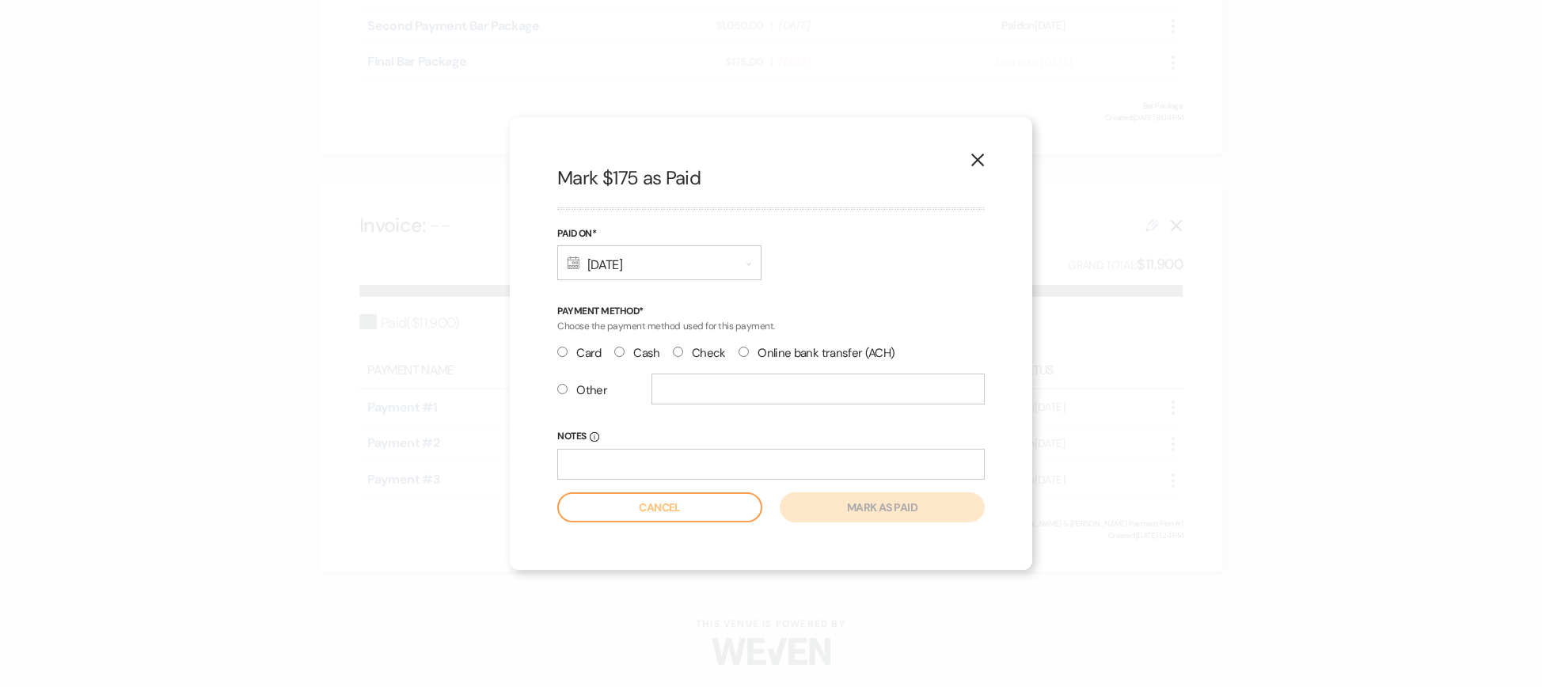
click at [560, 389] on input "Other" at bounding box center [562, 389] width 10 height 10
click at [653, 389] on input "text" at bounding box center [818, 389] width 333 height 31
click at [849, 510] on button "Mark as paid" at bounding box center [882, 507] width 205 height 30
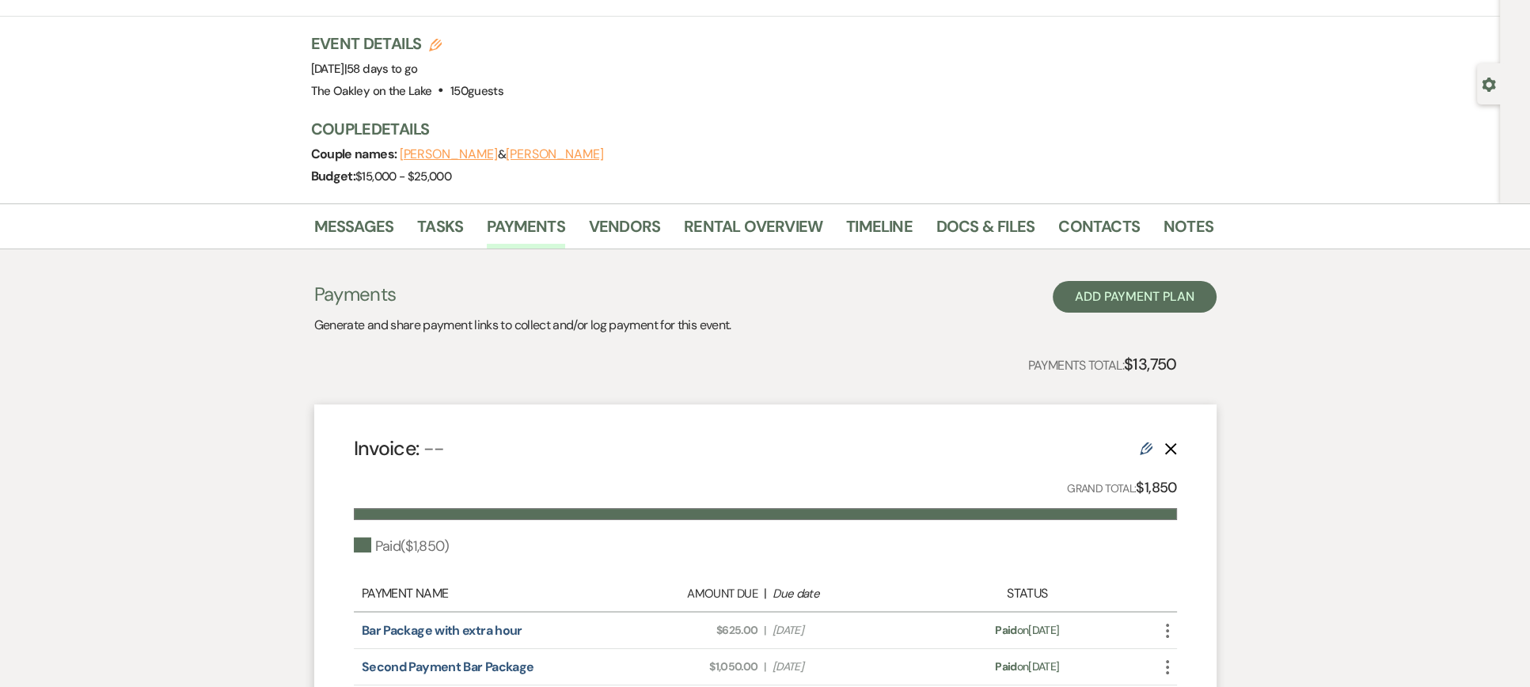
scroll to position [0, 0]
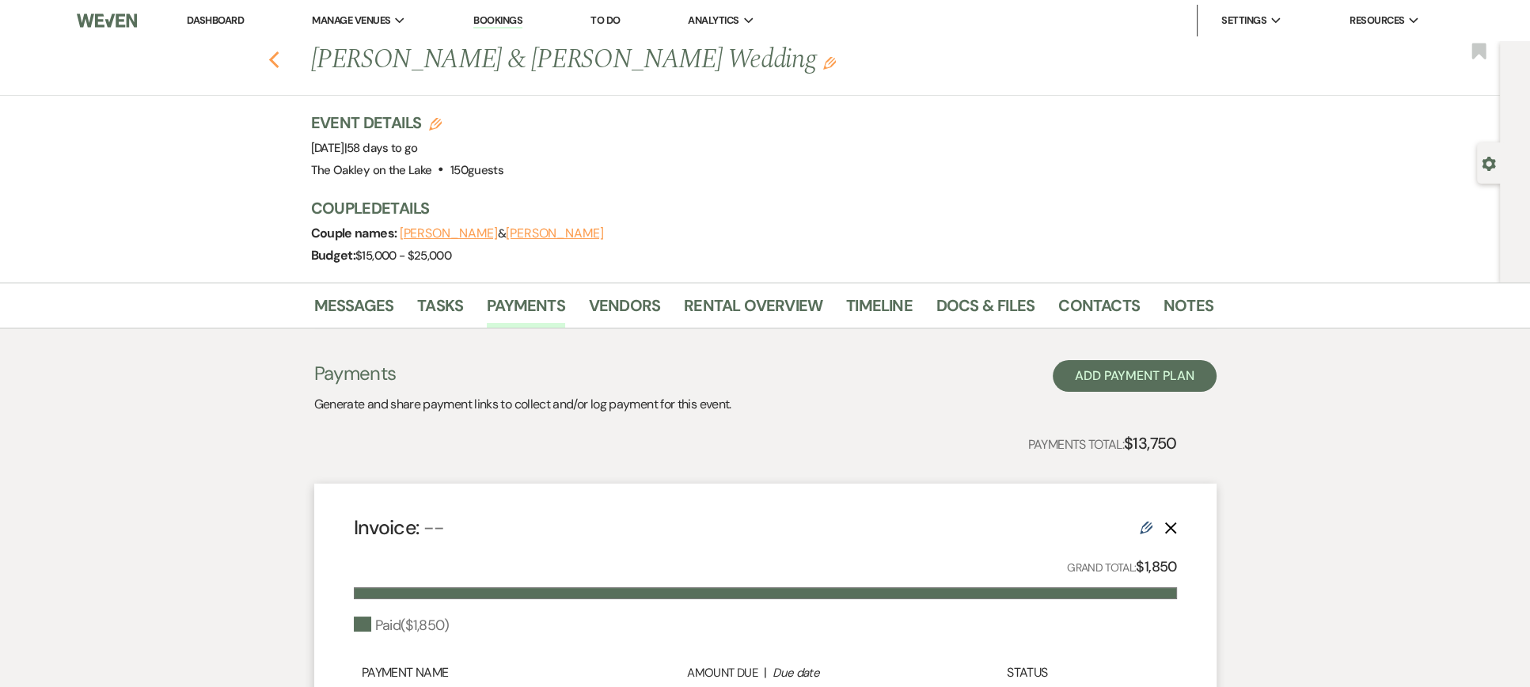
click at [279, 56] on use "button" at bounding box center [273, 59] width 10 height 17
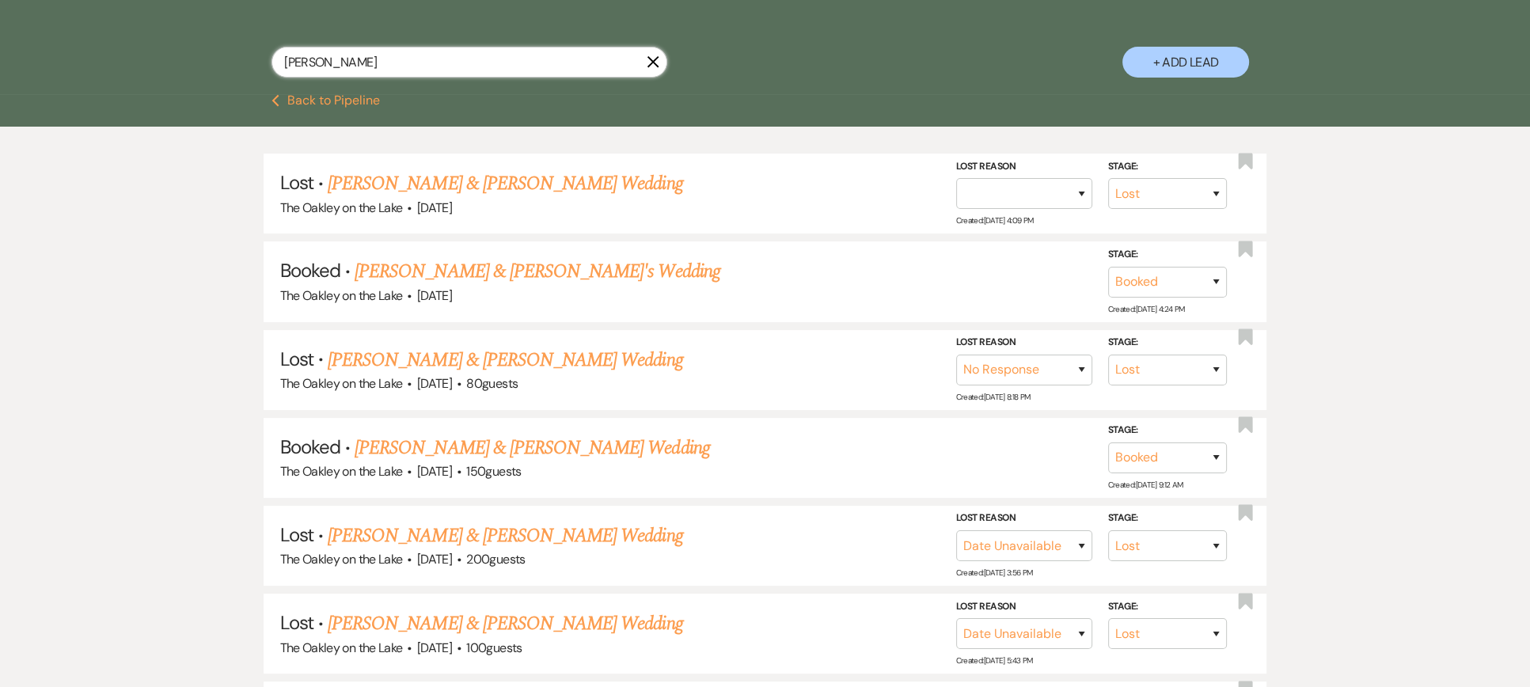
click at [388, 66] on input "bradley" at bounding box center [470, 62] width 396 height 31
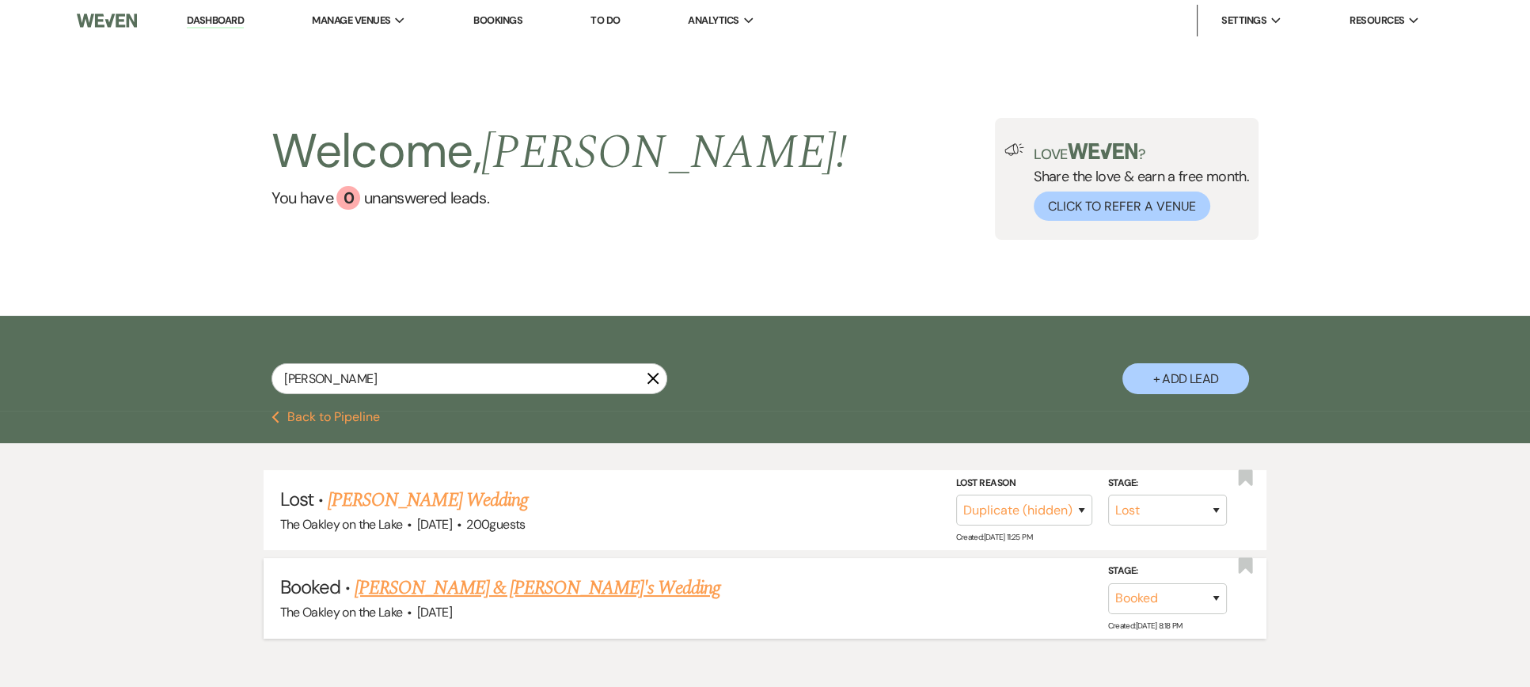
click at [532, 587] on link "Anselmo Ramos & Adriana's Wedding" at bounding box center [538, 588] width 366 height 28
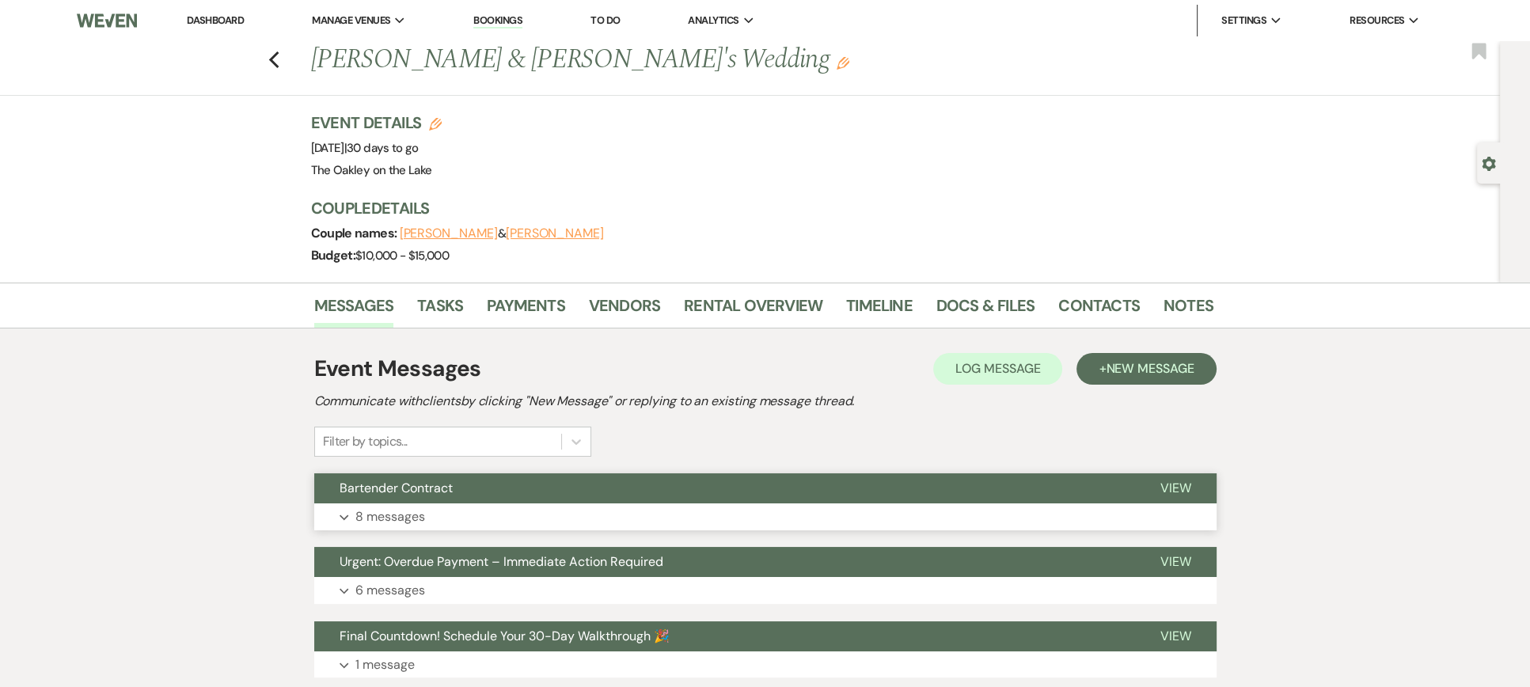
click at [406, 495] on span "Bartender Contract" at bounding box center [396, 488] width 113 height 17
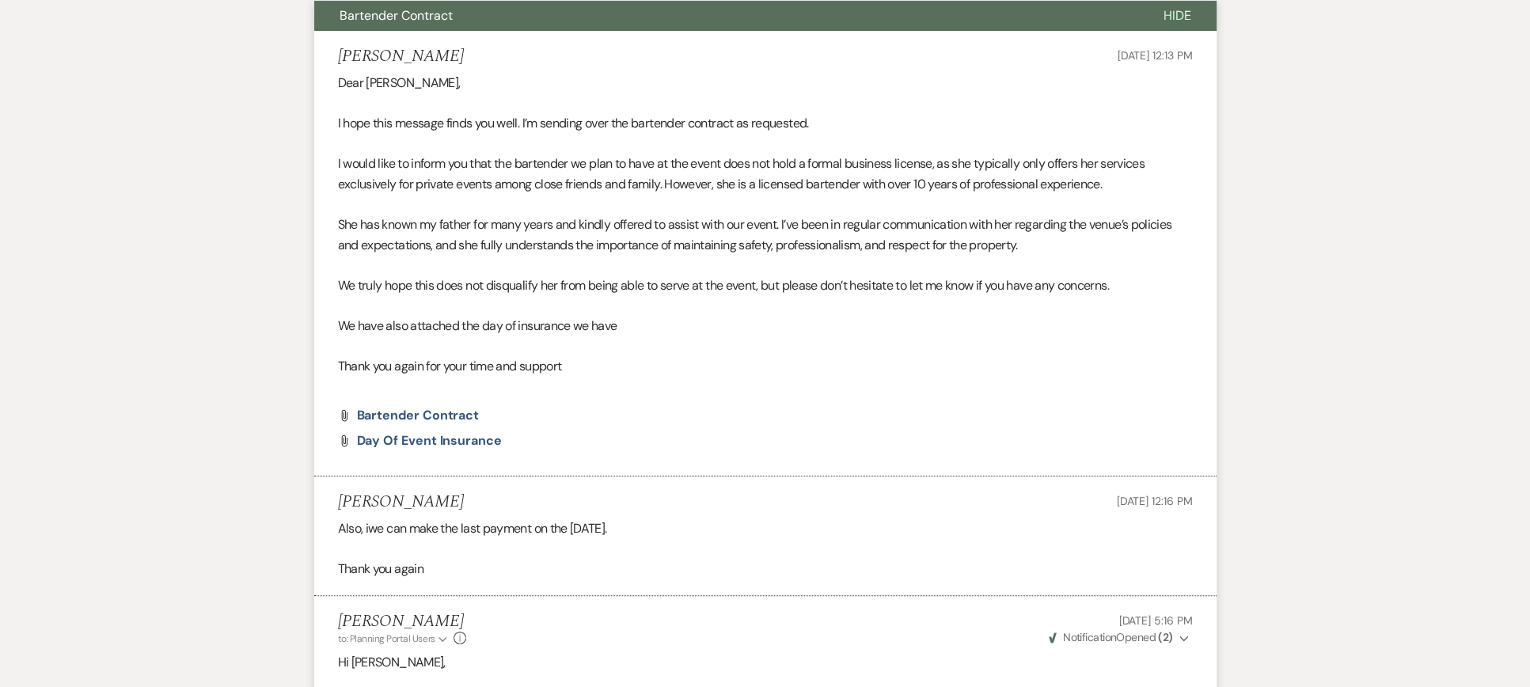
scroll to position [475, 0]
click at [460, 407] on span "Bartender Contract" at bounding box center [418, 413] width 123 height 17
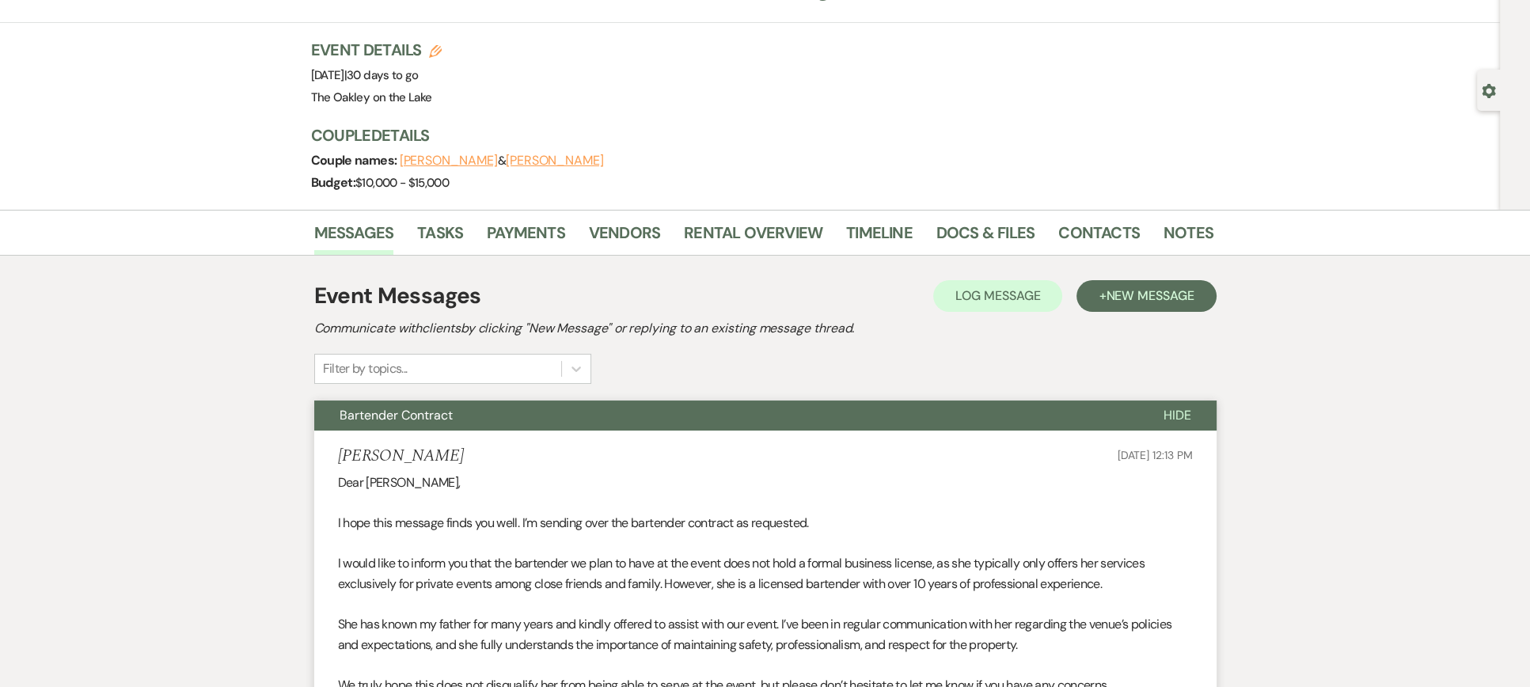
scroll to position [0, 0]
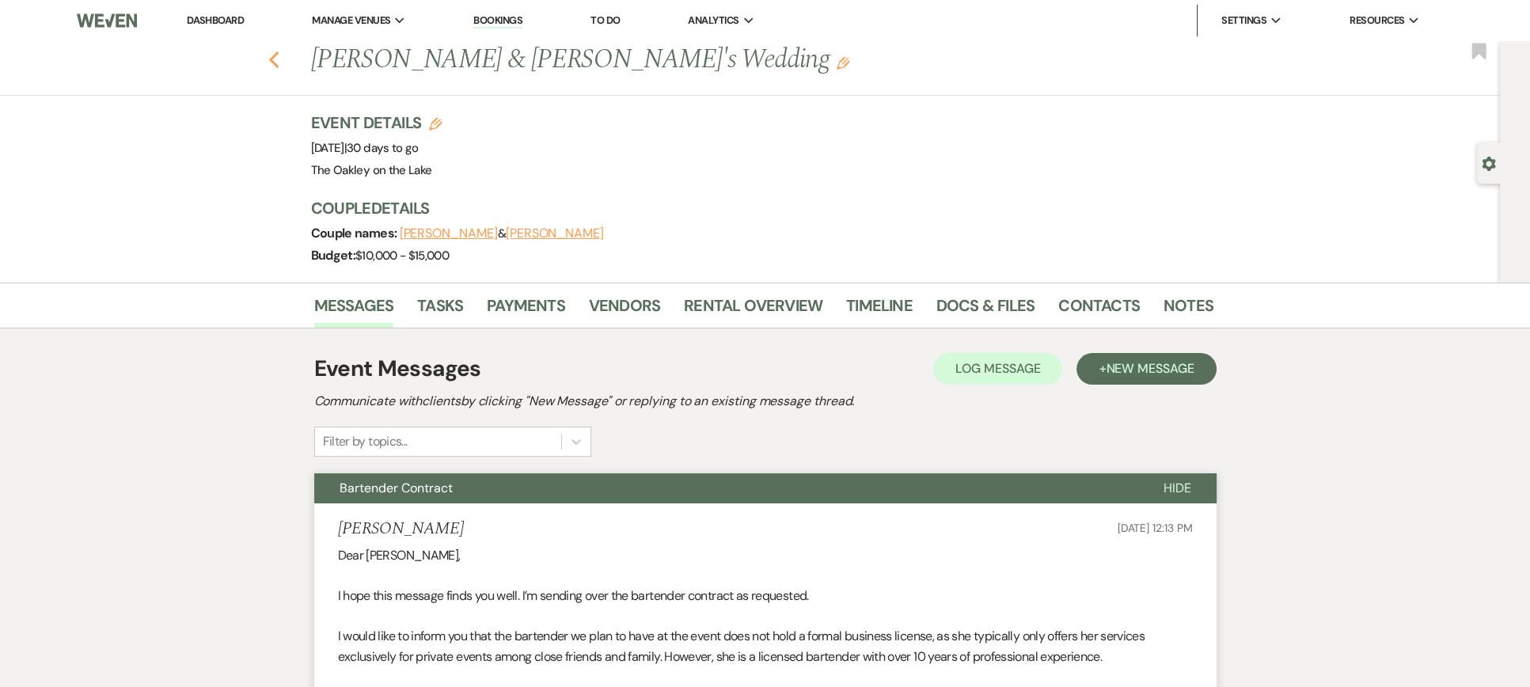
click at [279, 63] on use "button" at bounding box center [273, 59] width 10 height 17
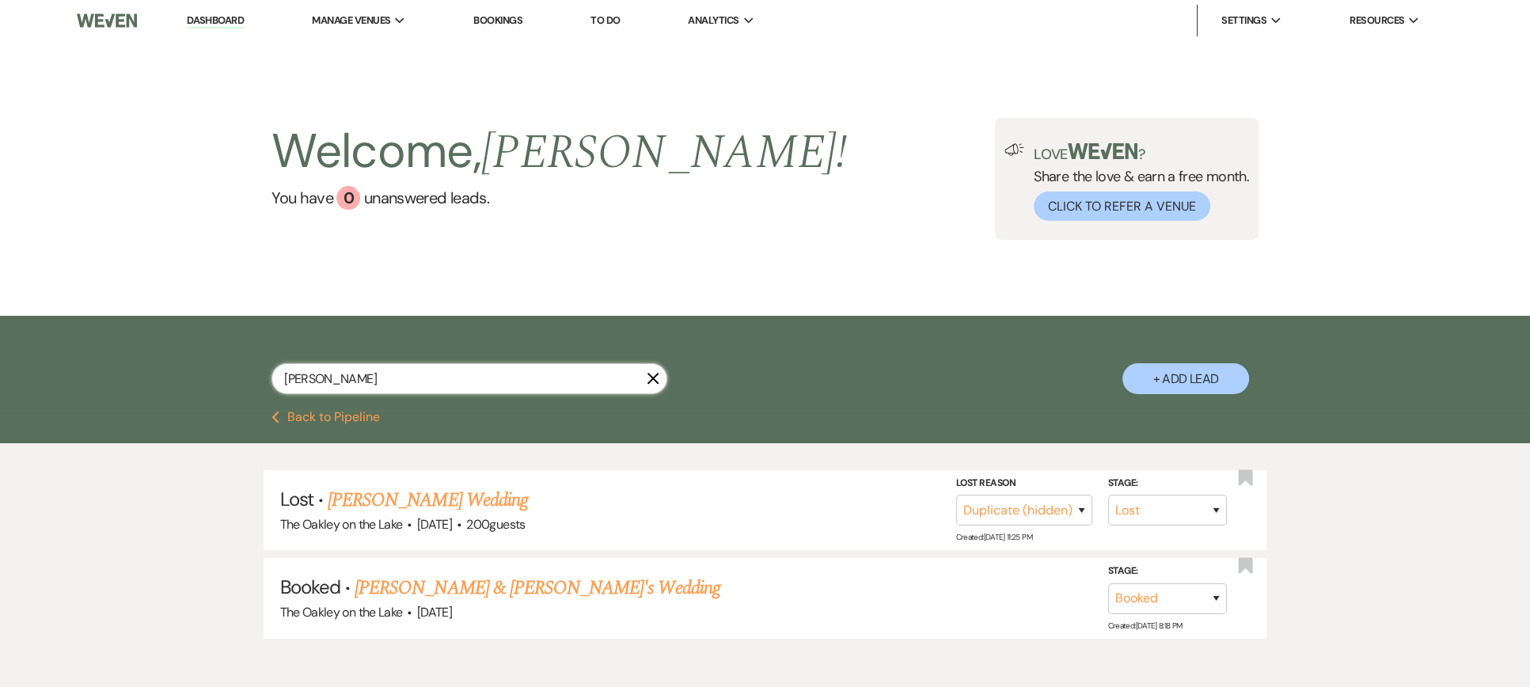
click at [444, 379] on input "Adriana" at bounding box center [470, 378] width 396 height 31
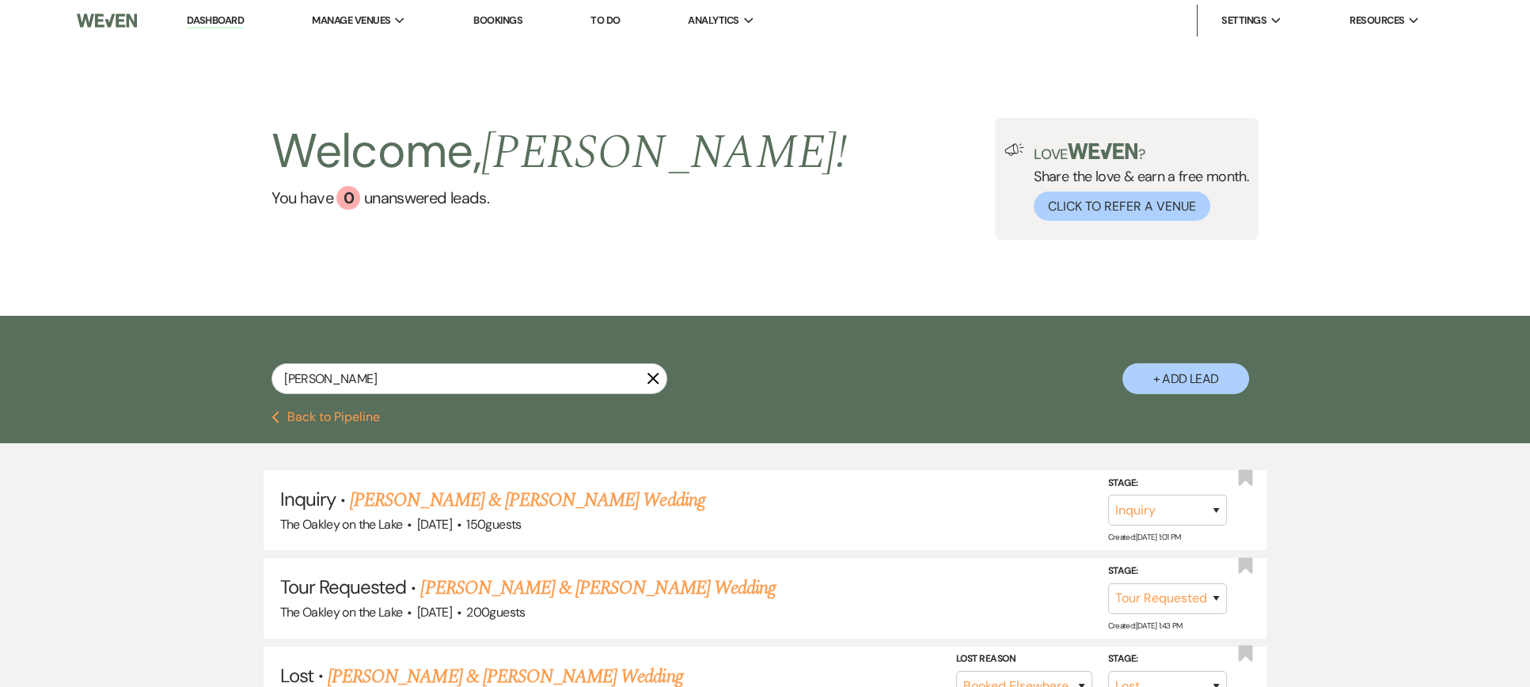
click at [514, 19] on link "Bookings" at bounding box center [497, 19] width 49 height 13
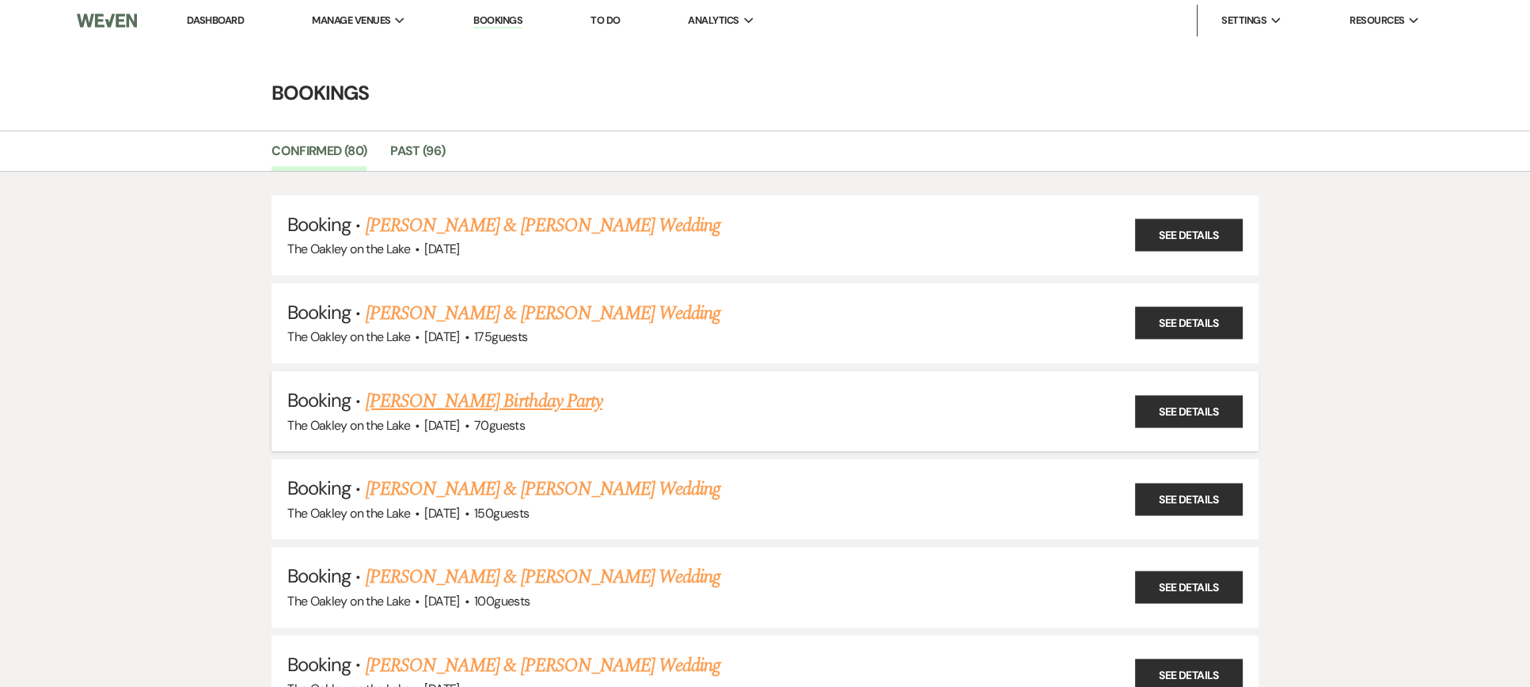
click at [524, 398] on link "Andreina Nunez's Birthday Party" at bounding box center [484, 401] width 237 height 28
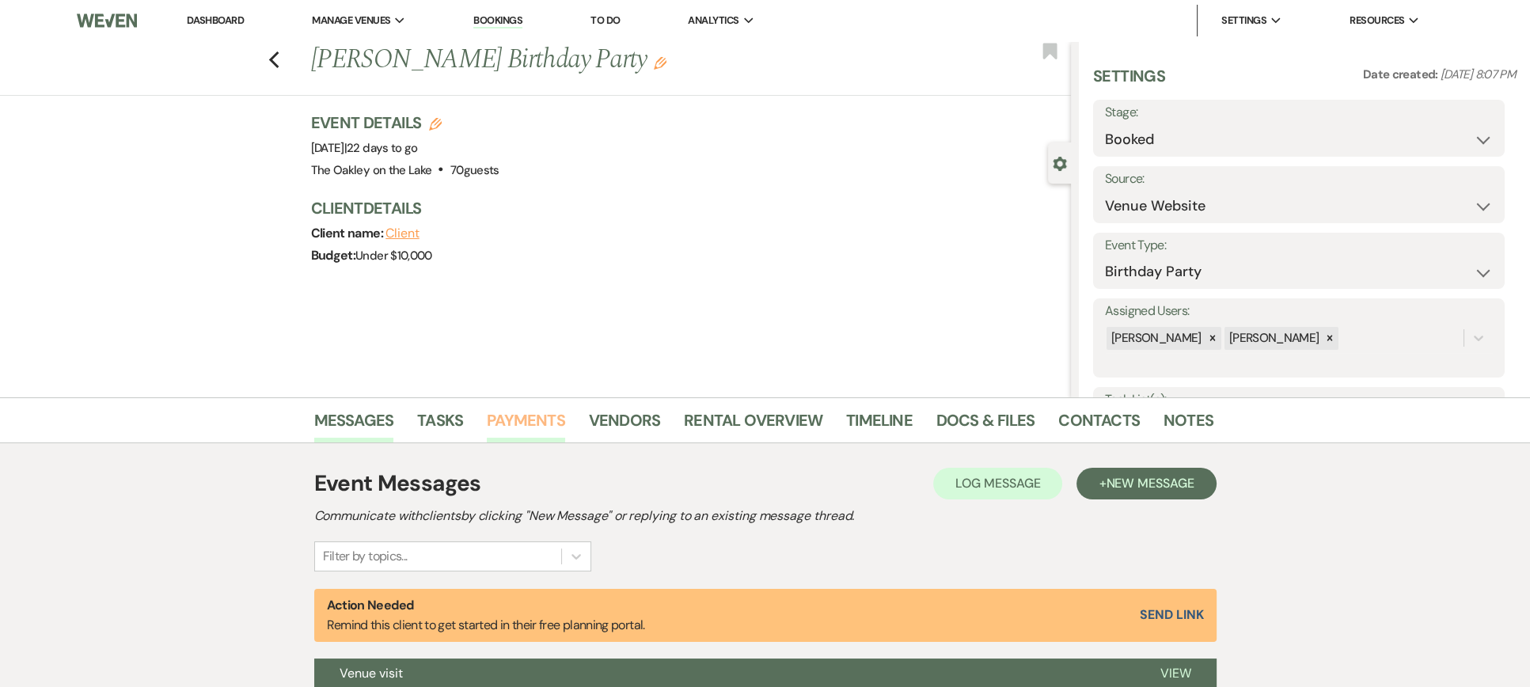
click at [526, 417] on link "Payments" at bounding box center [526, 425] width 78 height 35
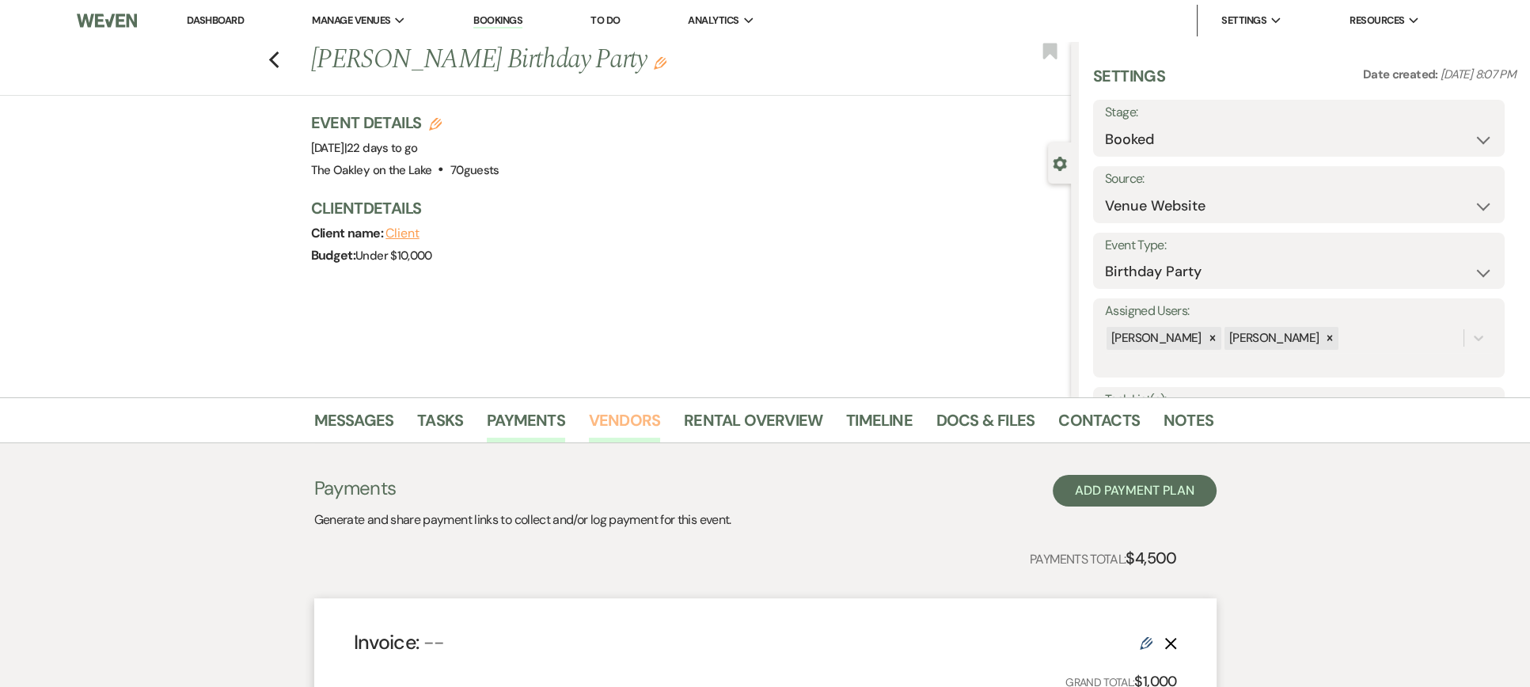
click at [599, 420] on link "Vendors" at bounding box center [624, 425] width 71 height 35
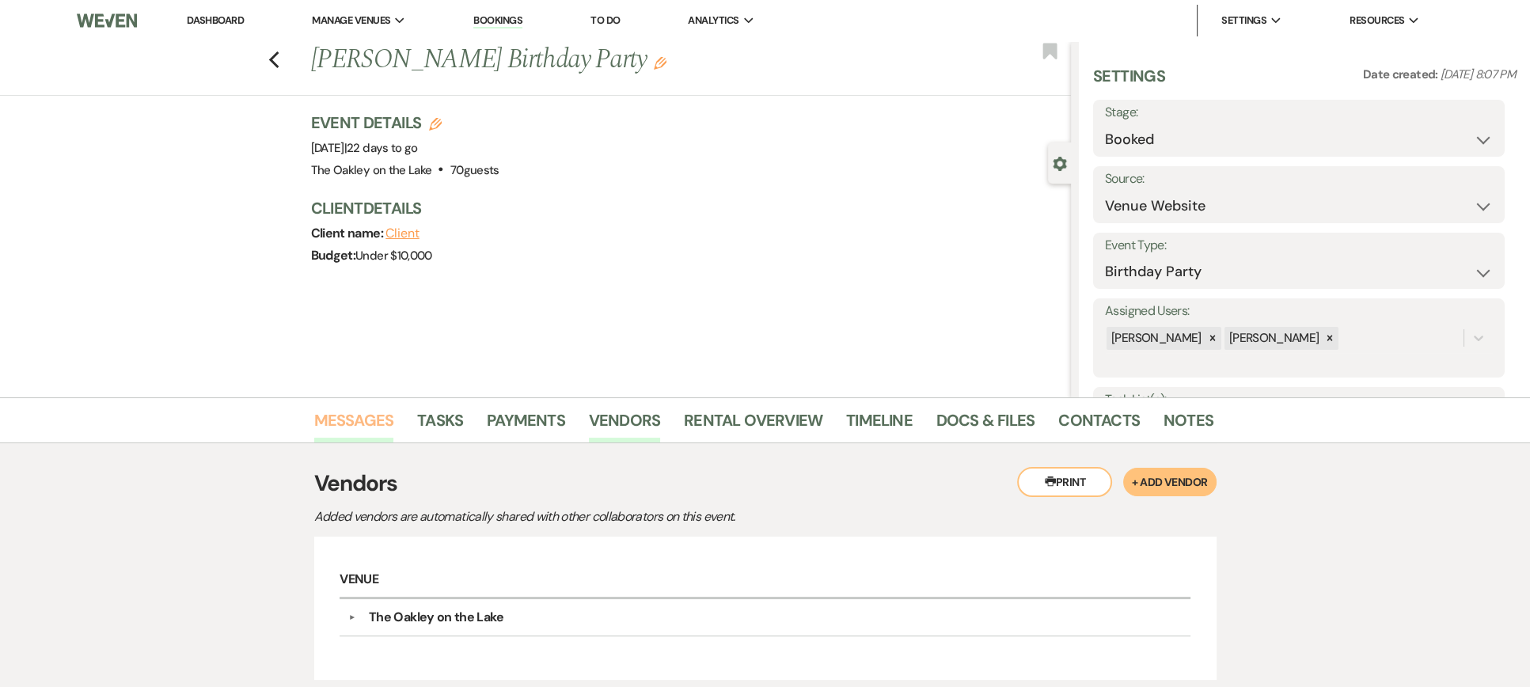
click at [386, 417] on link "Messages" at bounding box center [354, 425] width 80 height 35
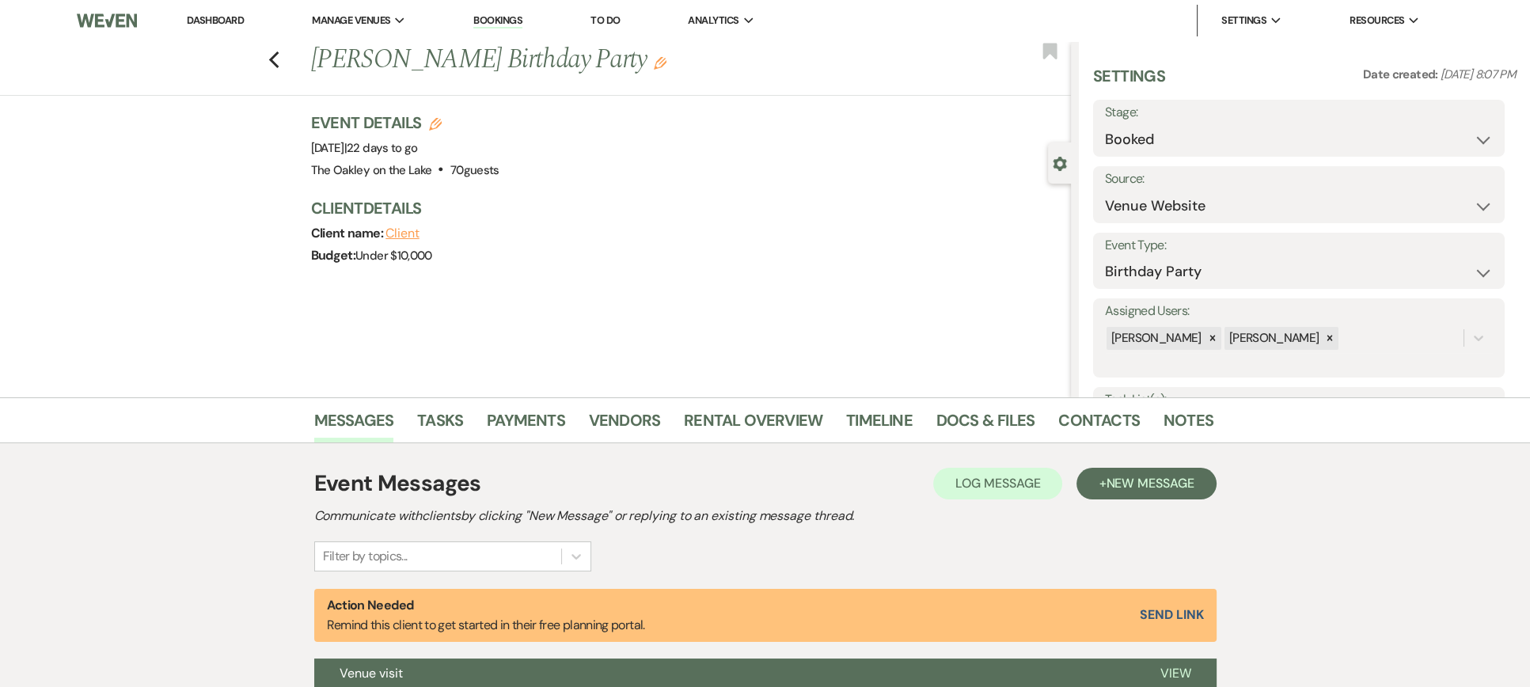
click at [410, 235] on button "Client" at bounding box center [403, 233] width 34 height 13
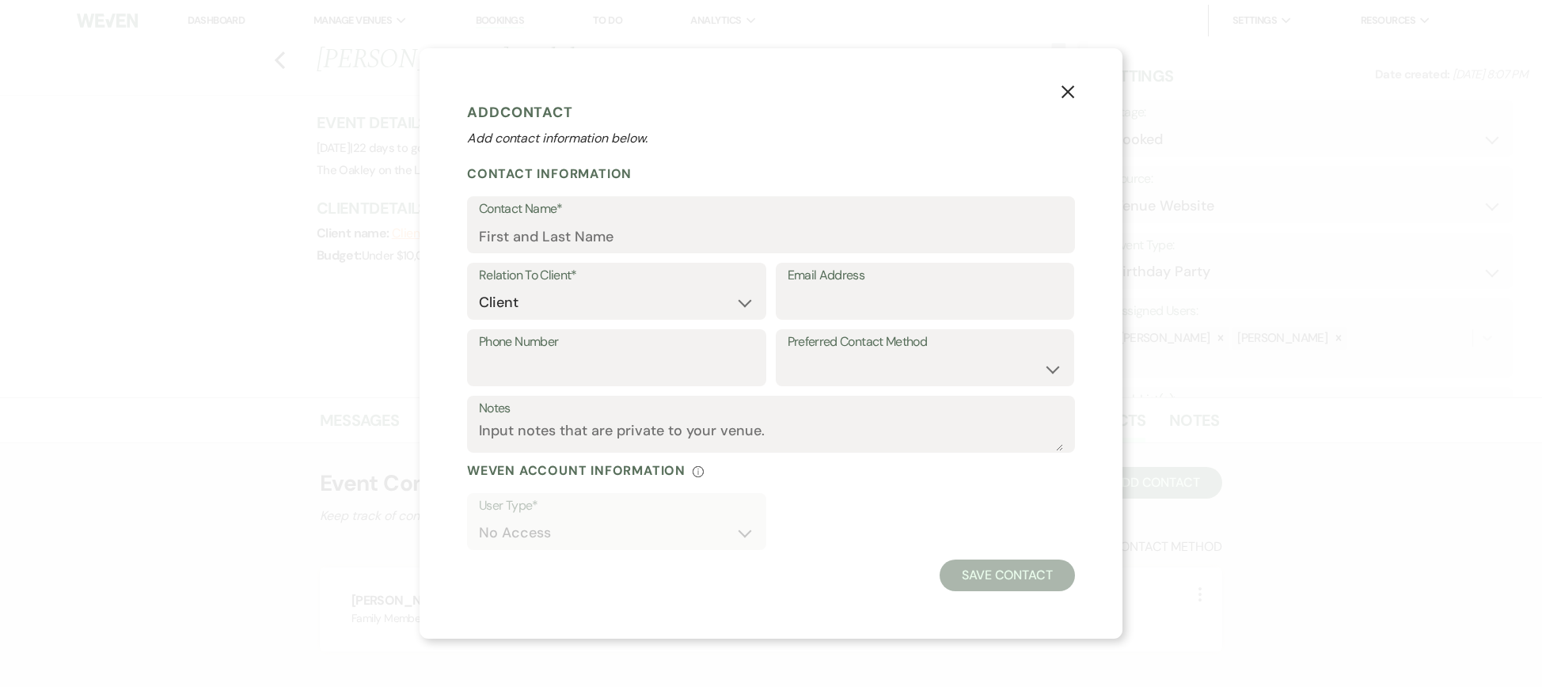
click at [1067, 86] on icon "X" at bounding box center [1068, 92] width 14 height 14
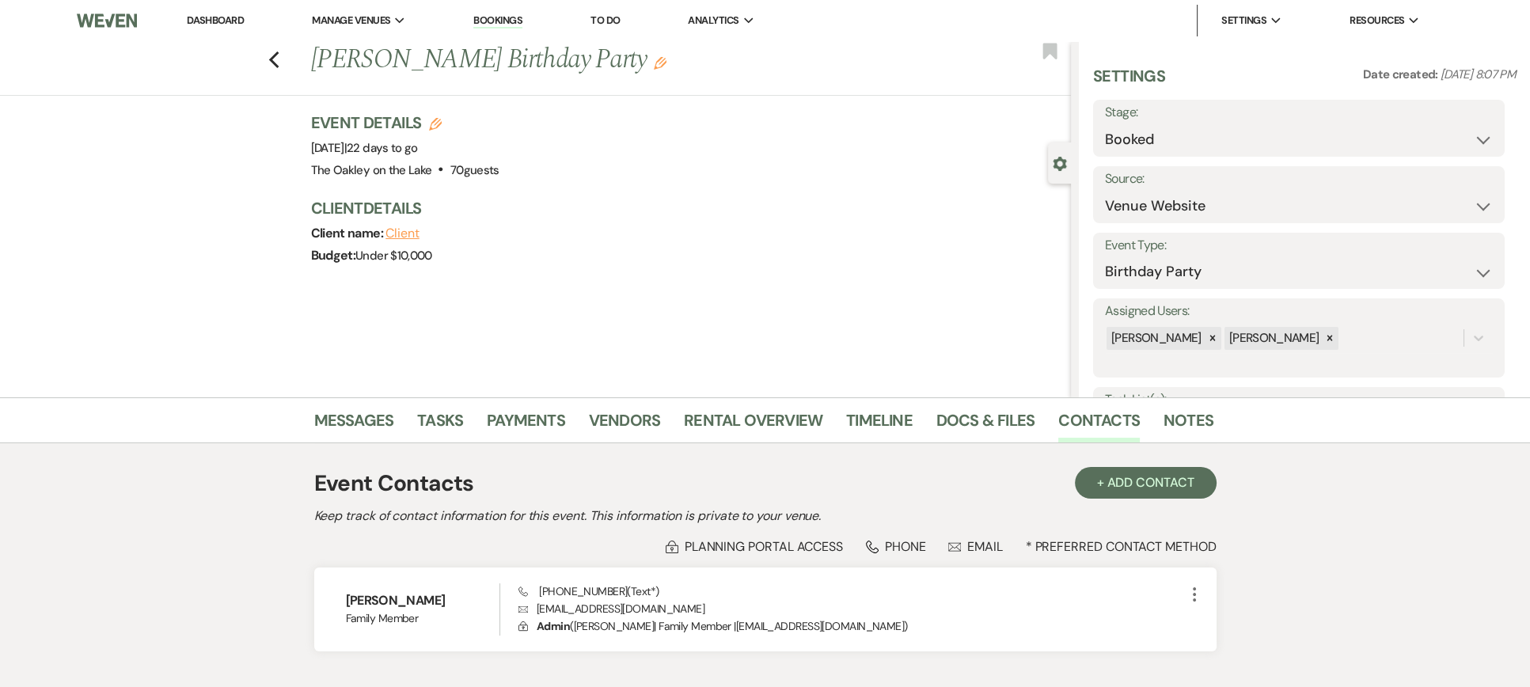
click at [218, 18] on link "Dashboard" at bounding box center [215, 19] width 57 height 13
